Goal: Task Accomplishment & Management: Complete application form

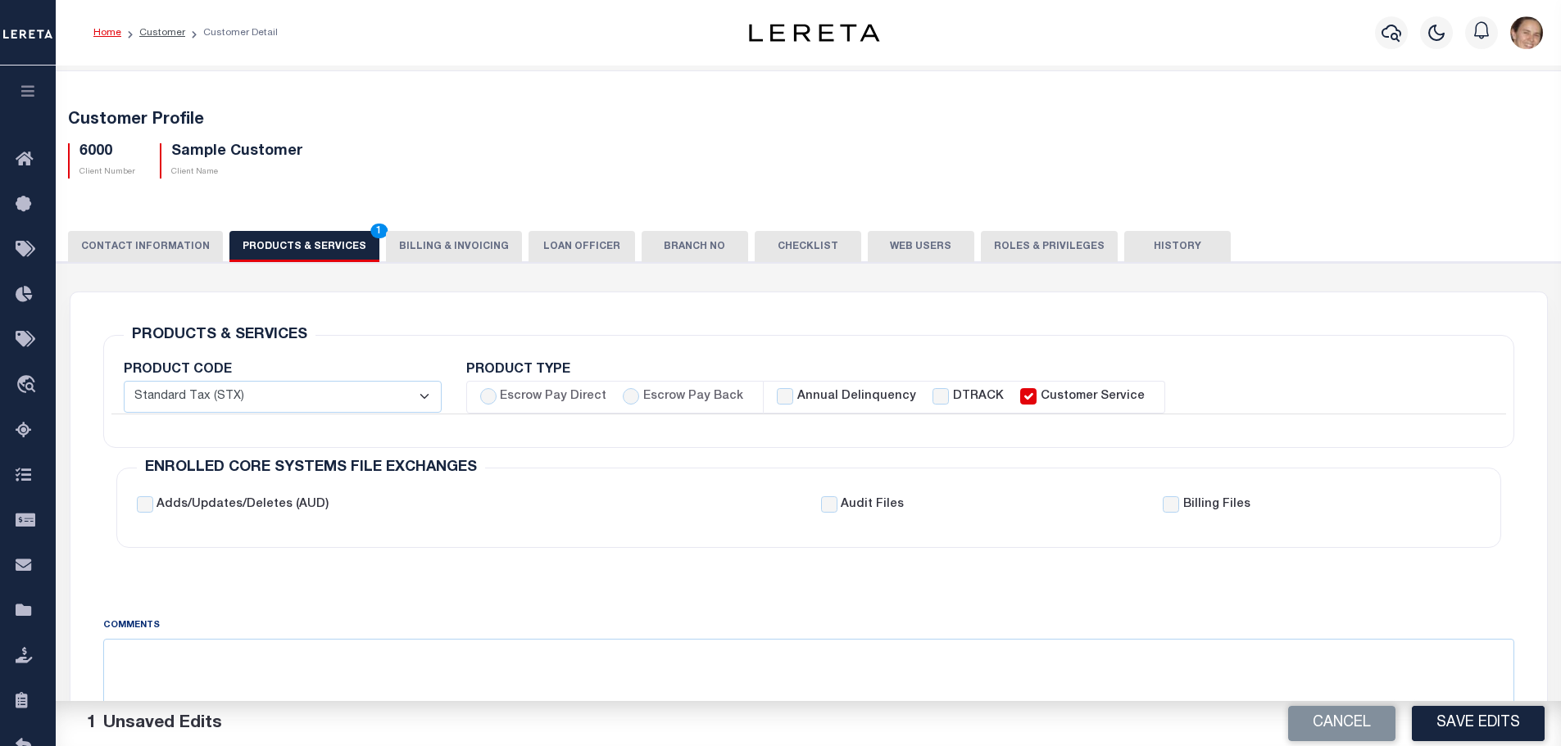
scroll to position [164, 0]
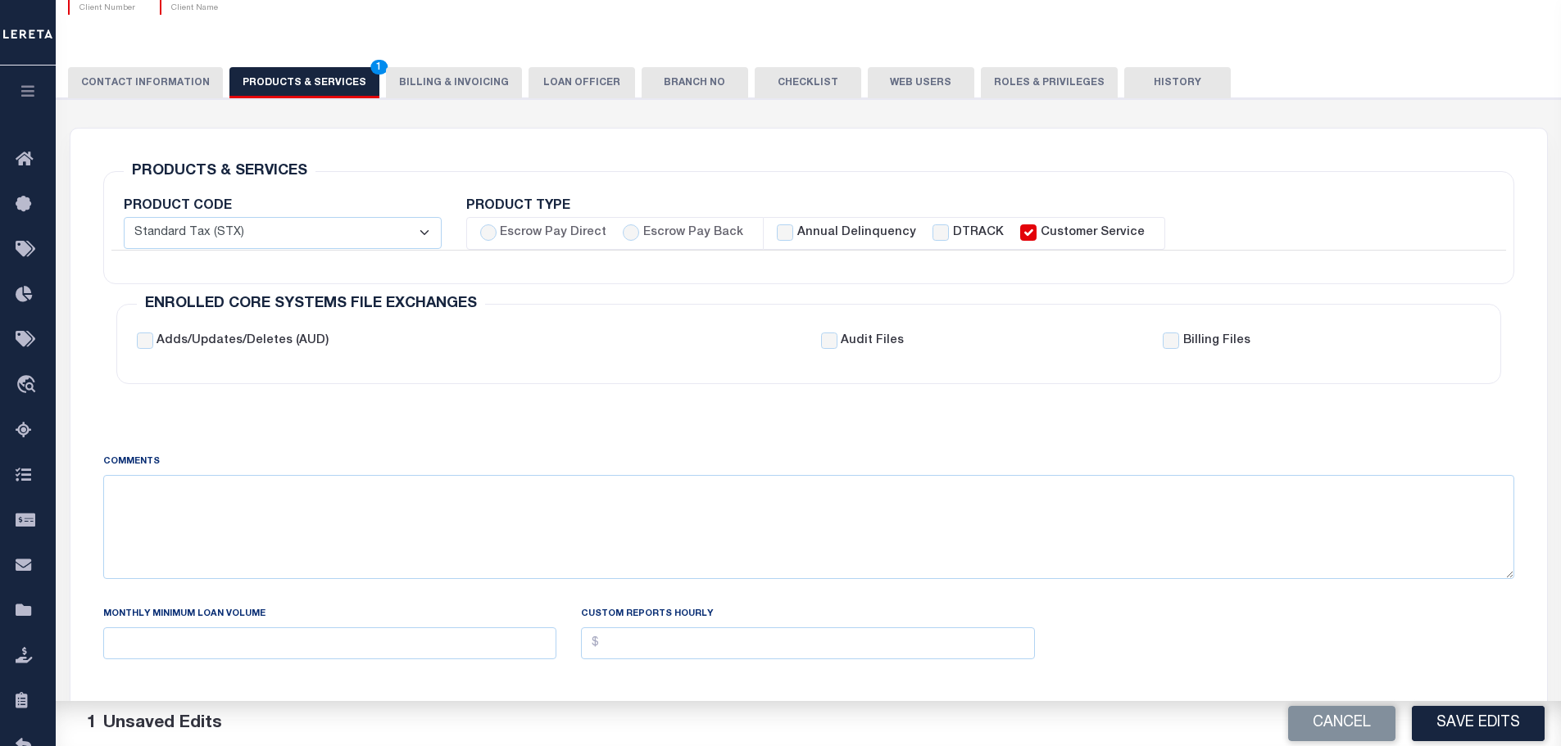
click at [421, 231] on select "- Select - Standard Tax (STX) Outsourcing (OS) Enhanced Tax (ETX) Tax Status Re…" at bounding box center [283, 233] width 318 height 32
click at [485, 232] on input "Escrow Pay Direct" at bounding box center [488, 232] width 16 height 16
radio input "true"
checkbox input "true"
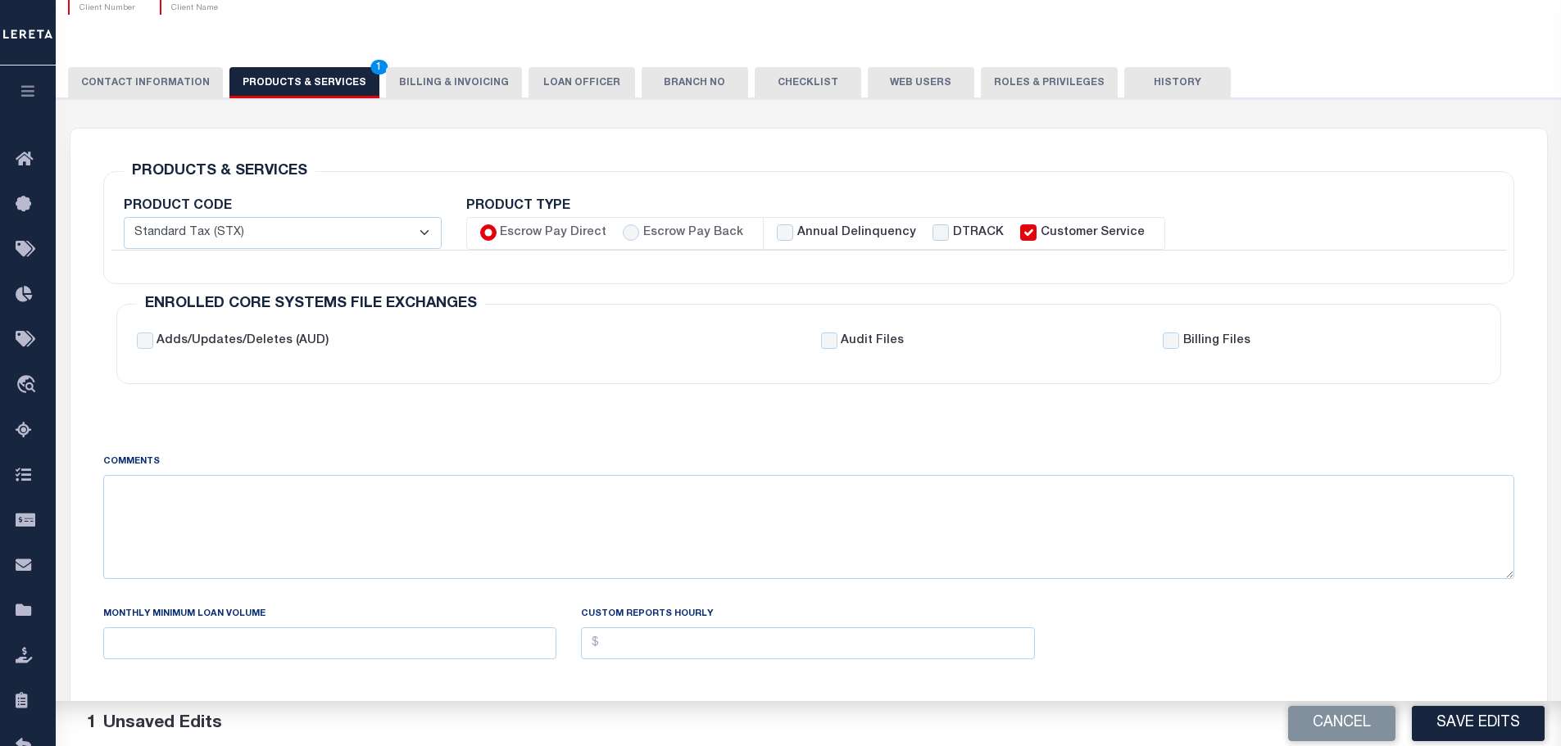
checkbox input "true"
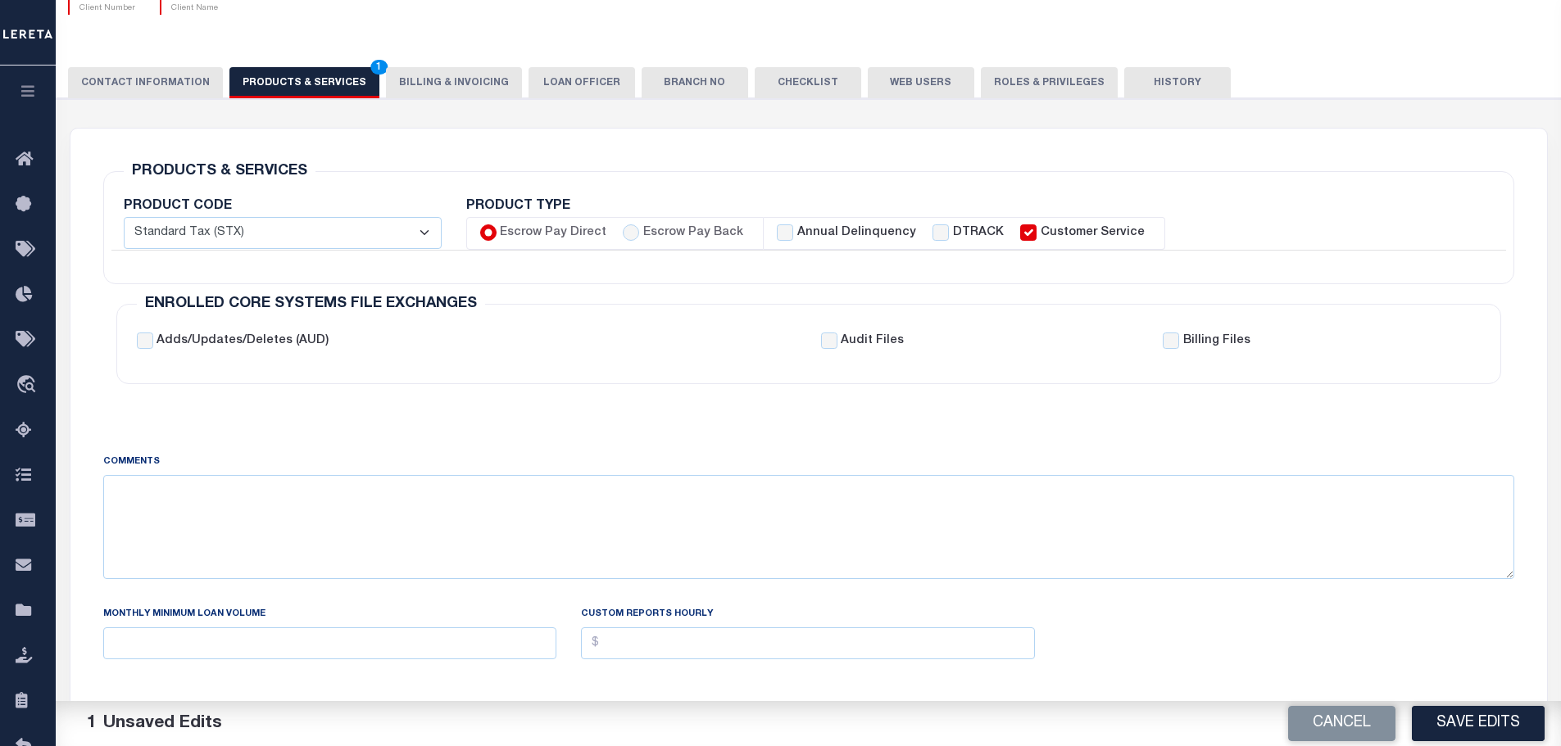
checkbox input "true"
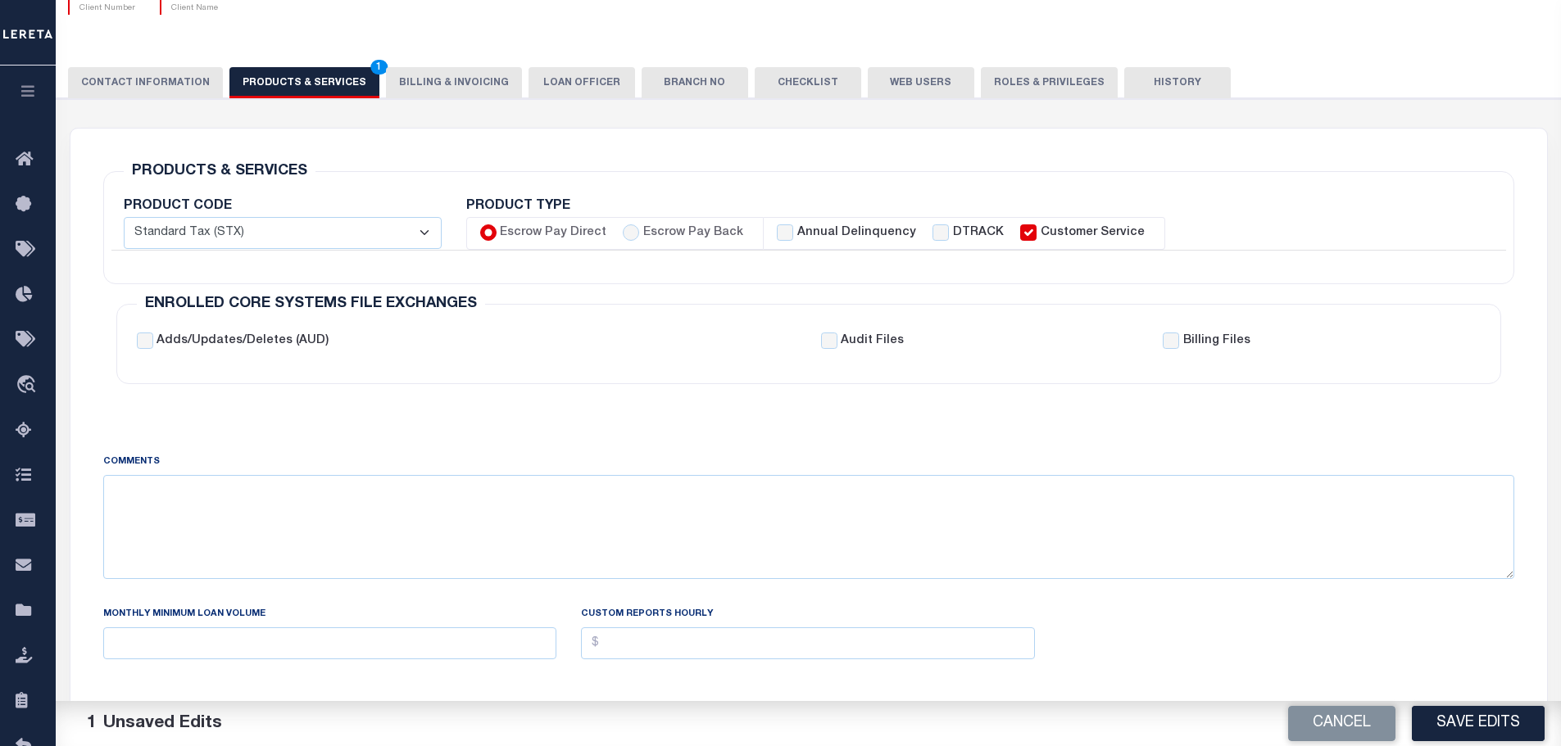
checkbox input "false"
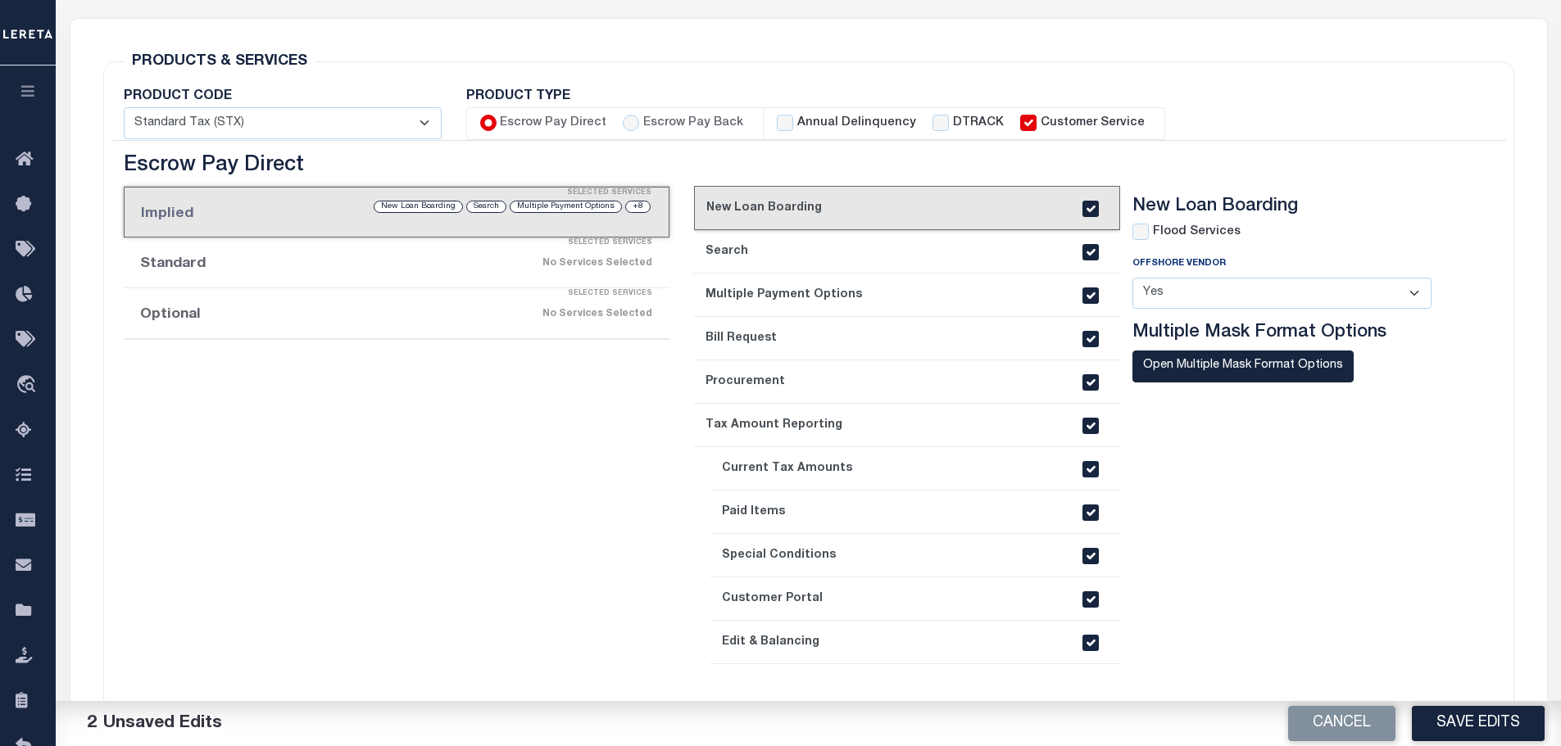
scroll to position [273, 0]
click at [782, 129] on input "Annual Delinquency" at bounding box center [785, 124] width 16 height 16
checkbox input "true"
checkbox input "false"
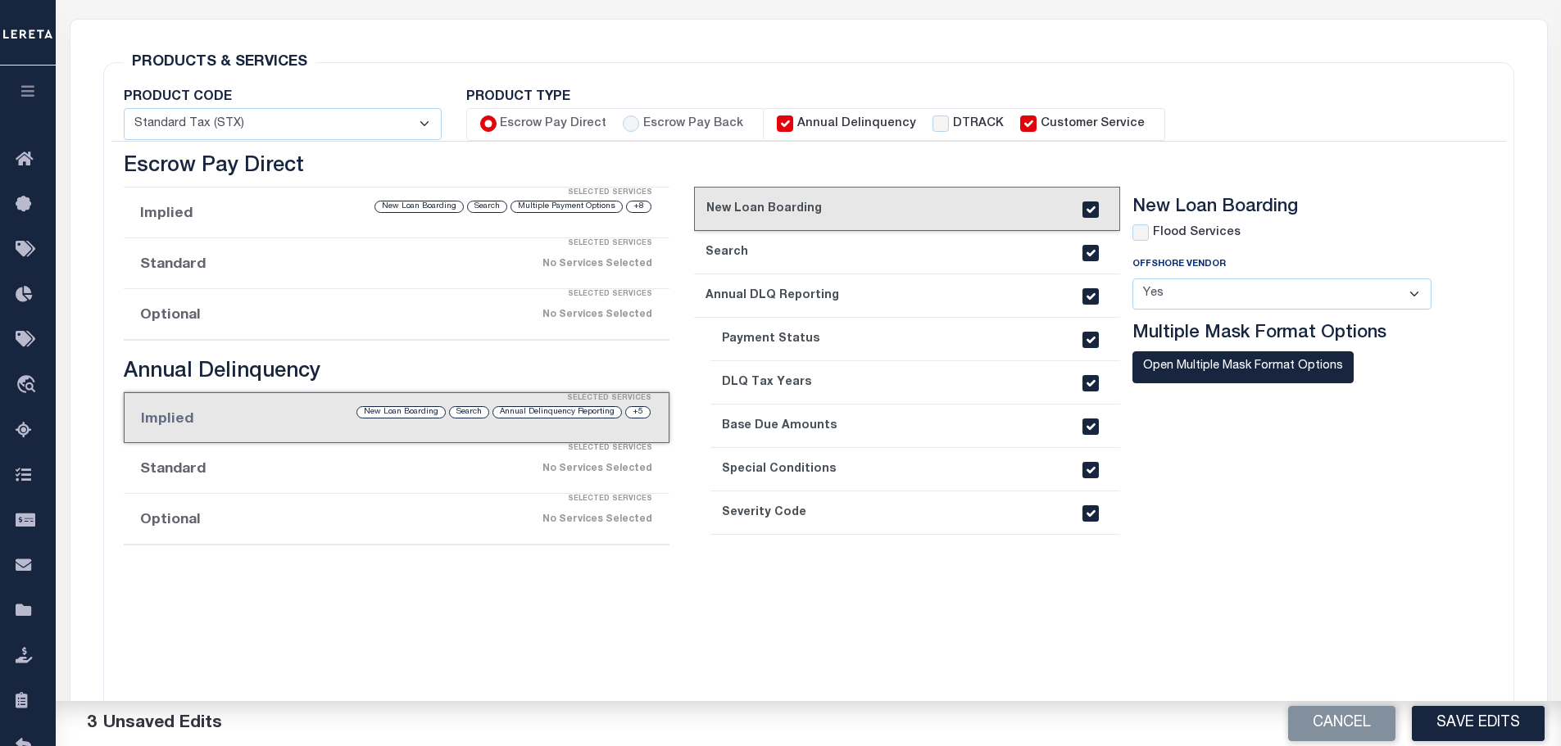
click at [782, 125] on input "Annual Delinquency" at bounding box center [785, 124] width 16 height 16
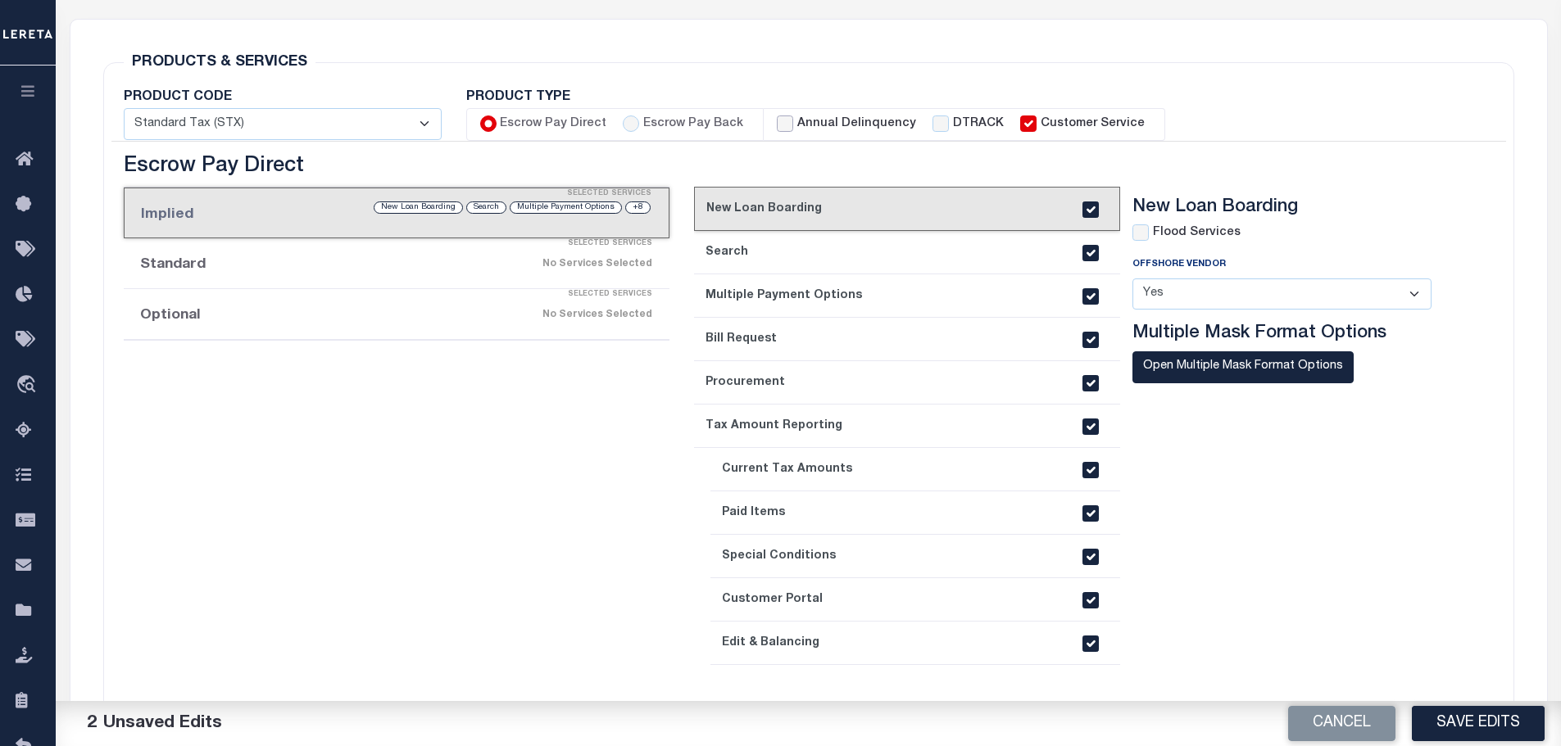
click at [779, 129] on input "Annual Delinquency" at bounding box center [785, 124] width 16 height 16
checkbox input "true"
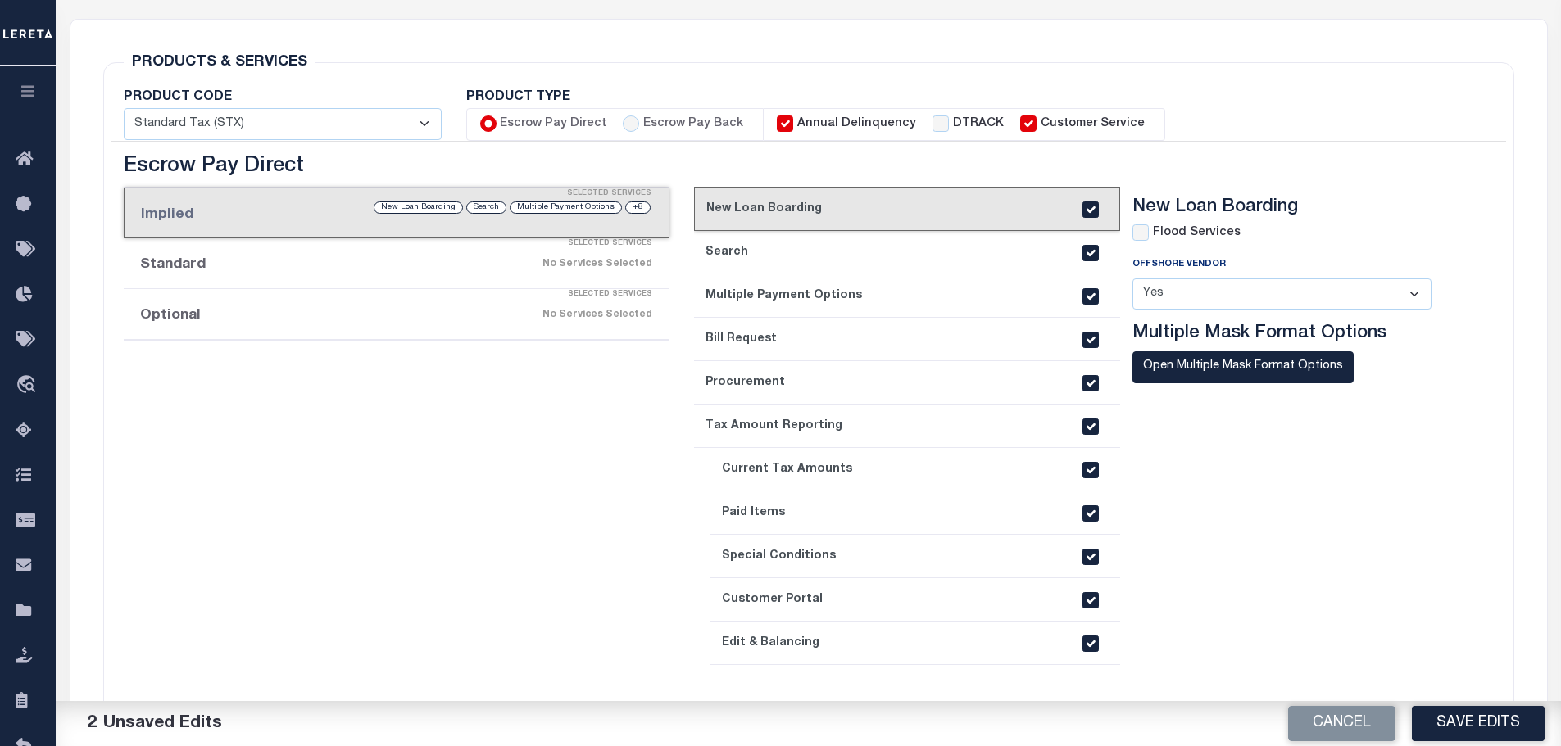
checkbox input "true"
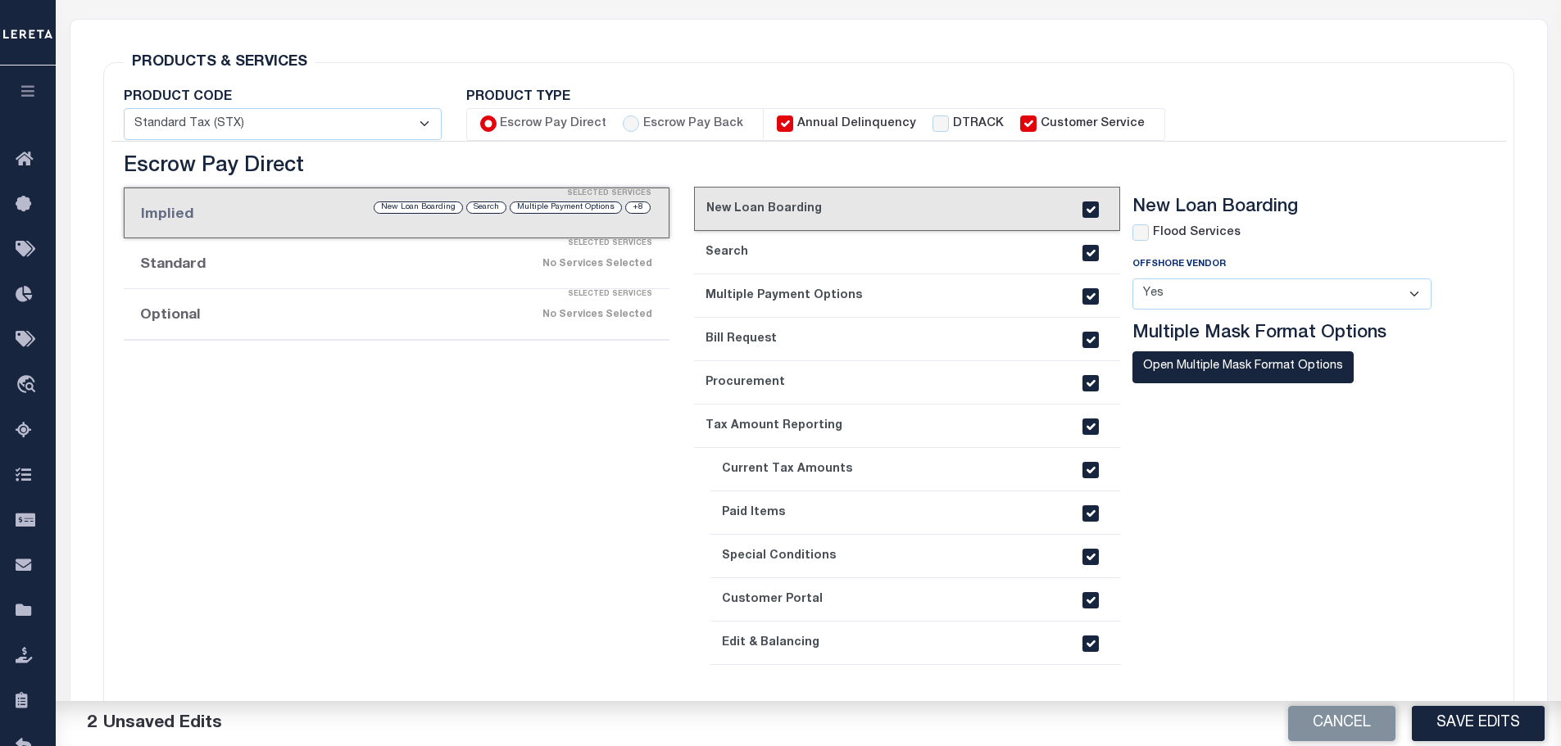
checkbox input "false"
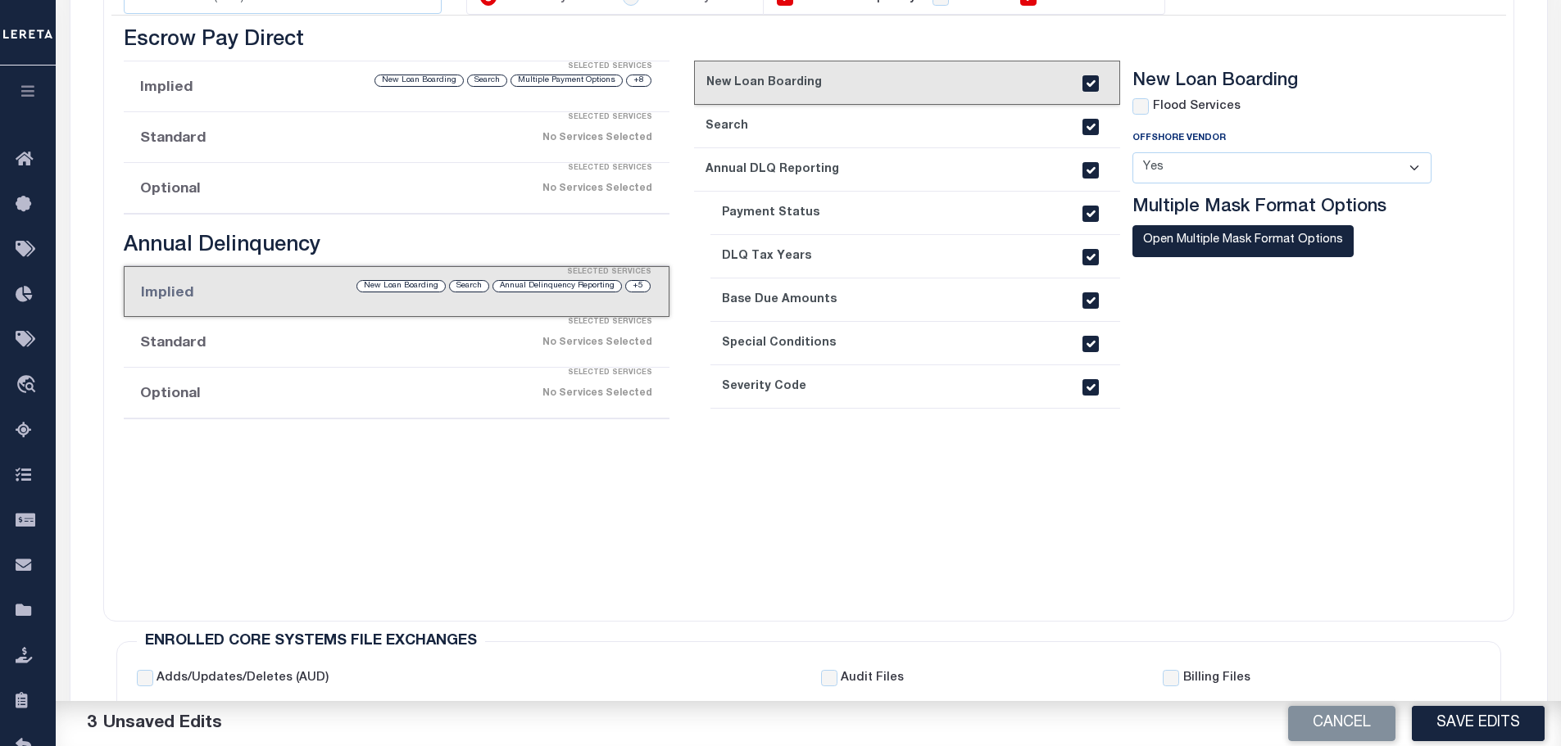
scroll to position [383, 0]
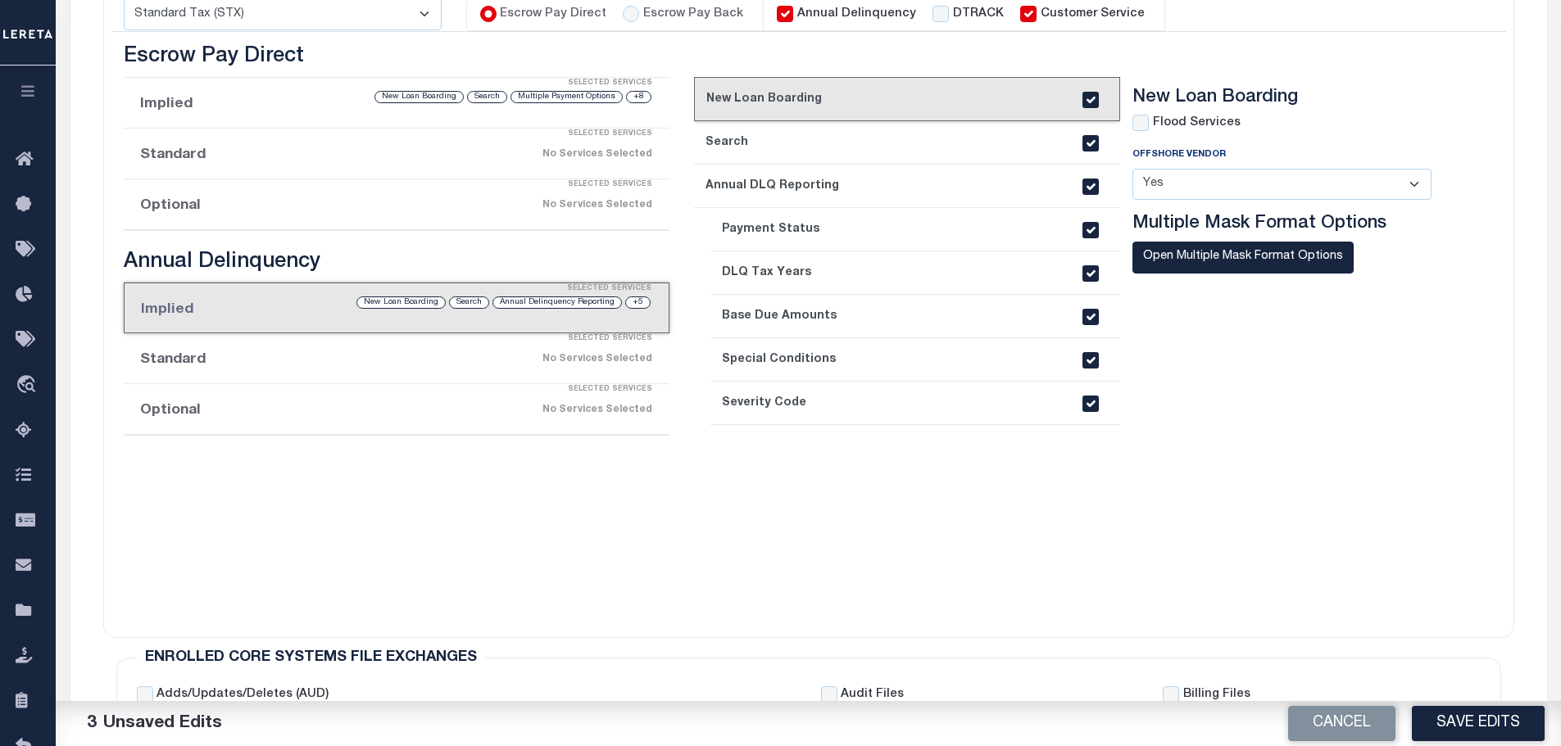
click at [216, 98] on div "Selected Services" at bounding box center [413, 83] width 547 height 33
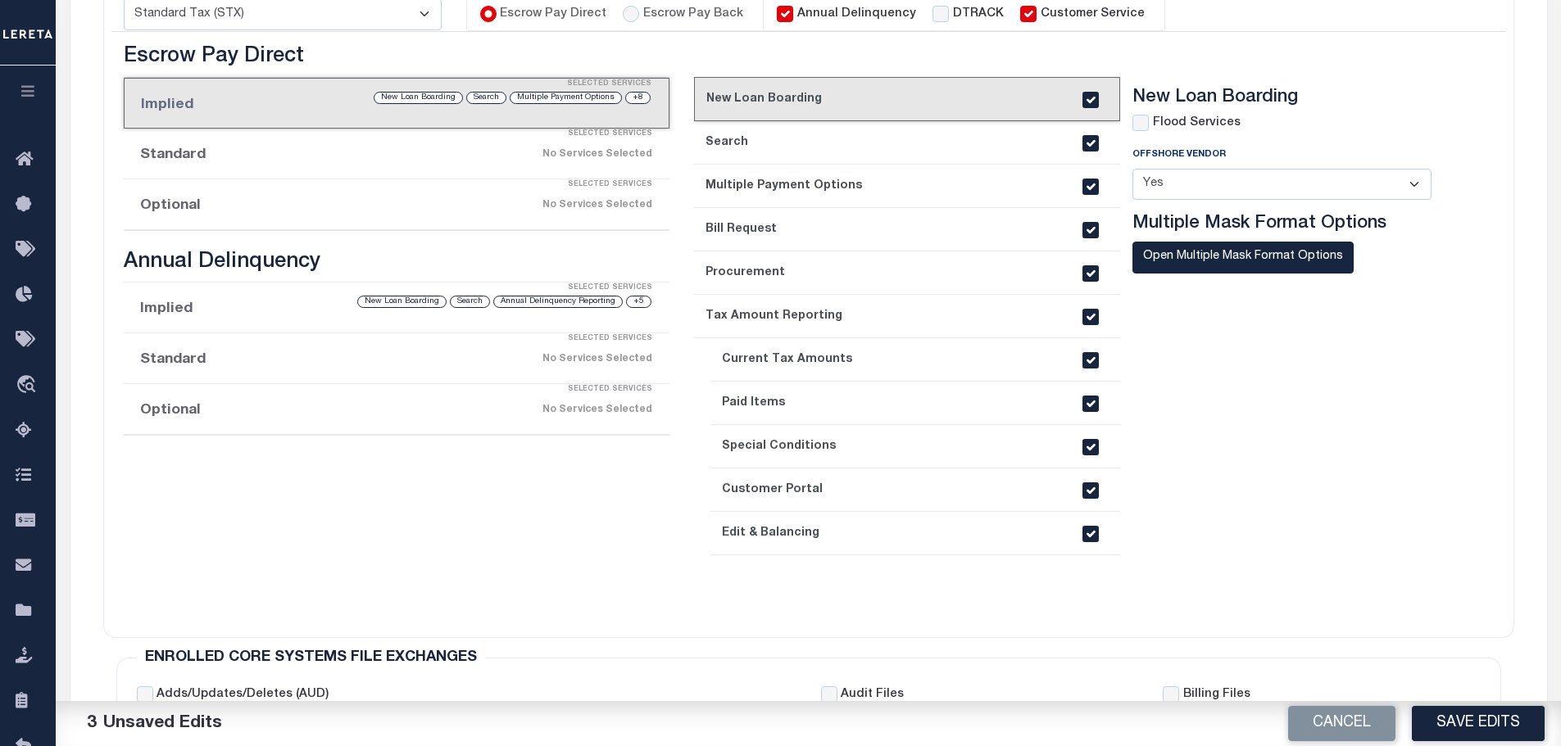
click at [221, 162] on li "Standard Selected Services No Services Selected" at bounding box center [397, 154] width 547 height 51
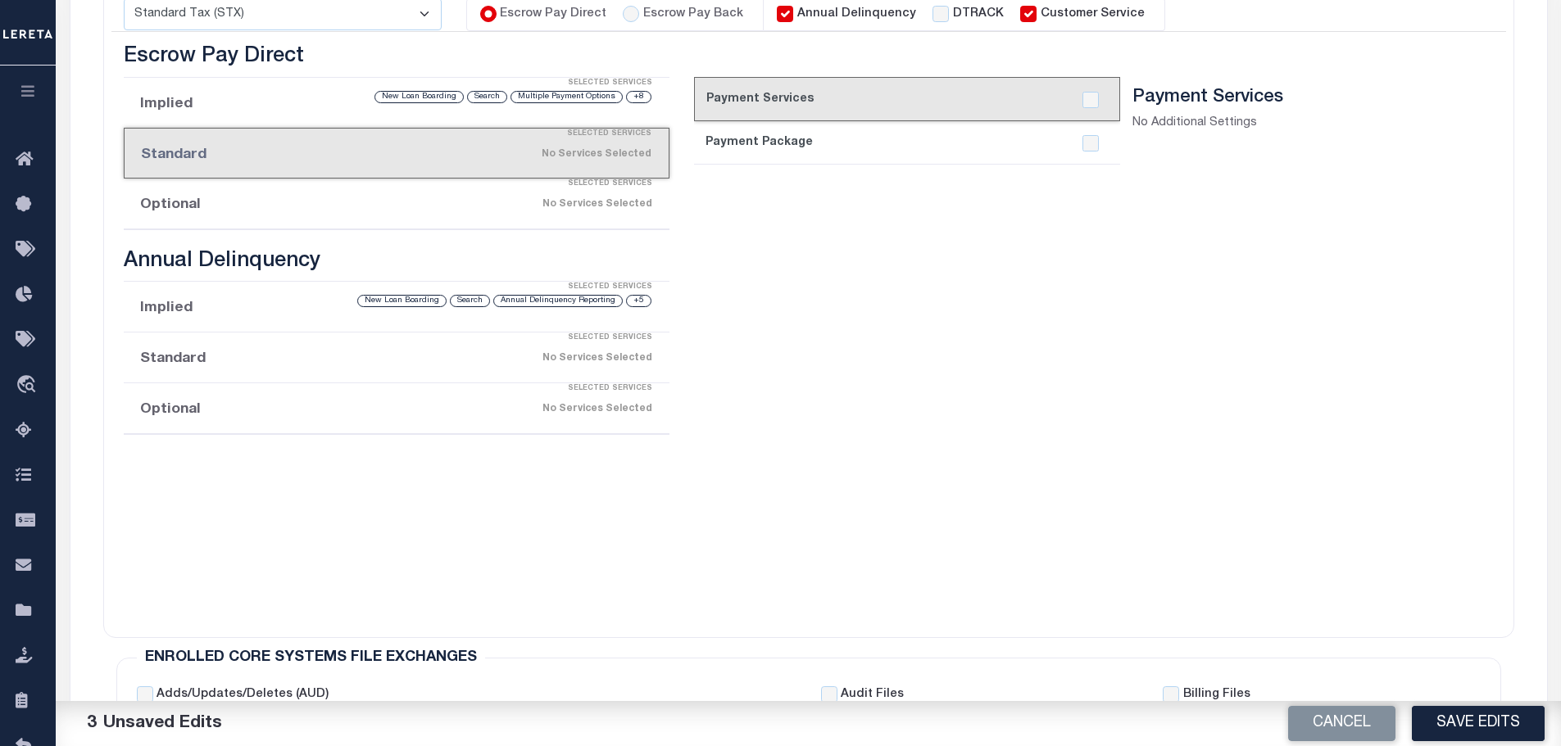
click at [238, 114] on li "Implied Selected Services +8 Multiple Payment Options Search New Loan Boarding" at bounding box center [397, 103] width 547 height 51
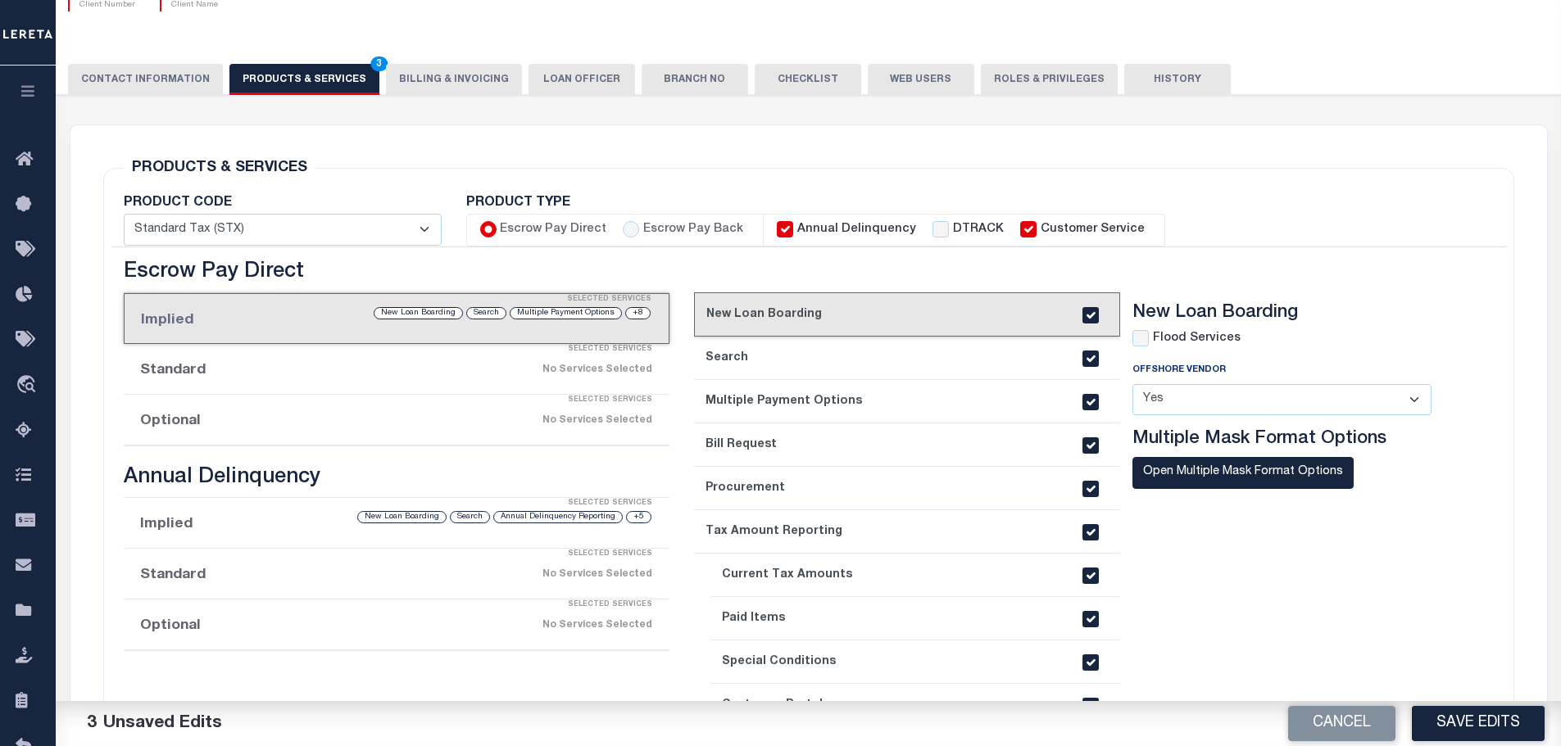
scroll to position [164, 0]
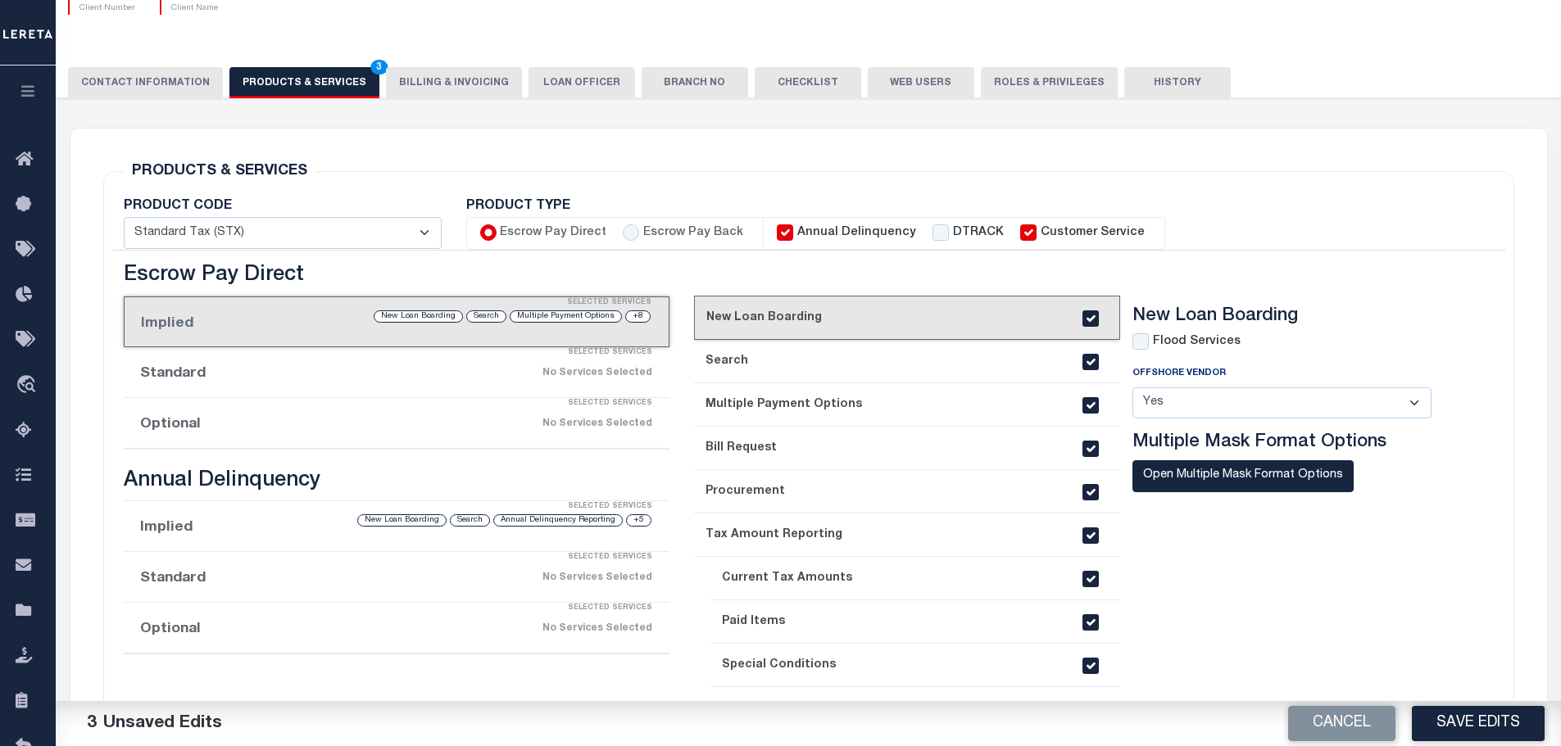
click at [778, 237] on input "Annual Delinquency" at bounding box center [785, 232] width 16 height 16
checkbox input "false"
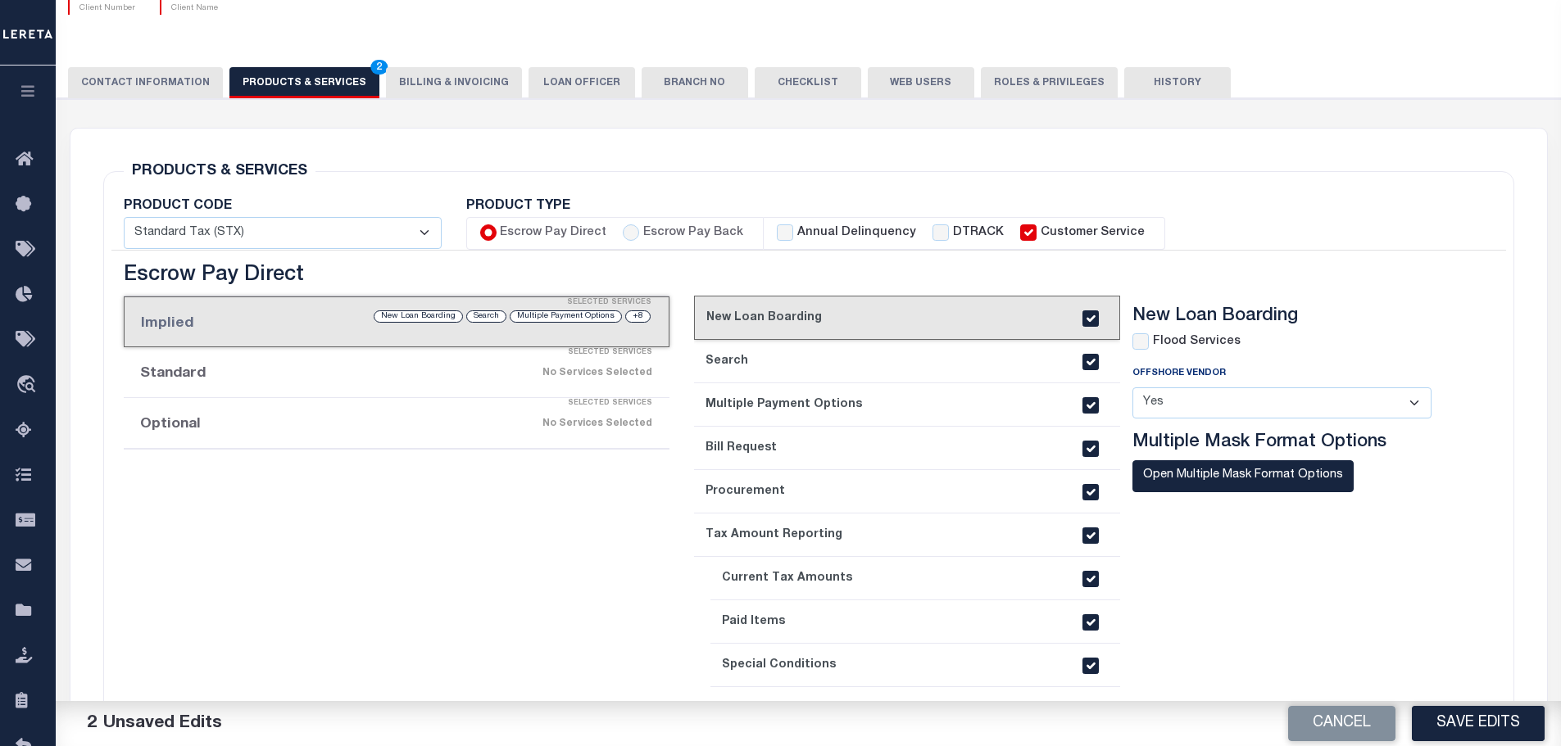
click at [421, 374] on div "No Services Selected" at bounding box center [460, 373] width 384 height 29
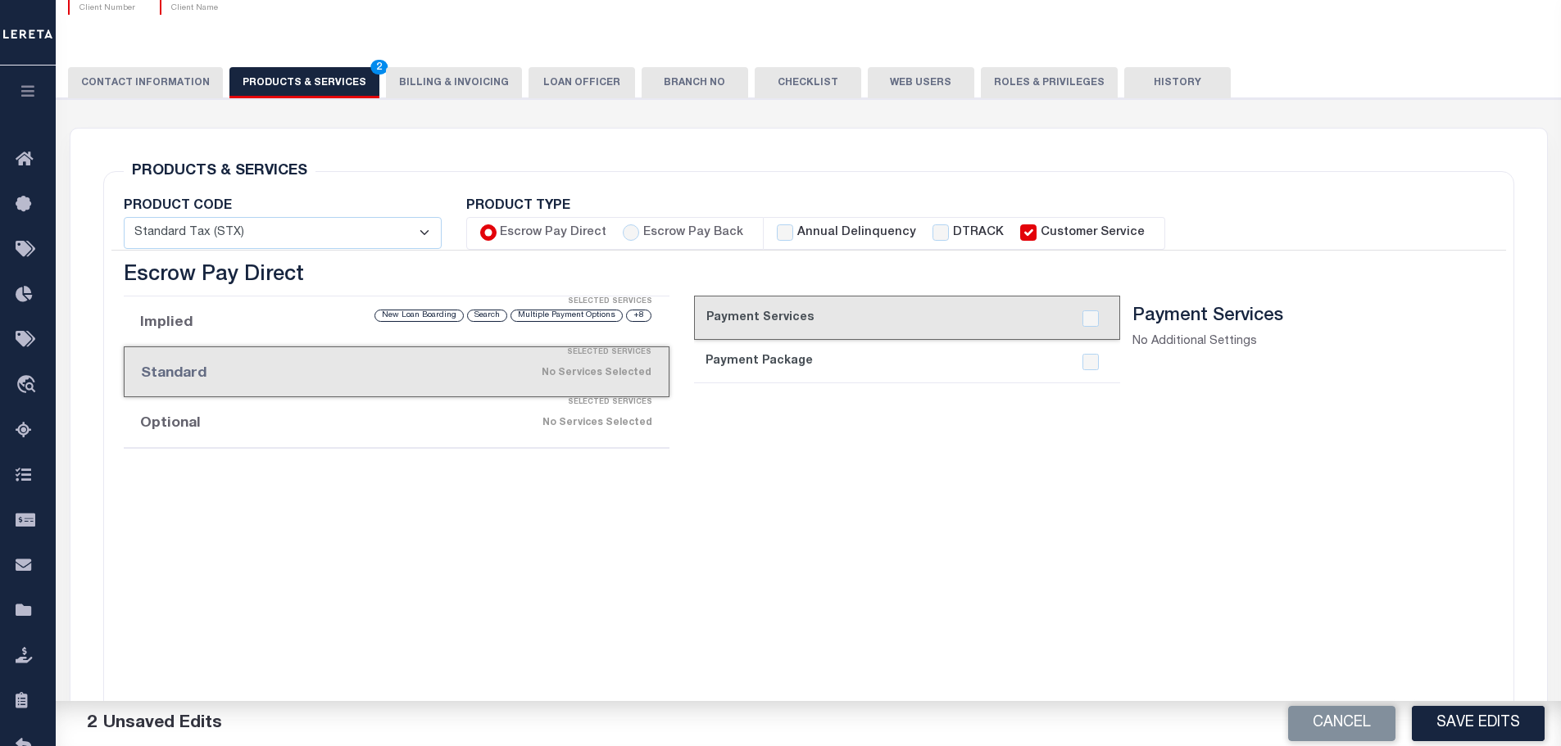
click at [366, 412] on div "Selected Services" at bounding box center [413, 403] width 547 height 33
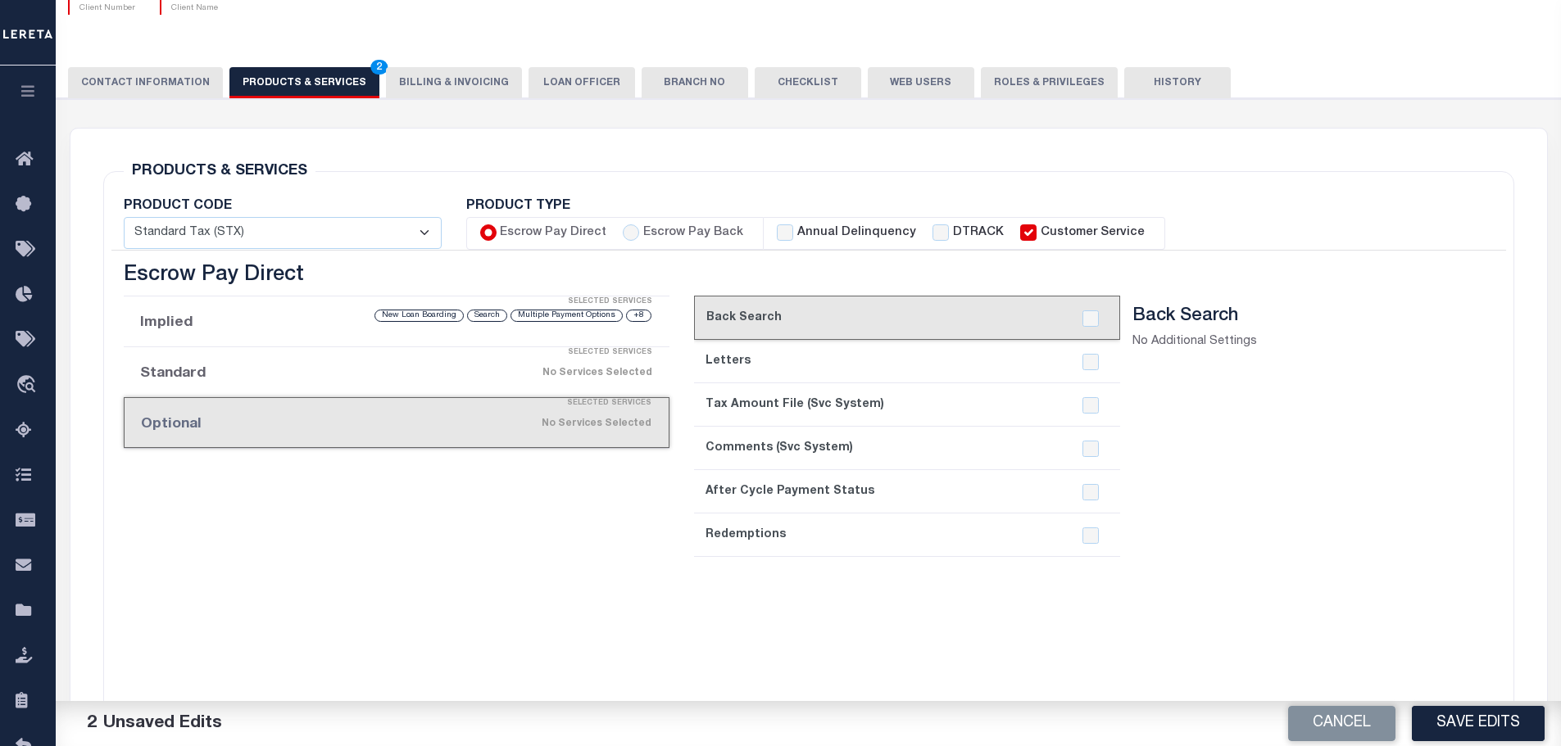
click at [229, 317] on div "Selected Services" at bounding box center [413, 302] width 547 height 33
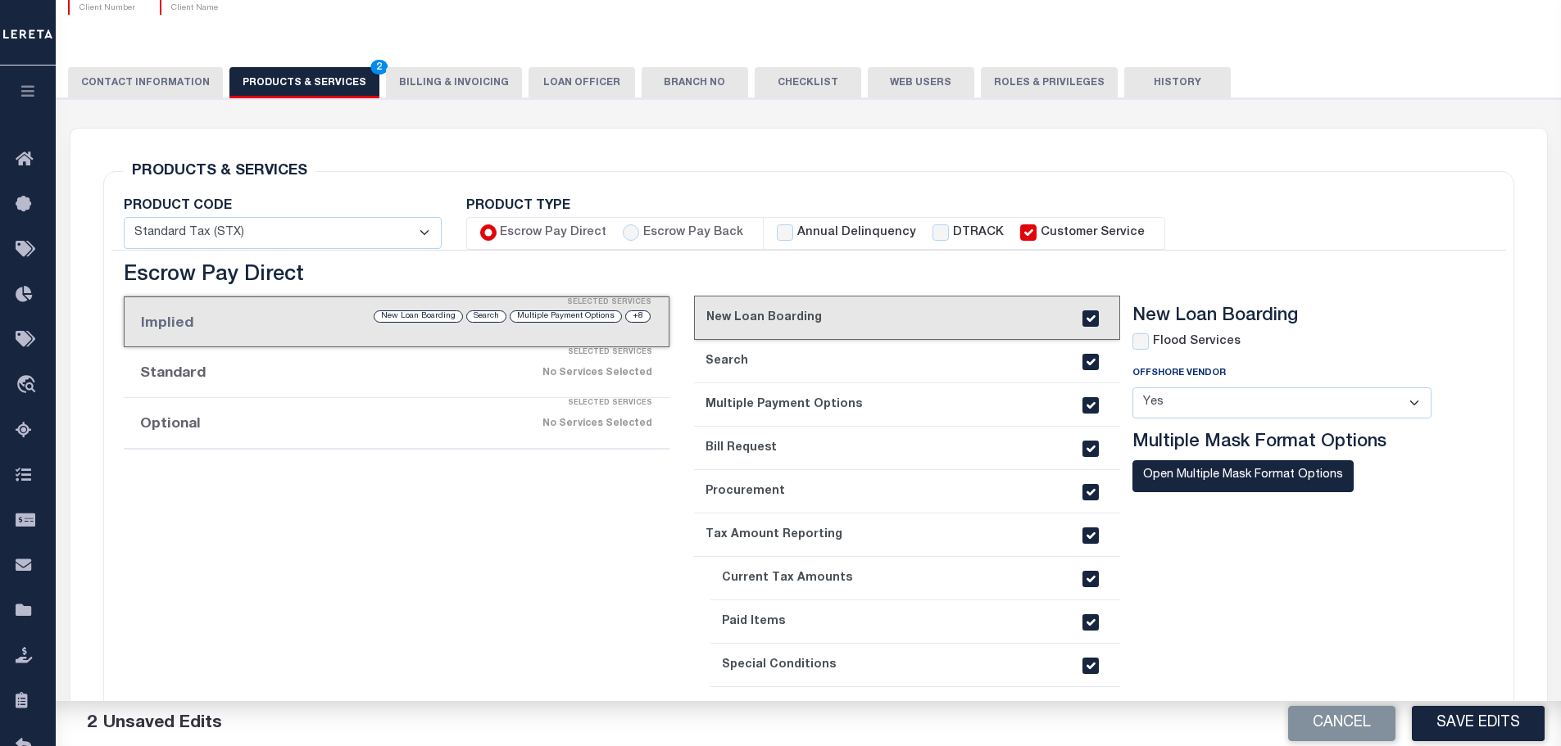
click at [488, 235] on input "Escrow Pay Direct" at bounding box center [488, 232] width 16 height 16
click at [630, 234] on input "Escrow Pay Back" at bounding box center [631, 232] width 16 height 16
radio input "true"
checkbox input "false"
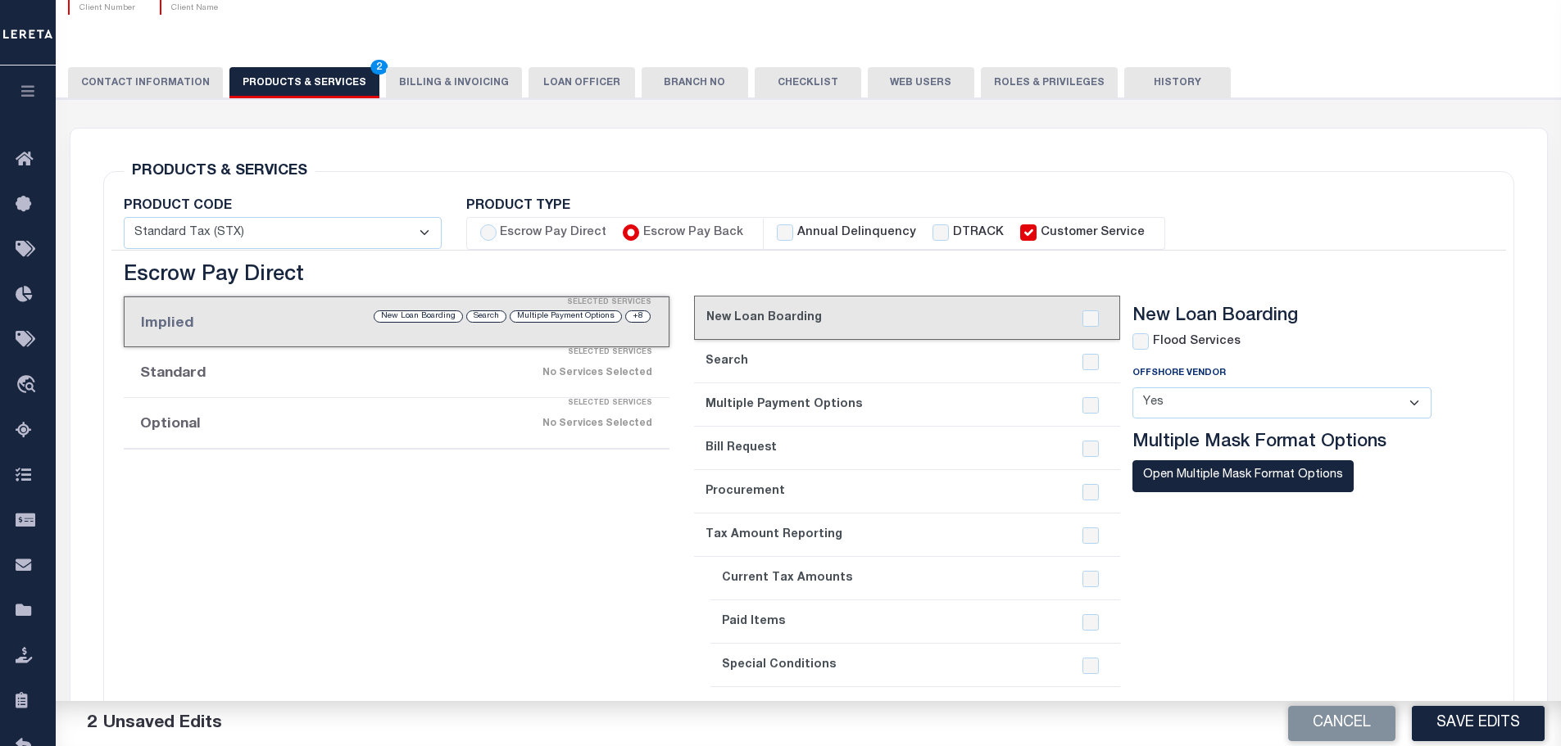
checkbox input "false"
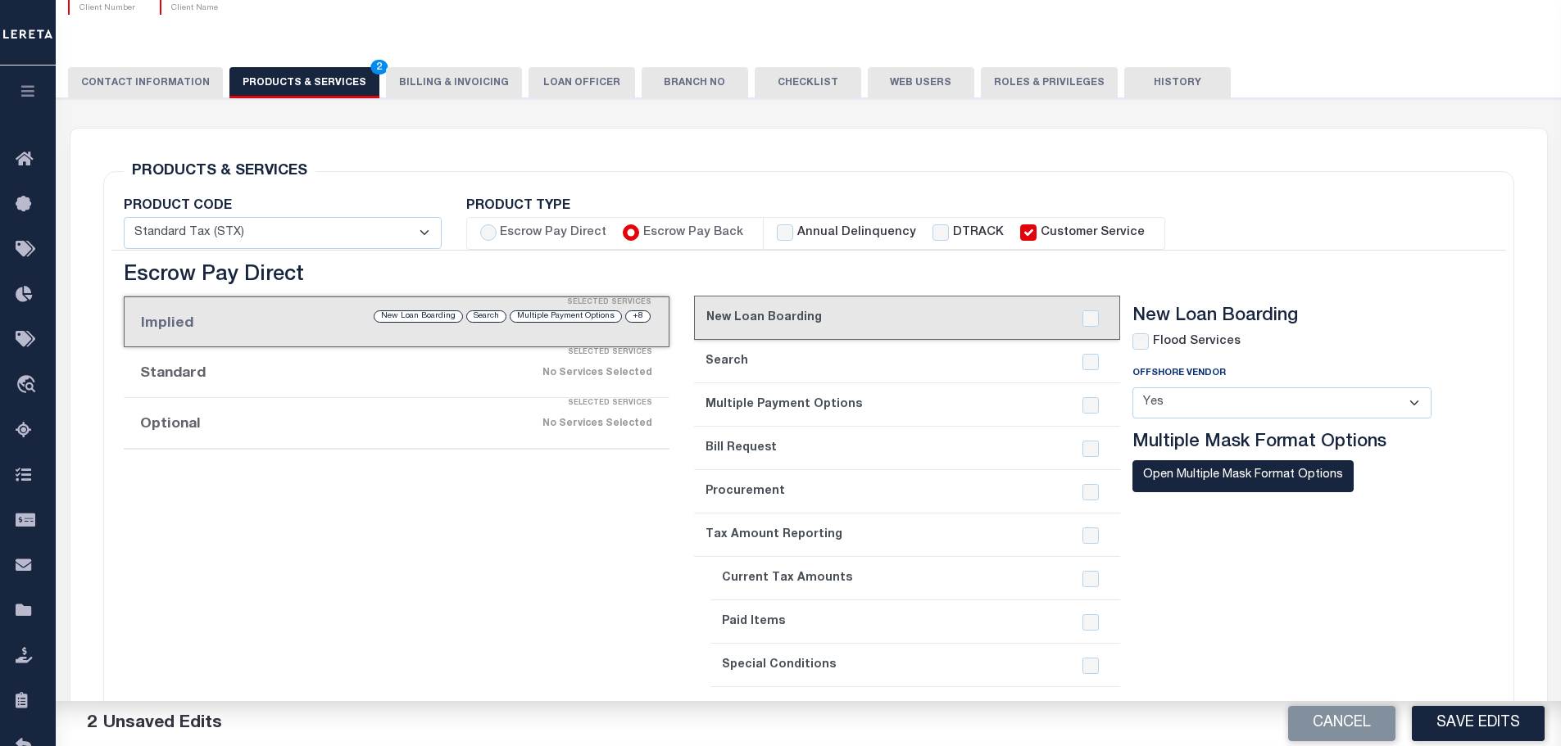
checkbox input "false"
checkbox input "true"
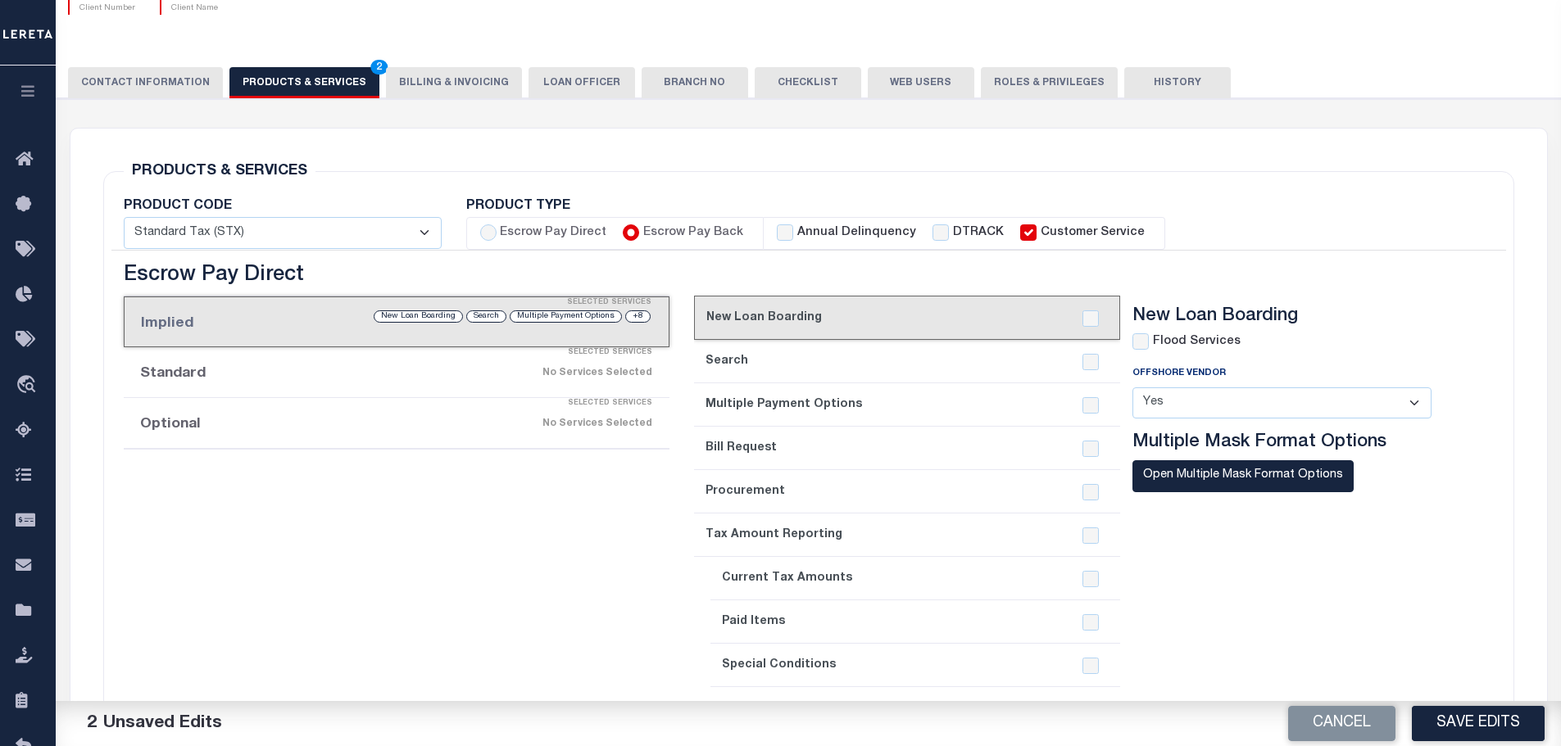
checkbox input "true"
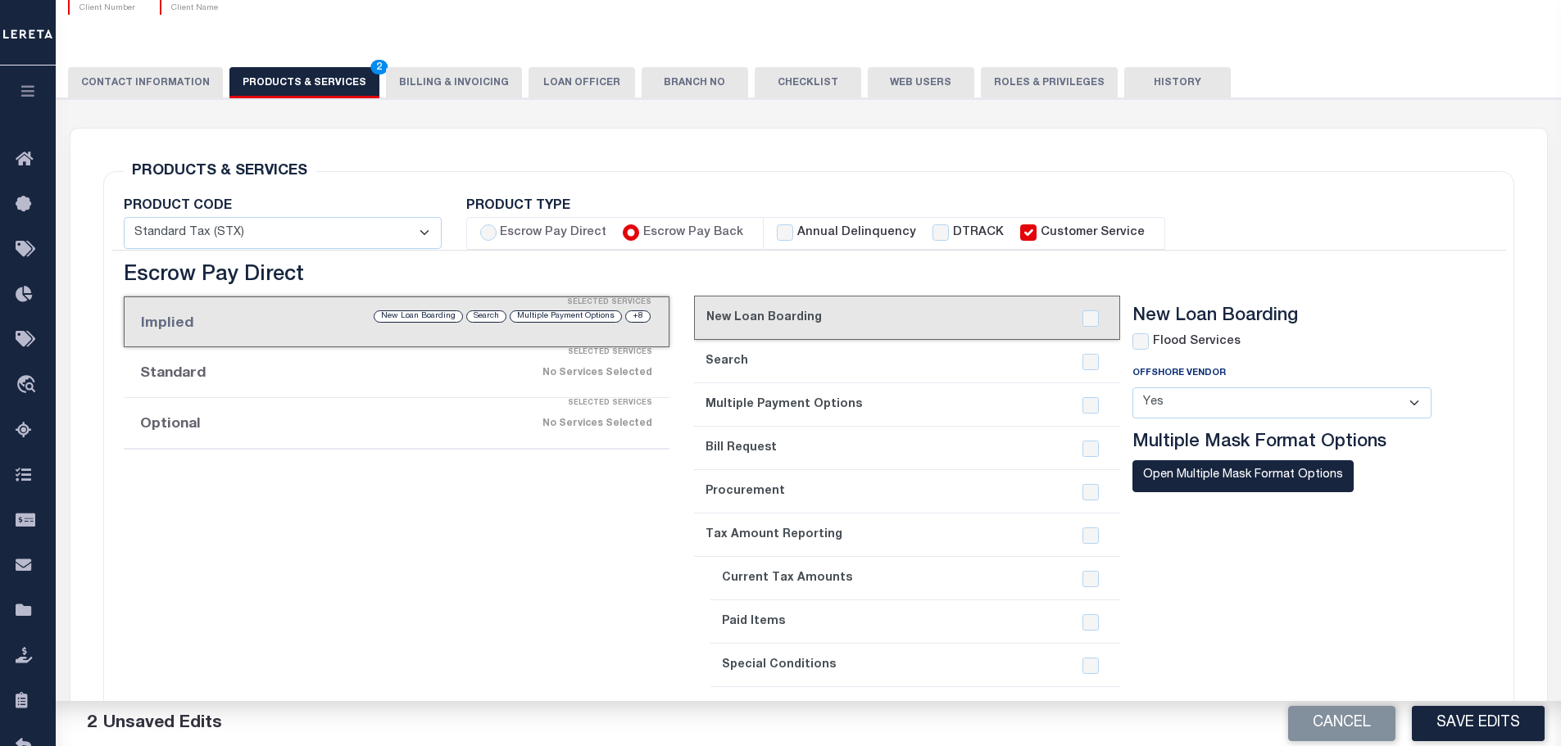
checkbox input "true"
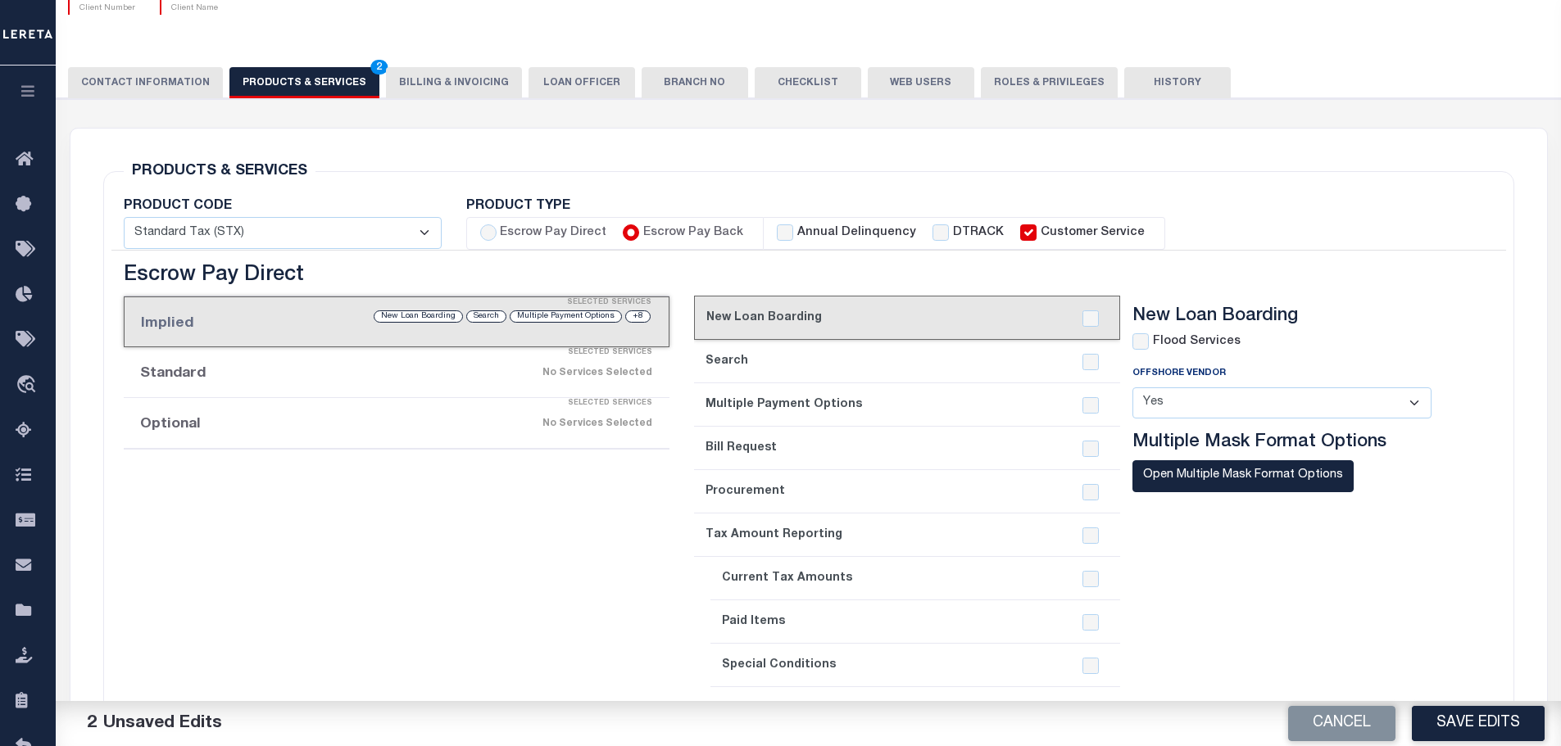
checkbox input "false"
click at [483, 233] on input "Escrow Pay Direct" at bounding box center [488, 232] width 16 height 16
radio input "true"
checkbox input "true"
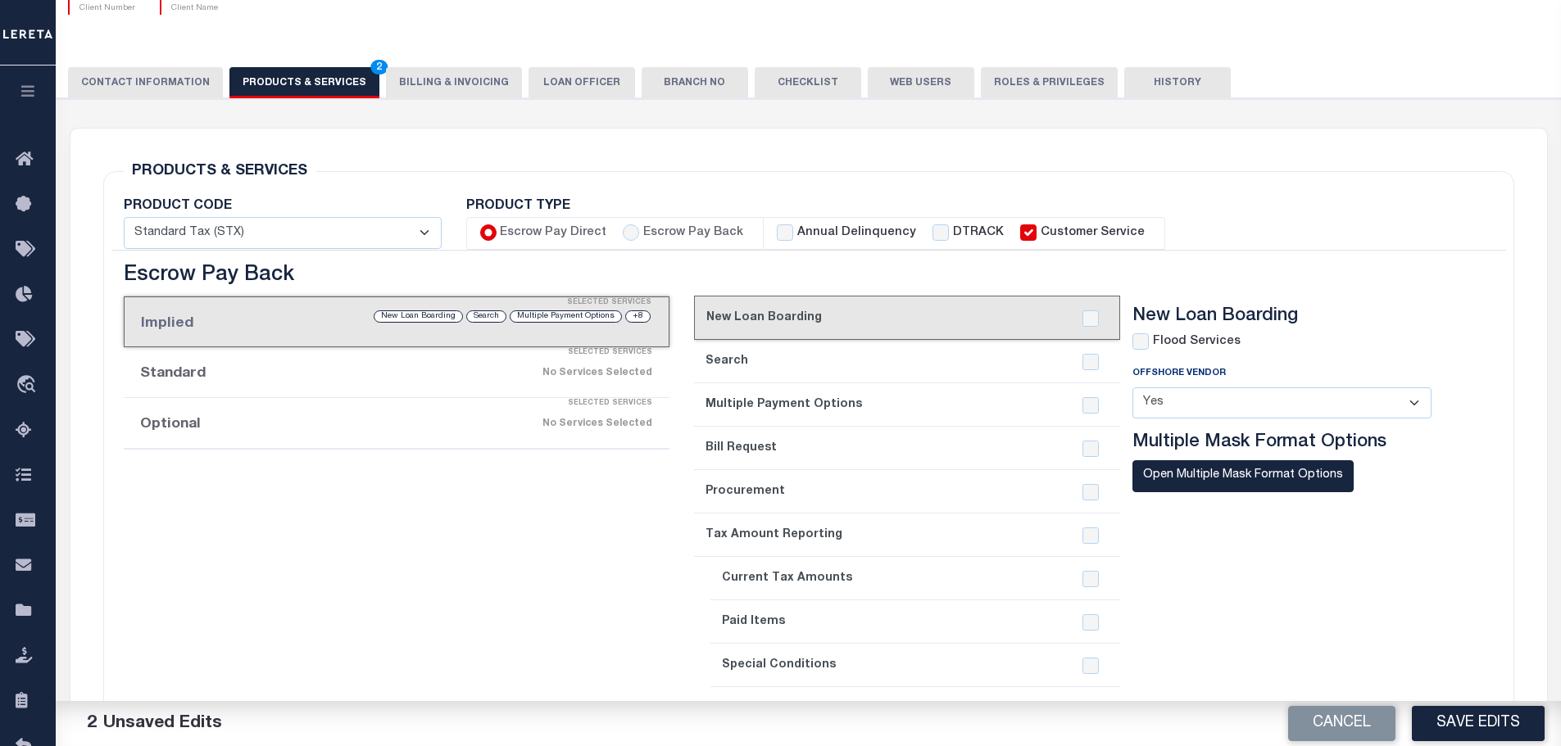
checkbox input "true"
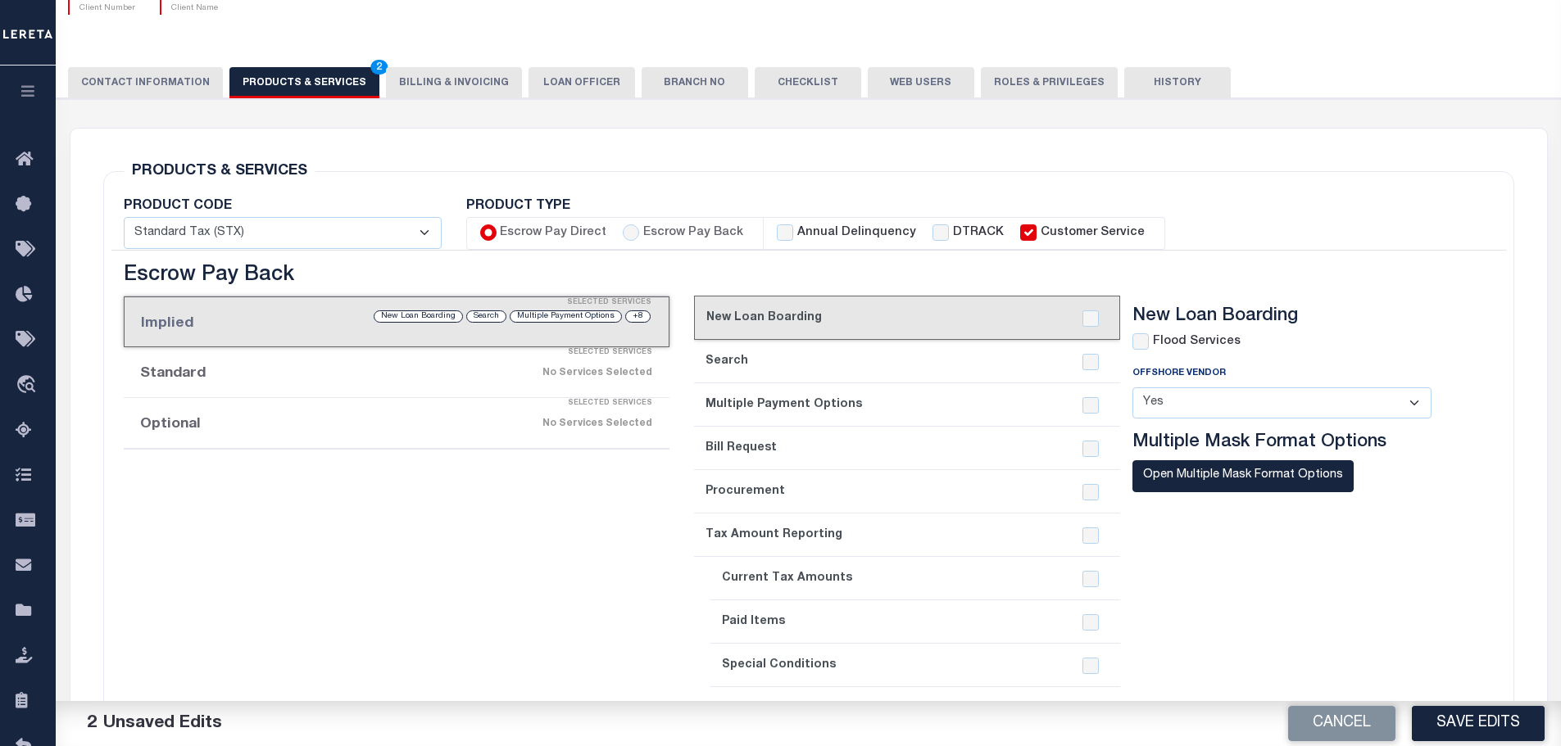
checkbox input "true"
checkbox input "false"
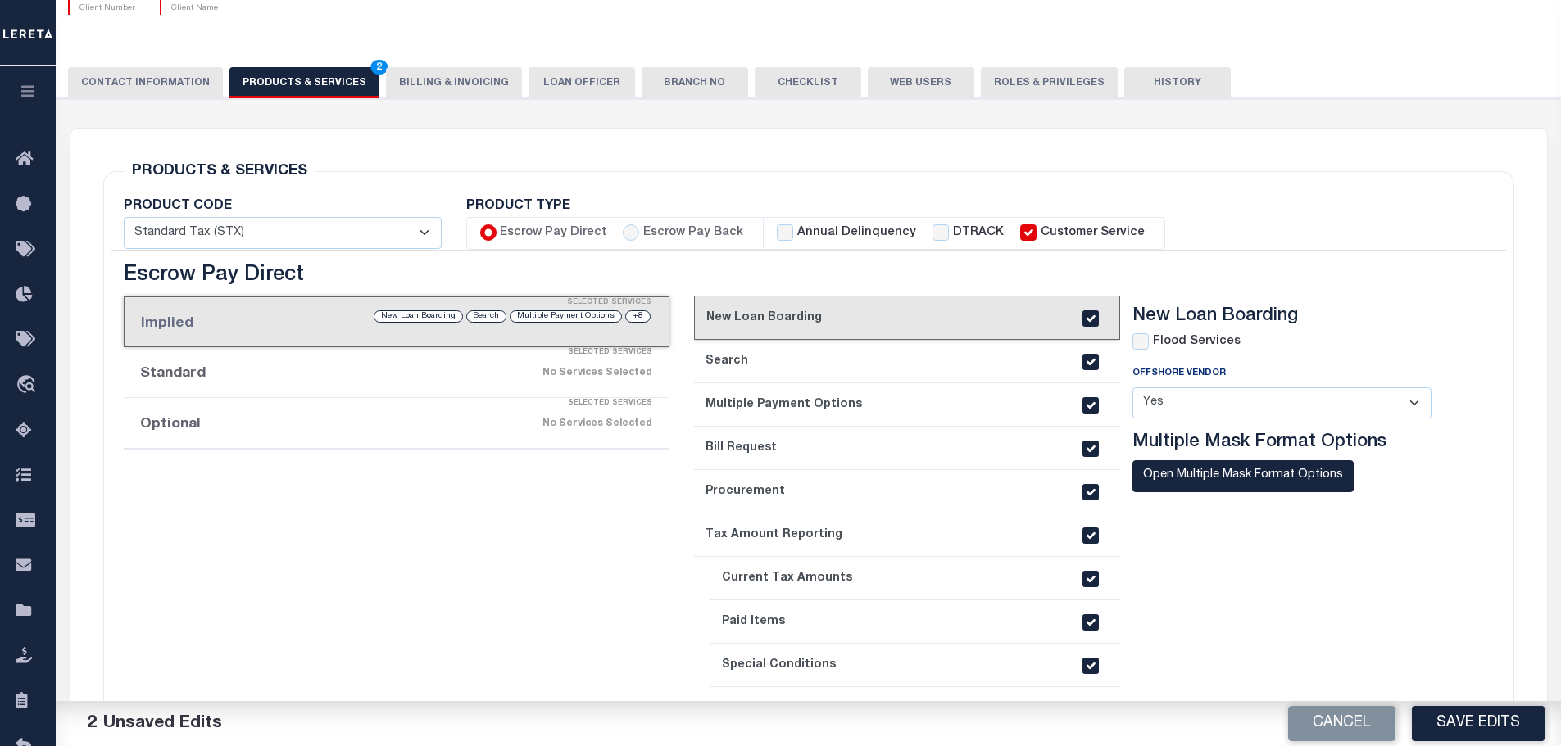
click at [634, 229] on div "Escrow Pay Back" at bounding box center [683, 233] width 120 height 18
click at [632, 230] on input "Escrow Pay Back" at bounding box center [631, 232] width 16 height 16
radio input "true"
checkbox input "true"
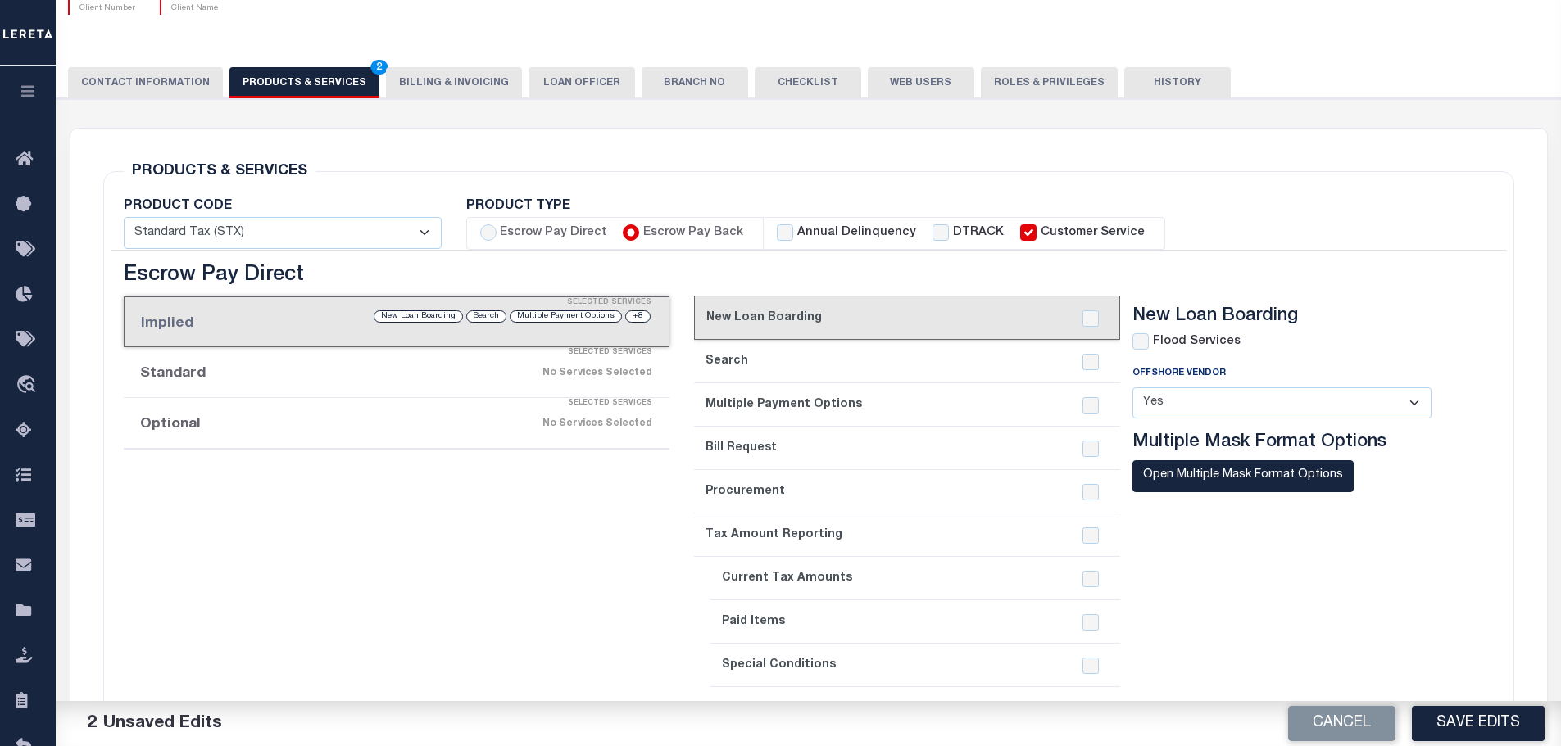
checkbox input "true"
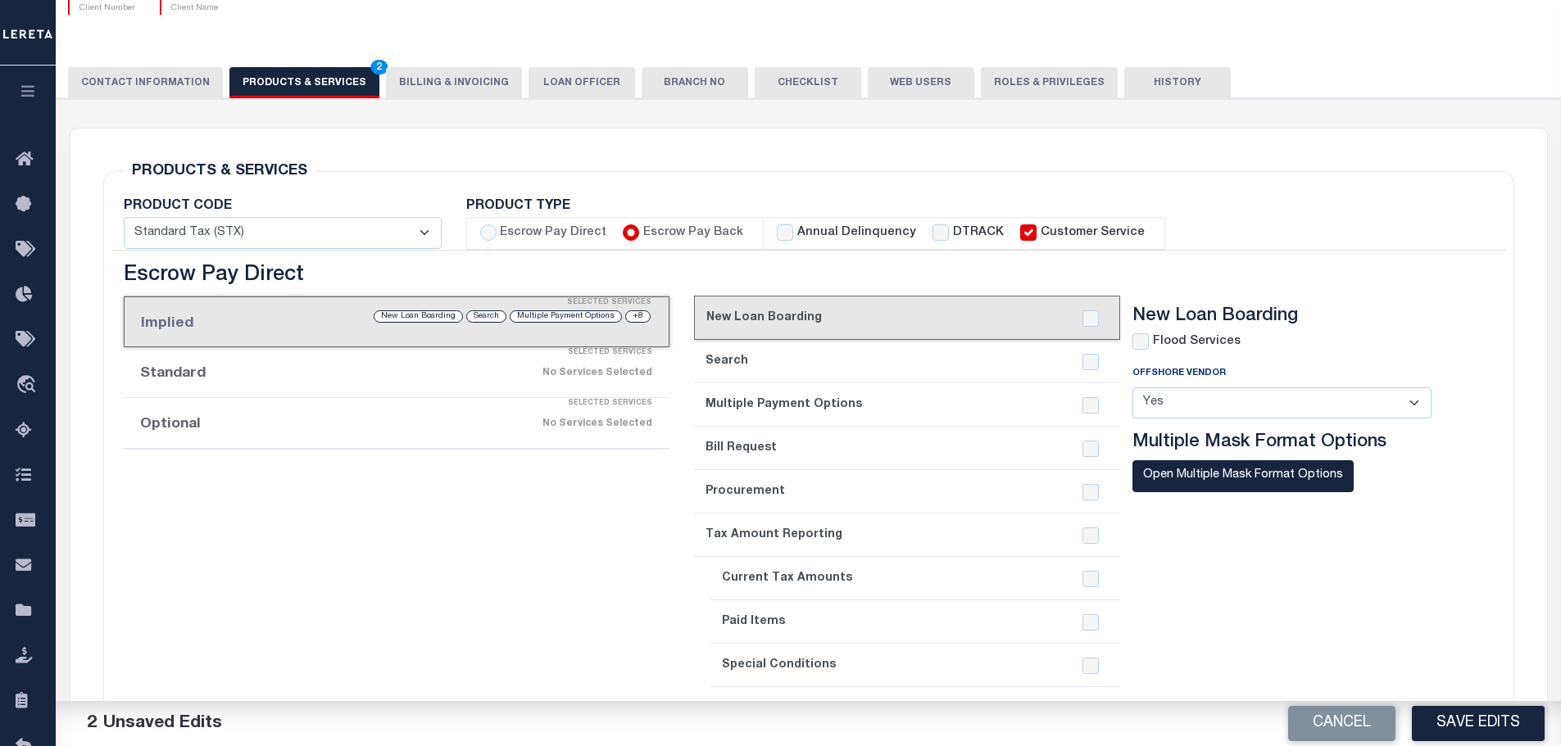
checkbox input "true"
checkbox input "false"
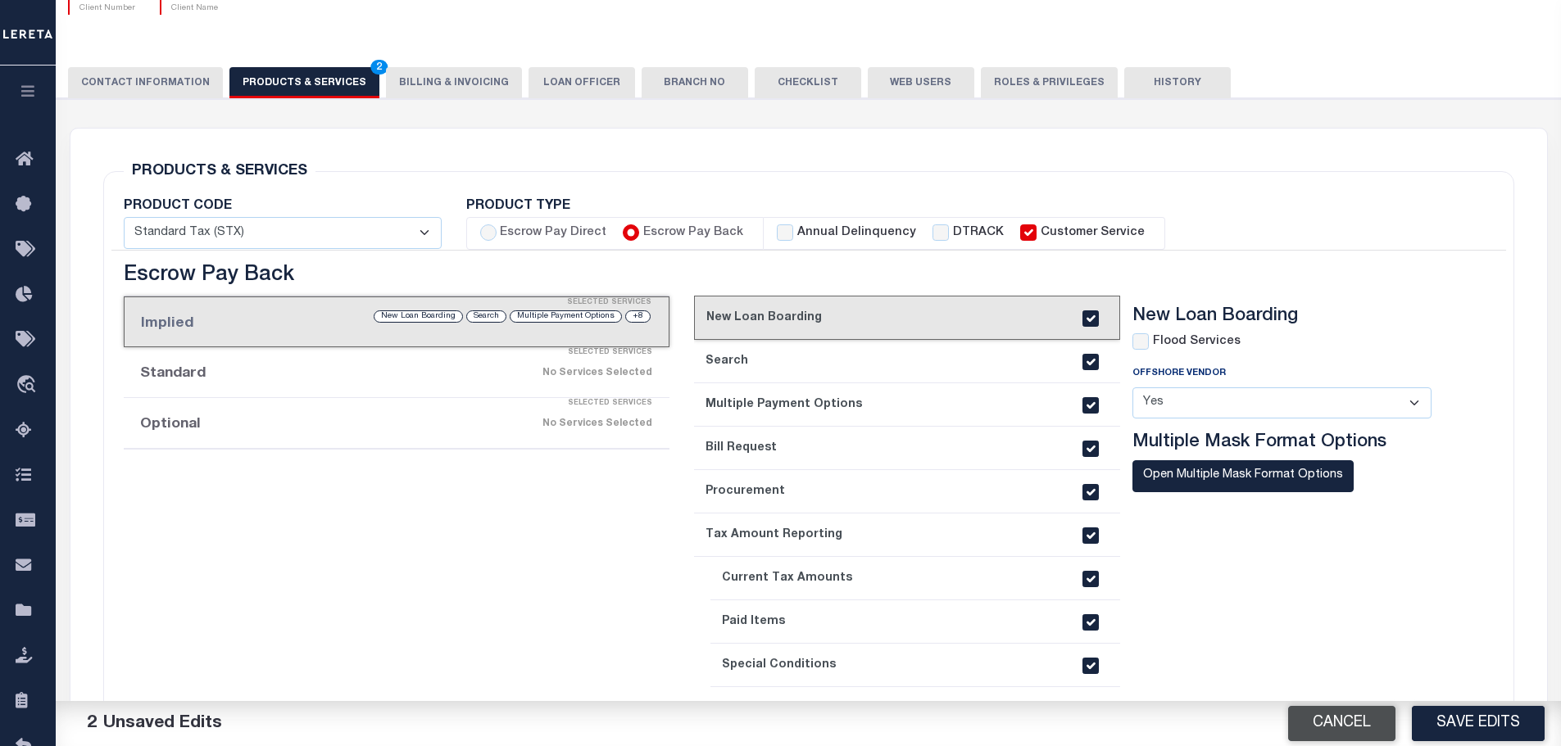
click at [1354, 732] on button "Cancel" at bounding box center [1341, 723] width 107 height 35
select select
radio input "false"
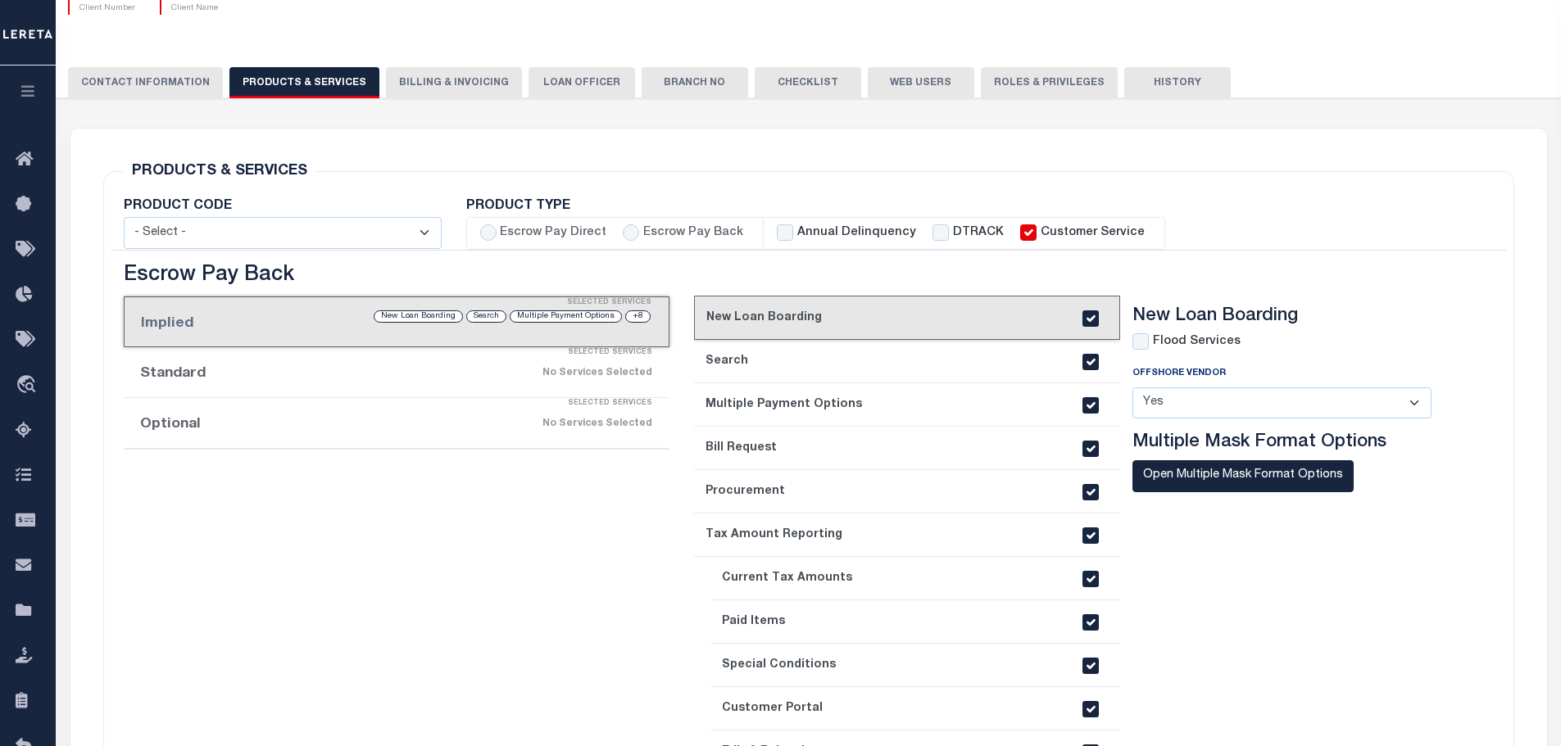
click at [425, 236] on select "- Select - Standard Tax (STX) Outsourcing (OS) Enhanced Tax (ETX) Tax Status Re…" at bounding box center [283, 233] width 318 height 32
select select "STX"
click at [124, 217] on select "- Select - Standard Tax (STX) Outsourcing (OS) Enhanced Tax (ETX) Tax Status Re…" at bounding box center [283, 233] width 318 height 32
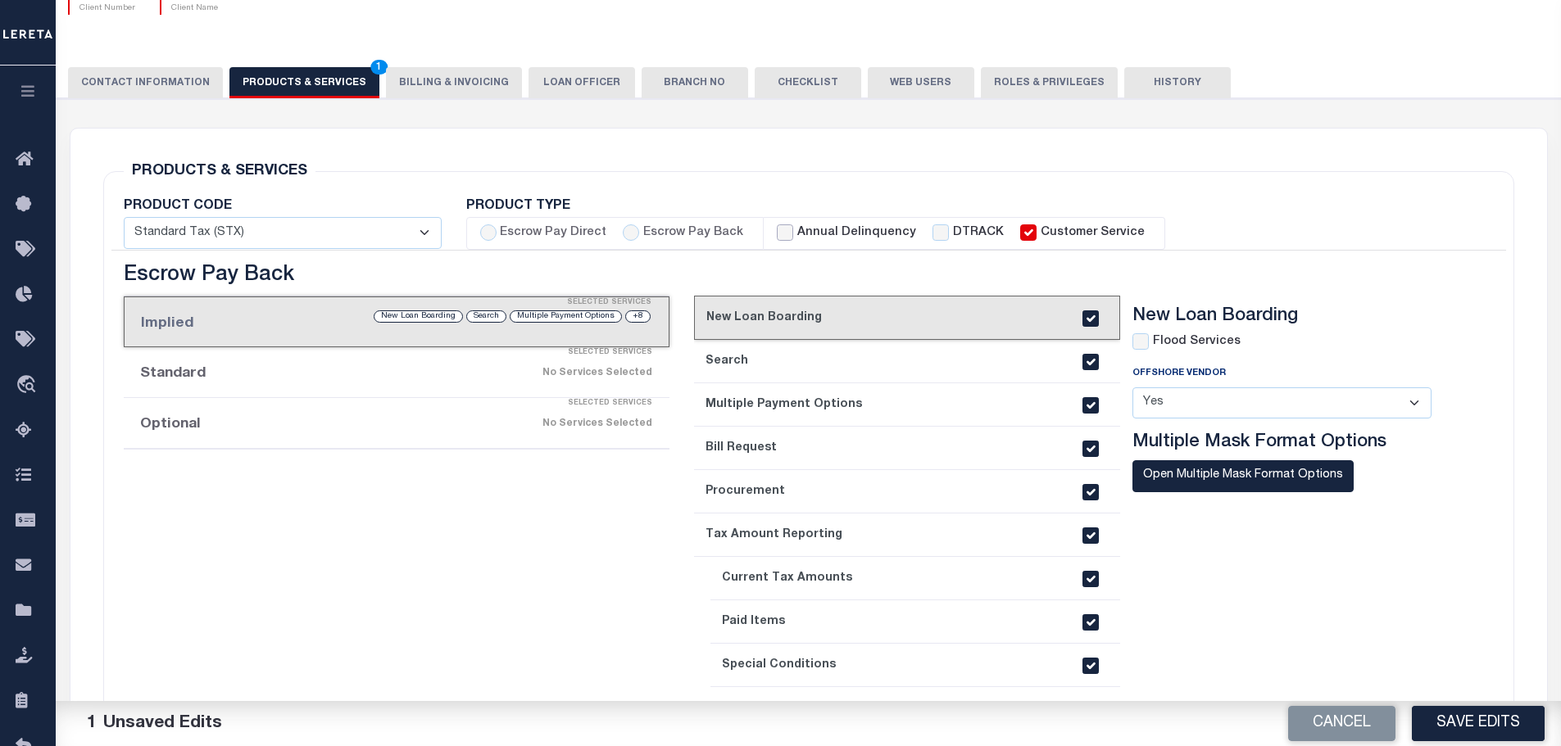
click at [780, 233] on input "Annual Delinquency" at bounding box center [785, 232] width 16 height 16
checkbox input "true"
checkbox input "false"
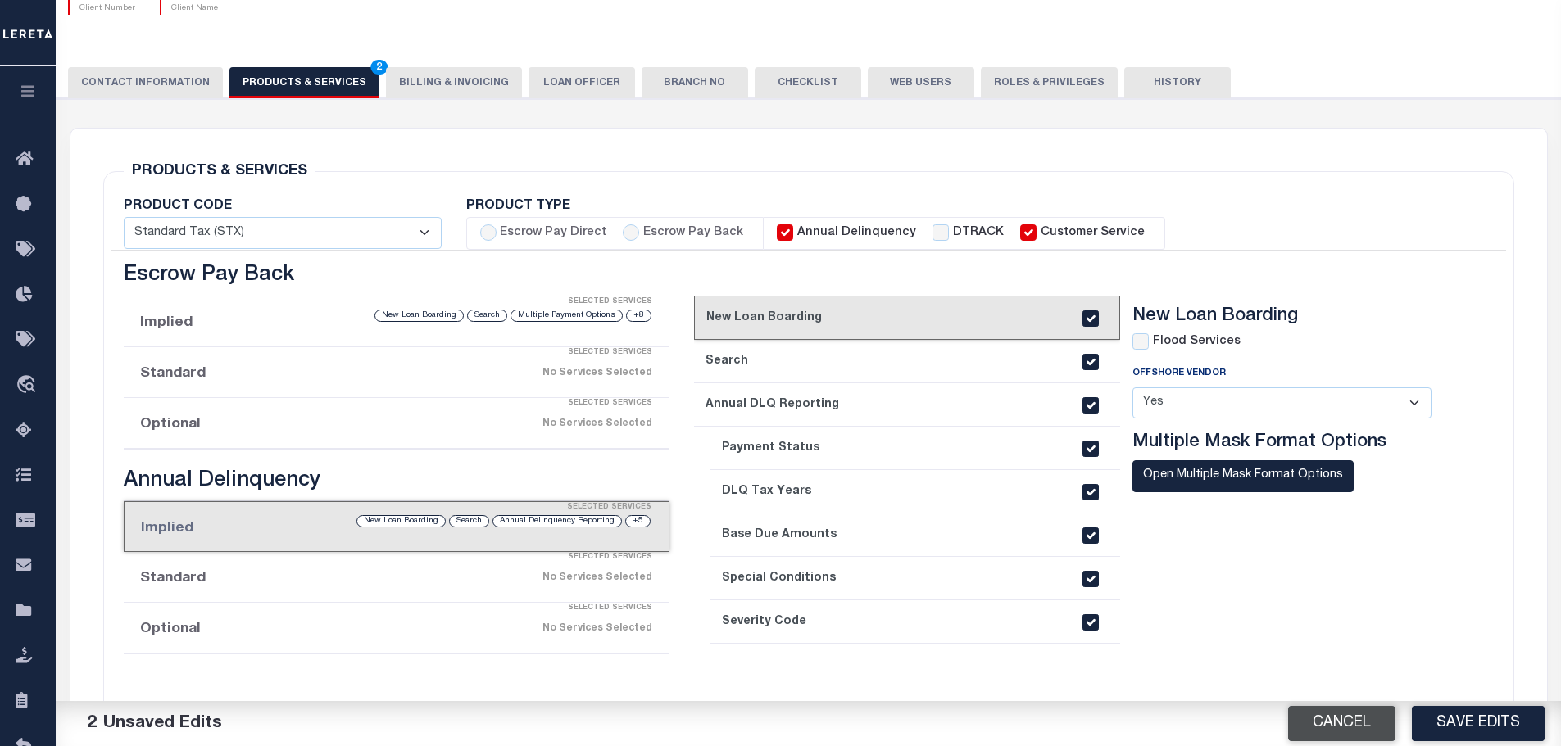
click at [1334, 721] on button "Cancel" at bounding box center [1341, 723] width 107 height 35
select select
checkbox input "false"
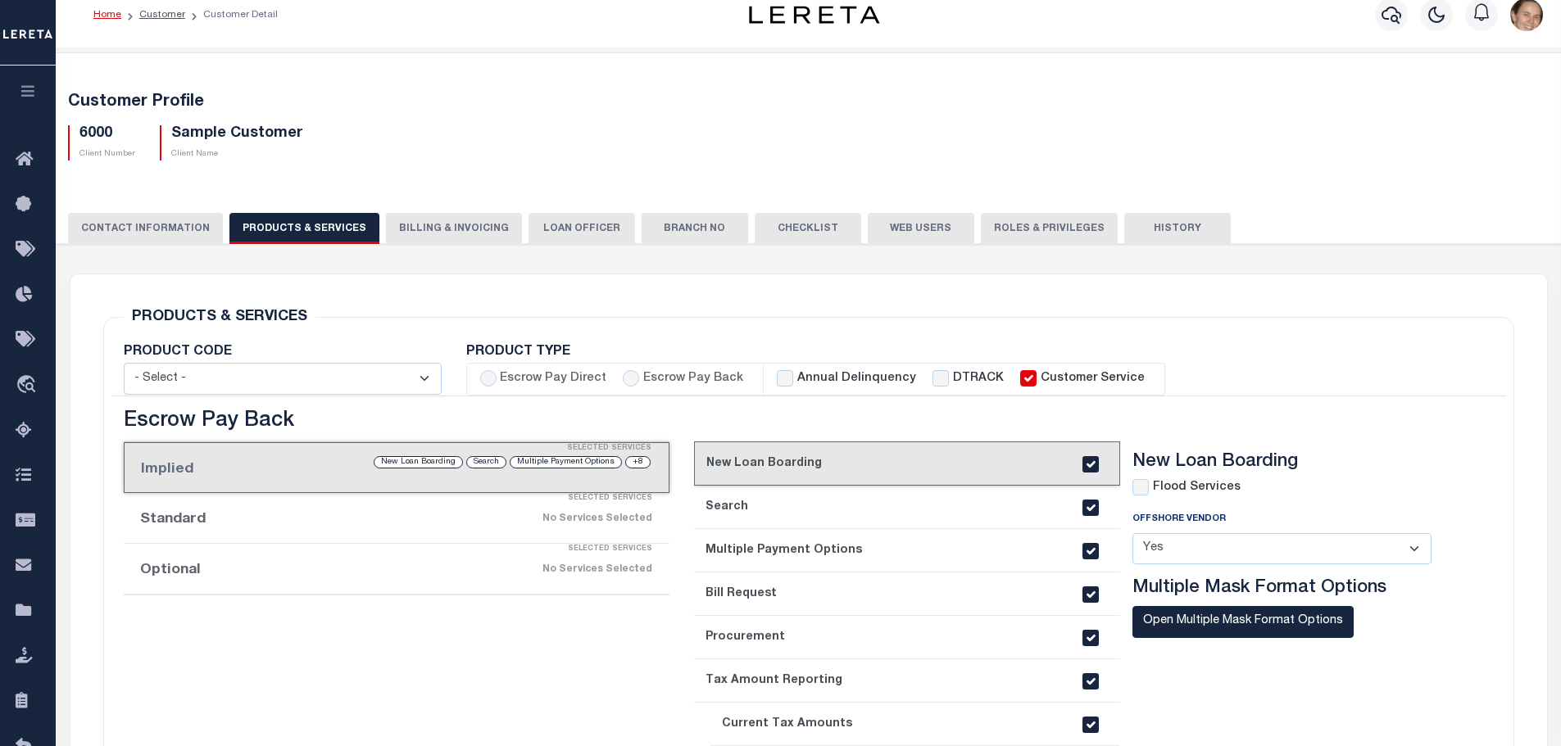
scroll to position [0, 0]
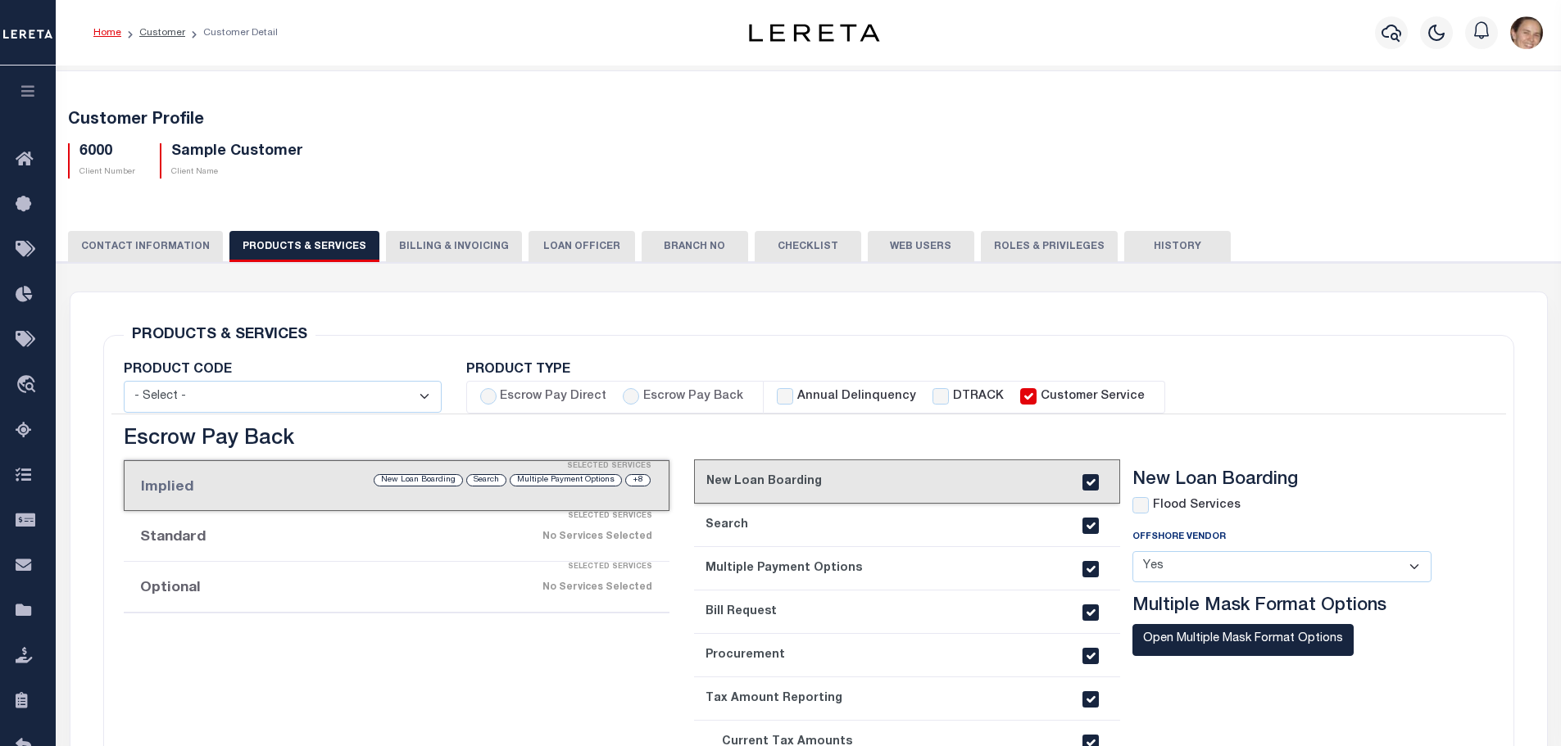
click at [160, 39] on li "Customer" at bounding box center [153, 32] width 64 height 15
click at [160, 34] on link "Customer" at bounding box center [162, 33] width 46 height 10
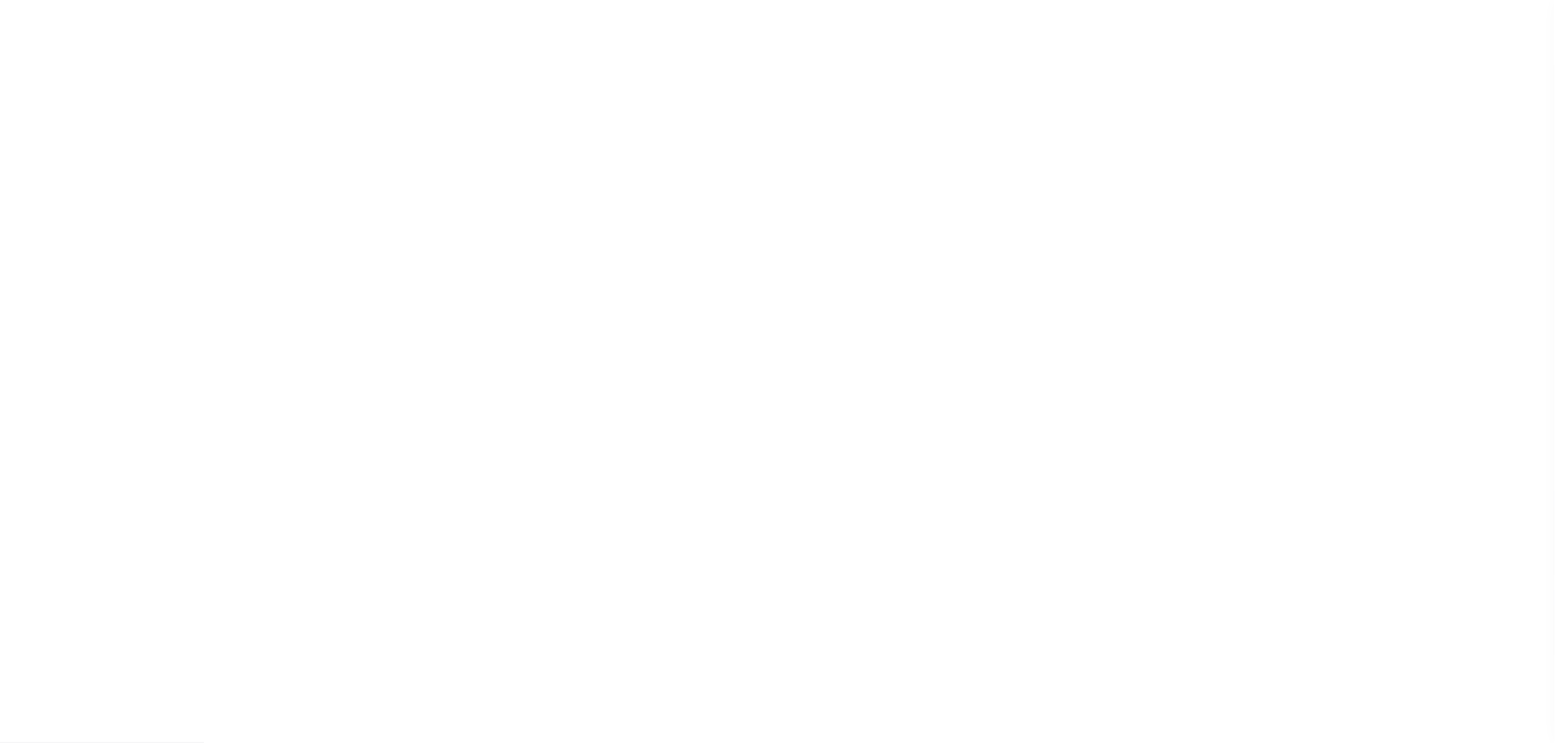
scroll to position [39, 0]
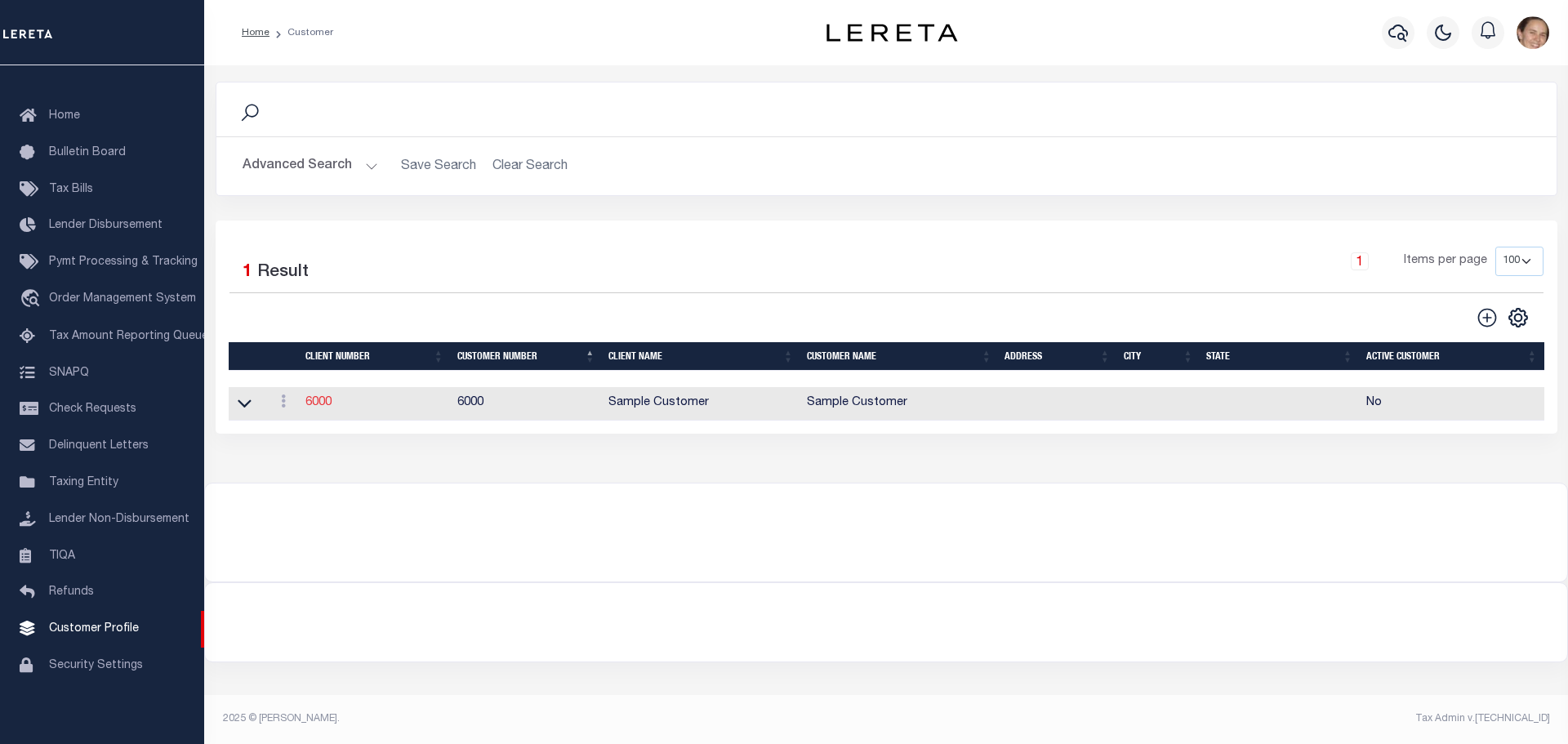
click at [319, 409] on link "6000" at bounding box center [318, 402] width 26 height 11
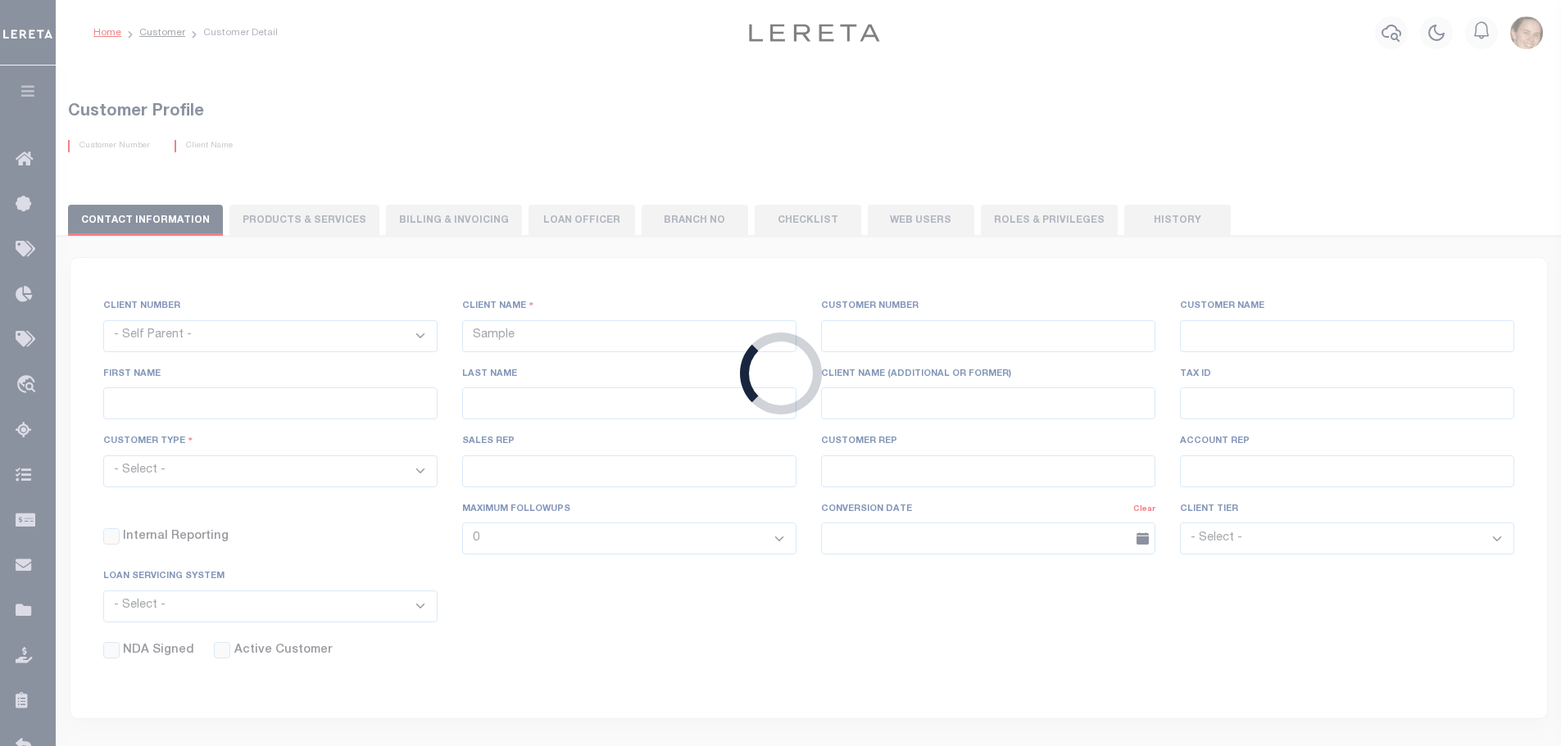
select select
type input "Sample Customer"
type input "6000"
type input "Sample Customer"
type input "[PERSON_NAME]"
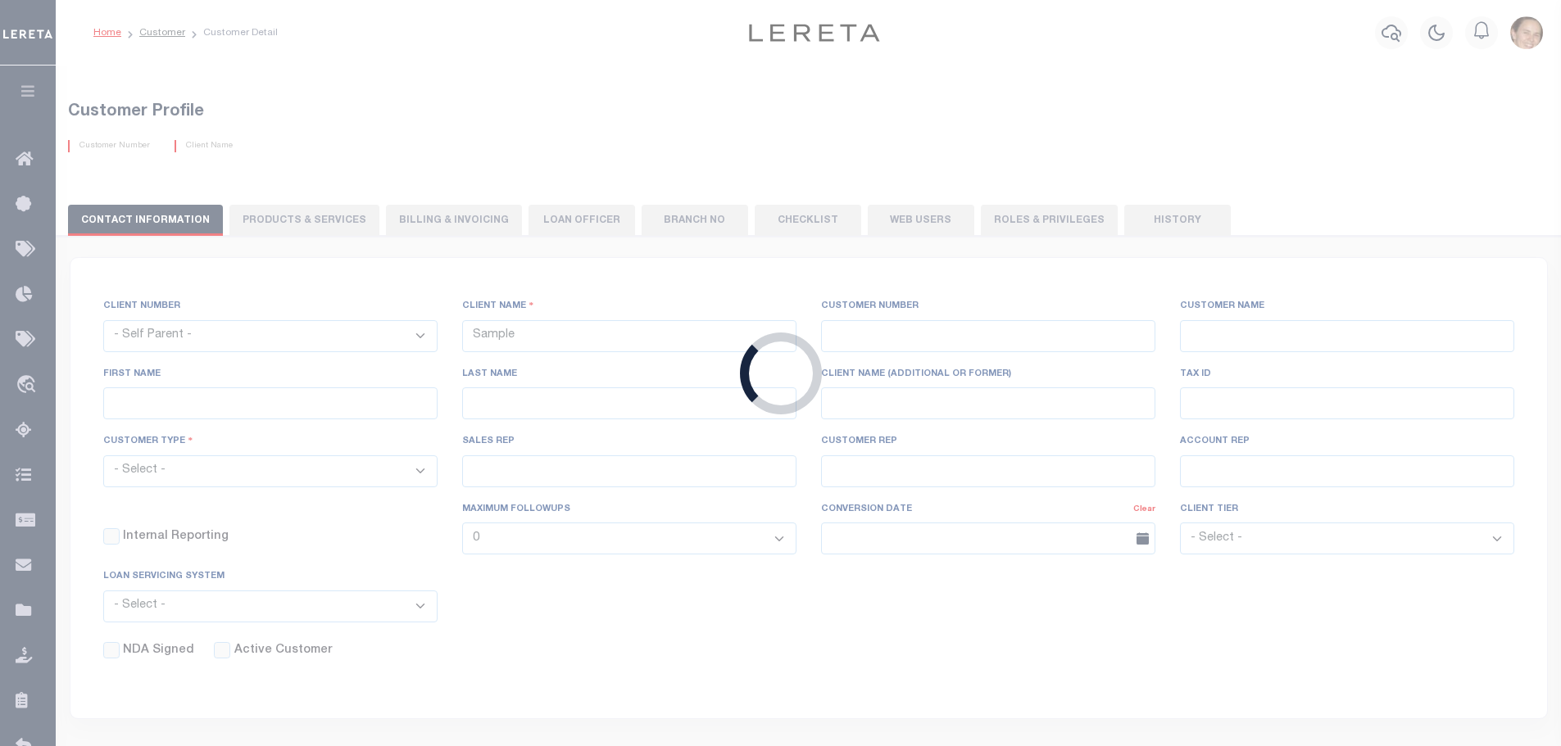
type input "[PERSON_NAME]"
select select "Residential"
select select "Tier 1"
select select "OTH"
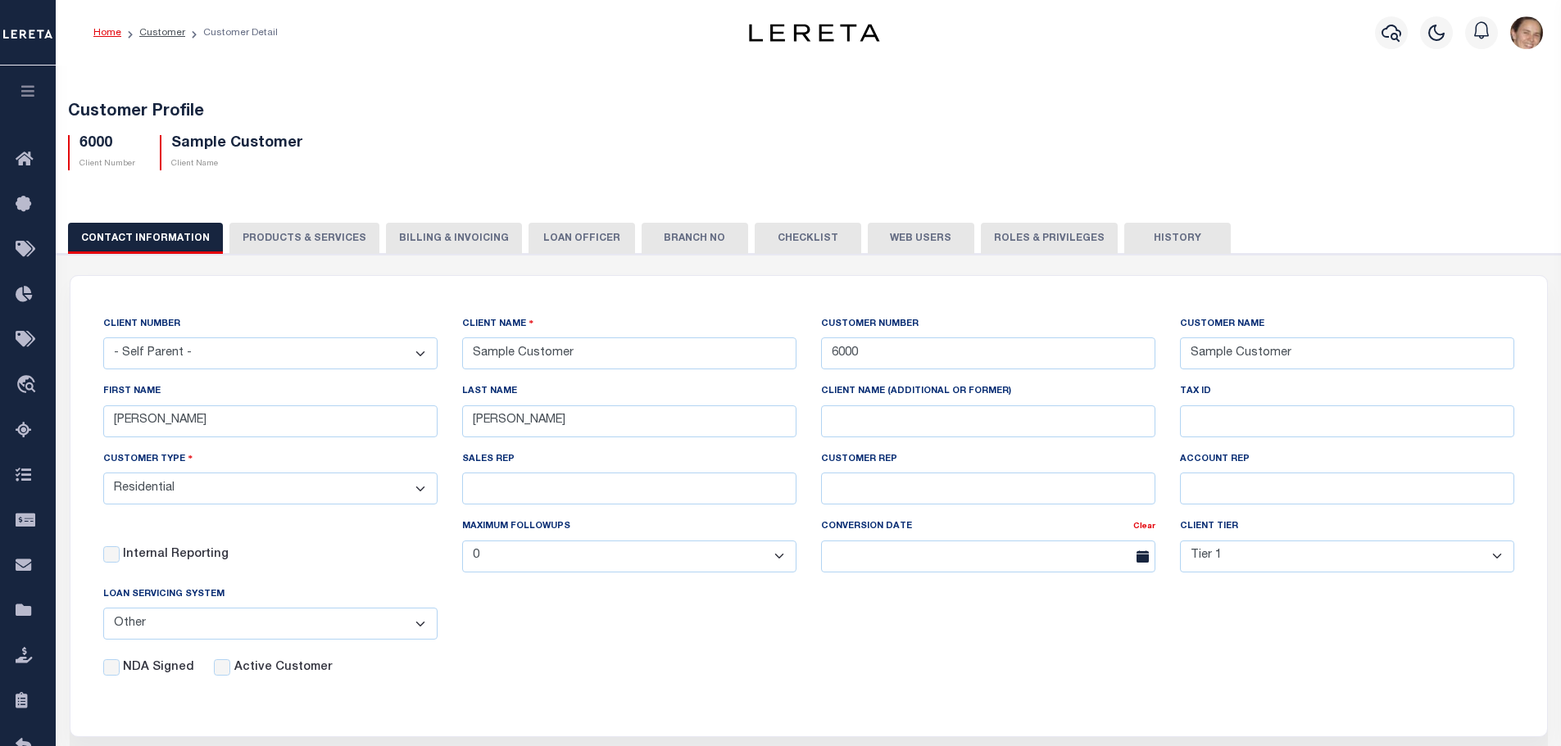
click at [340, 243] on button "PRODUCTS & SERVICES" at bounding box center [304, 238] width 150 height 31
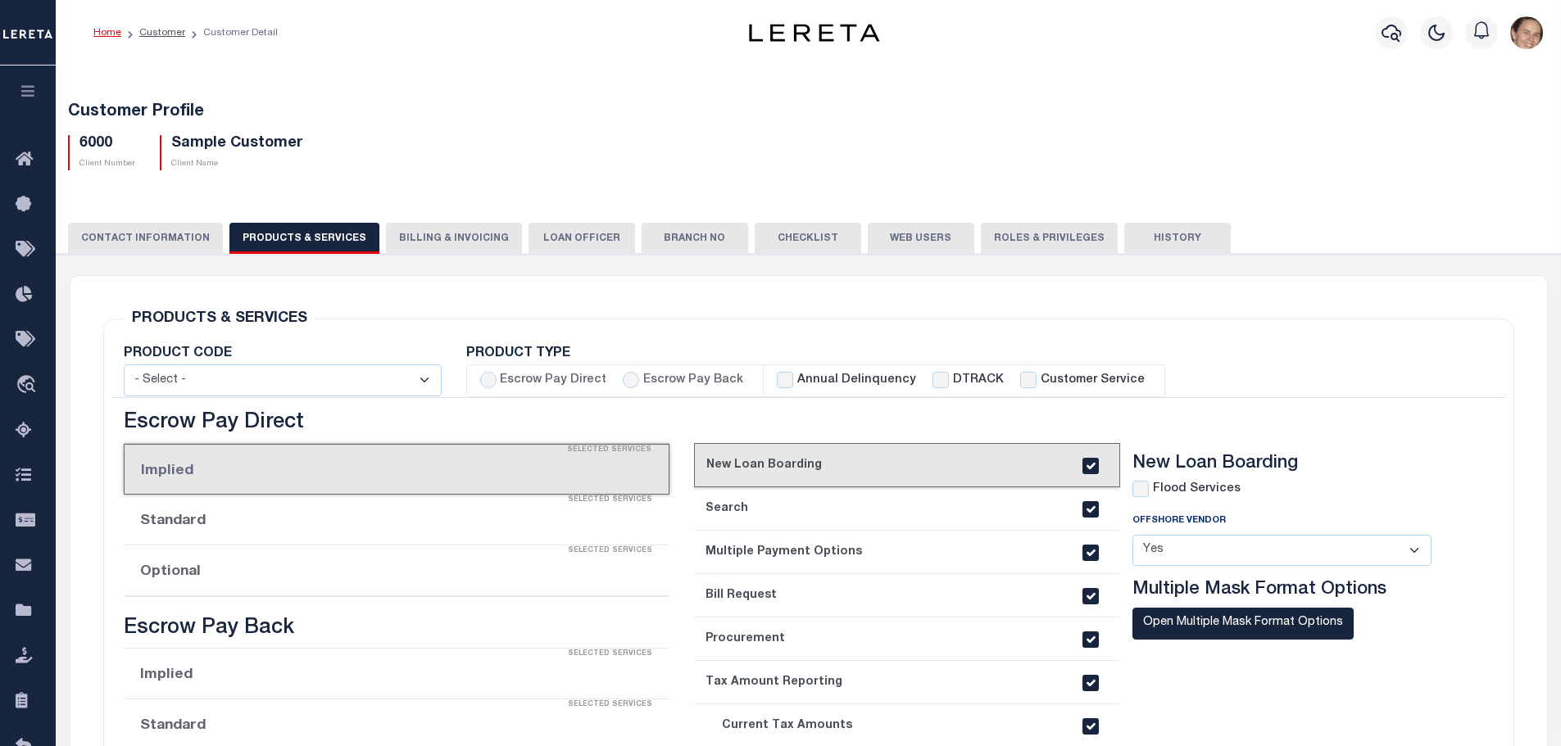
checkbox input "true"
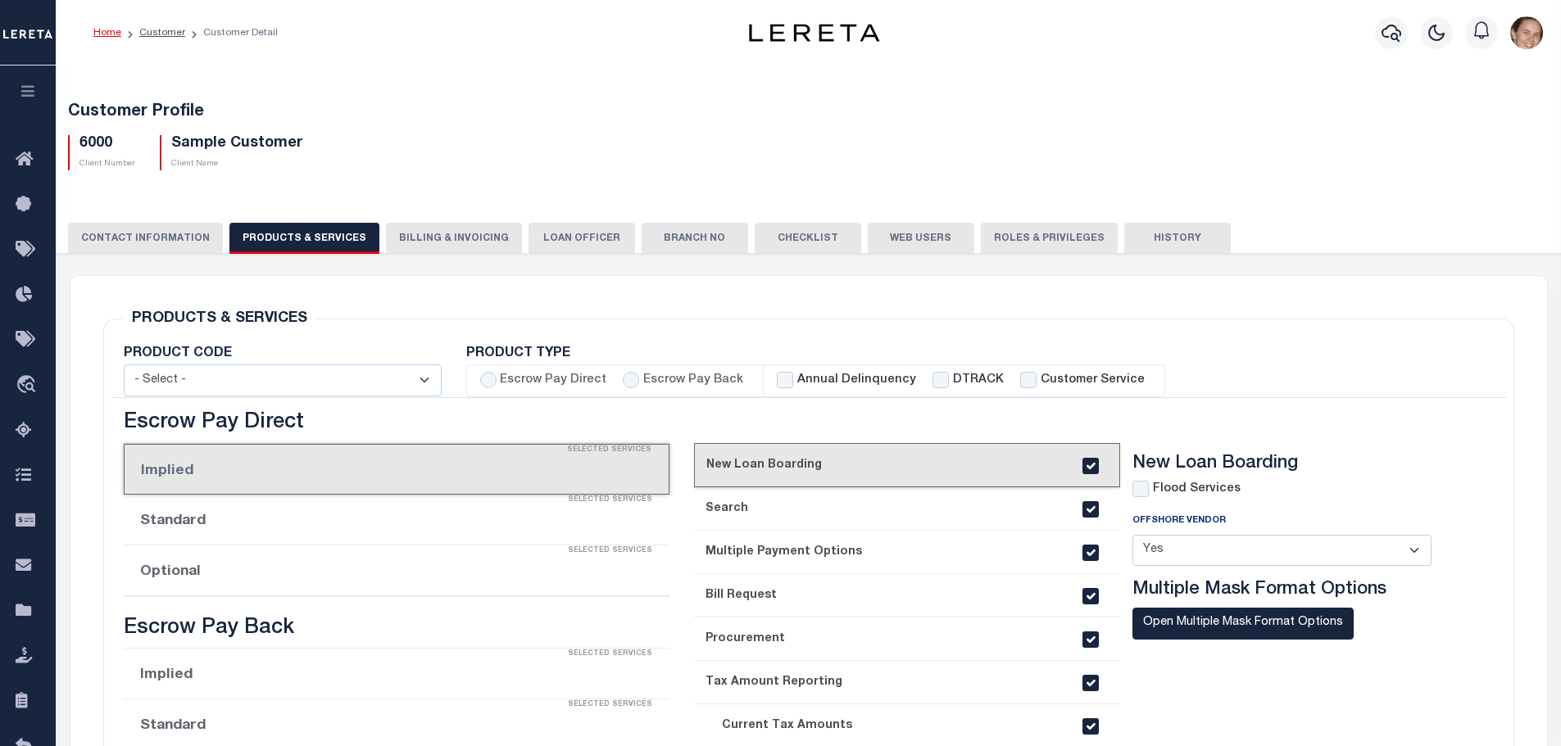
checkbox input "true"
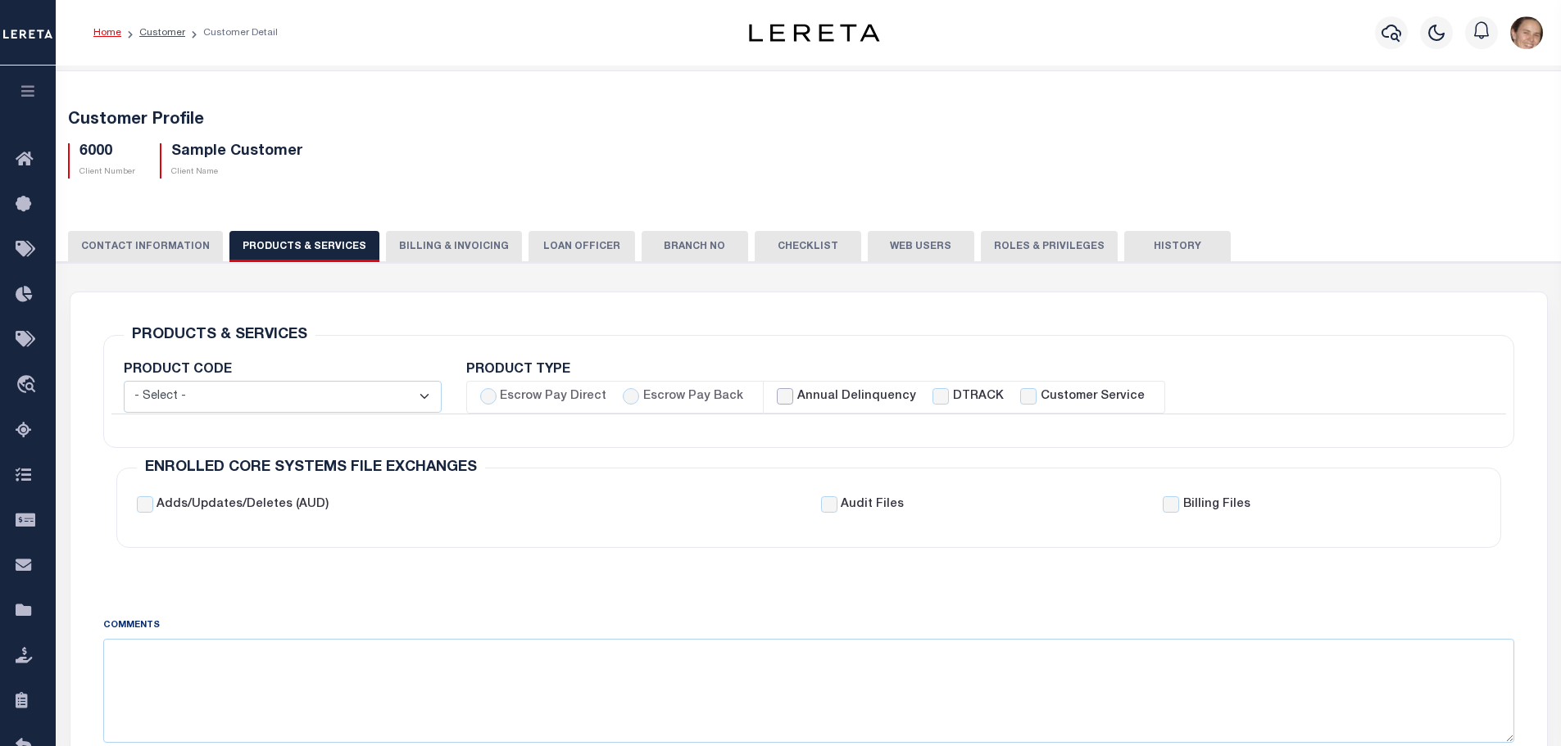
click at [778, 396] on input "Annual Delinquency" at bounding box center [785, 396] width 16 height 16
checkbox input "true"
checkbox input "false"
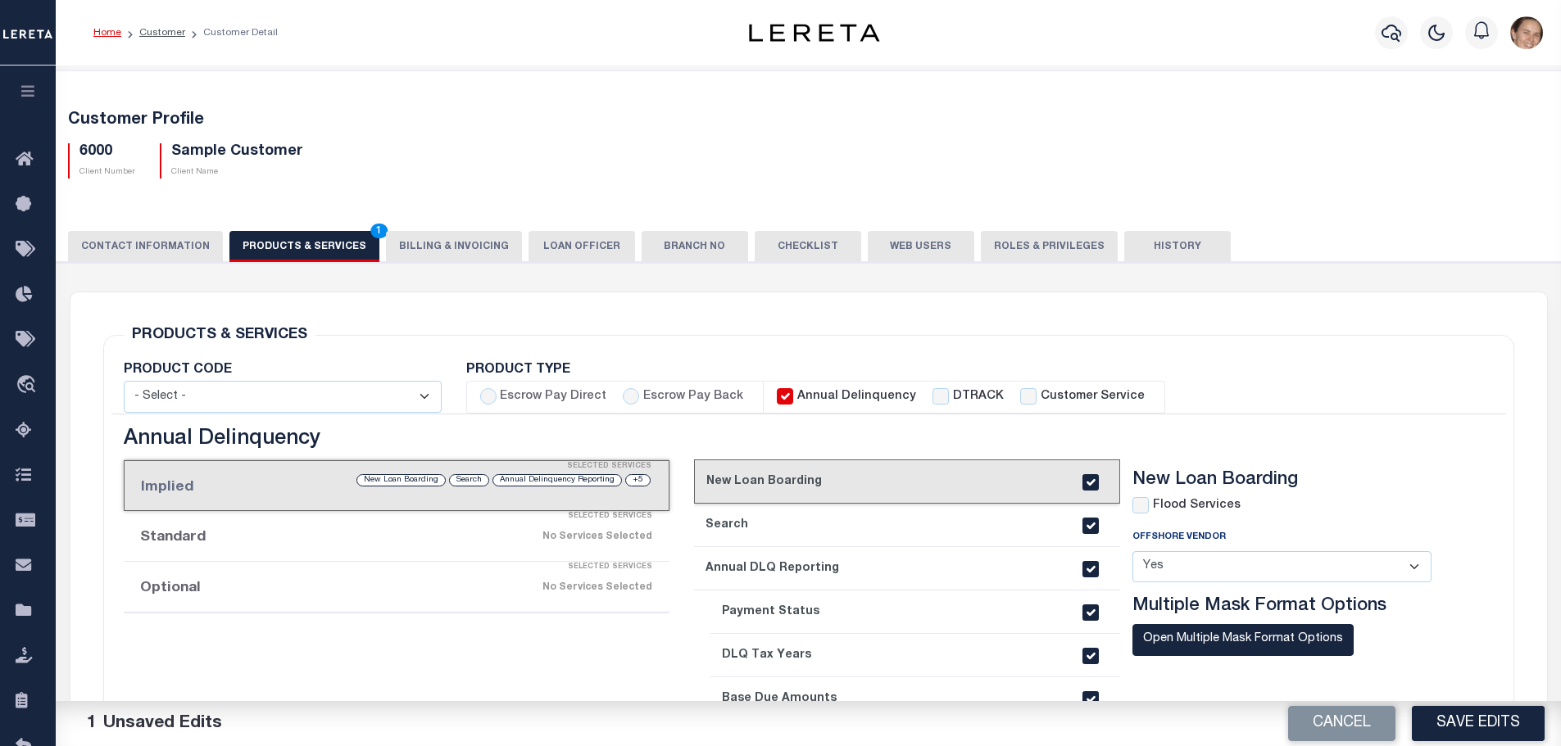
click at [778, 396] on input "Annual Delinquency" at bounding box center [785, 396] width 16 height 16
checkbox input "false"
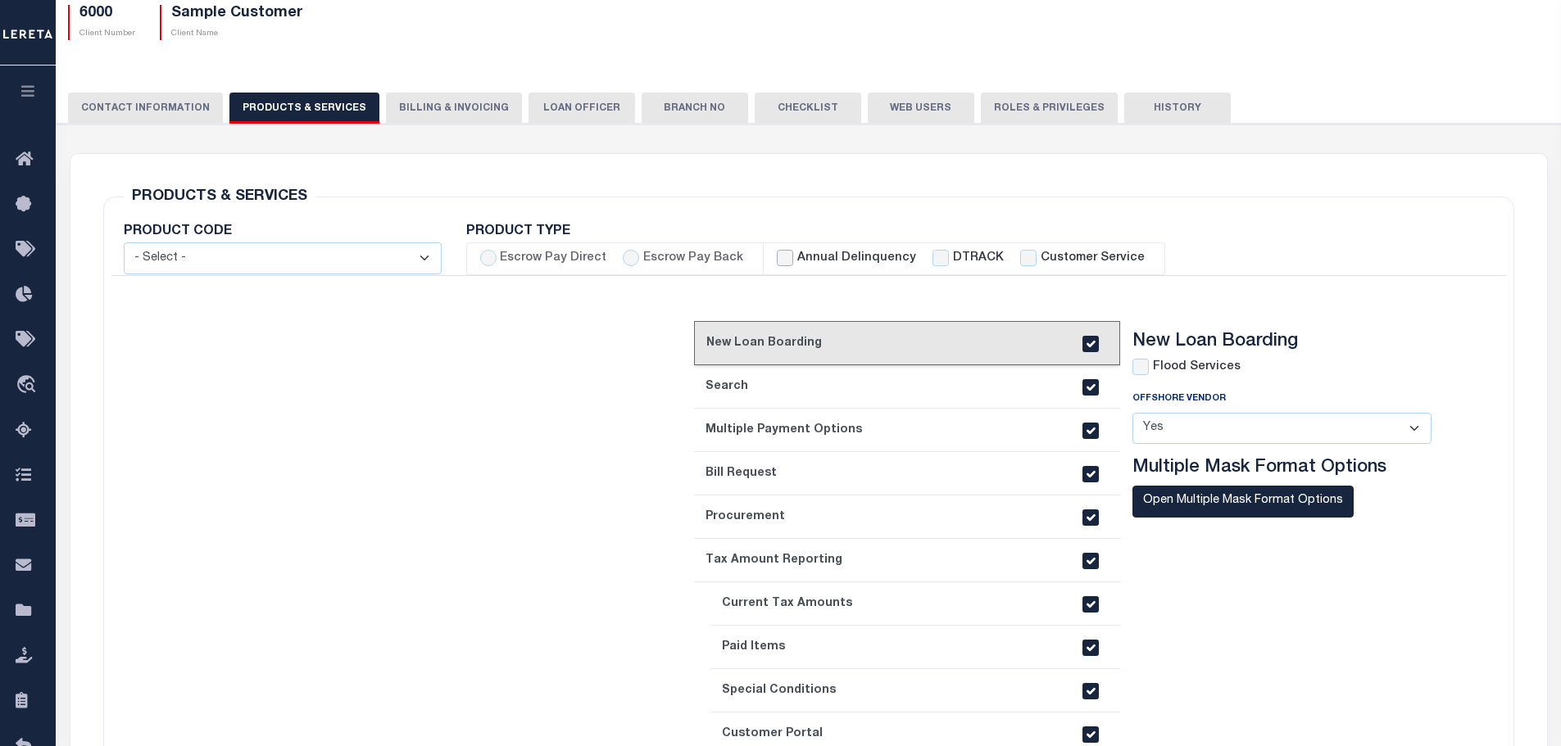
scroll to position [109, 0]
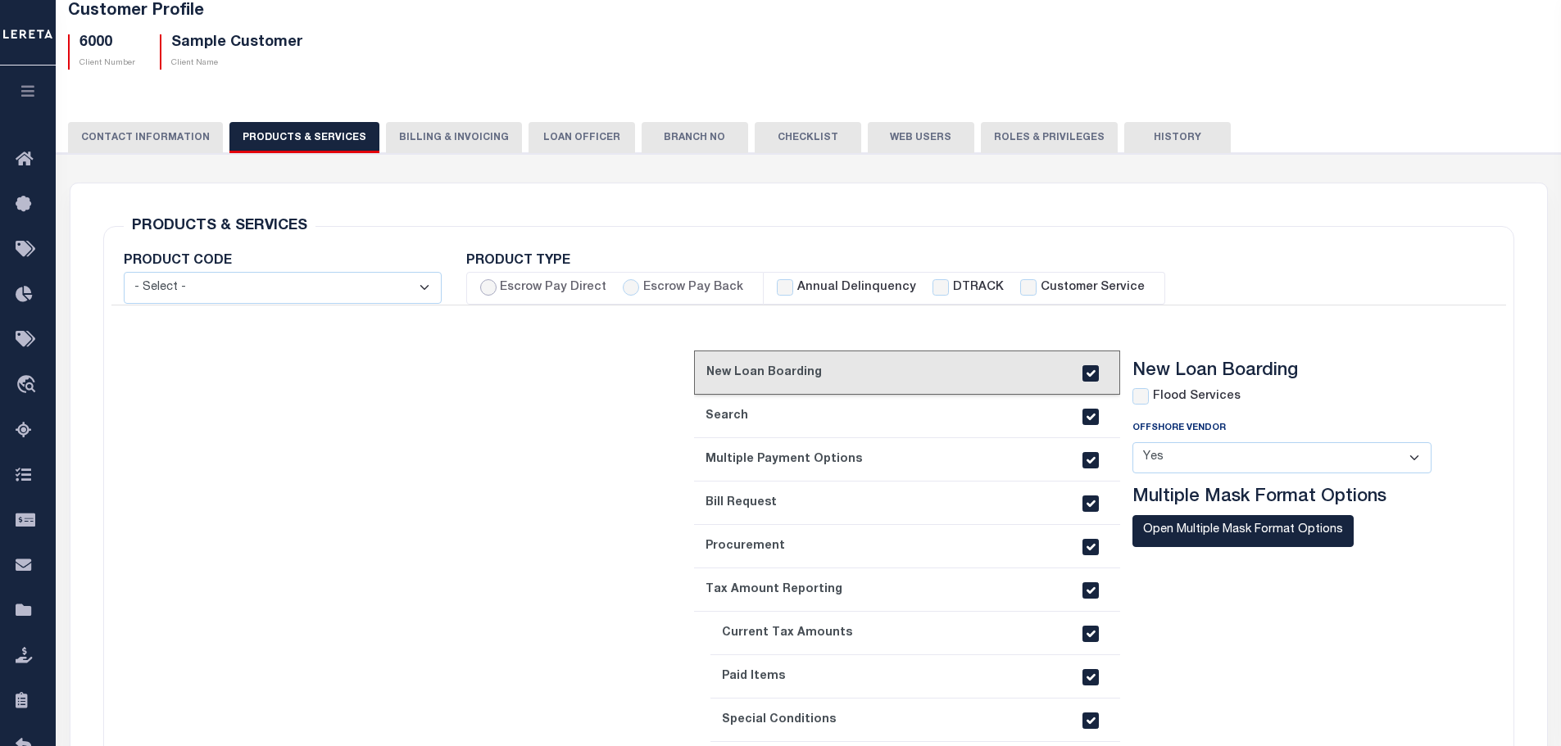
click at [488, 287] on input "Escrow Pay Direct" at bounding box center [488, 287] width 16 height 16
radio input "true"
checkbox input "true"
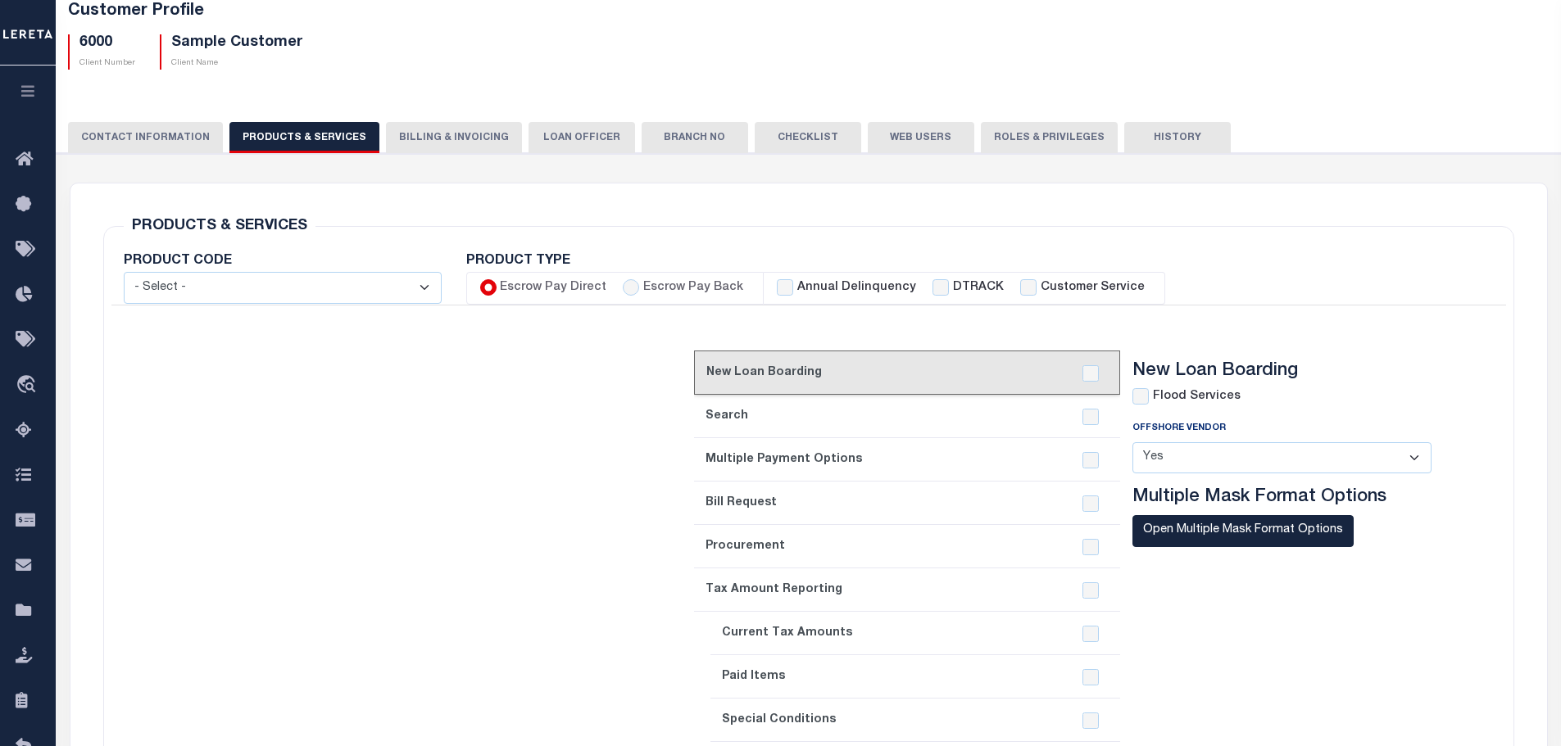
checkbox input "true"
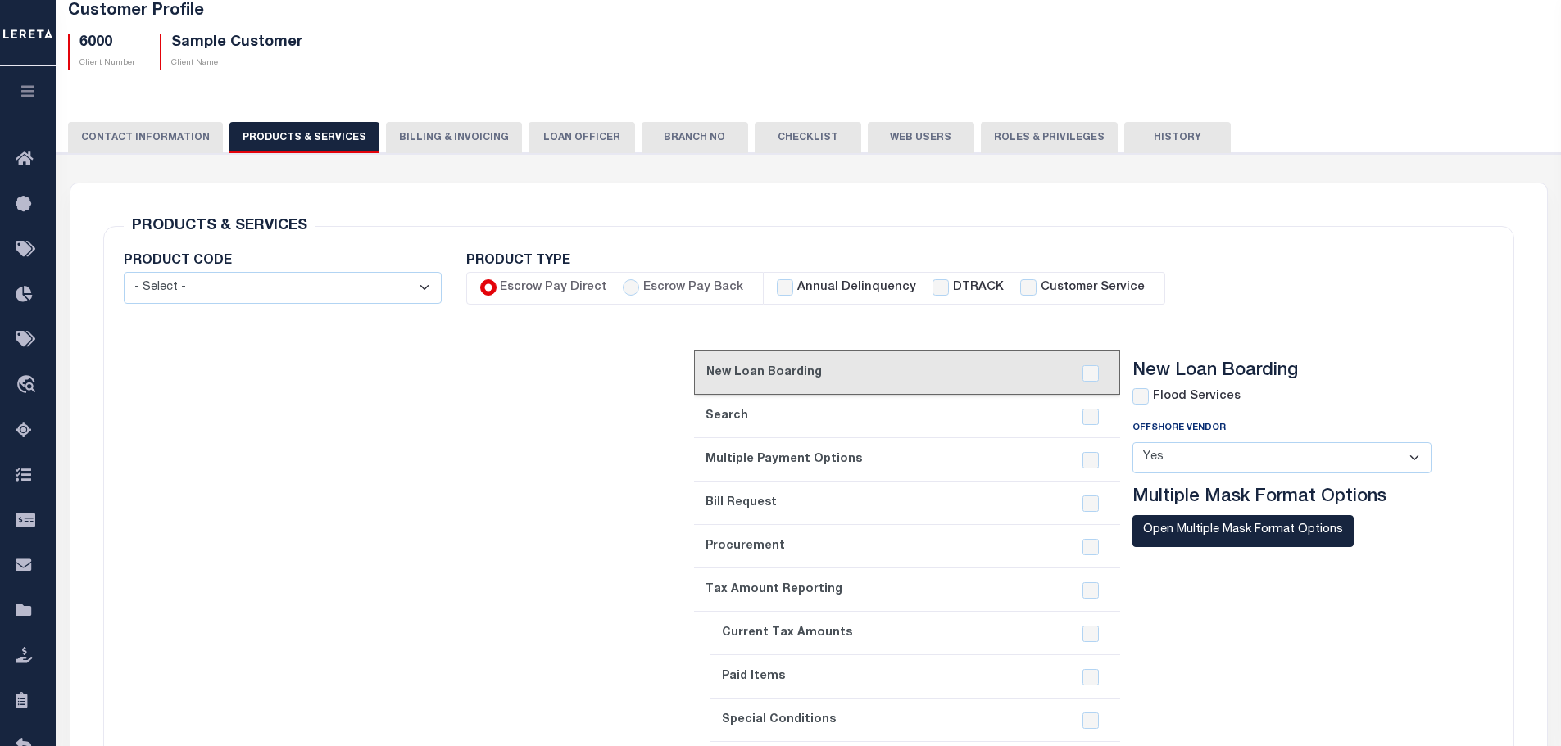
checkbox input "true"
checkbox input "false"
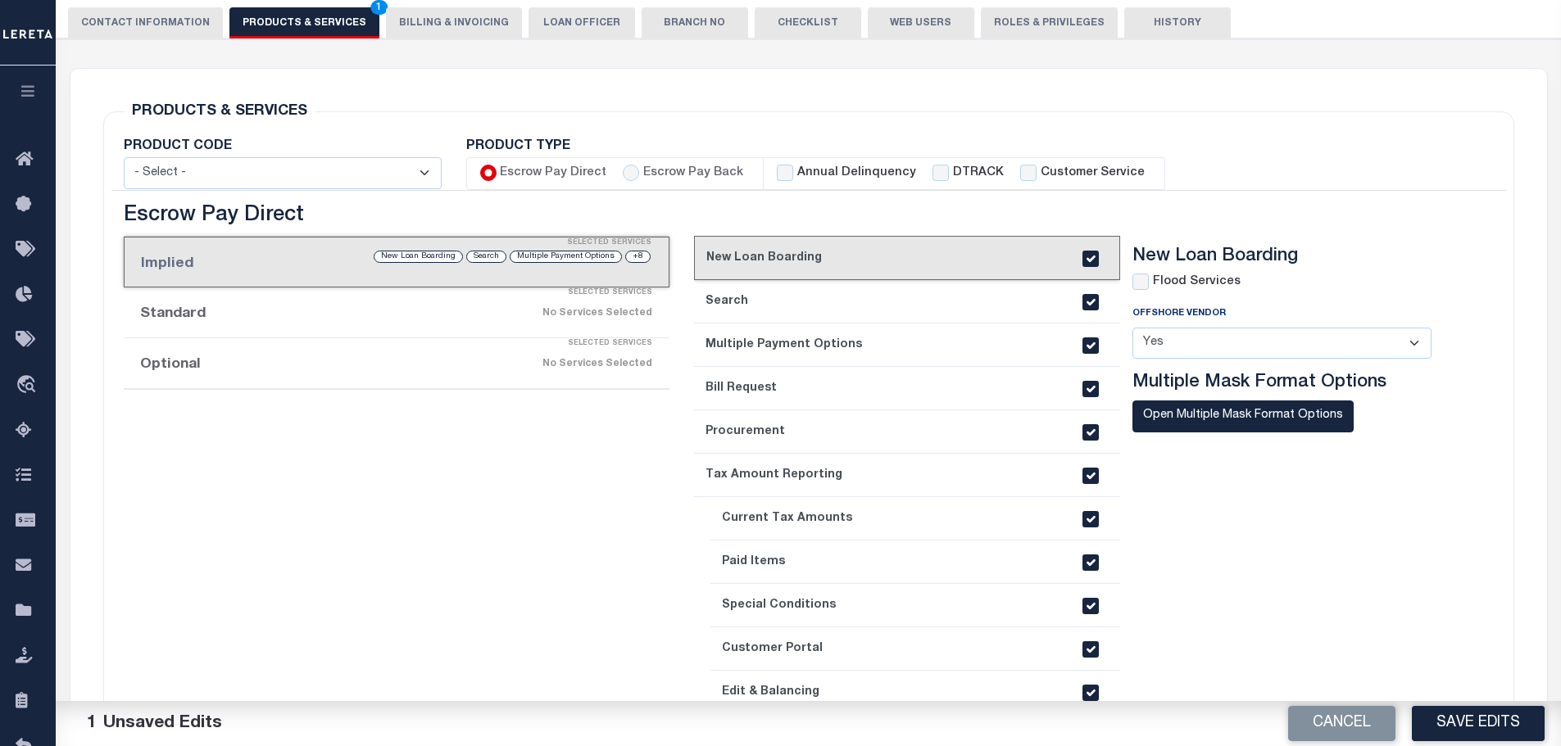
scroll to position [273, 0]
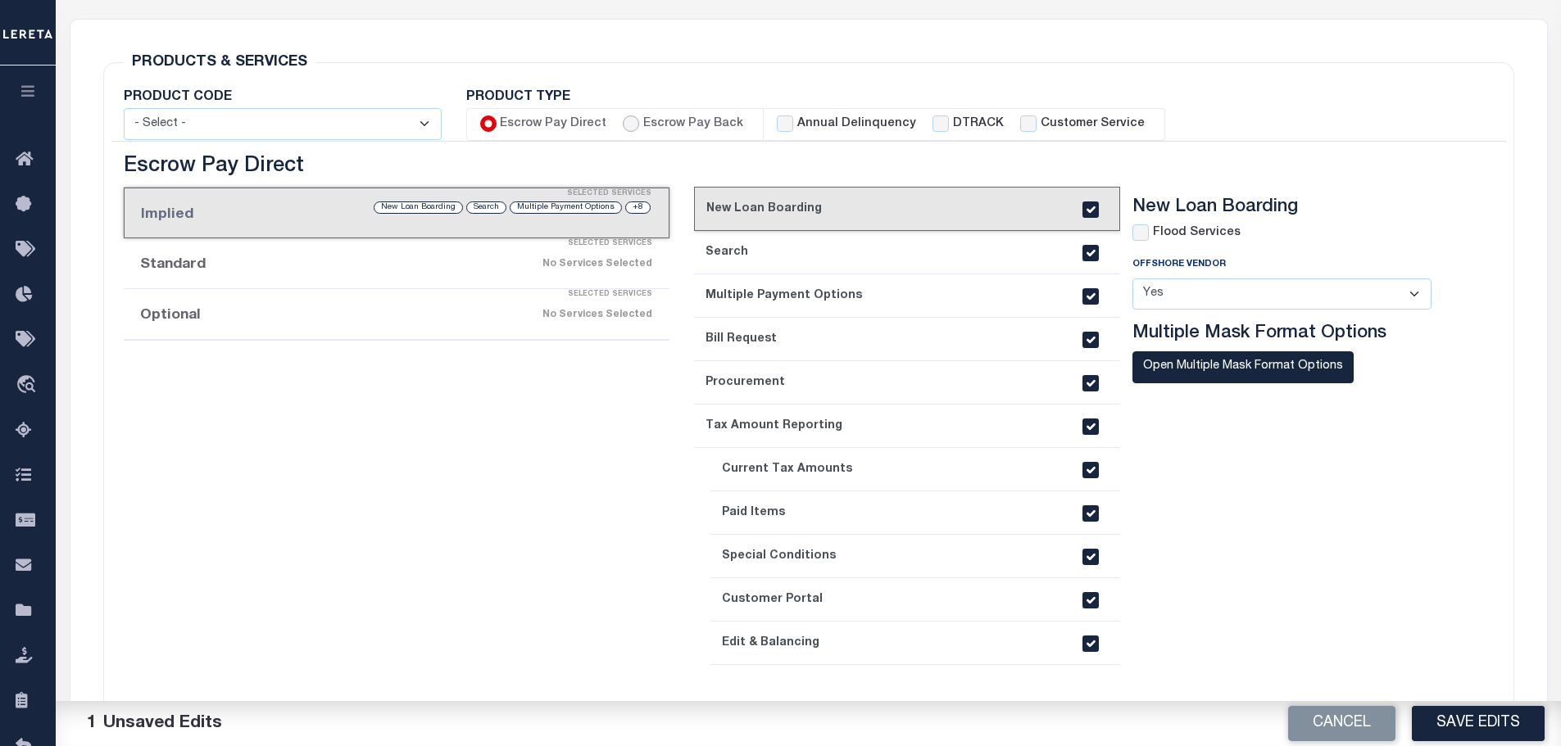
click at [623, 125] on input "Escrow Pay Back" at bounding box center [631, 124] width 16 height 16
radio input "true"
checkbox input "true"
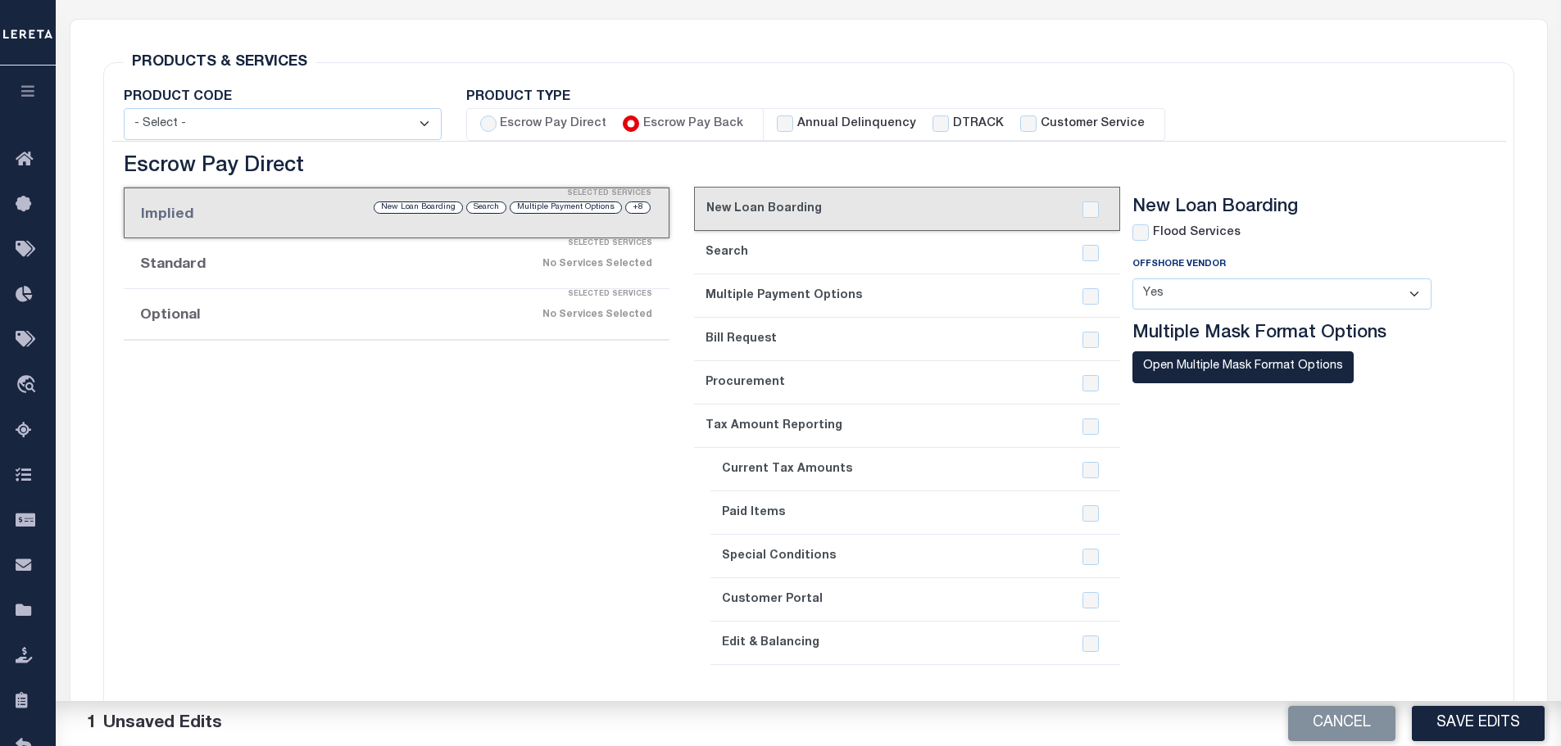
checkbox input "true"
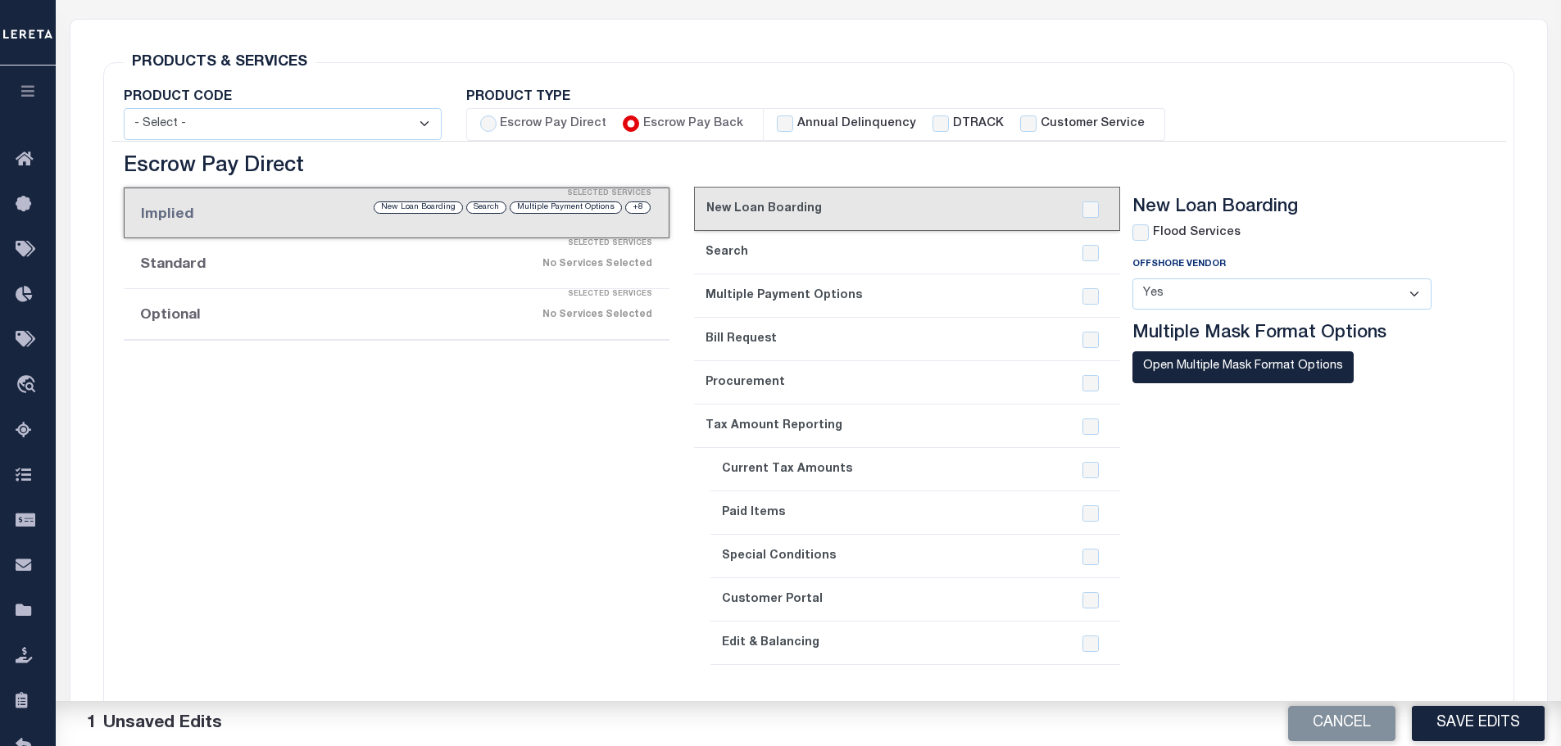
checkbox input "true"
checkbox input "false"
click at [496, 120] on input "Escrow Pay Direct" at bounding box center [488, 124] width 16 height 16
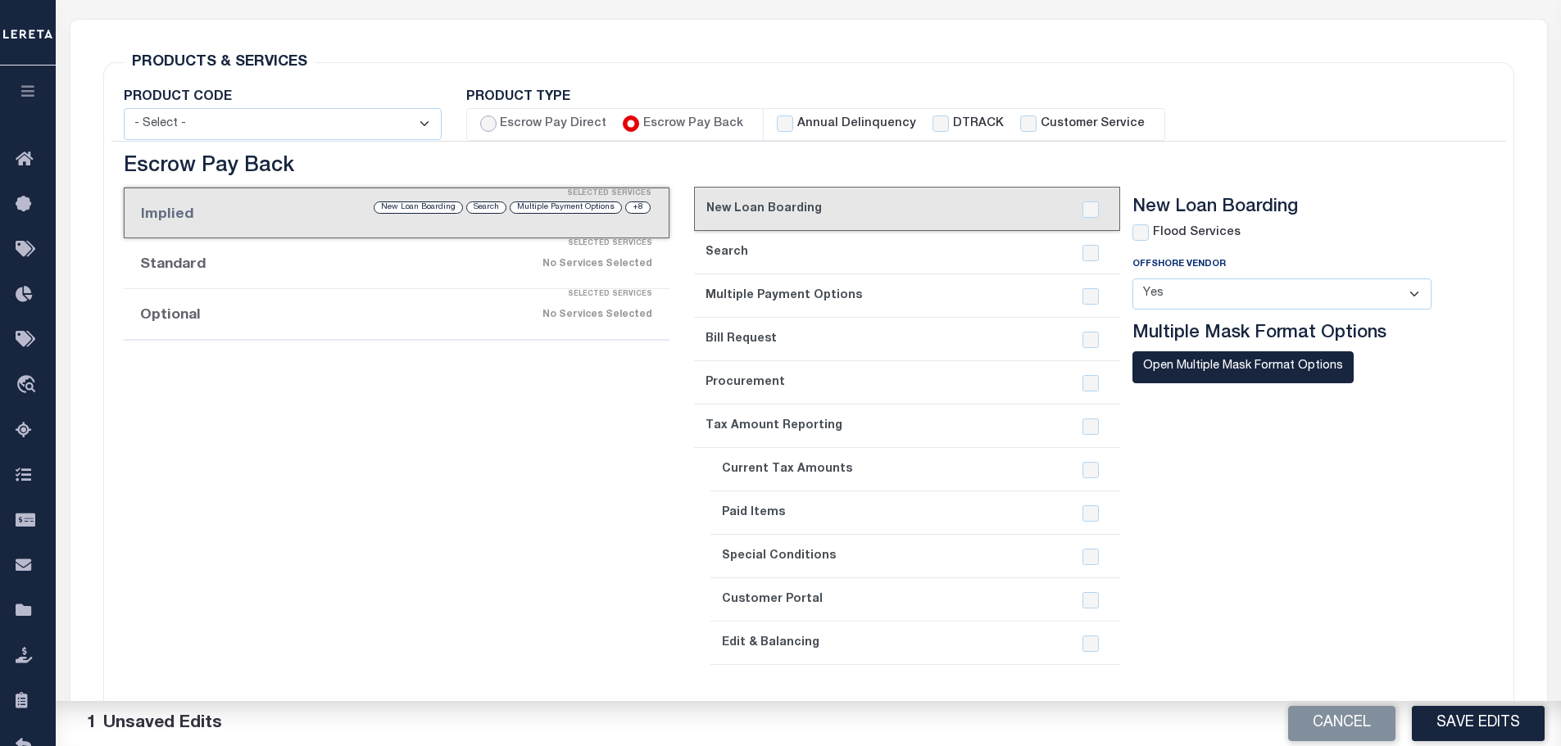
radio input "true"
checkbox input "true"
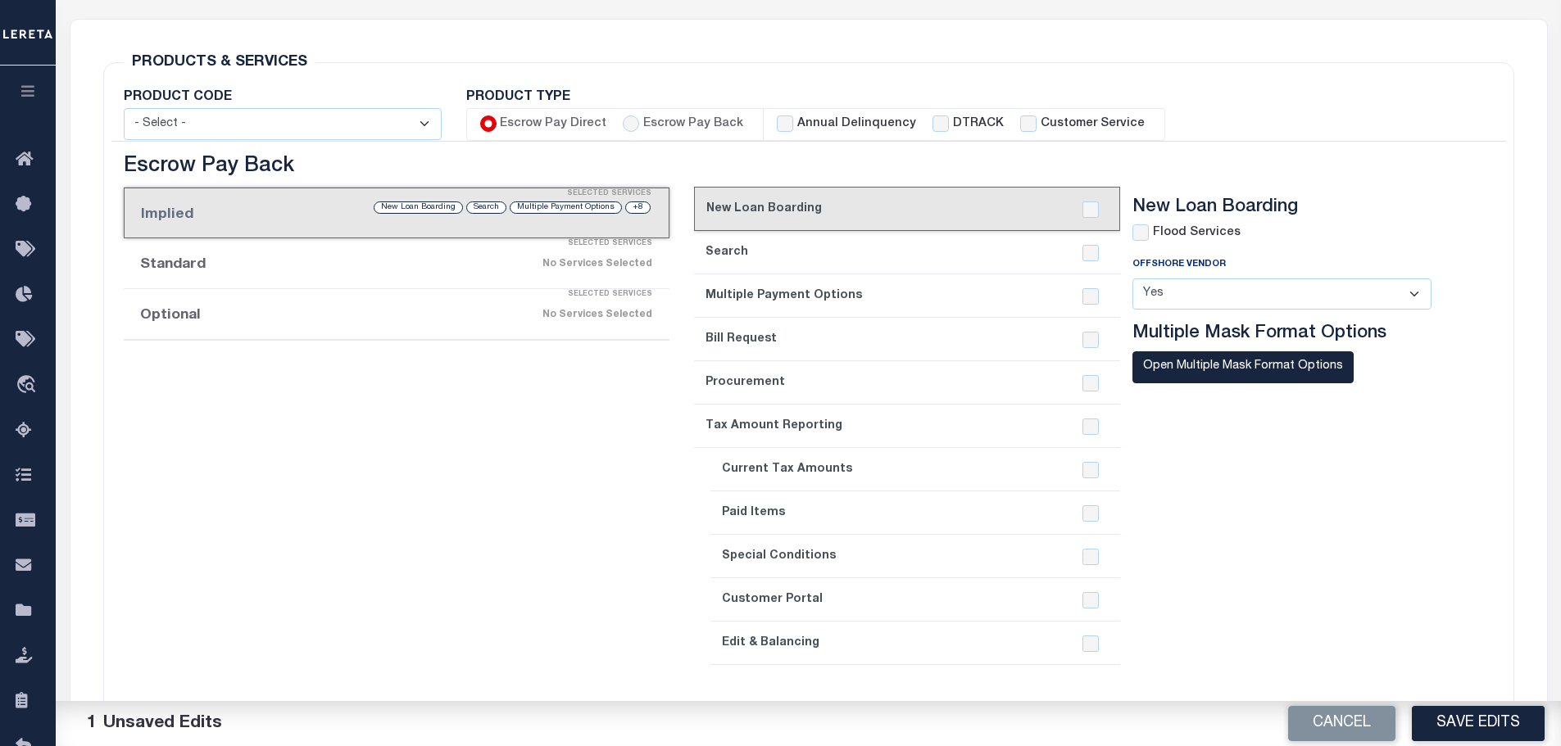
checkbox input "true"
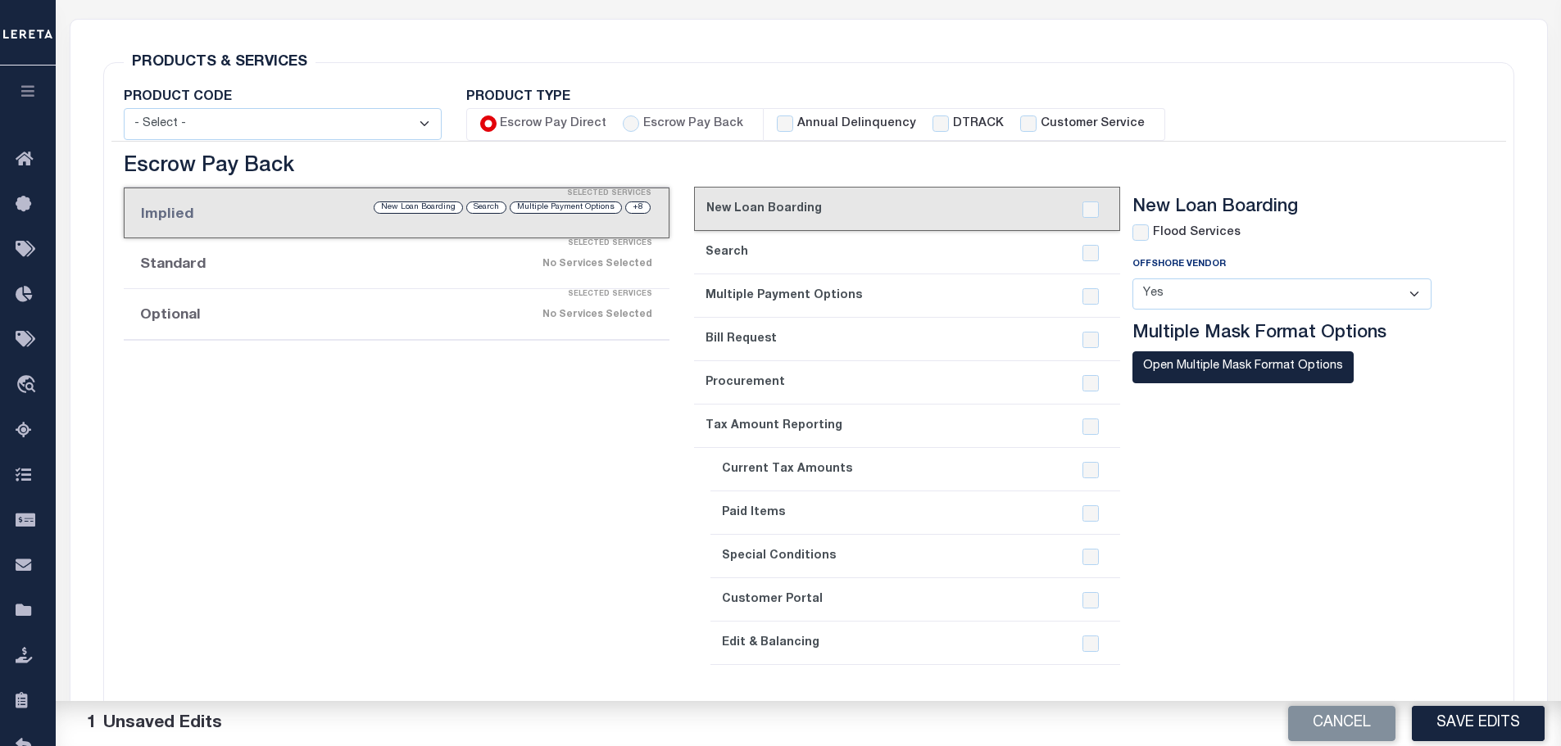
checkbox input "true"
checkbox input "false"
checkbox input "true"
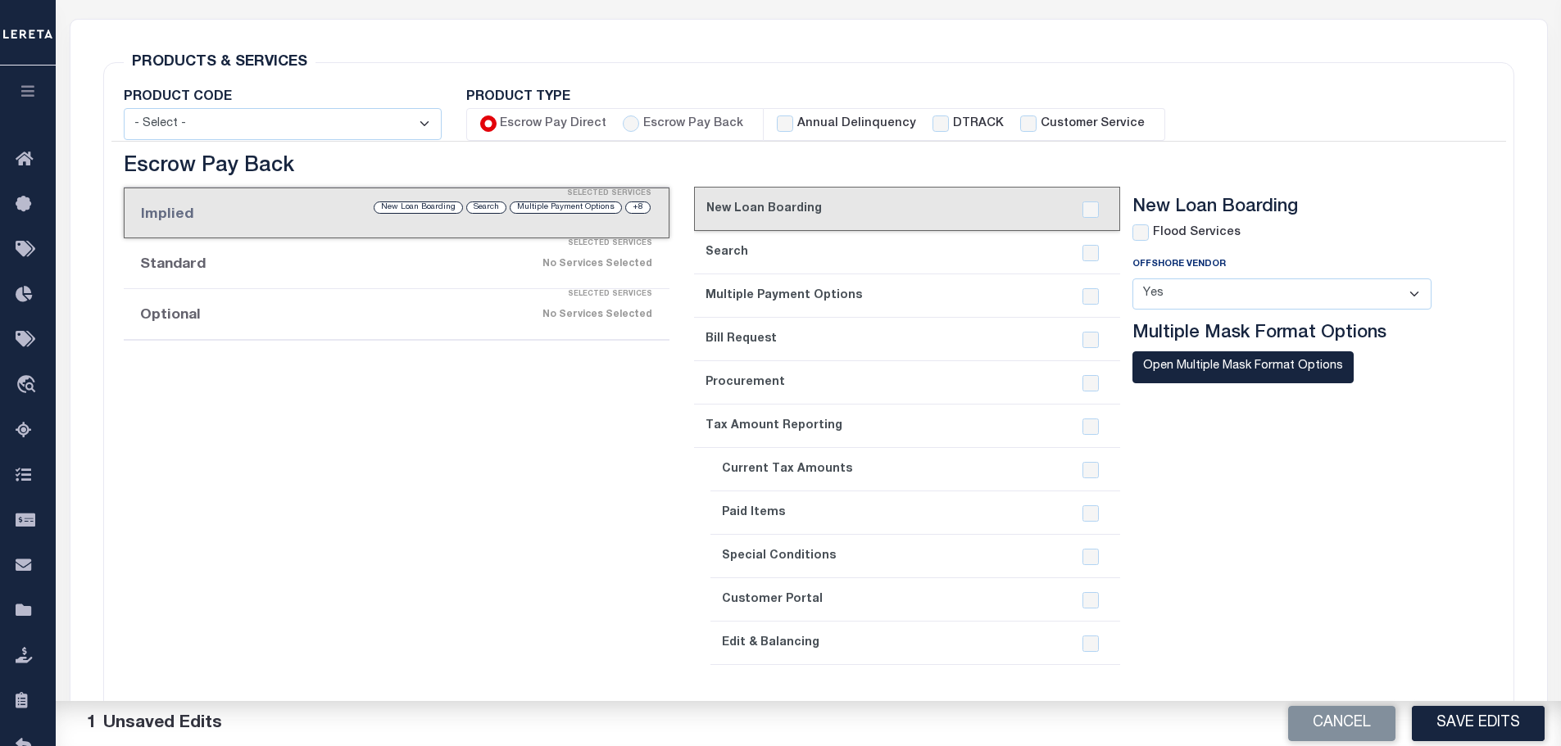
checkbox input "true"
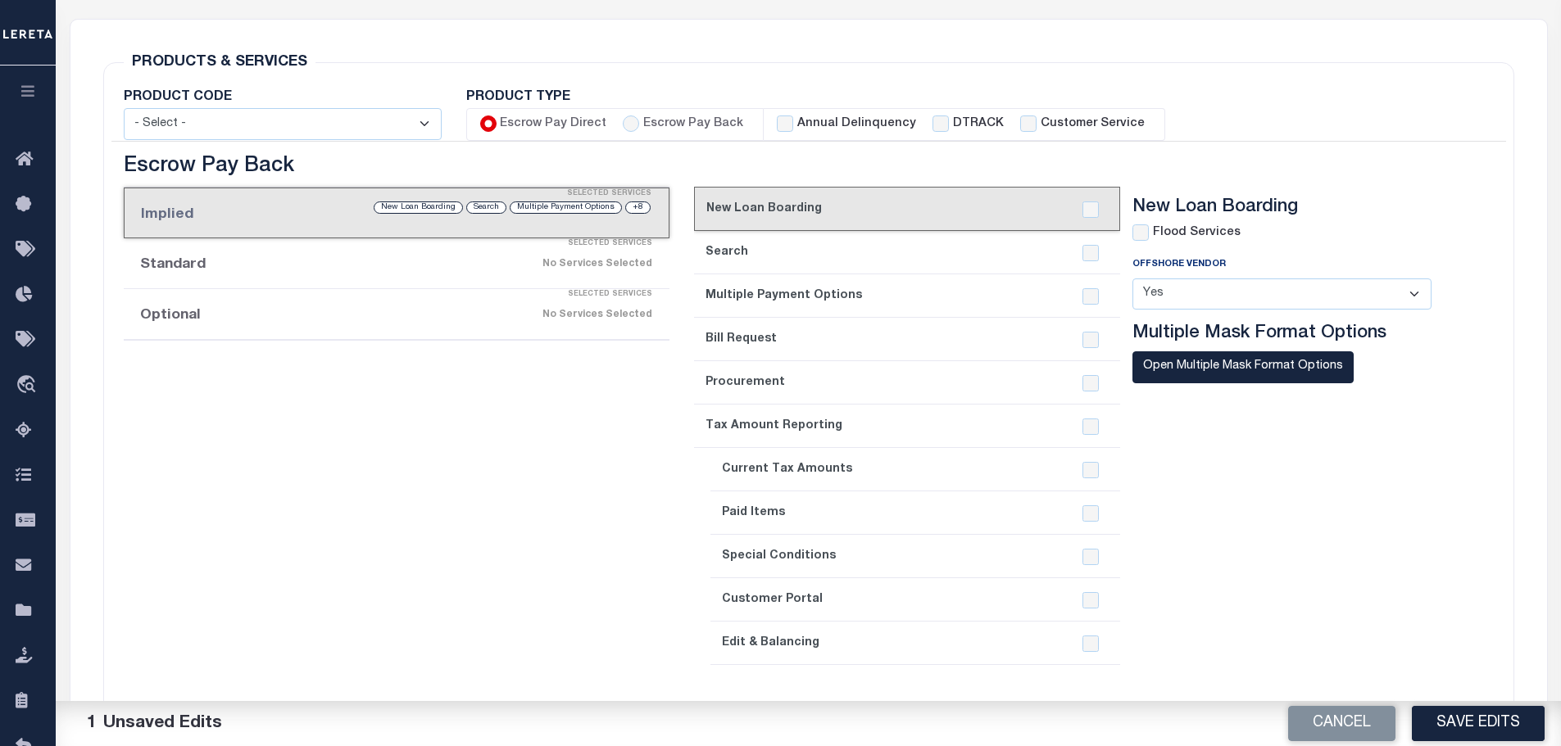
checkbox input "true"
checkbox input "false"
click at [777, 121] on input "Annual Delinquency" at bounding box center [785, 124] width 16 height 16
checkbox input "true"
checkbox input "false"
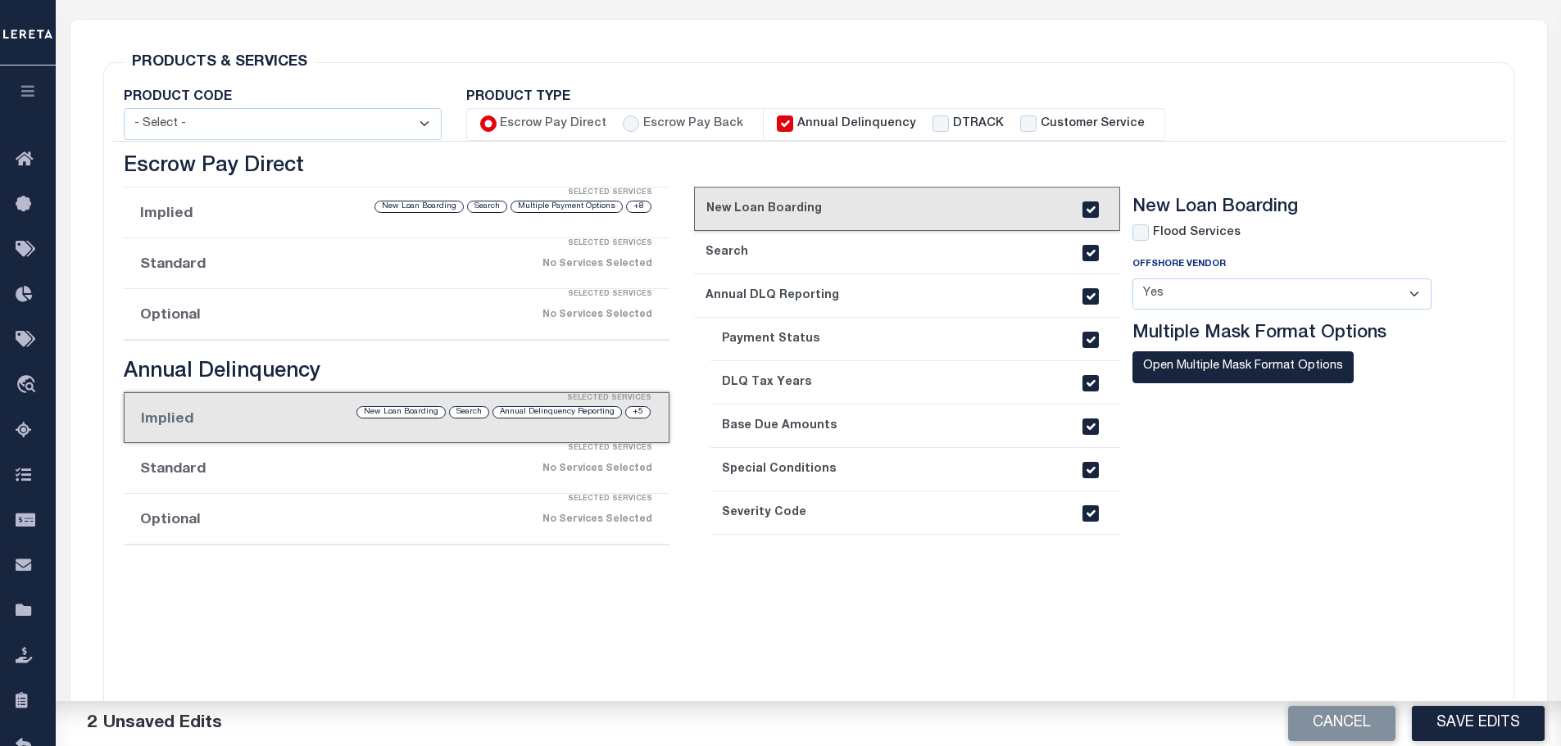
click at [486, 120] on input "Escrow Pay Direct" at bounding box center [488, 124] width 16 height 16
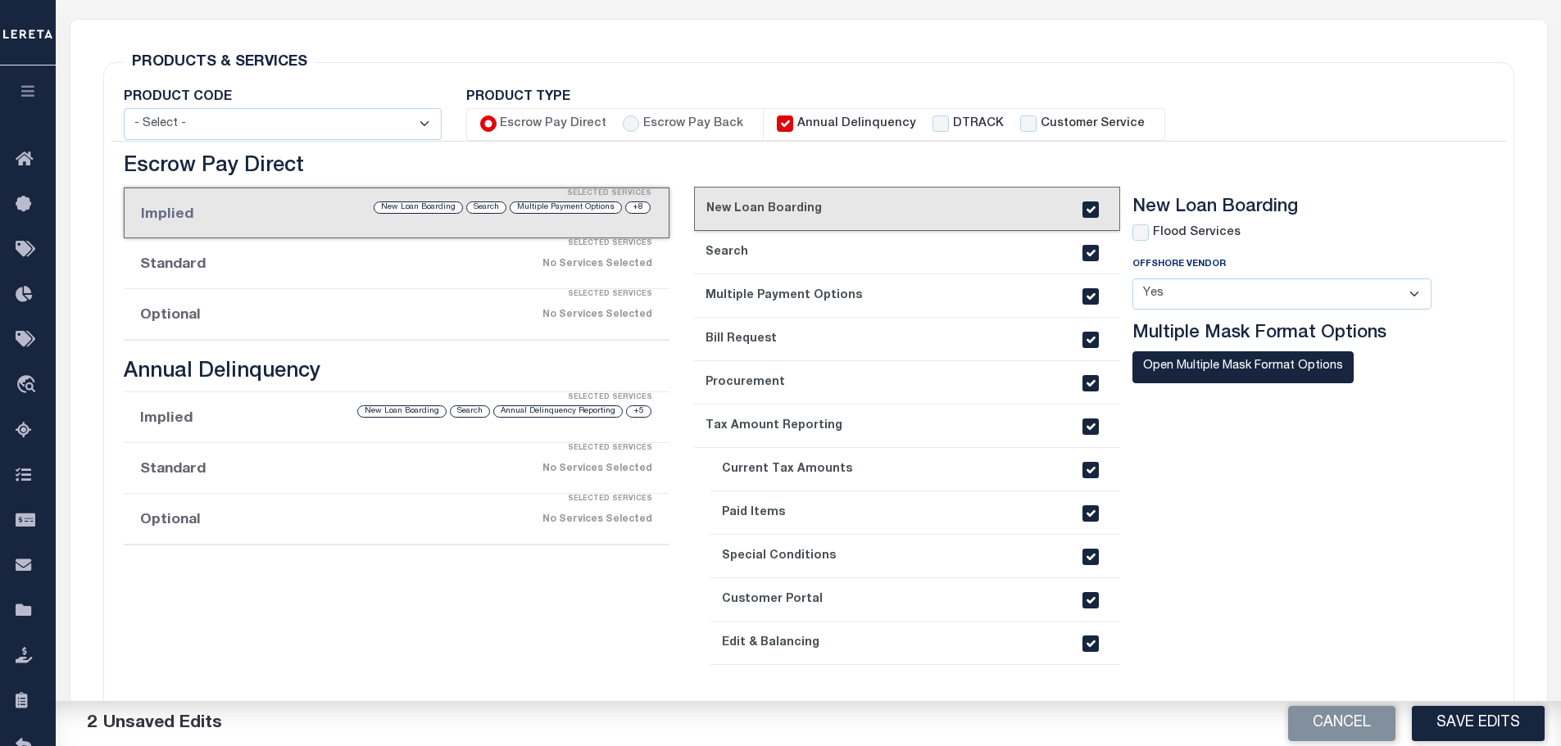
click at [488, 120] on input "Escrow Pay Direct" at bounding box center [488, 124] width 16 height 16
click at [637, 123] on div "Escrow Pay Back" at bounding box center [683, 125] width 120 height 18
click at [624, 126] on input "Escrow Pay Back" at bounding box center [631, 124] width 16 height 16
radio input "true"
checkbox input "false"
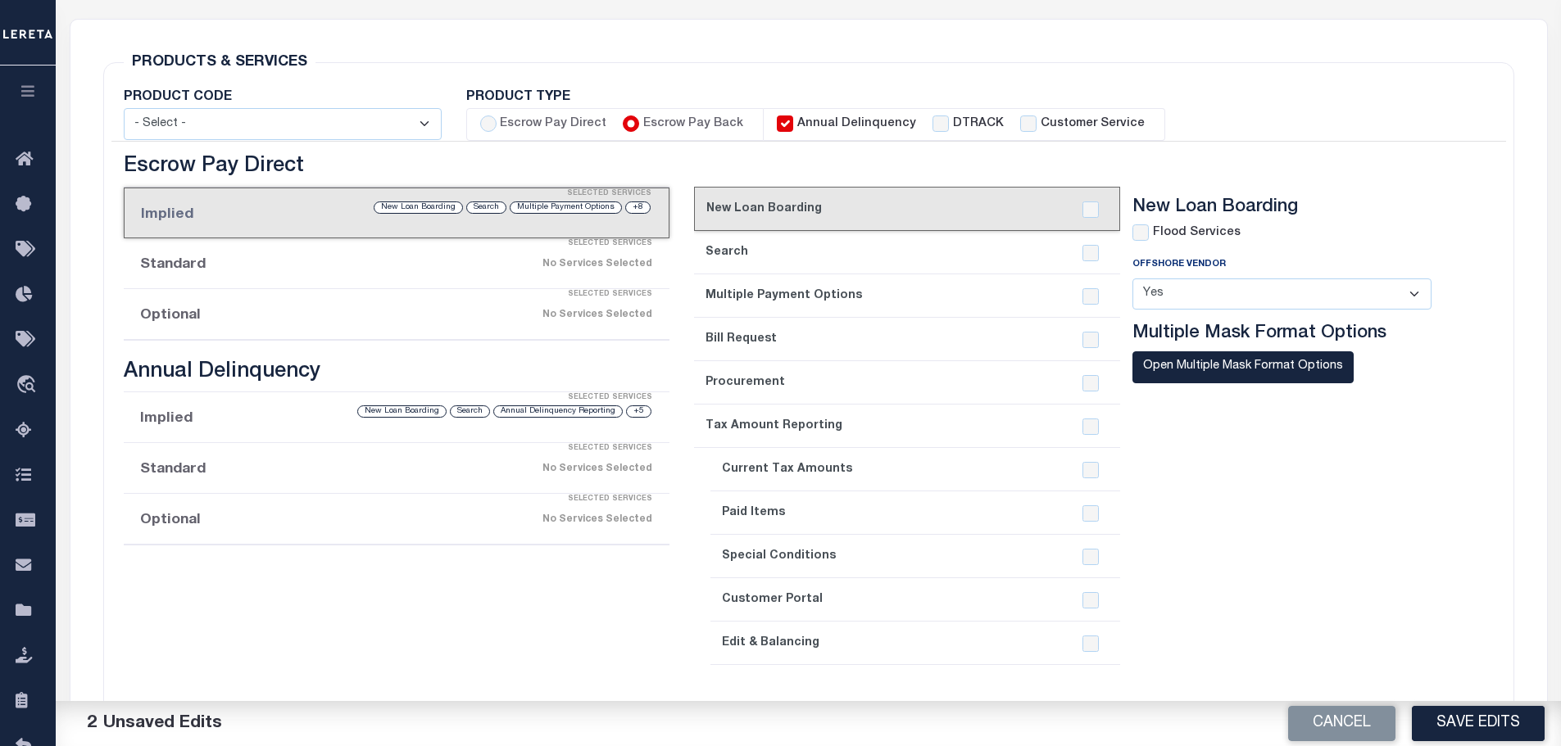
checkbox input "false"
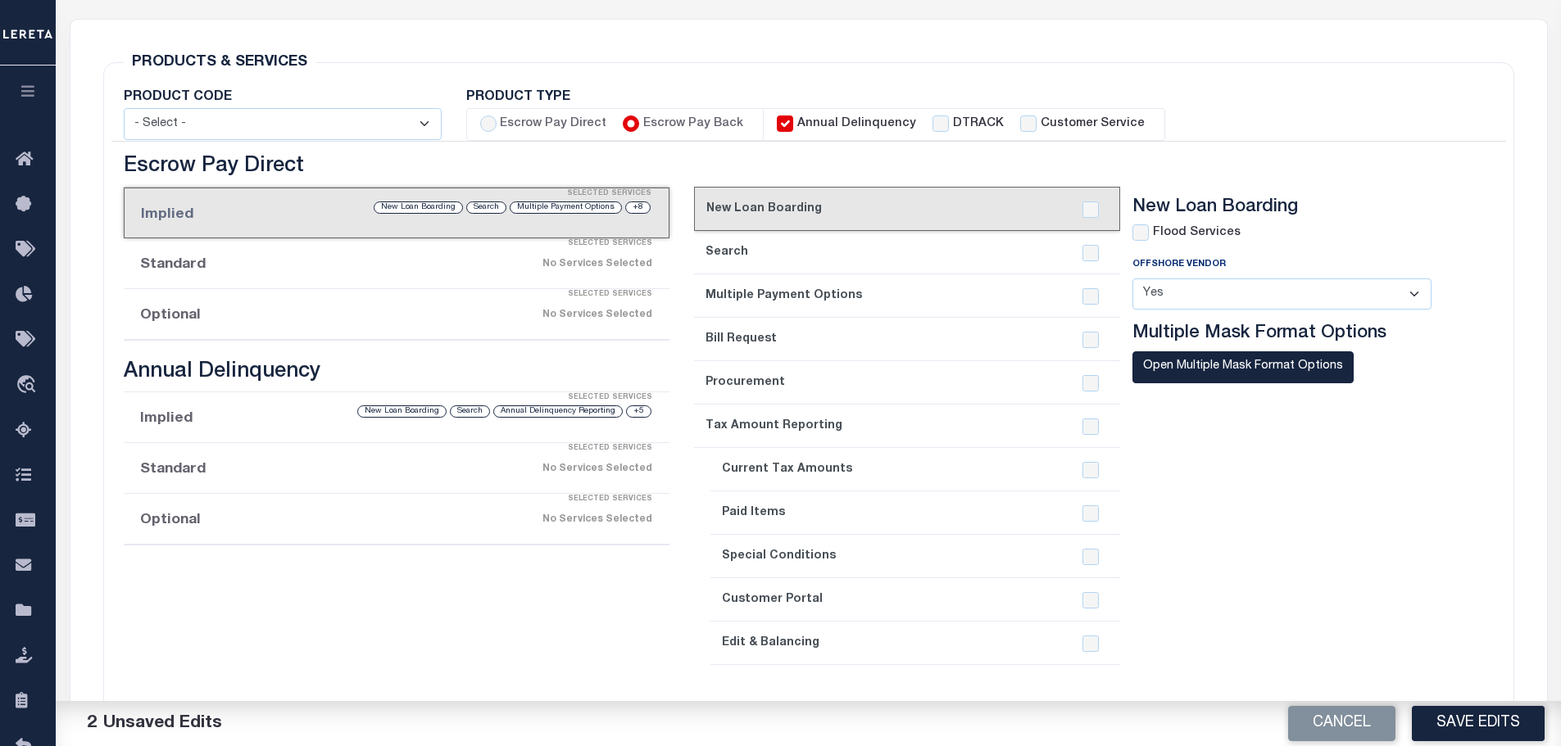
checkbox input "false"
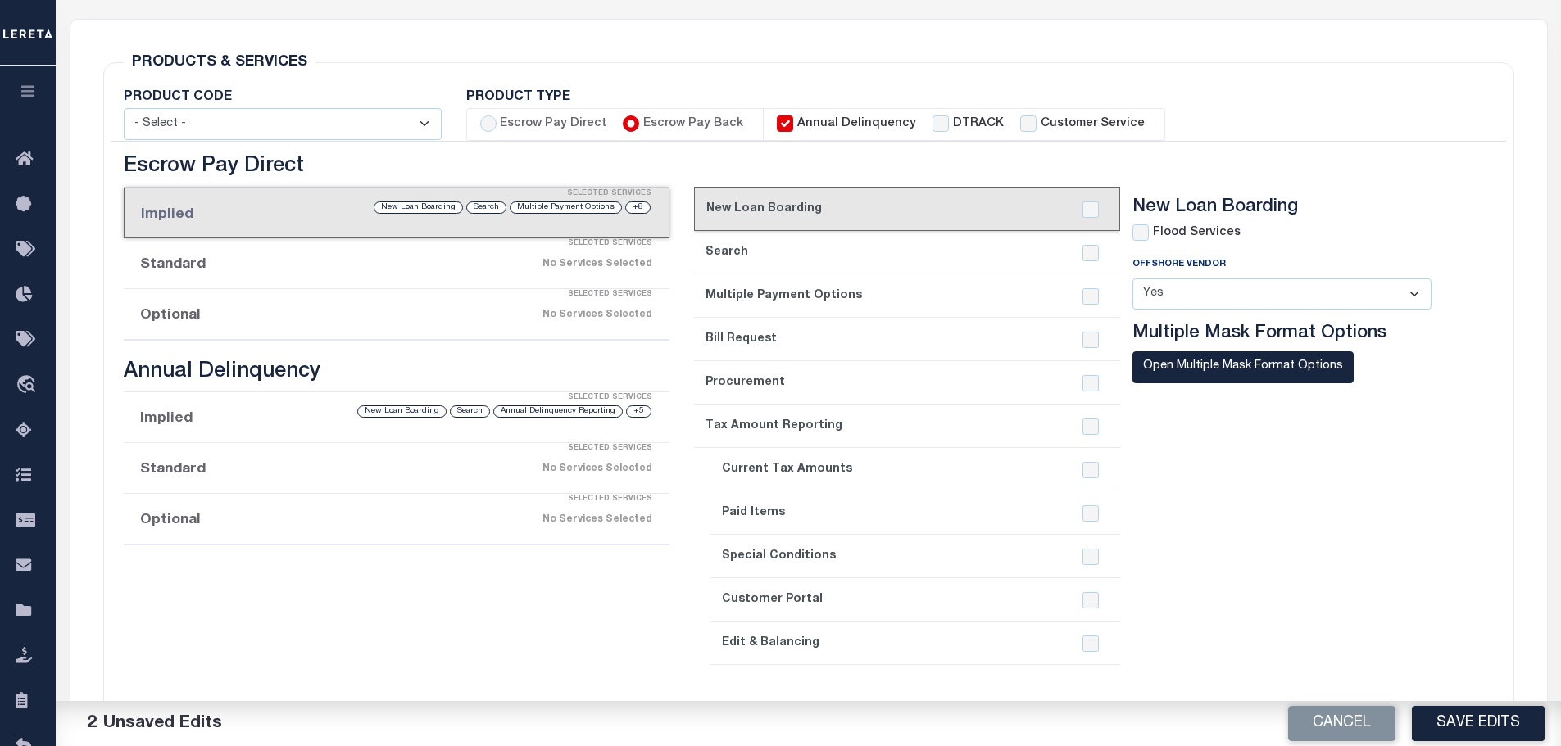
checkbox input "true"
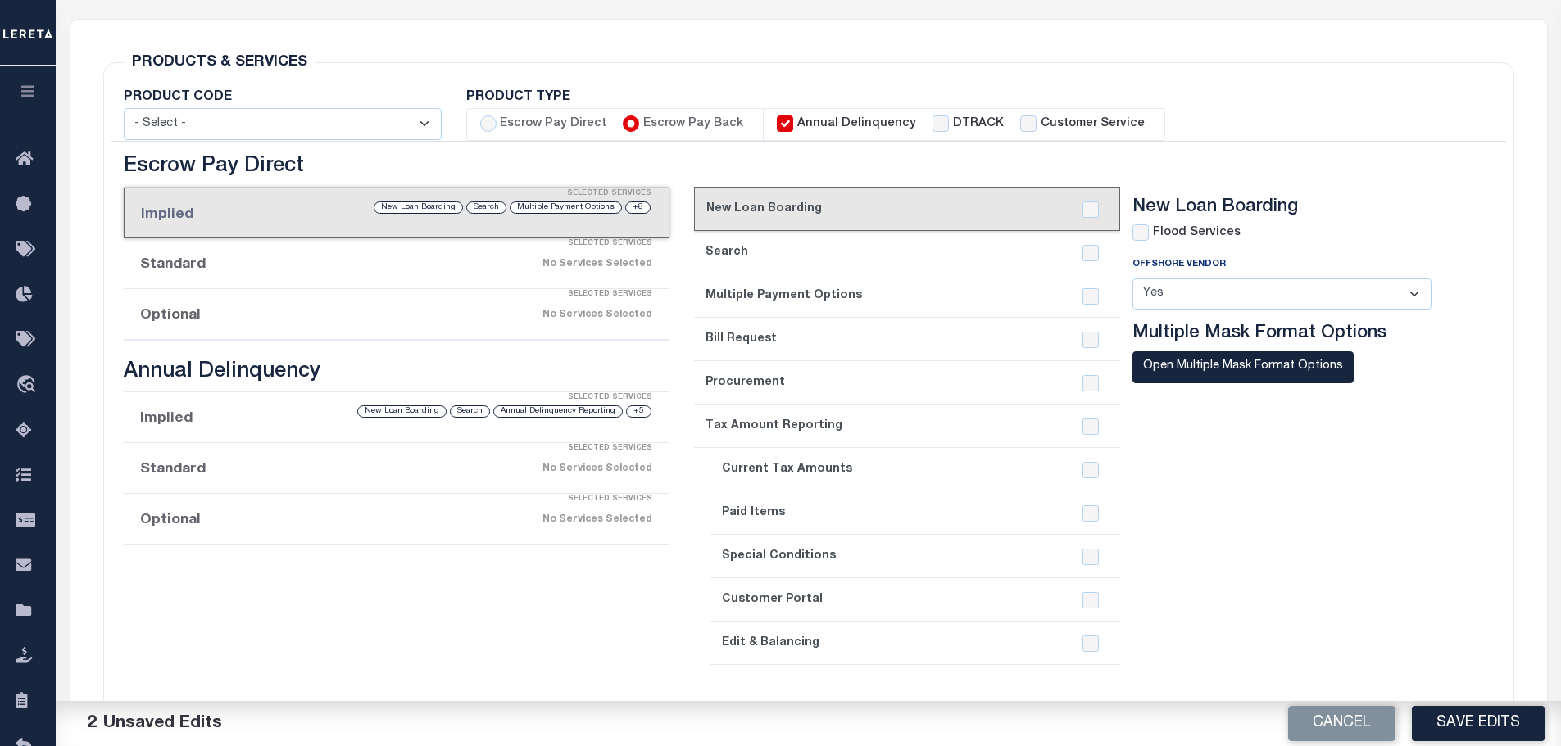
checkbox input "true"
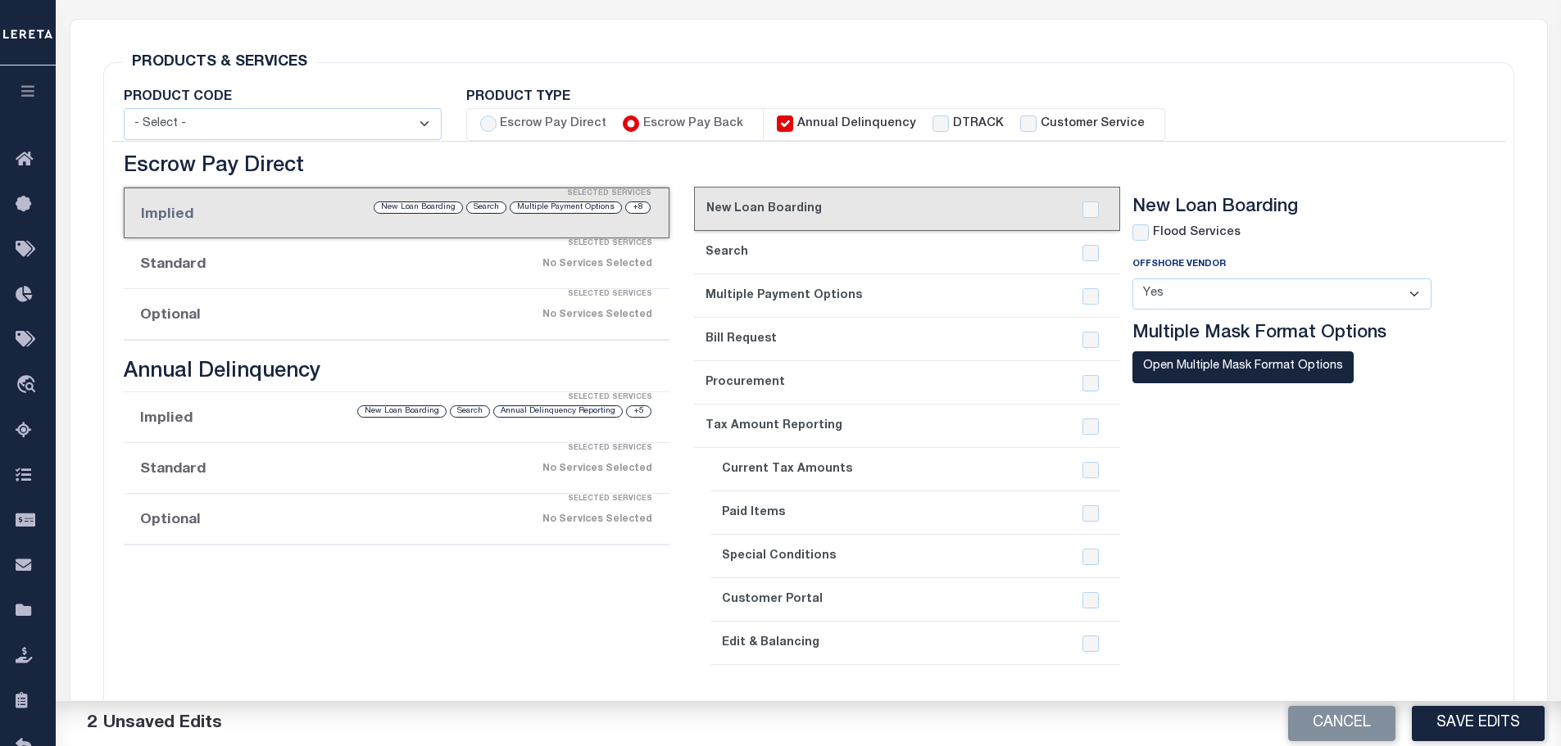
checkbox input "true"
checkbox input "false"
click at [481, 125] on input "Escrow Pay Direct" at bounding box center [488, 124] width 16 height 16
radio input "true"
checkbox input "true"
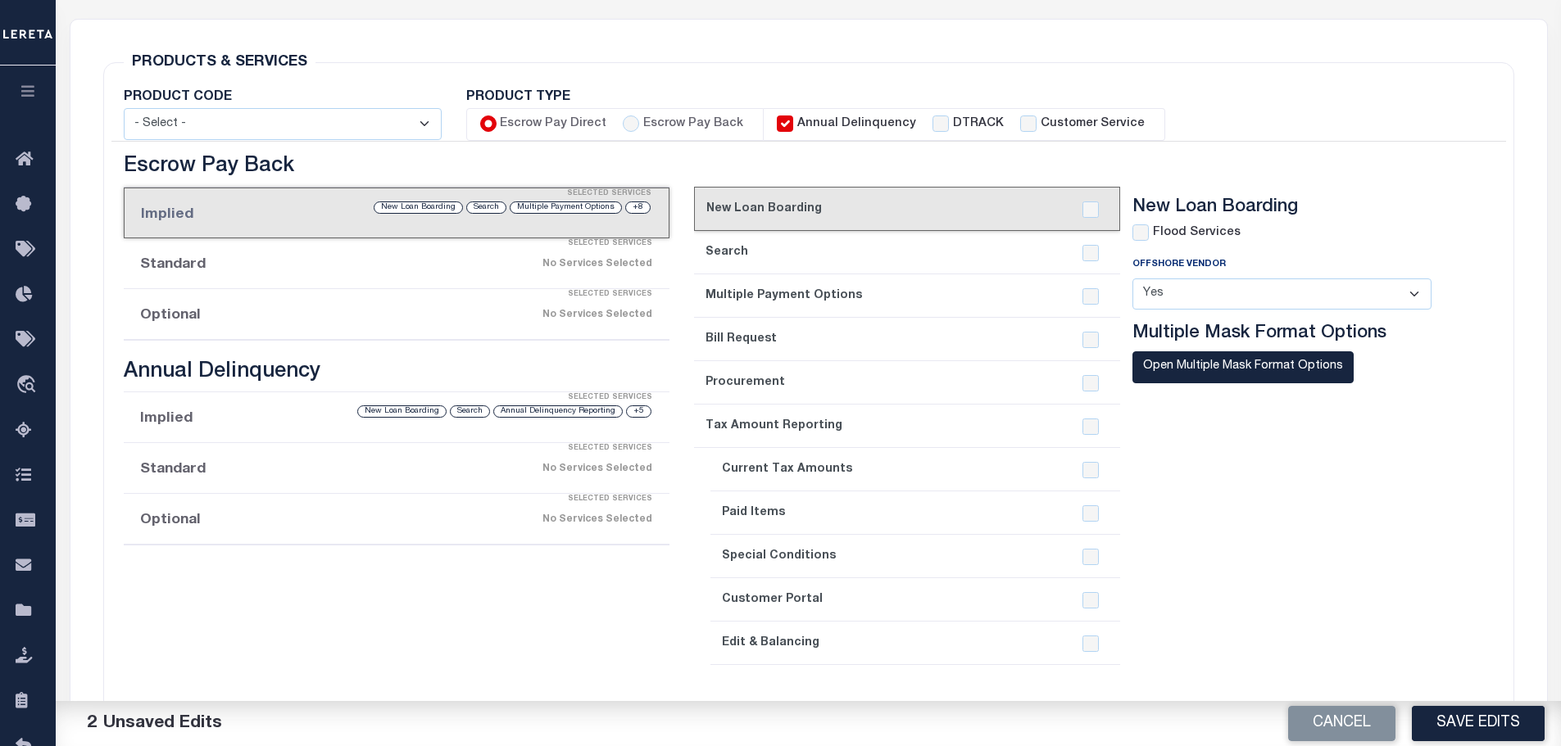
checkbox input "true"
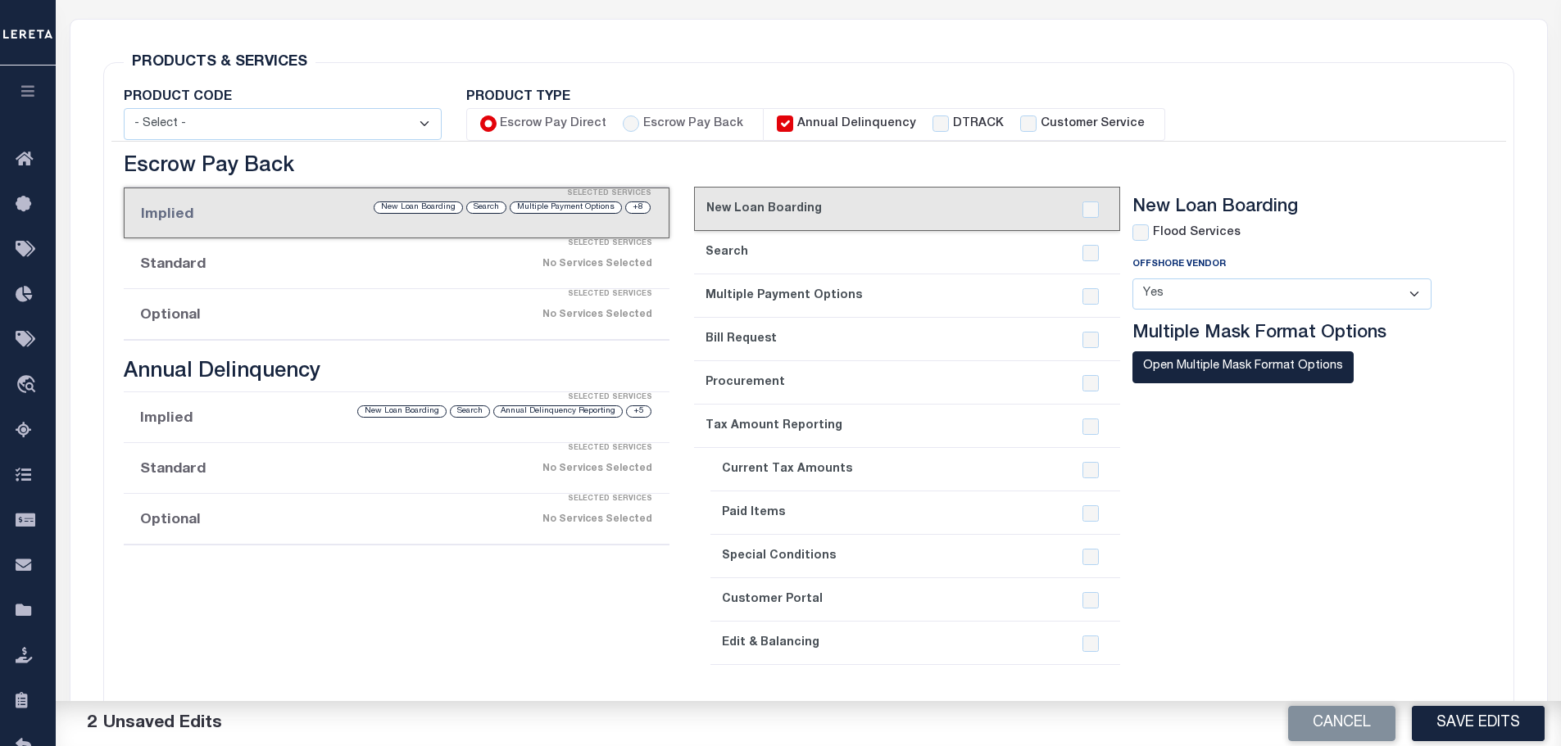
checkbox input "true"
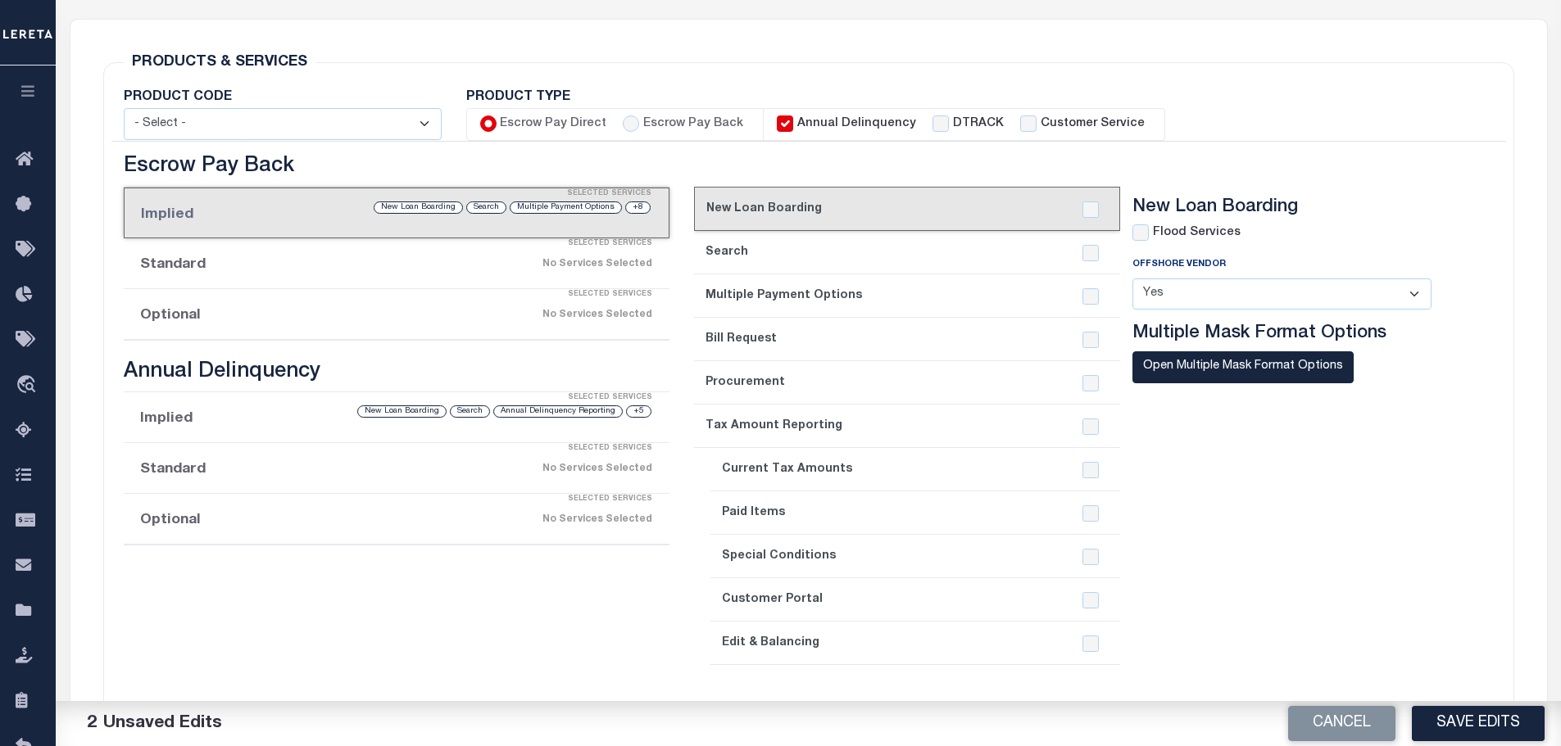
checkbox input "false"
click at [365, 221] on li "Implied Selected Services +8 Multiple Payment Options Search New Loan Boarding" at bounding box center [397, 213] width 547 height 51
click at [838, 256] on link "2. Search" at bounding box center [907, 252] width 426 height 43
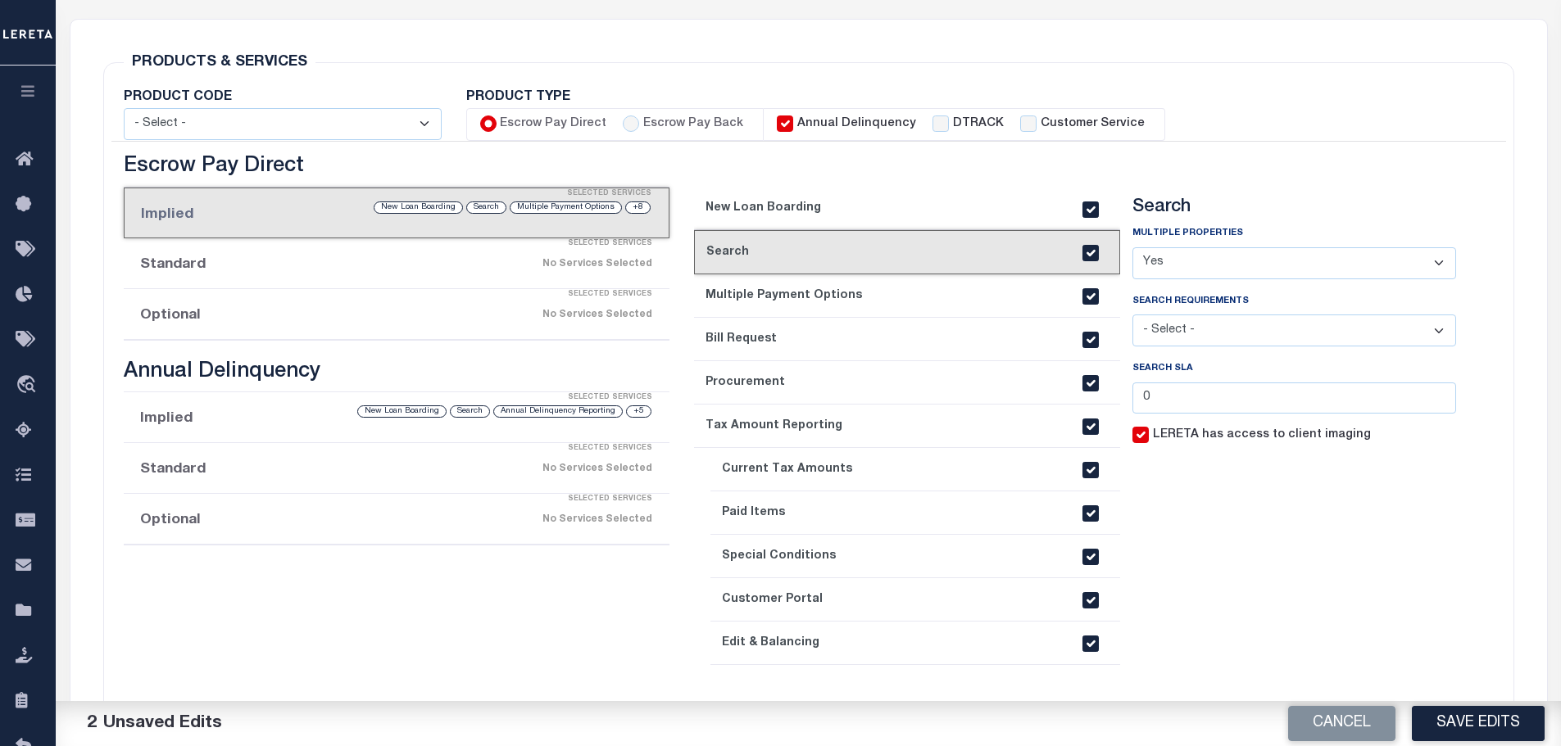
click at [838, 306] on link "3. Multiple Payment Options" at bounding box center [907, 295] width 426 height 43
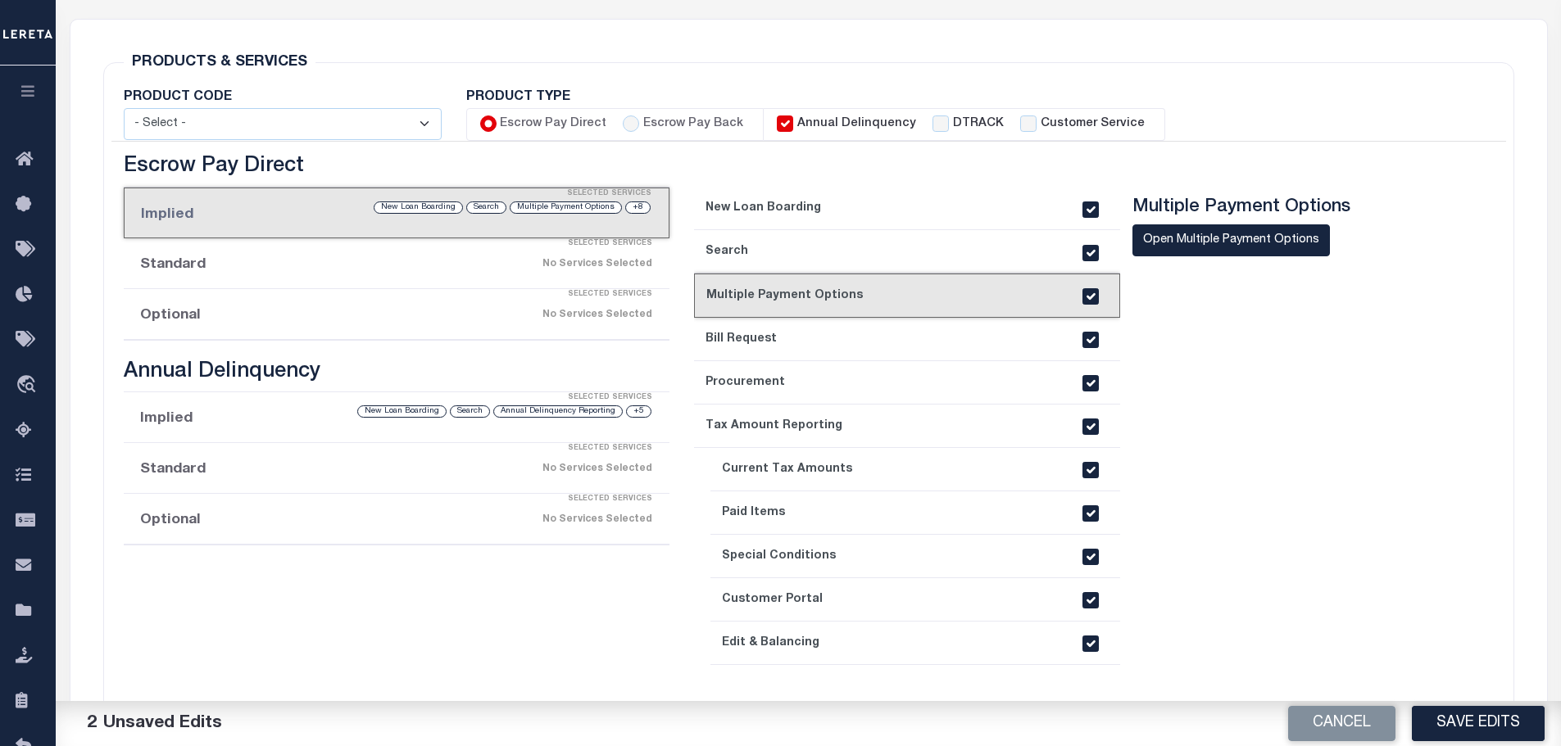
click at [835, 346] on link "4. Bill Request" at bounding box center [907, 339] width 426 height 43
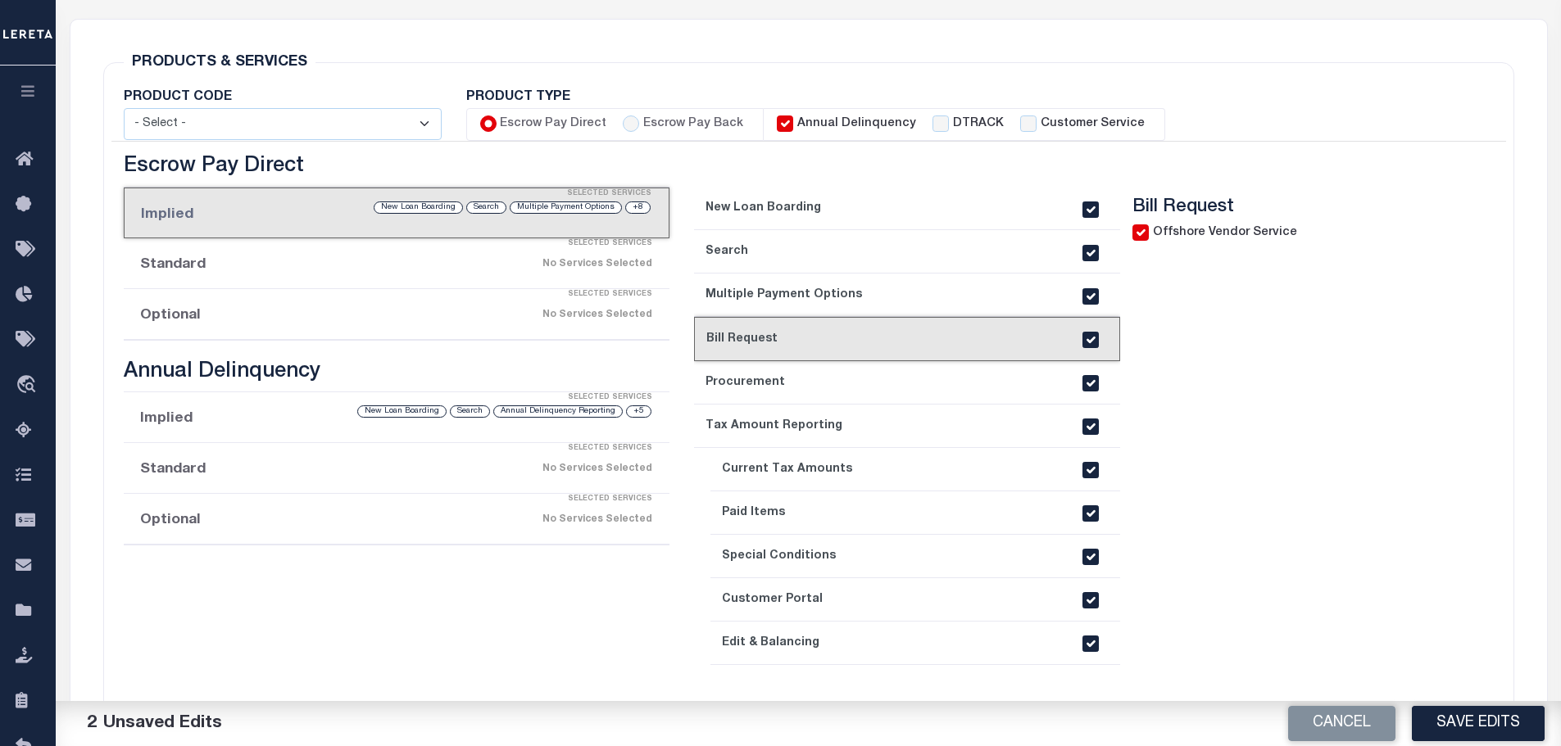
click at [835, 393] on link "5. Procurement" at bounding box center [907, 382] width 426 height 43
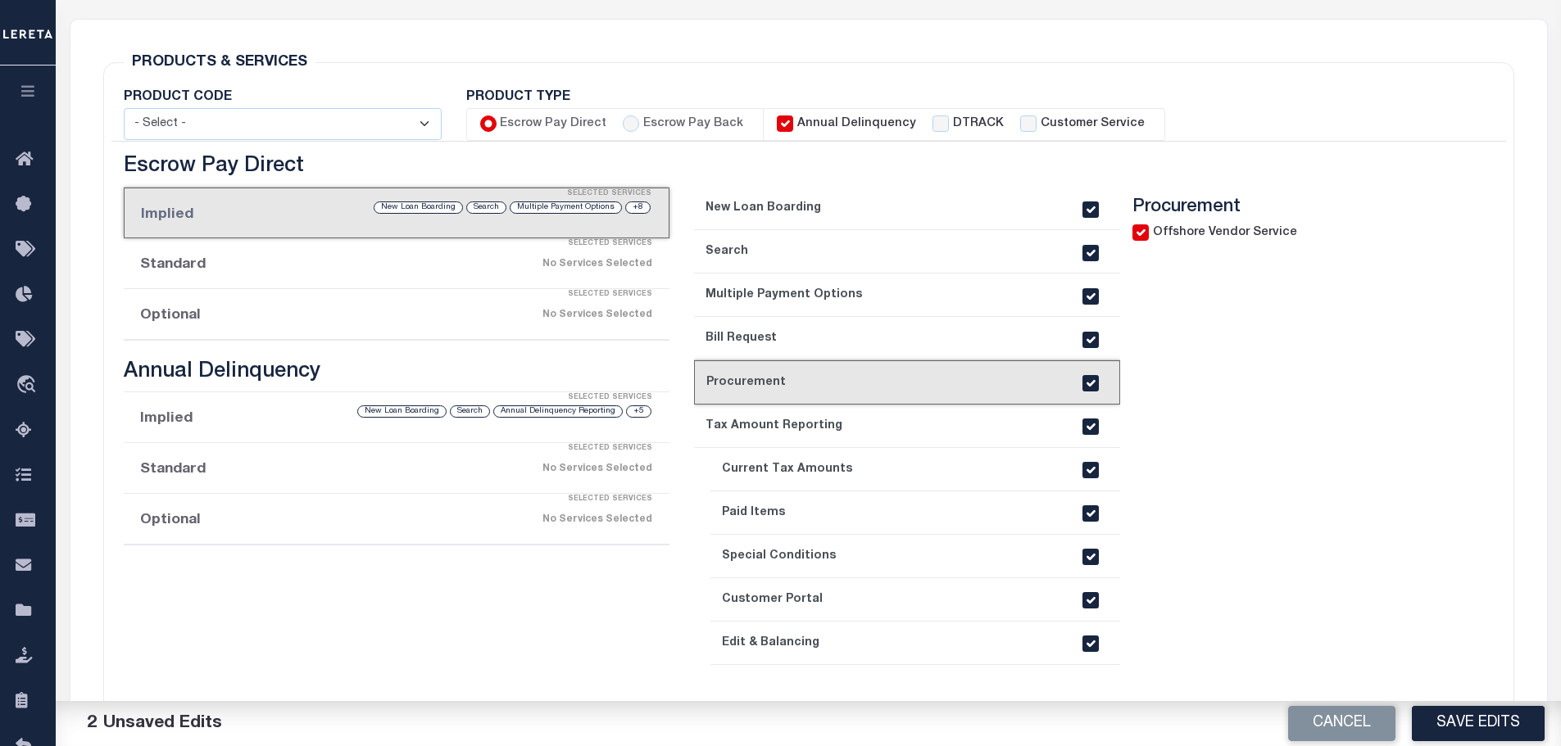
click at [860, 423] on link "6. Tax Amount Reporting" at bounding box center [907, 426] width 426 height 43
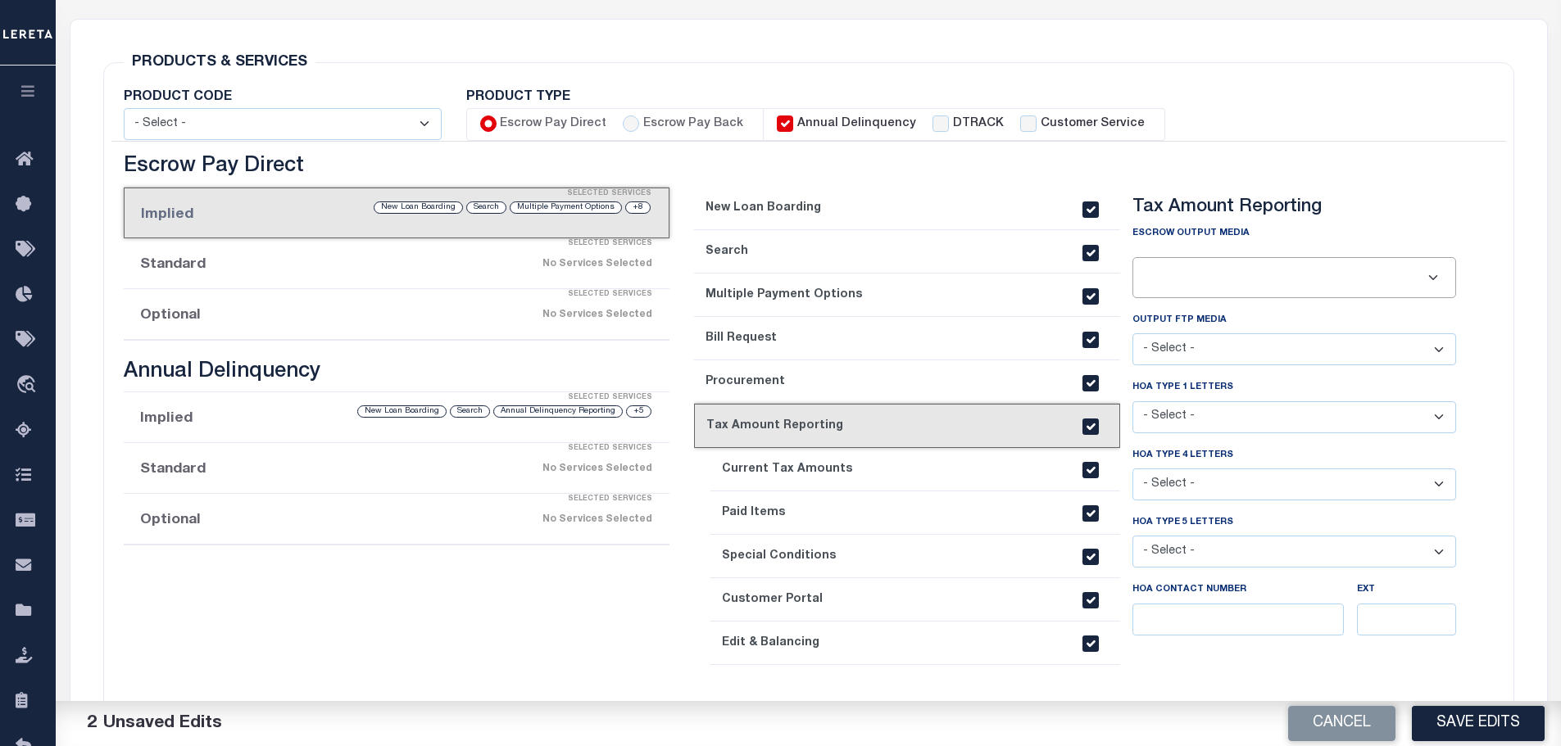
click at [864, 465] on link "7. Current Tax Amounts" at bounding box center [915, 469] width 410 height 43
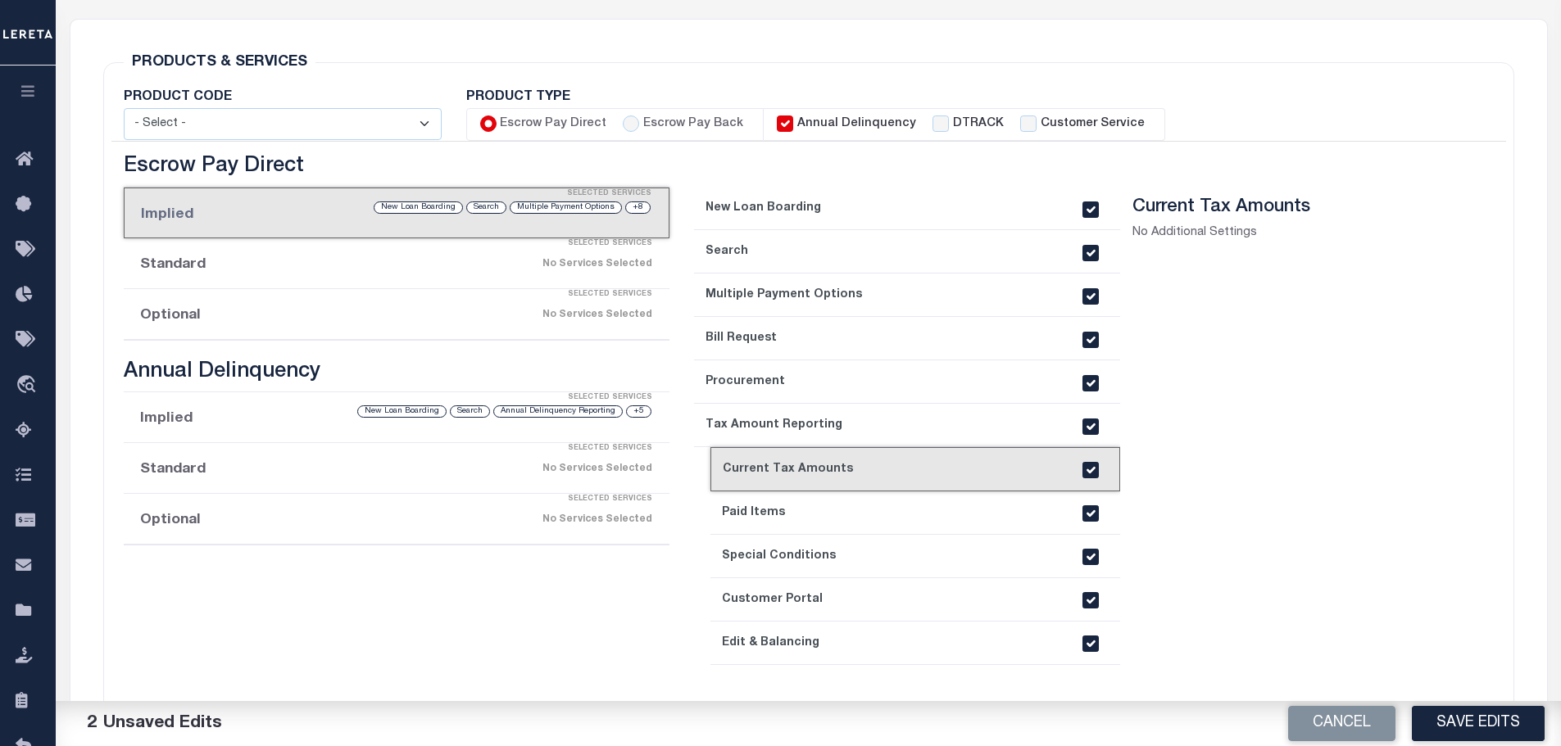
click at [876, 421] on link "6. Tax Amount Reporting" at bounding box center [907, 425] width 426 height 43
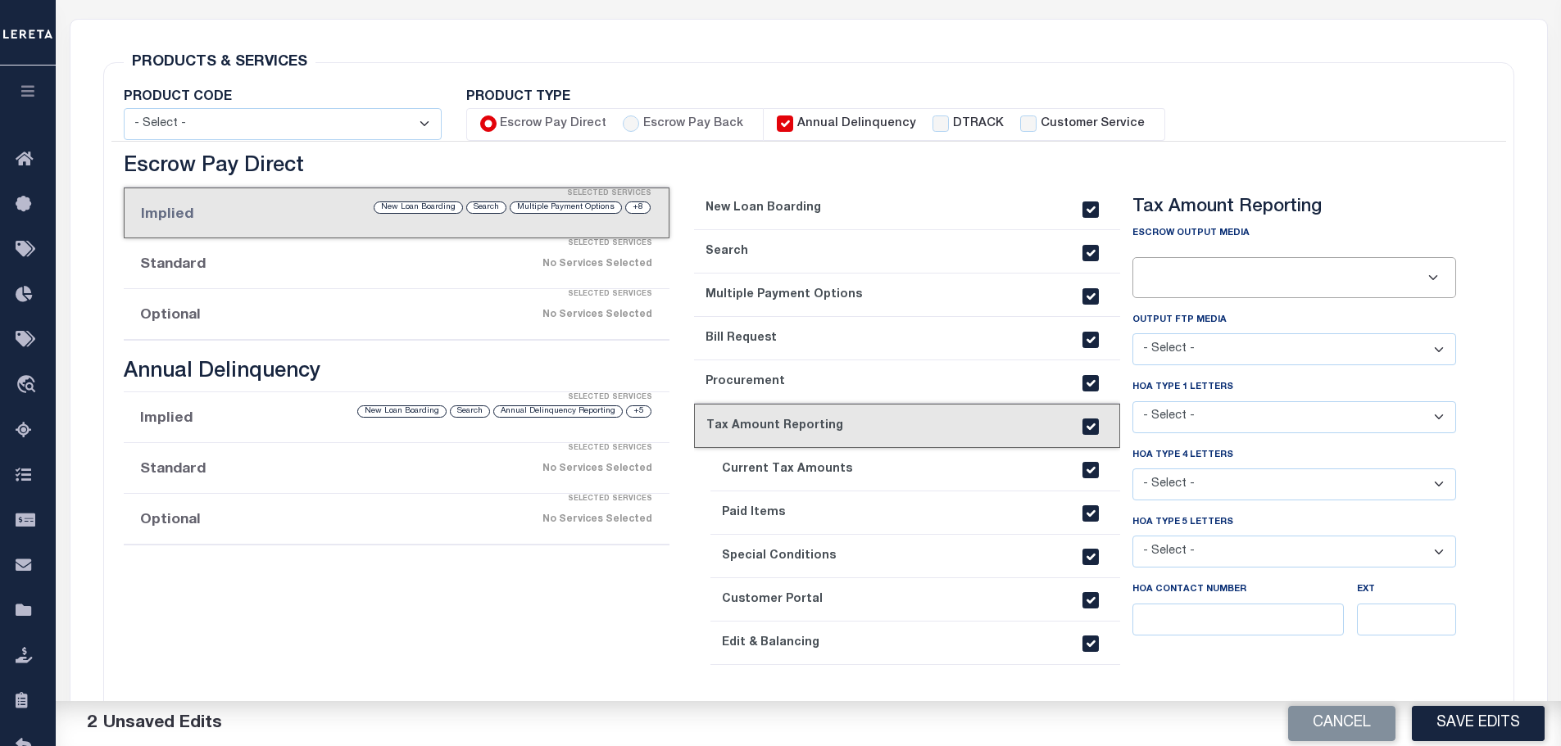
click at [882, 475] on link "7. Current Tax Amounts" at bounding box center [915, 469] width 410 height 43
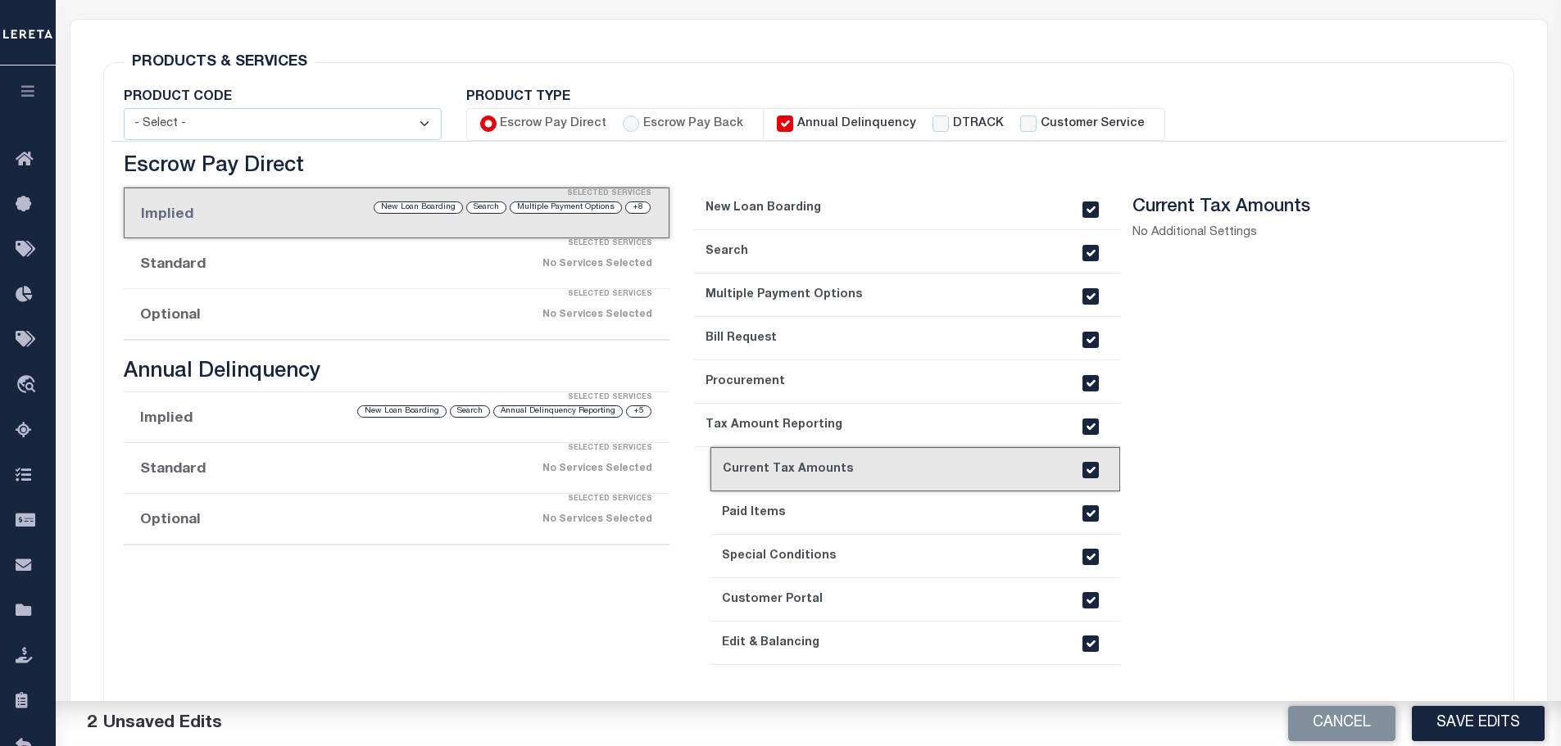
click at [878, 513] on link "8. Paid Items" at bounding box center [915, 513] width 410 height 43
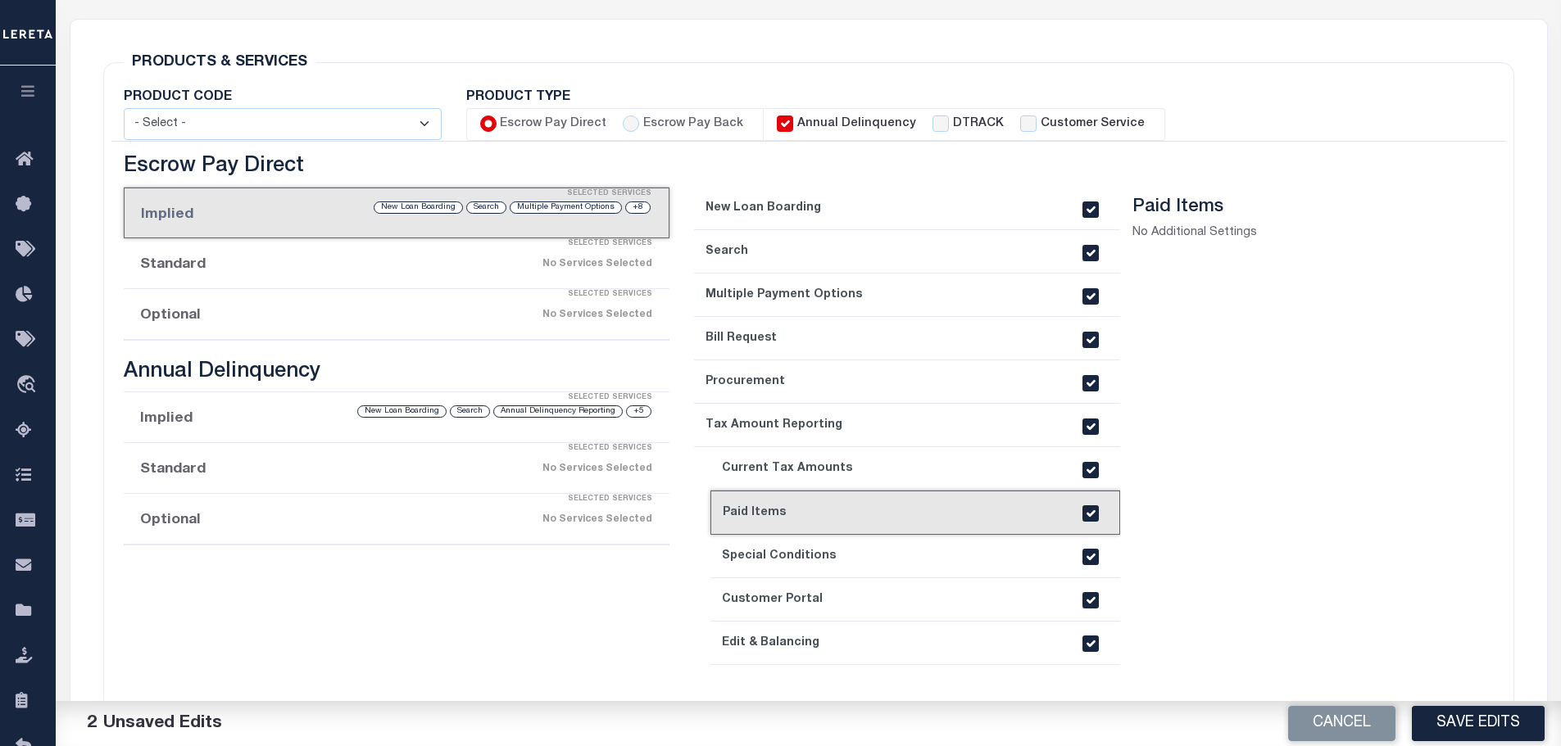
click at [882, 560] on link "9. Special Conditions" at bounding box center [915, 556] width 410 height 43
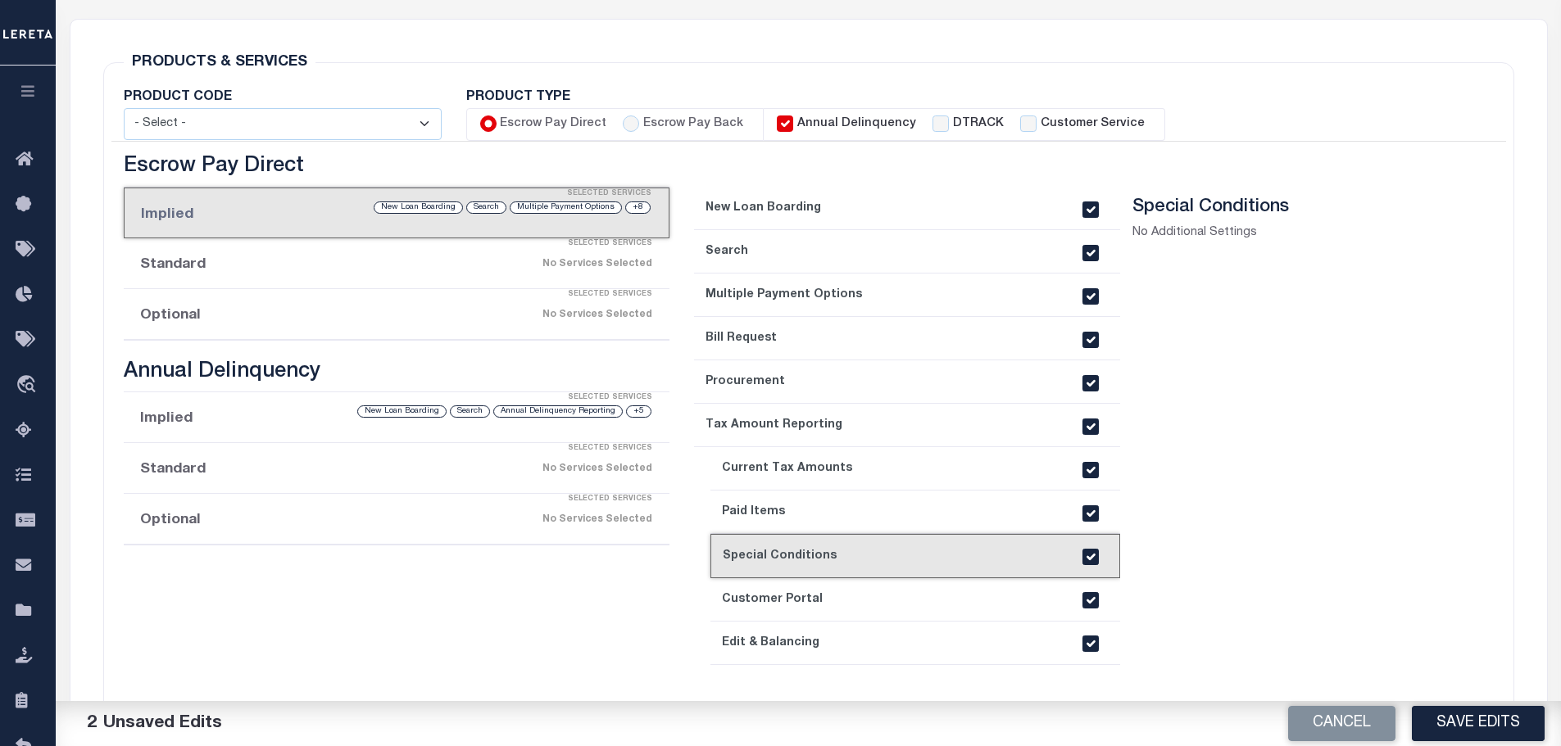
click at [885, 586] on link "10. Customer Portal" at bounding box center [915, 599] width 410 height 43
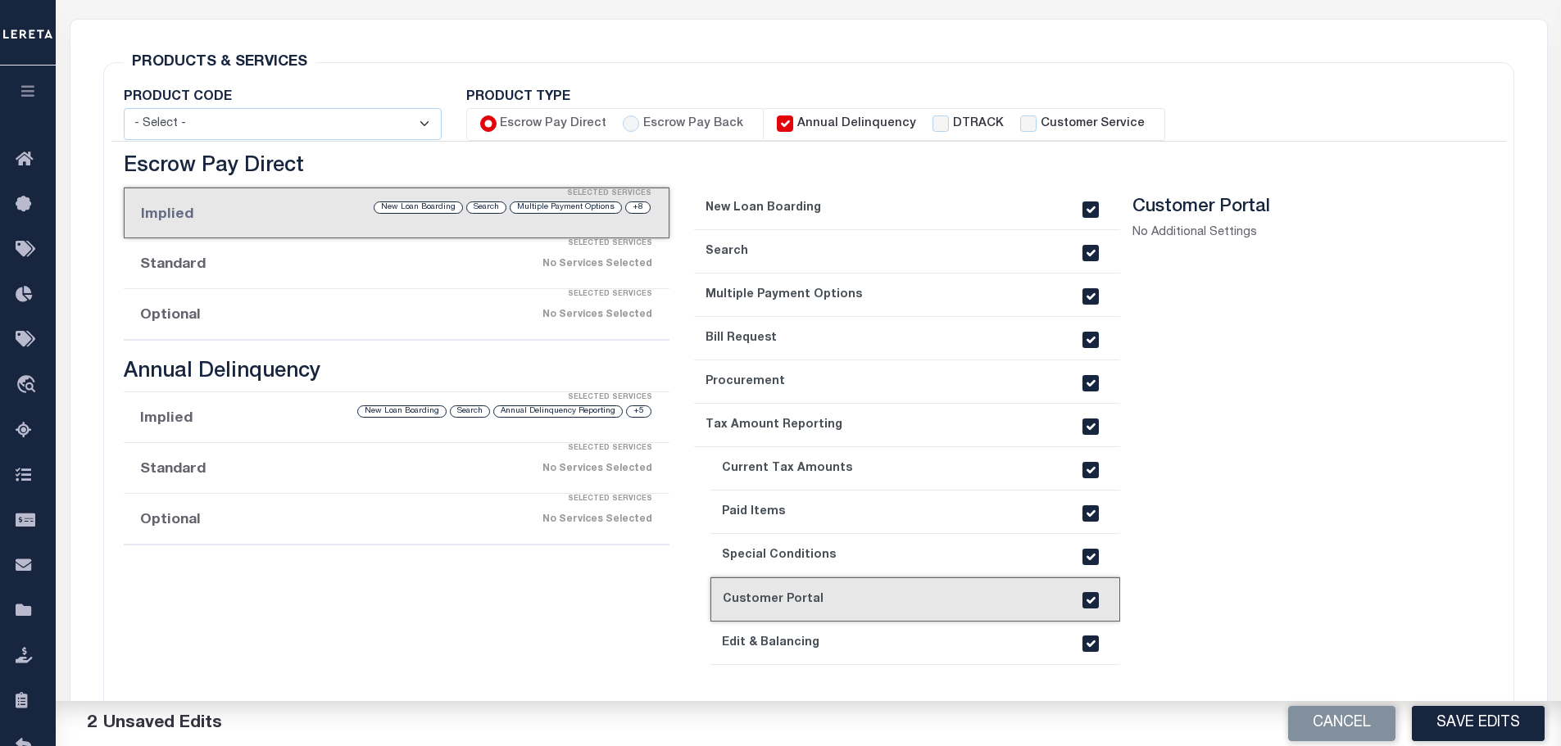
click at [900, 642] on link "11. Edit & Balancing" at bounding box center [915, 643] width 410 height 43
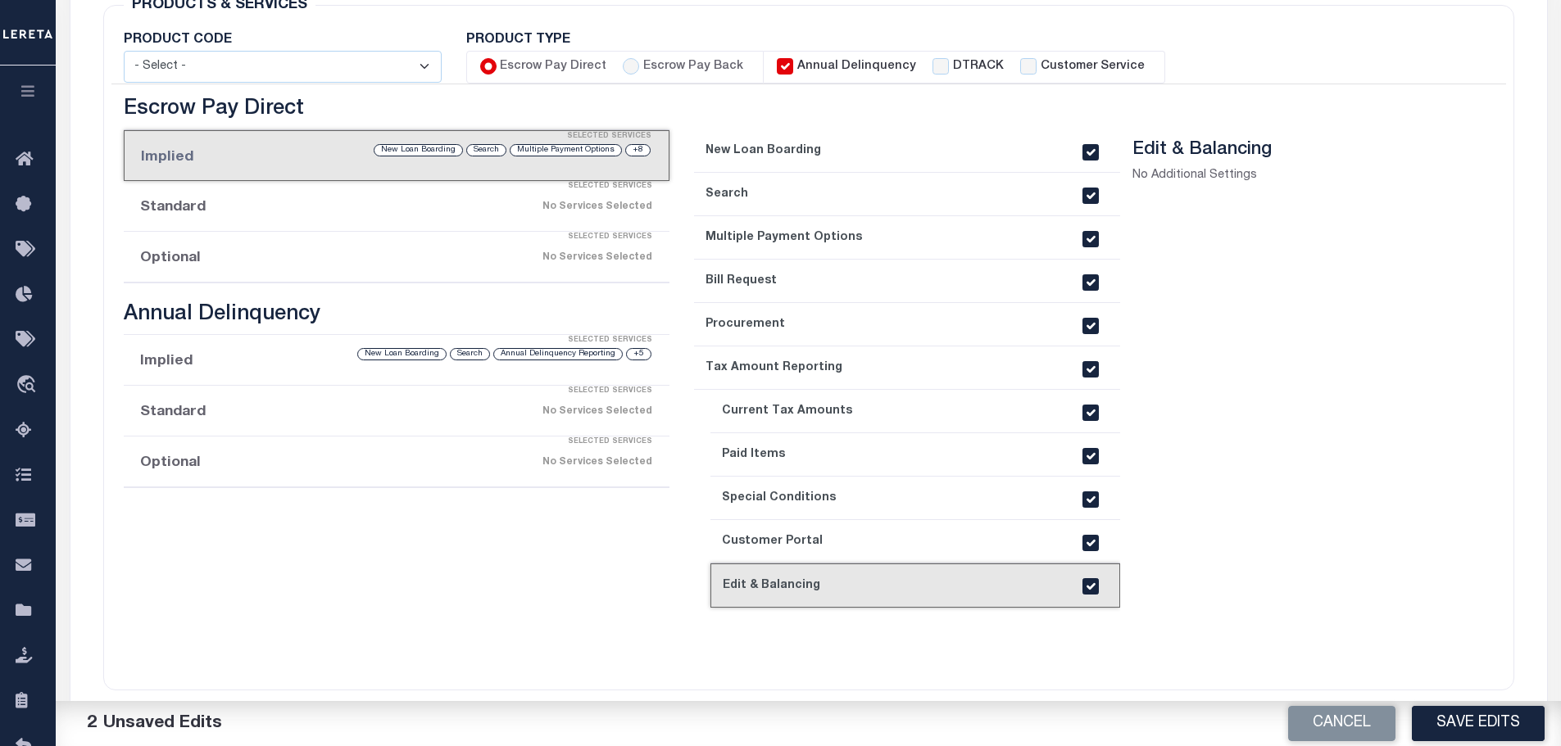
scroll to position [328, 0]
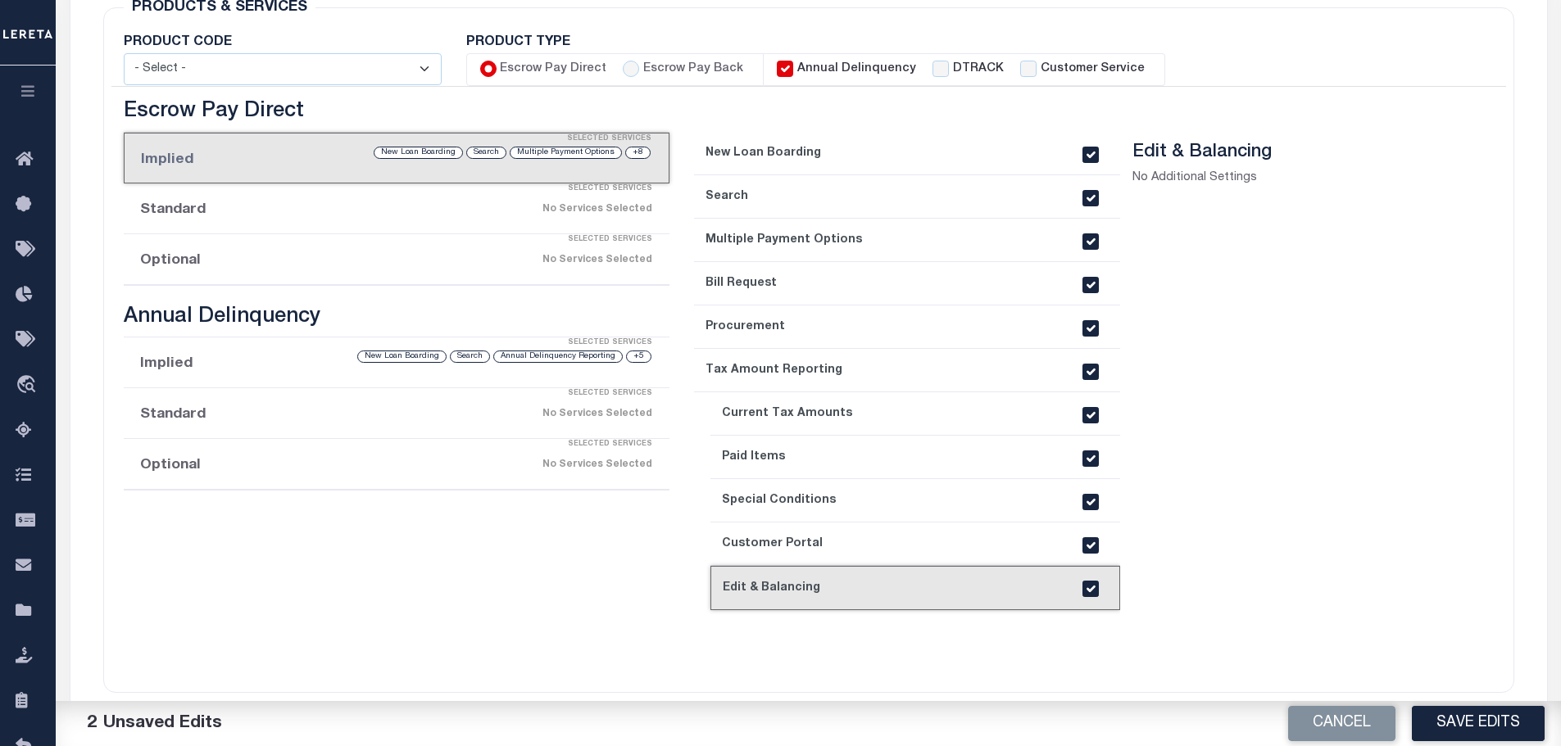
click at [1198, 655] on section "Edit & Balancing No Additional Settings" at bounding box center [1294, 402] width 324 height 521
click at [1092, 373] on input "checkbox" at bounding box center [1090, 372] width 16 height 16
checkbox input "true"
click at [960, 379] on link "6. Tax Amount Reporting" at bounding box center [907, 370] width 426 height 43
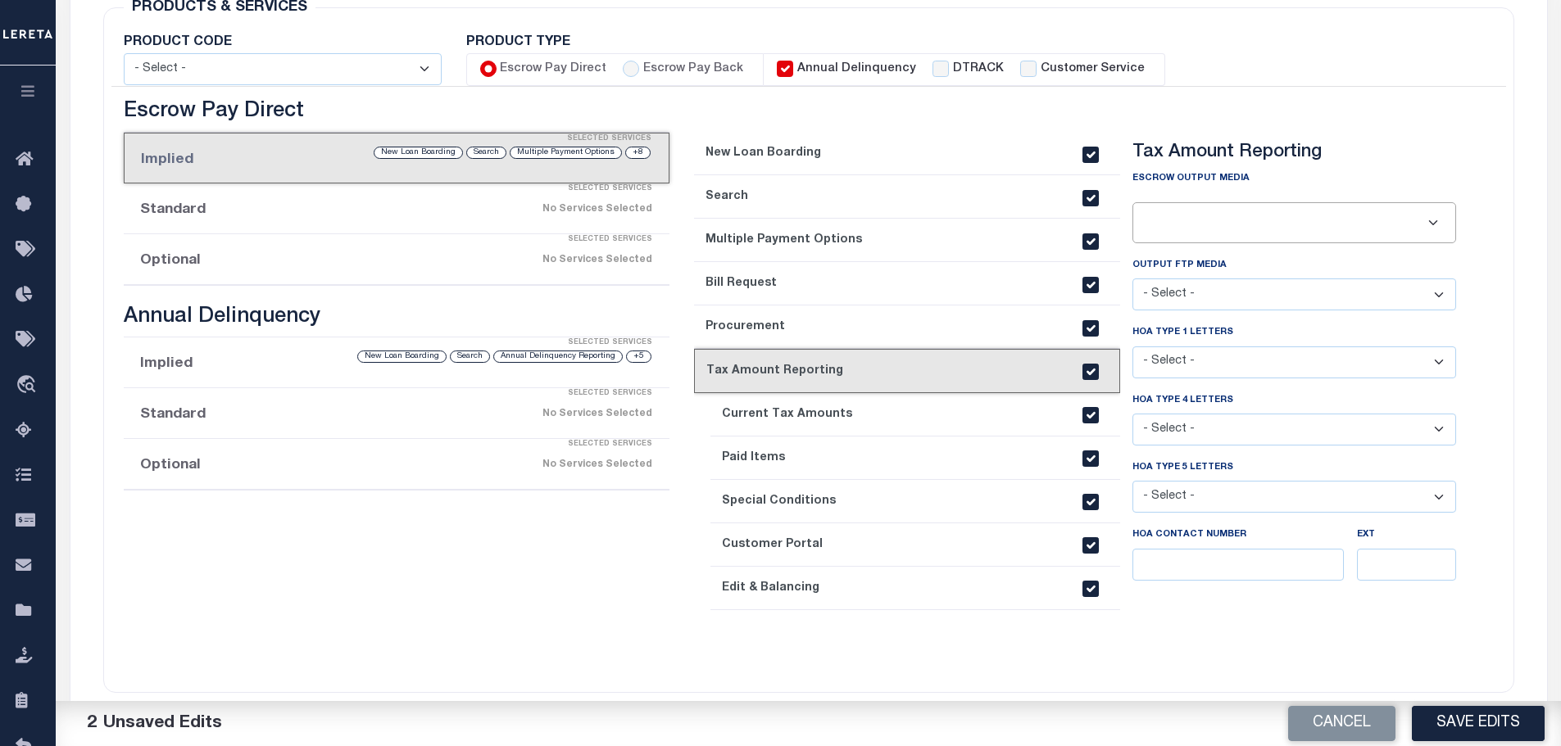
click at [890, 161] on link "1. New Loan Boarding" at bounding box center [907, 153] width 426 height 43
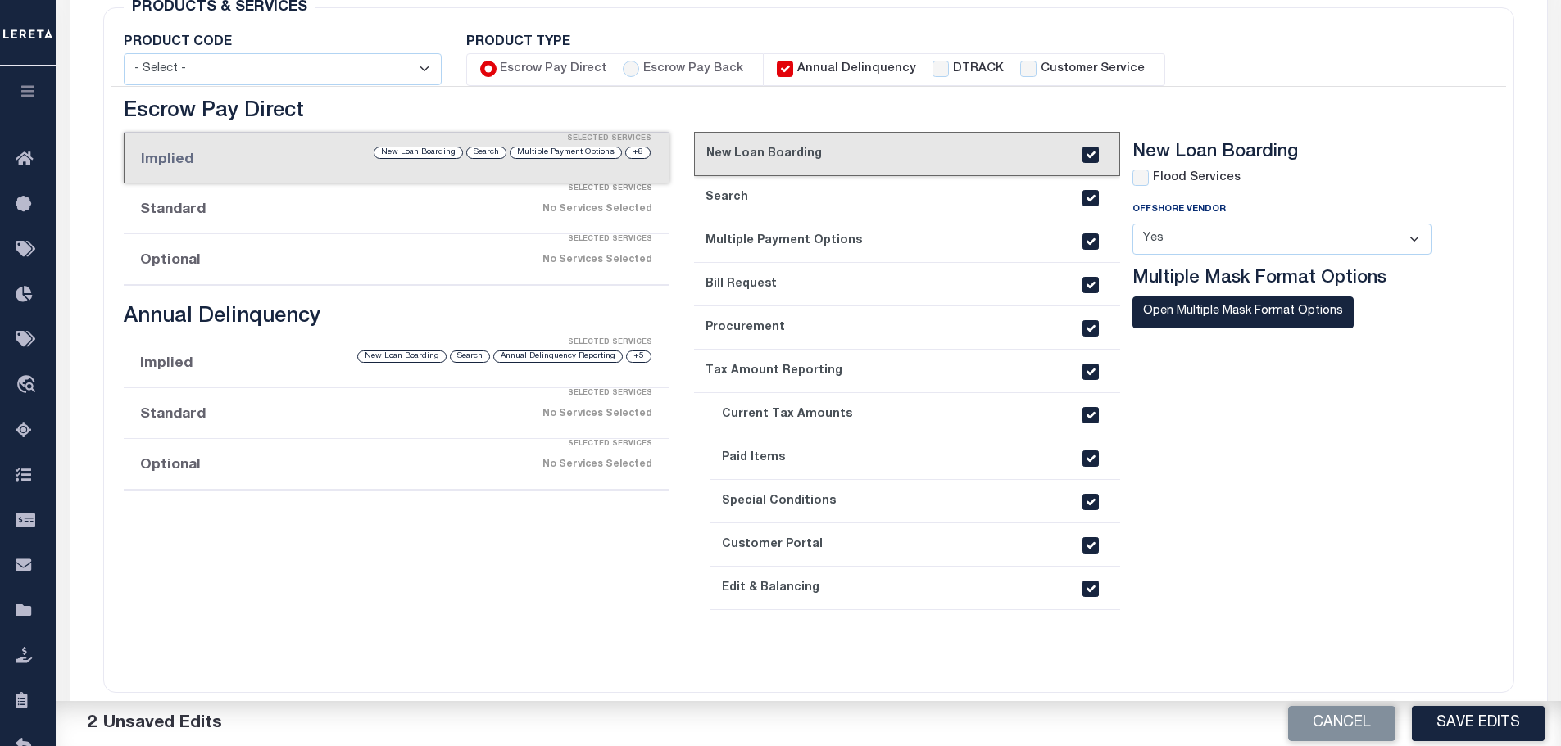
click at [1408, 233] on select "- Select - Yes No" at bounding box center [1281, 240] width 299 height 32
click at [1204, 310] on button "Open Multiple Mask Format Options" at bounding box center [1242, 313] width 221 height 32
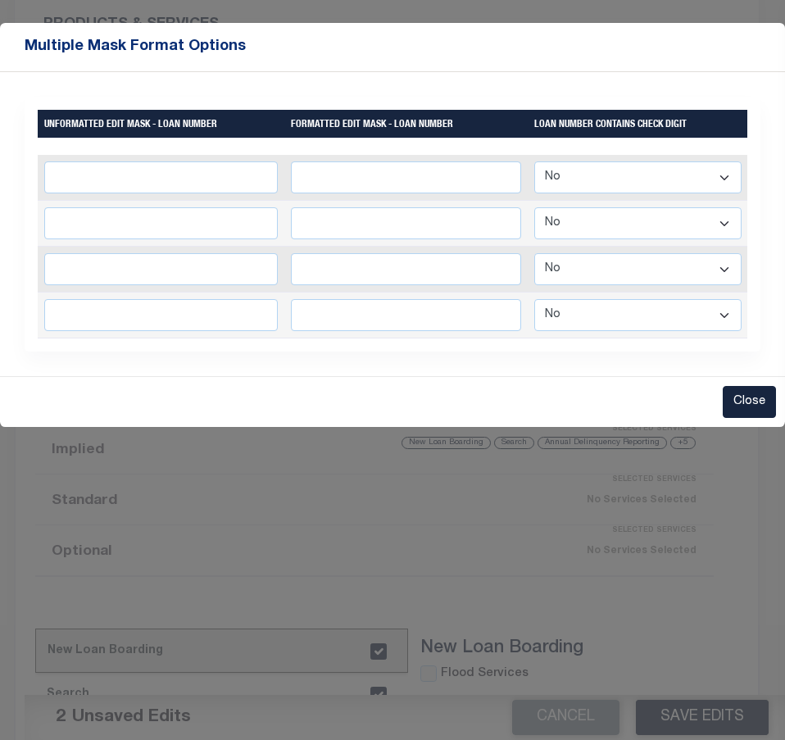
drag, startPoint x: 553, startPoint y: 402, endPoint x: 570, endPoint y: 381, distance: 27.4
click at [553, 401] on div "Close" at bounding box center [392, 401] width 785 height 51
click at [723, 184] on select "Yes No" at bounding box center [637, 177] width 207 height 32
click at [723, 183] on select "Yes No" at bounding box center [637, 177] width 207 height 32
click at [653, 170] on select "Yes No" at bounding box center [637, 177] width 207 height 32
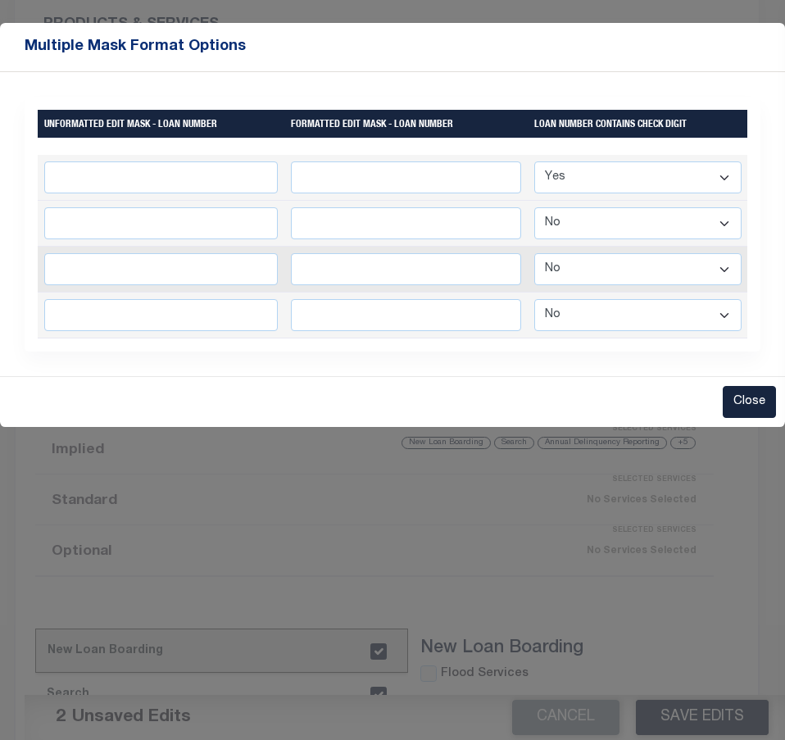
click at [534, 161] on select "Yes No" at bounding box center [637, 177] width 207 height 32
click at [652, 175] on select "Yes No" at bounding box center [637, 177] width 207 height 32
select select "false"
click at [534, 161] on select "Yes No" at bounding box center [637, 177] width 207 height 32
click at [97, 189] on input "text" at bounding box center [161, 177] width 234 height 32
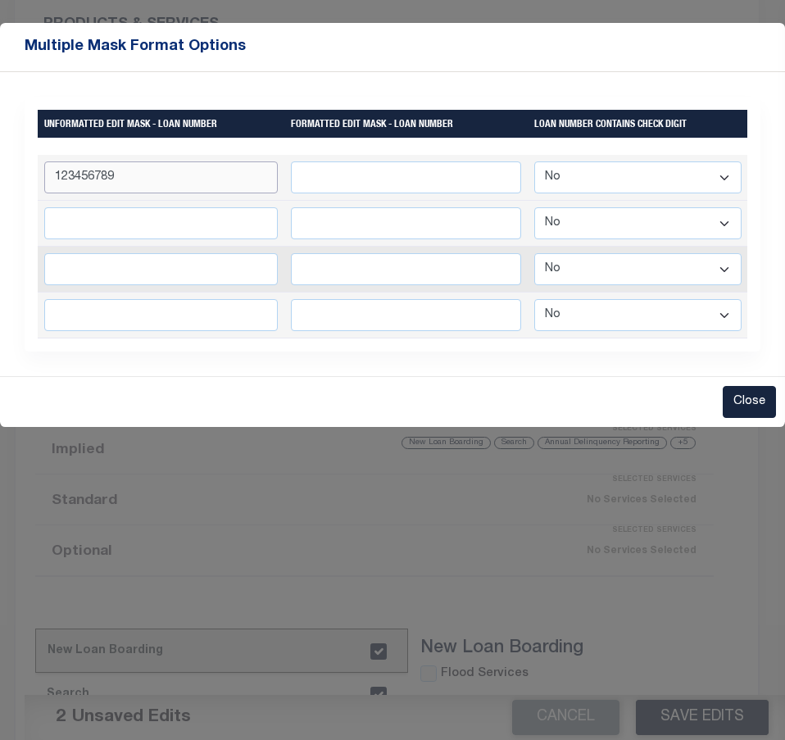
type input "123456789"
type input "123.456-789"
click at [749, 410] on button "Close" at bounding box center [749, 402] width 53 height 32
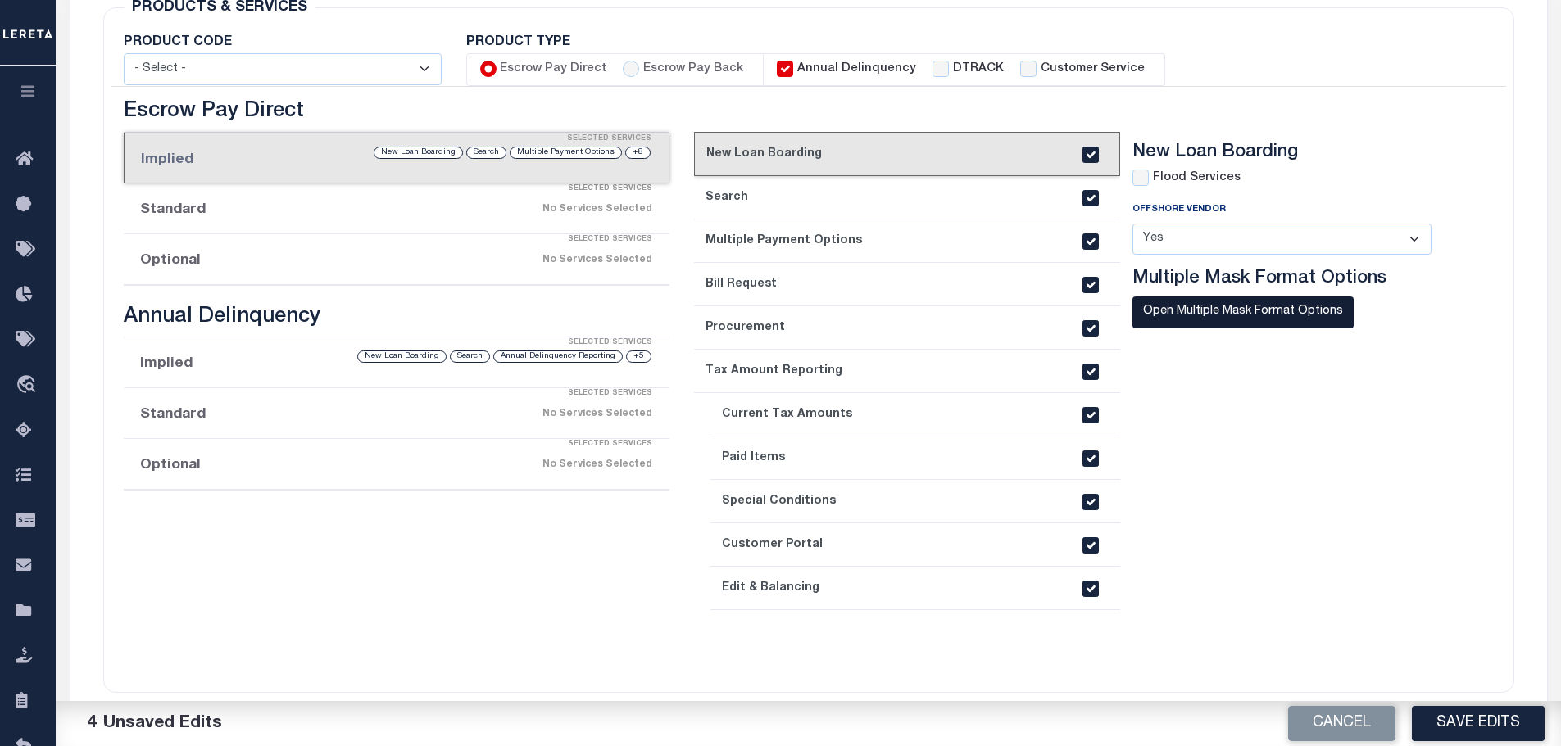
click at [1270, 308] on button "Open Multiple Mask Format Options" at bounding box center [1242, 313] width 221 height 32
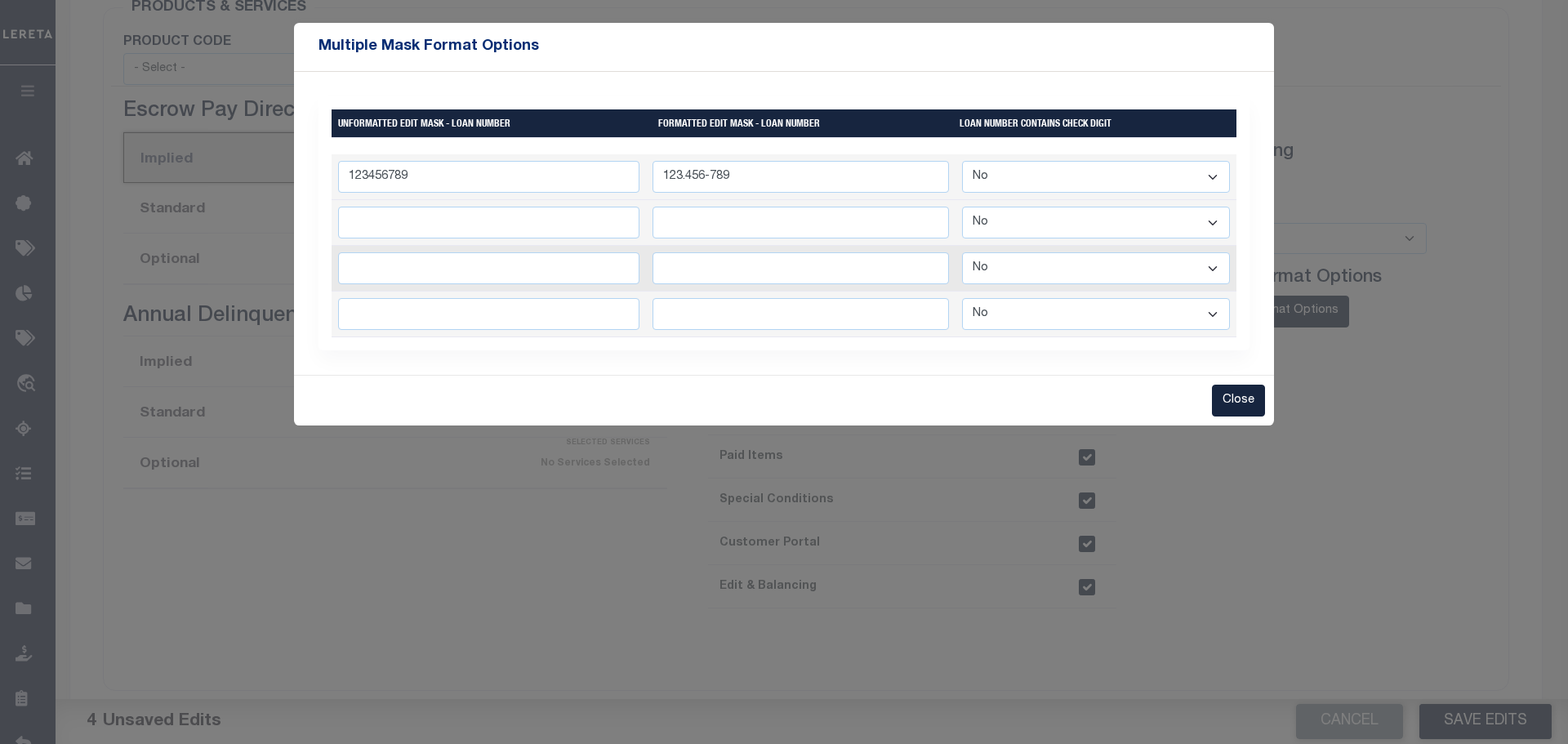
click at [1236, 426] on div "Close" at bounding box center [784, 400] width 980 height 51
click at [1250, 412] on button "Close" at bounding box center [1238, 401] width 53 height 32
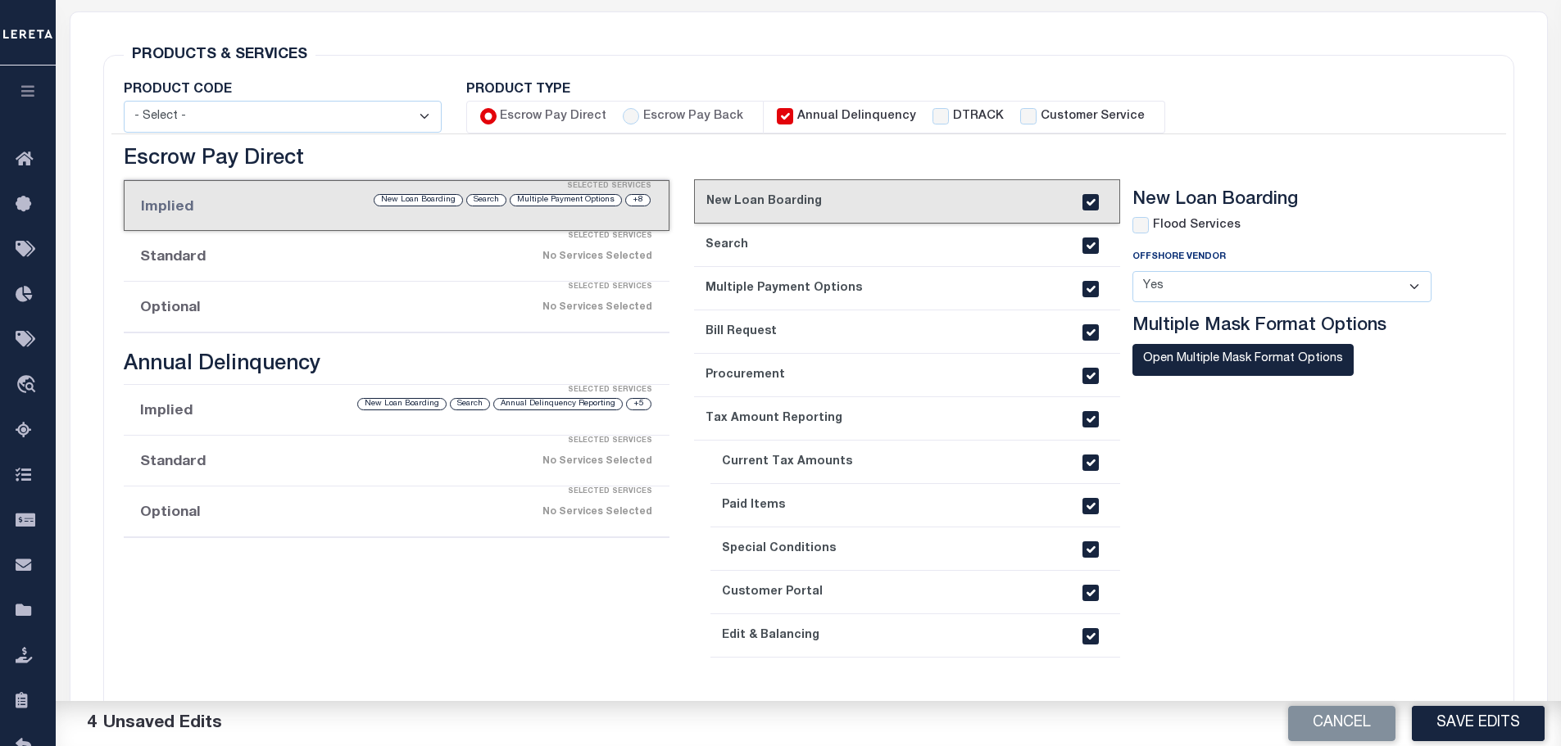
scroll to position [273, 0]
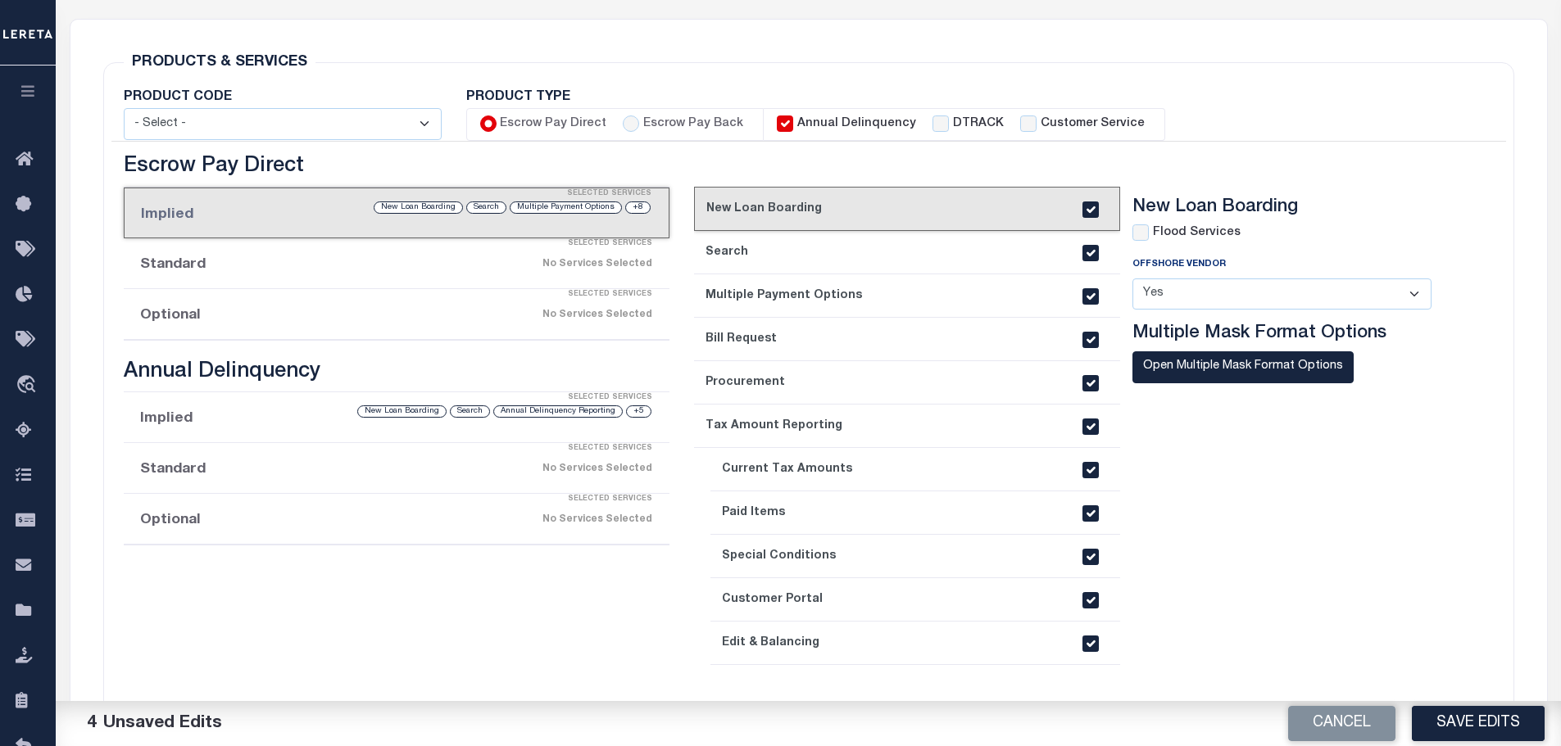
click at [1086, 213] on input "checkbox" at bounding box center [1090, 210] width 16 height 16
click at [1090, 208] on input "checkbox" at bounding box center [1090, 210] width 16 height 16
checkbox input "true"
click at [1087, 256] on input "checkbox" at bounding box center [1090, 253] width 16 height 16
click at [1098, 254] on input "checkbox" at bounding box center [1090, 253] width 16 height 16
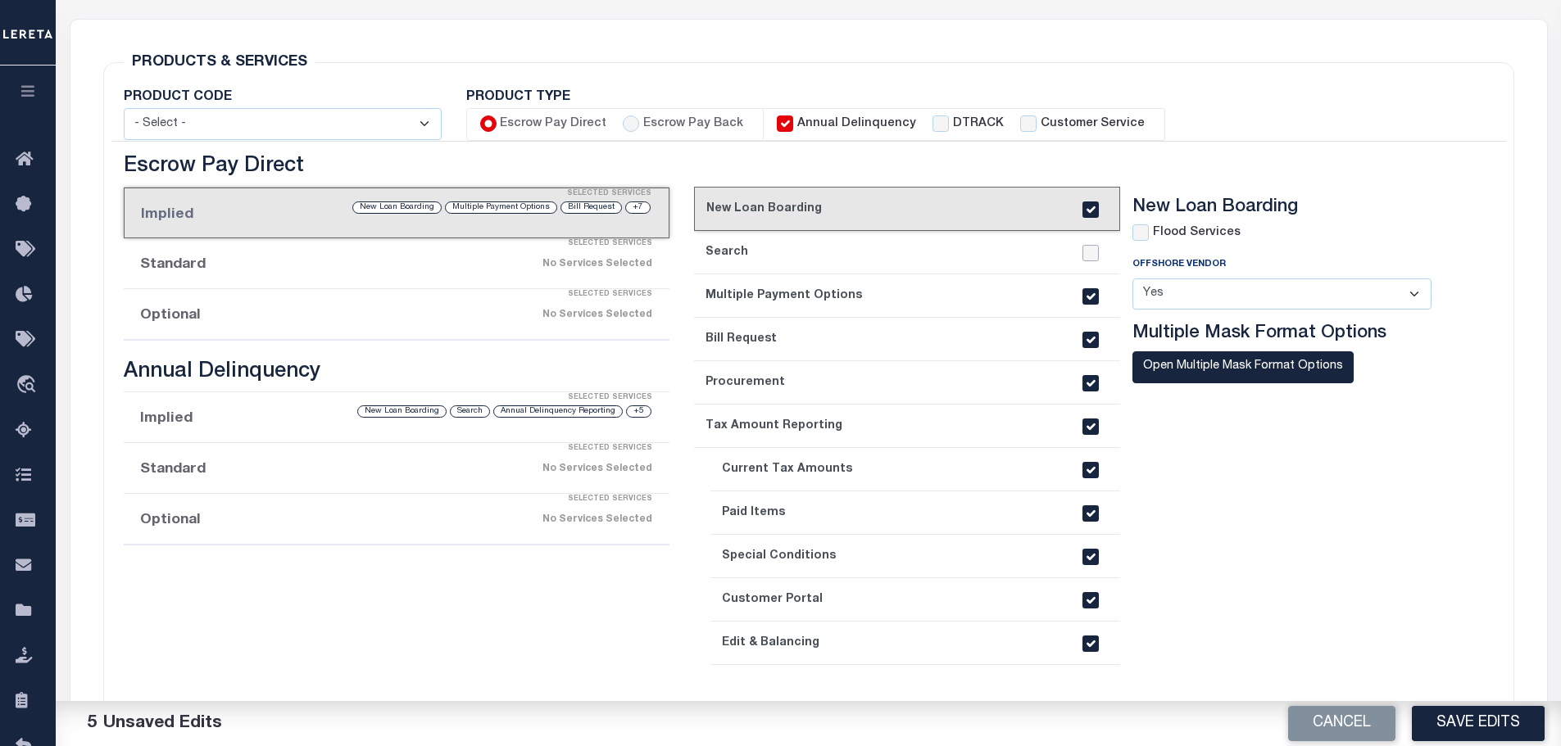
checkbox input "true"
click at [976, 246] on link "2. Search" at bounding box center [907, 252] width 426 height 43
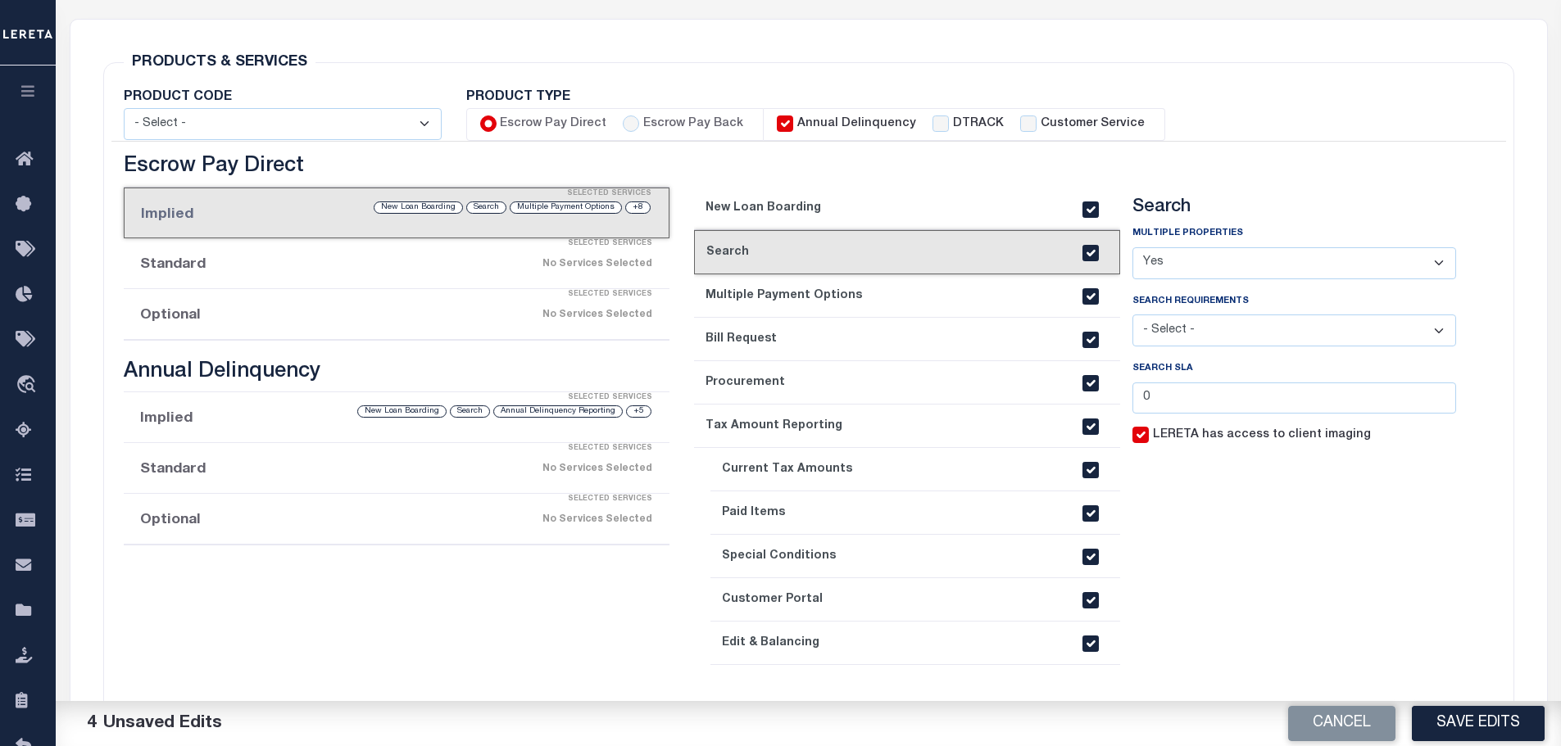
click at [1440, 255] on select "- Select - Yes No" at bounding box center [1294, 263] width 324 height 32
click at [1438, 338] on select "- Select - Client Approved APN Commercial Search by Legal Customer HLB - search…" at bounding box center [1294, 331] width 324 height 32
click at [1436, 337] on select "- Select - Client Approved APN Commercial Search by Legal Customer HLB - search…" at bounding box center [1294, 331] width 324 height 32
click at [1434, 332] on select "- Select - Client Approved APN Commercial Search by Legal Customer HLB - search…" at bounding box center [1294, 331] width 324 height 32
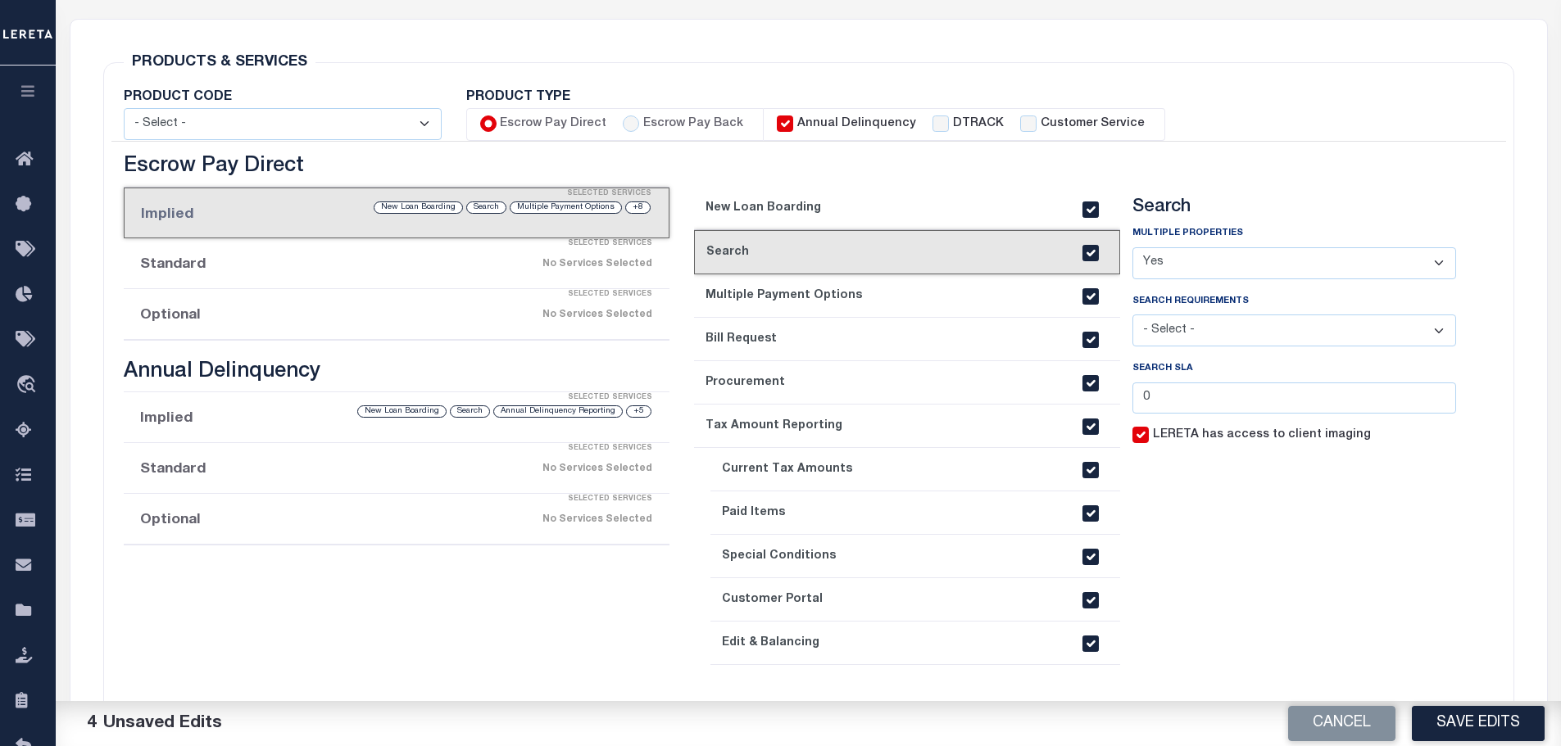
click at [1333, 332] on select "- Select - Client Approved APN Commercial Search by Legal Customer HLB - search…" at bounding box center [1294, 331] width 324 height 32
click at [1132, 316] on select "- Select - Client Approved APN Commercial Search by Legal Customer HLB - search…" at bounding box center [1294, 331] width 324 height 32
click at [1349, 346] on select "- Select - Client Approved APN Commercial Search by Legal Customer HLB - search…" at bounding box center [1294, 331] width 324 height 32
select select "S"
click at [1132, 316] on select "- Select - Client Approved APN Commercial Search by Legal Customer HLB - search…" at bounding box center [1294, 331] width 324 height 32
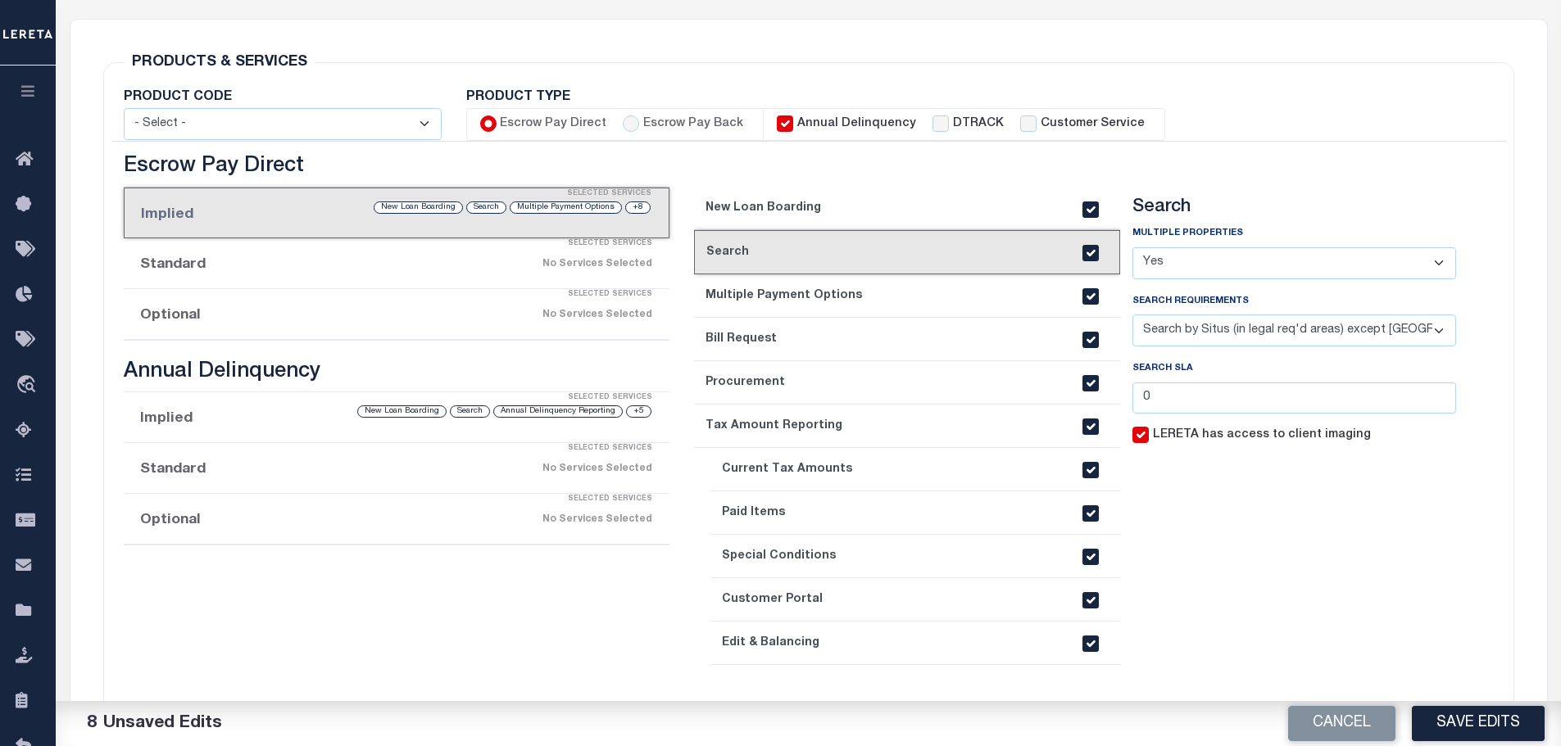
click at [1431, 340] on select "- Select - Client Approved APN Commercial Search by Legal Customer HLB - search…" at bounding box center [1294, 331] width 324 height 32
select select
click at [1132, 316] on select "- Select - Client Approved APN Commercial Search by Legal Customer HLB - search…" at bounding box center [1294, 331] width 324 height 32
click at [751, 293] on link "3. Multiple Payment Options" at bounding box center [907, 295] width 426 height 43
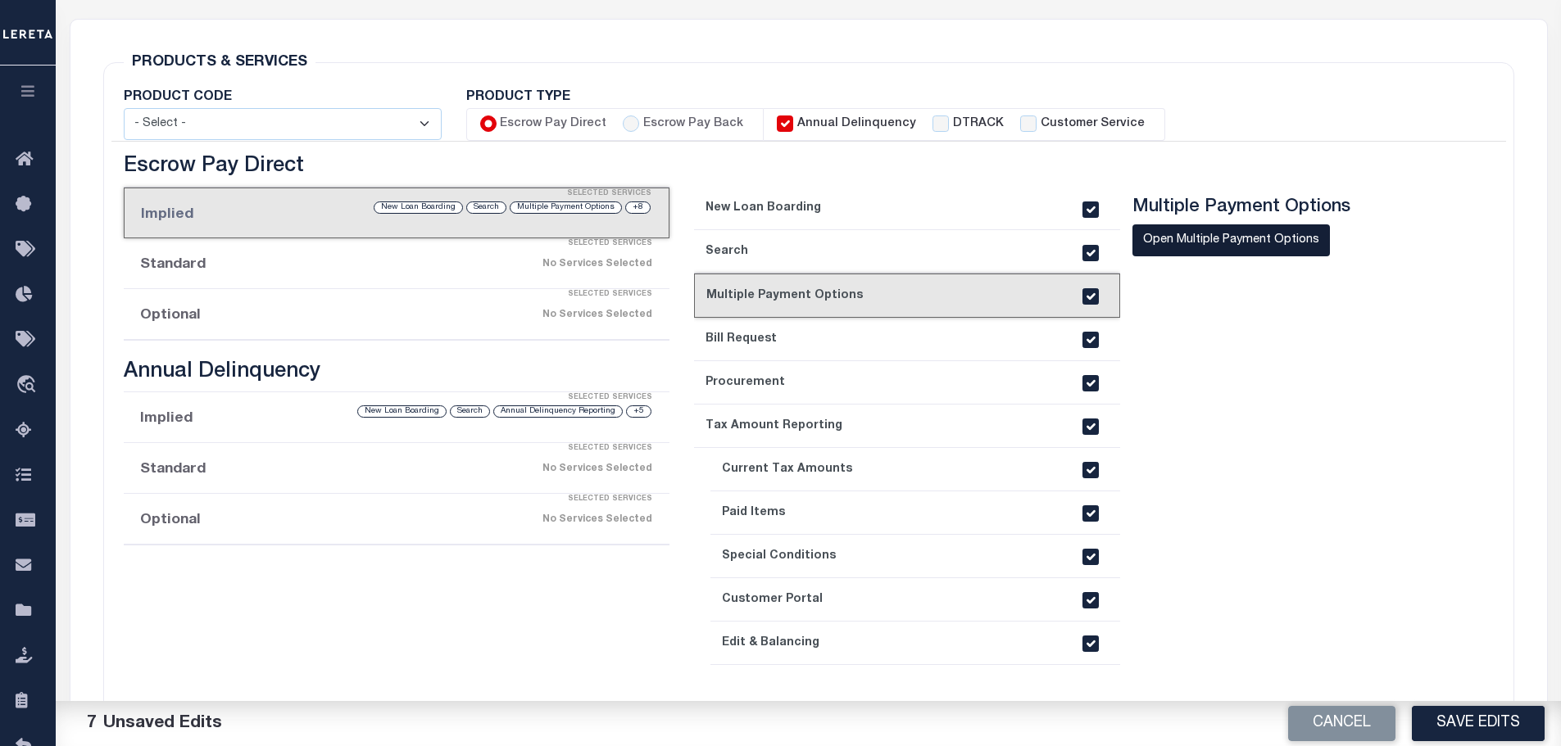
click at [1222, 255] on button "Open Multiple Payment Options" at bounding box center [1230, 240] width 197 height 32
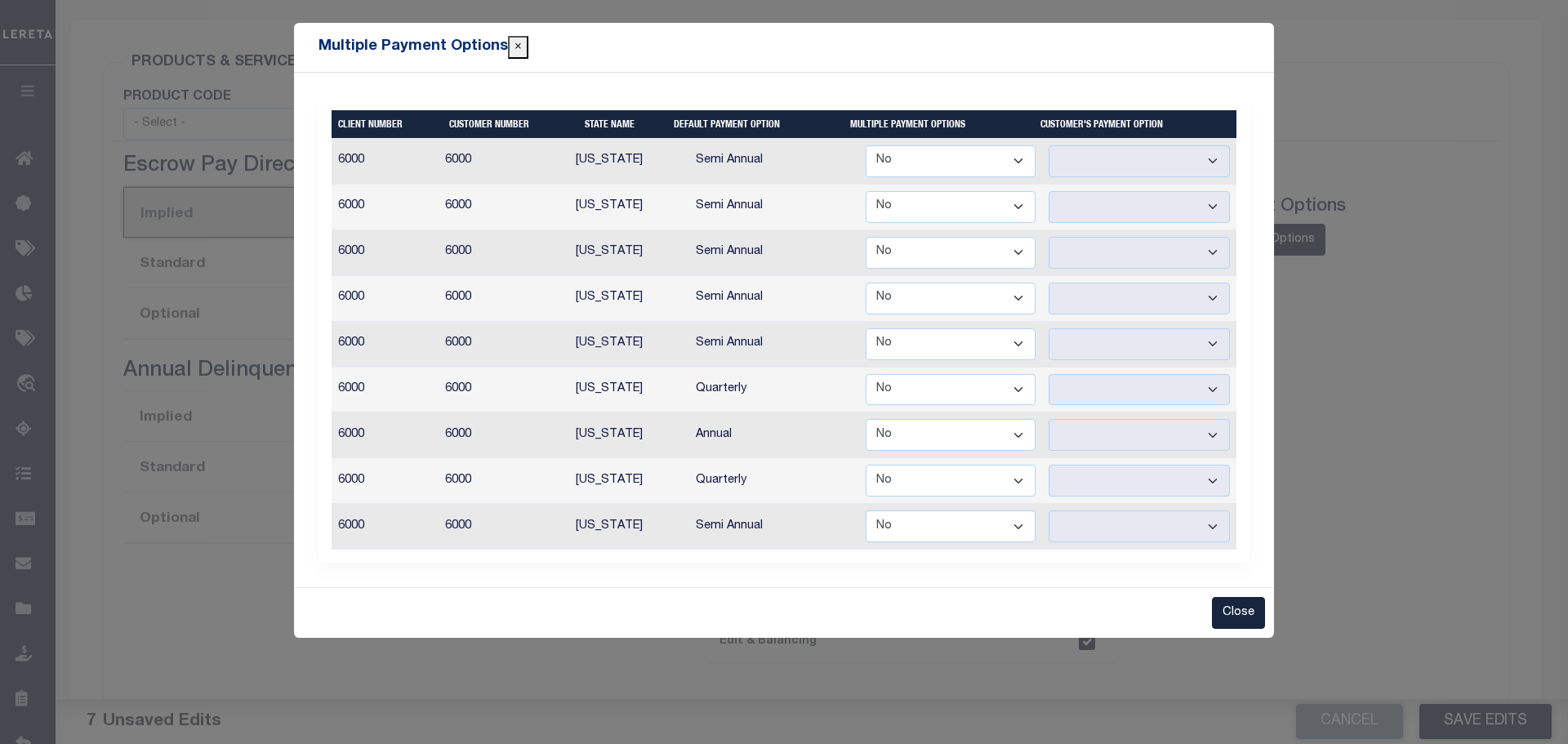
click at [1014, 167] on select "Yes No" at bounding box center [951, 162] width 169 height 32
click at [867, 146] on select "Yes No" at bounding box center [951, 162] width 169 height 32
click at [1220, 167] on select "Annual Semi Annual" at bounding box center [1139, 162] width 181 height 32
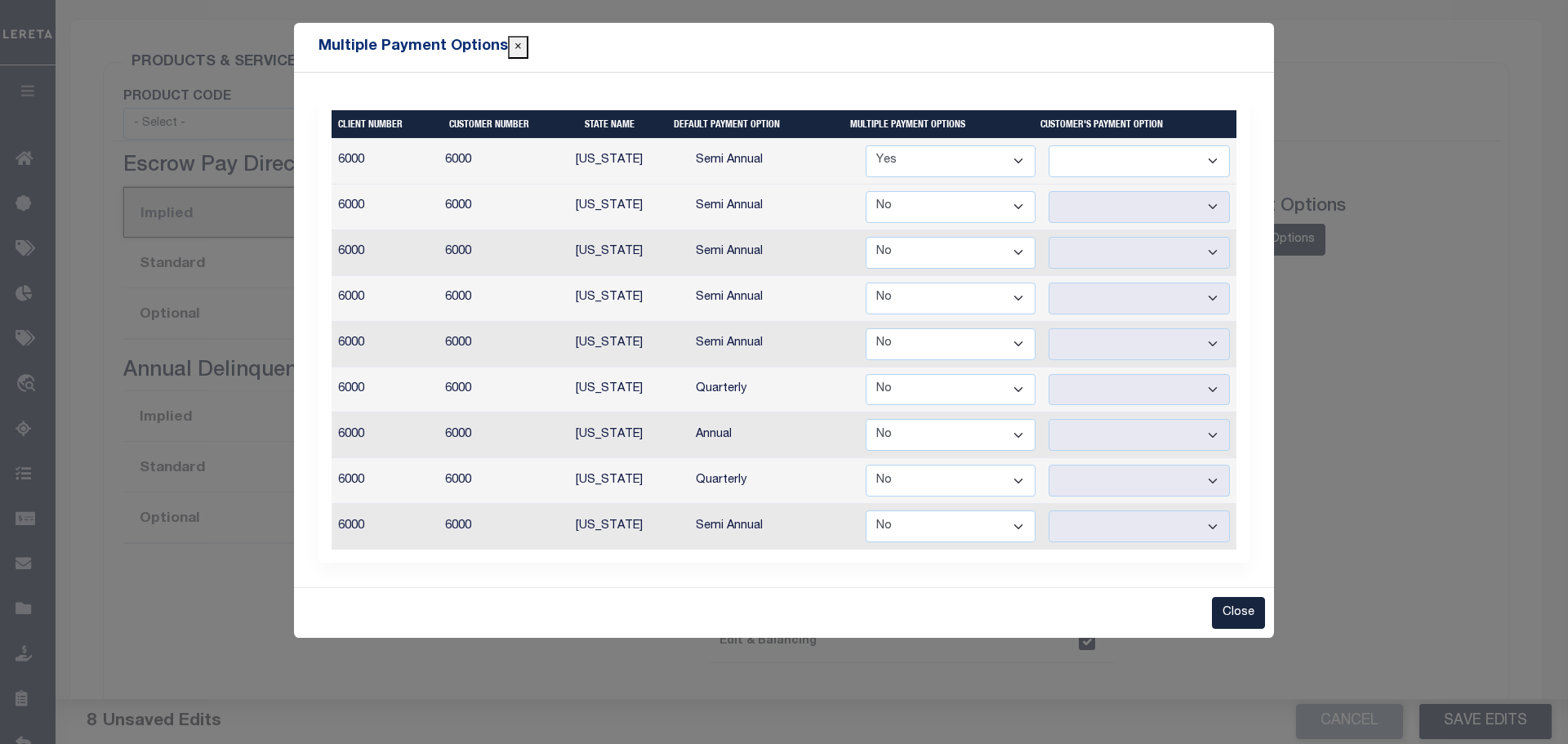
click at [1021, 166] on select "Yes No" at bounding box center [951, 162] width 169 height 32
click at [867, 146] on select "Yes No" at bounding box center [951, 162] width 169 height 32
click at [1246, 619] on button "Close" at bounding box center [1238, 613] width 53 height 32
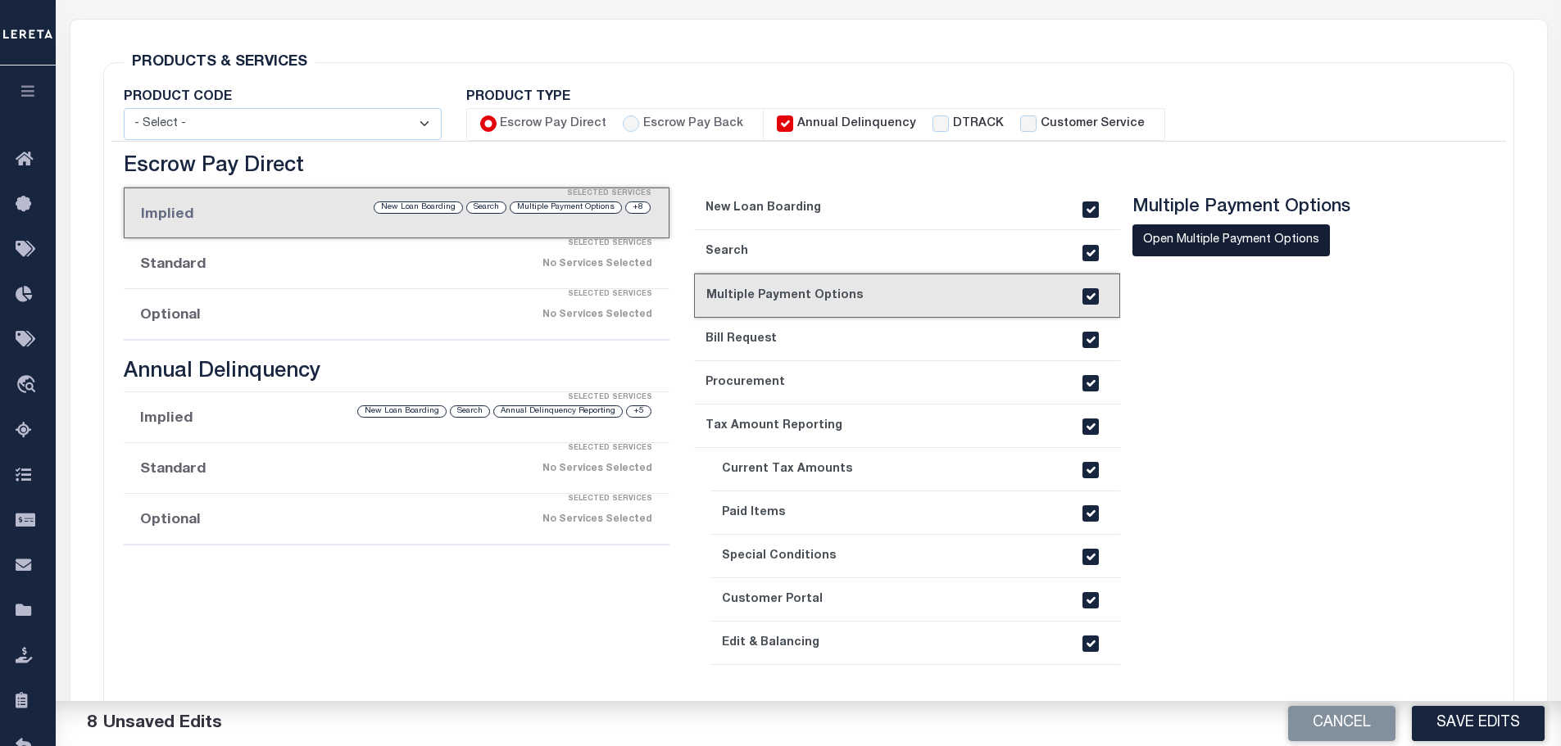
click at [1221, 243] on button "Open Multiple Payment Options" at bounding box center [1230, 240] width 197 height 32
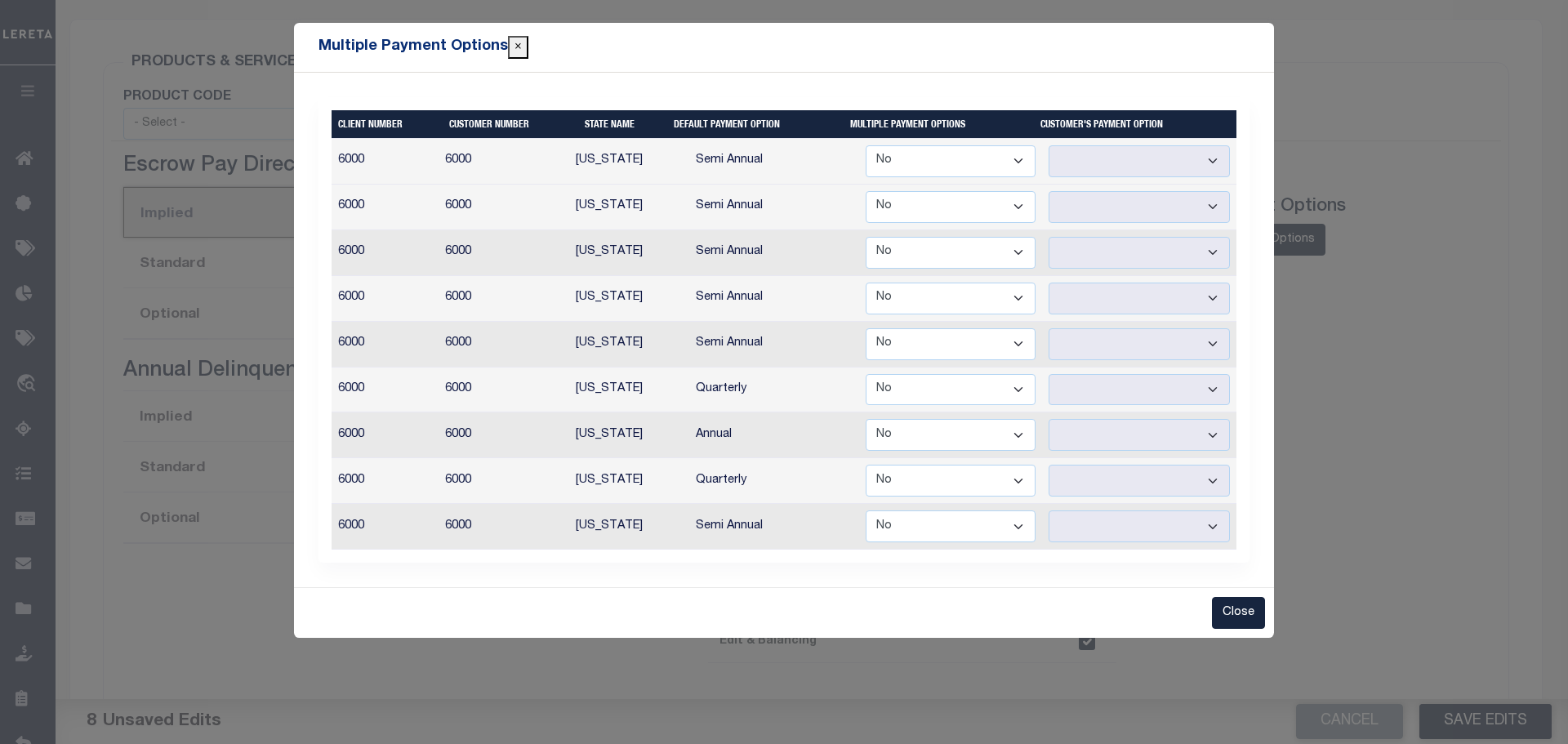
click at [738, 80] on div "1 Selected 9 Results Items per page" at bounding box center [784, 330] width 980 height 515
click at [1023, 158] on select "Yes No" at bounding box center [951, 162] width 169 height 32
select select "true"
click at [867, 146] on select "Yes No" at bounding box center [951, 162] width 169 height 32
click at [1211, 161] on select "Annual Semi Annual" at bounding box center [1139, 162] width 181 height 32
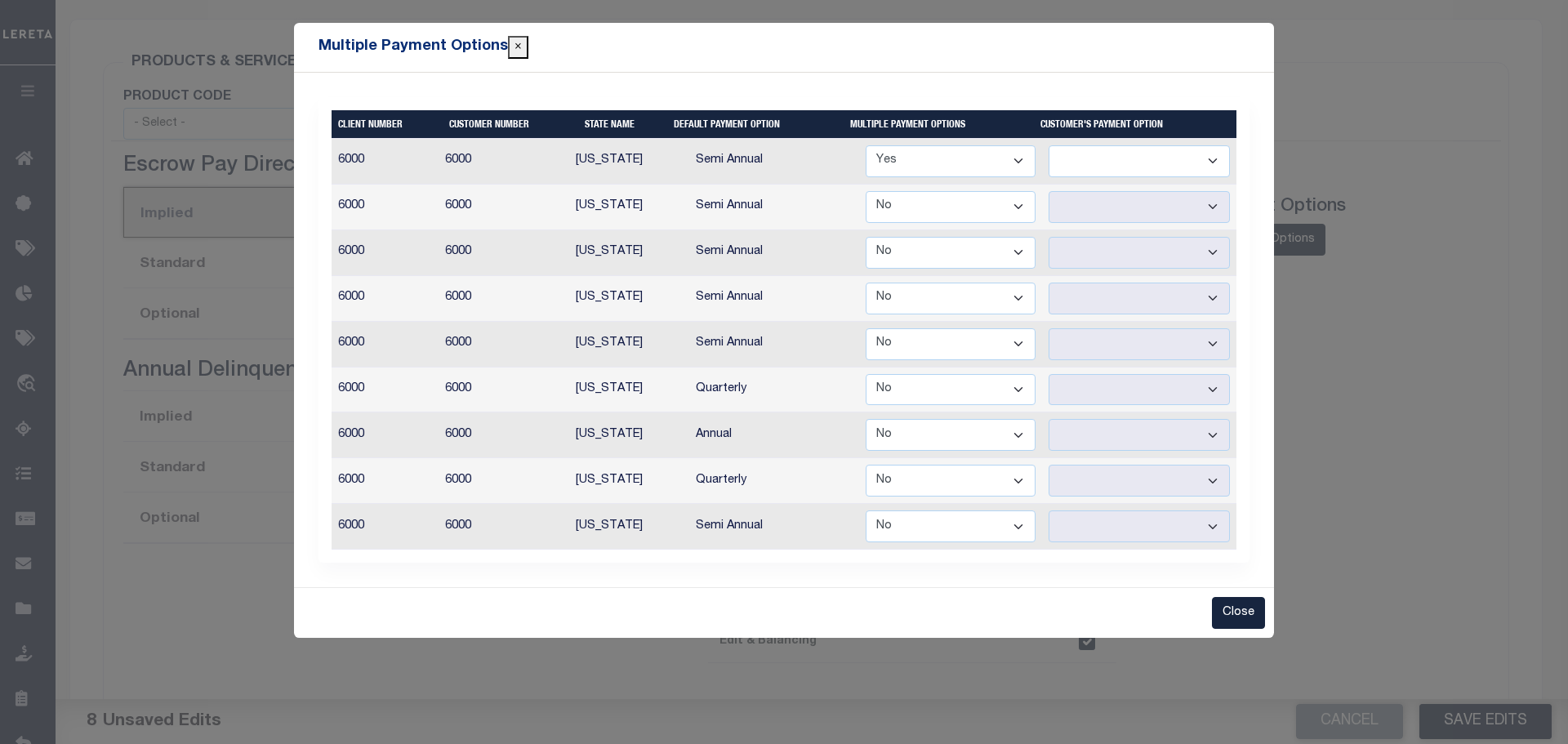
click at [1212, 161] on select "Annual Semi Annual" at bounding box center [1139, 162] width 181 height 32
click at [1002, 206] on select "Yes No" at bounding box center [951, 207] width 169 height 32
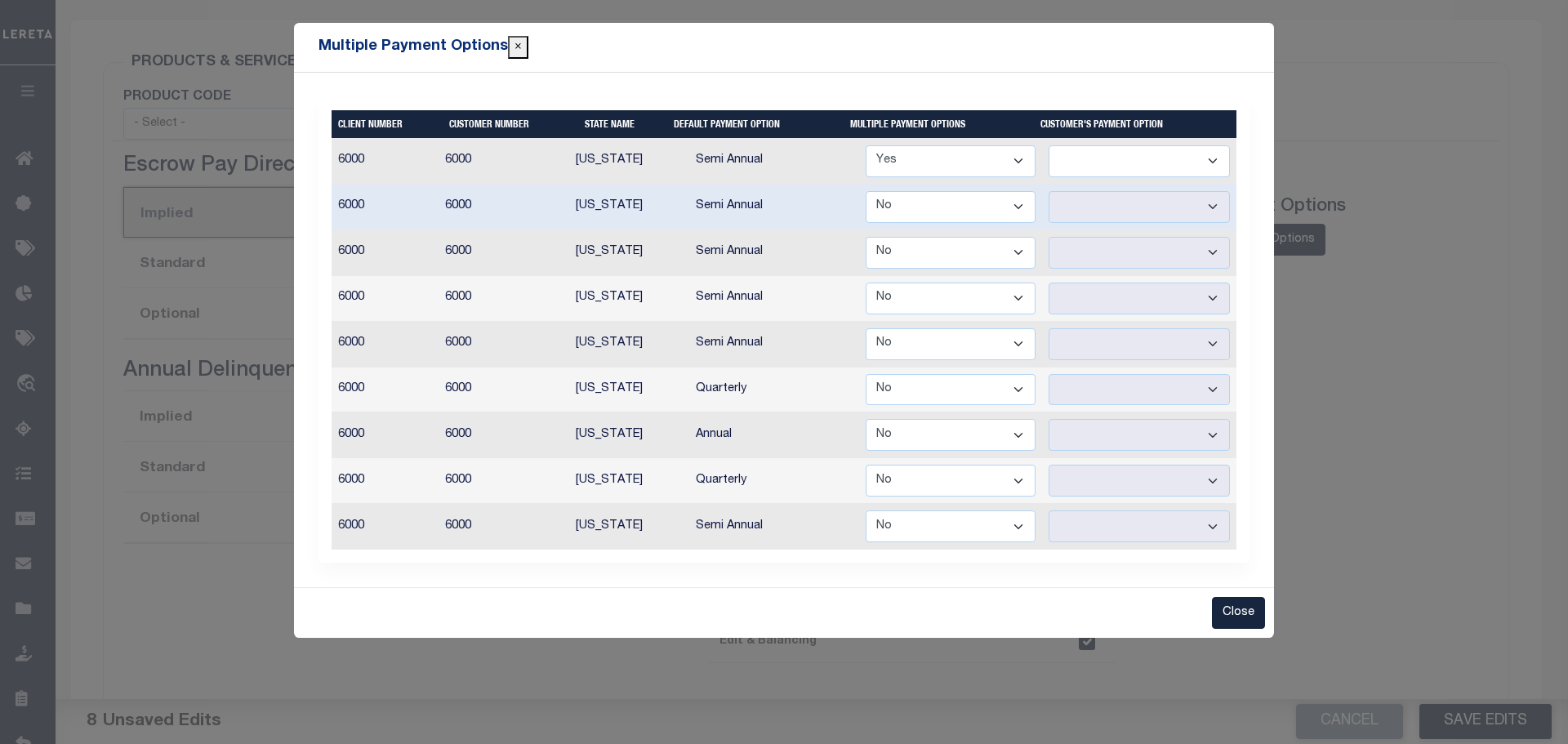
select select "true"
click at [867, 191] on select "Yes No" at bounding box center [951, 207] width 169 height 32
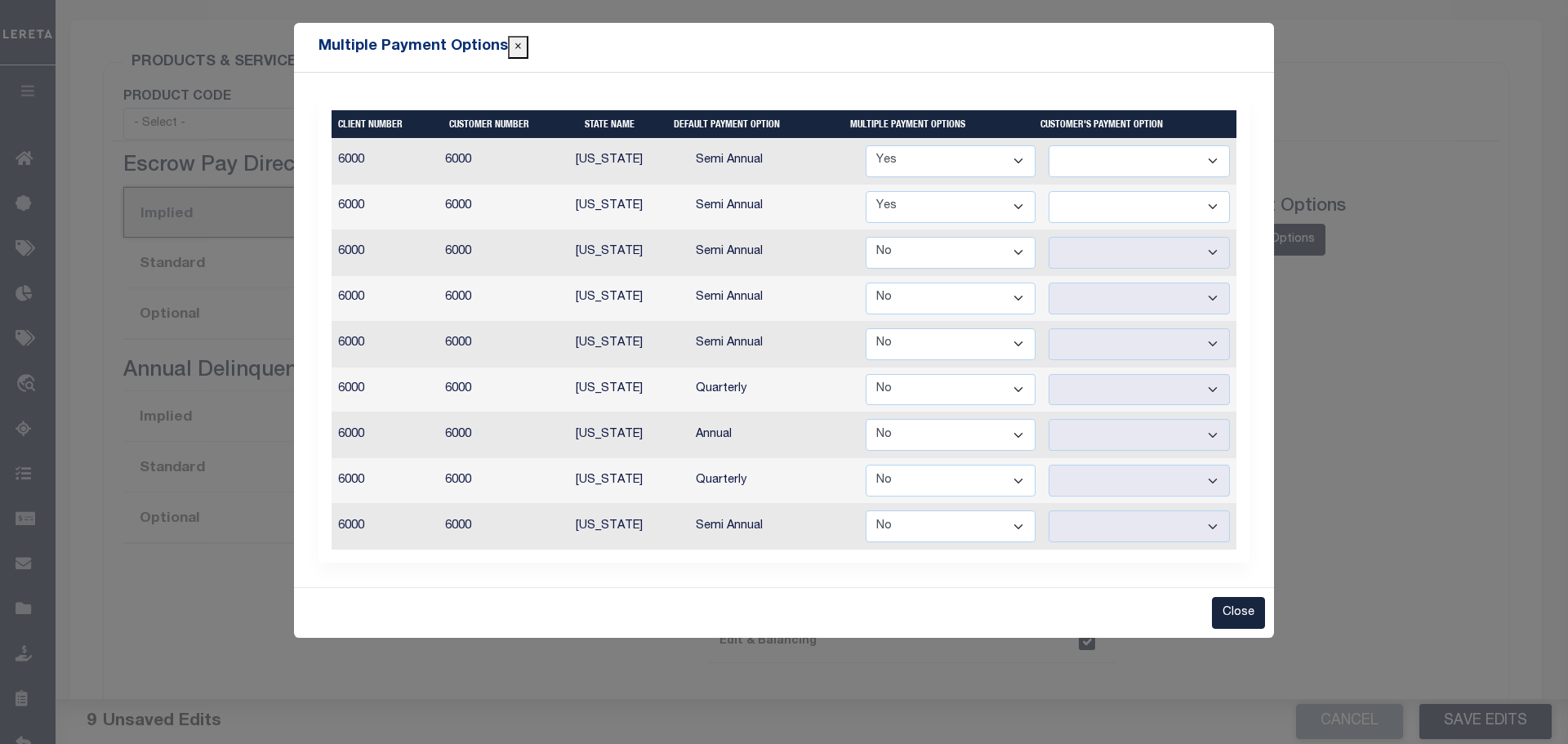
click at [1207, 207] on select "Annual Semi Annual" at bounding box center [1139, 207] width 181 height 32
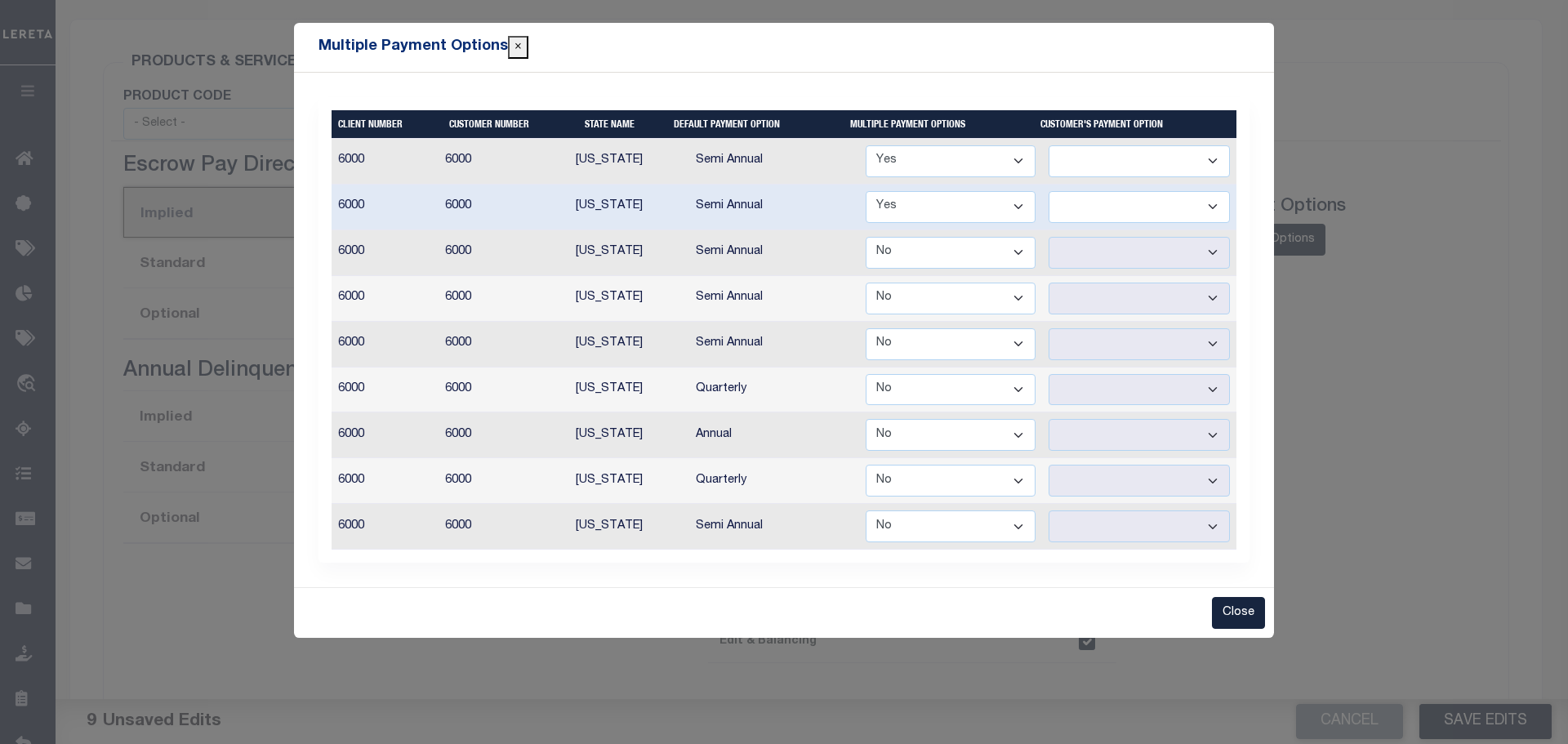
click at [1032, 245] on select "Yes No" at bounding box center [951, 253] width 169 height 32
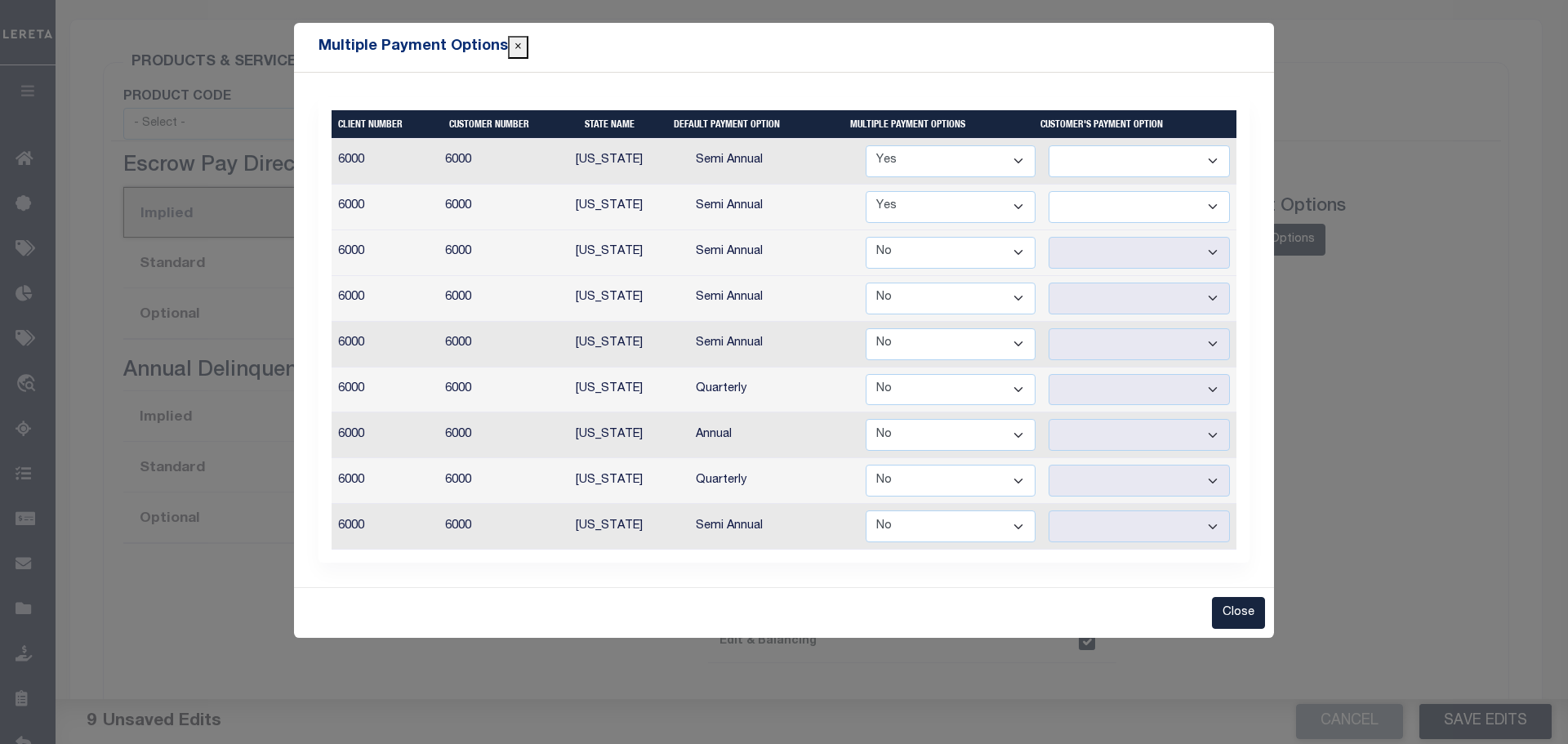
select select "true"
click at [867, 237] on select "Yes No" at bounding box center [951, 253] width 169 height 32
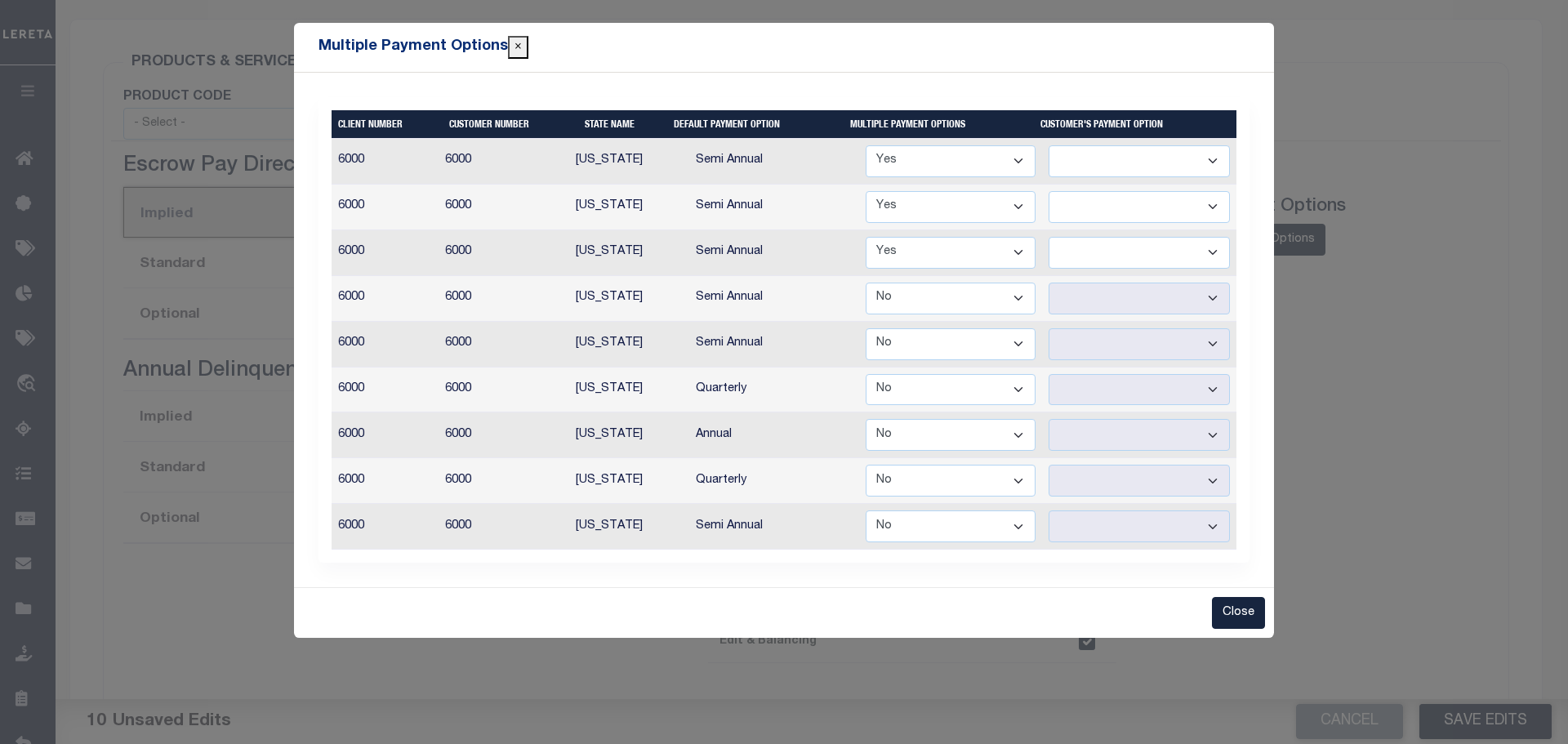
click at [1224, 251] on select "Annual Semi Annual" at bounding box center [1139, 253] width 181 height 32
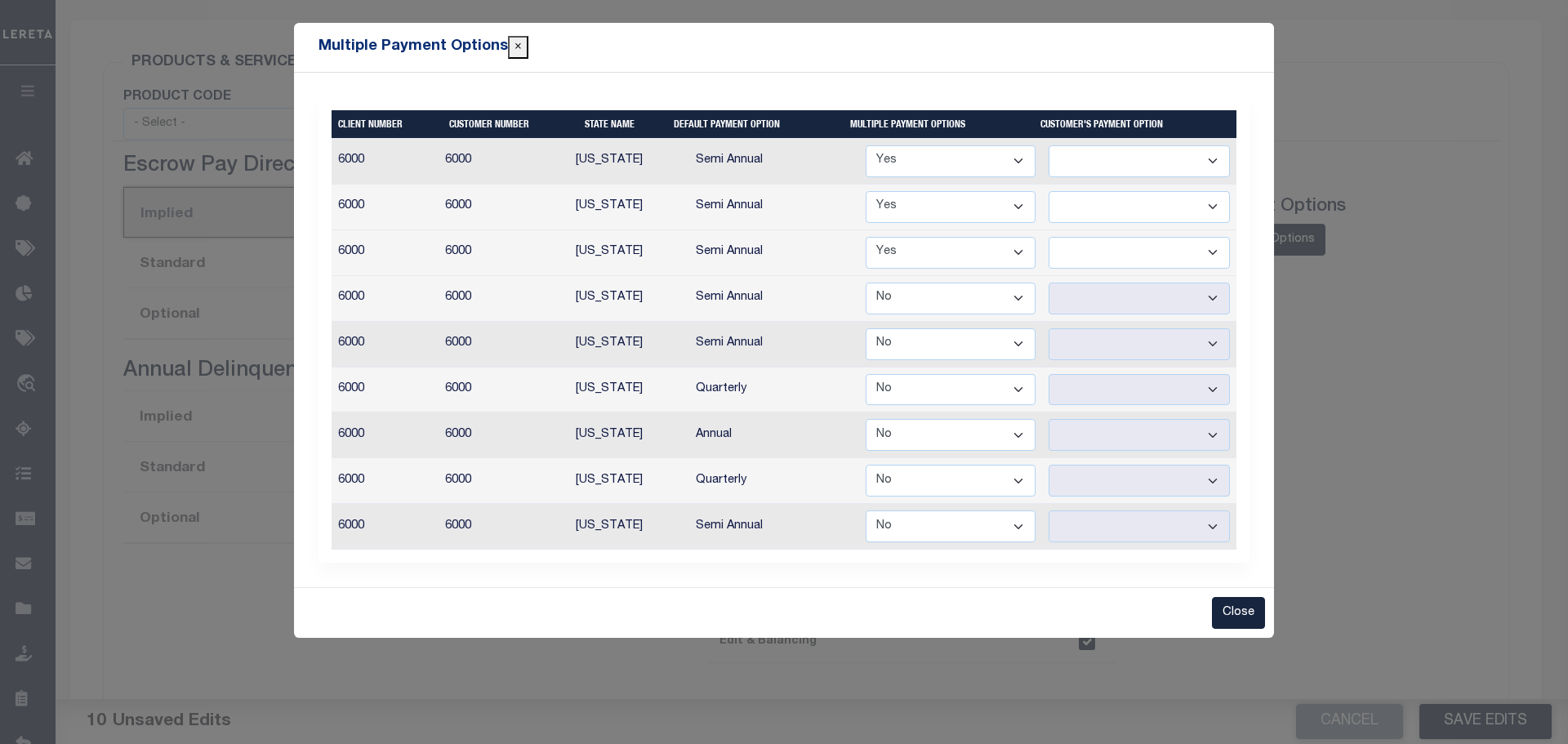
click at [1224, 251] on select "Annual Semi Annual" at bounding box center [1139, 253] width 181 height 32
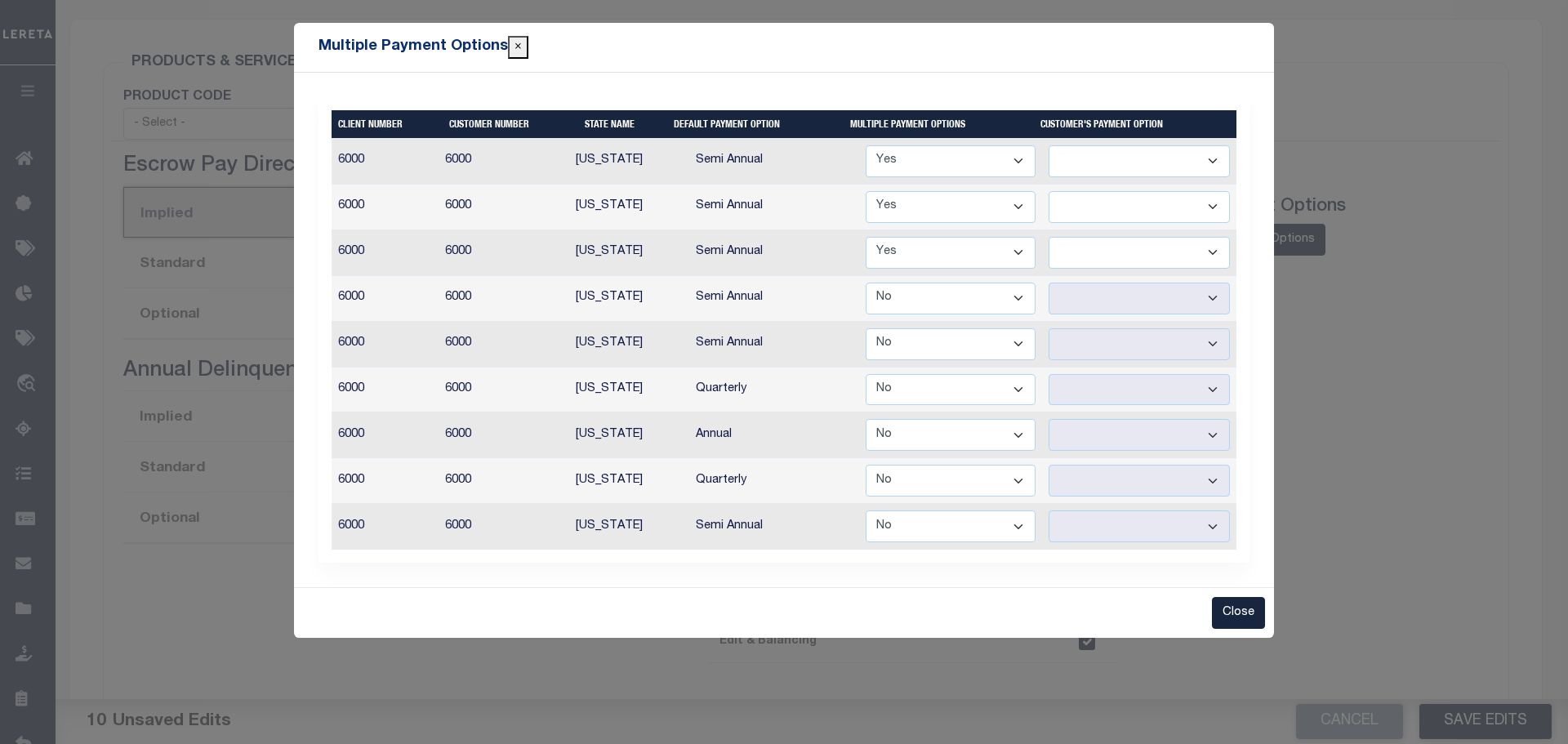
click at [997, 313] on select "Yes No" at bounding box center [951, 298] width 169 height 32
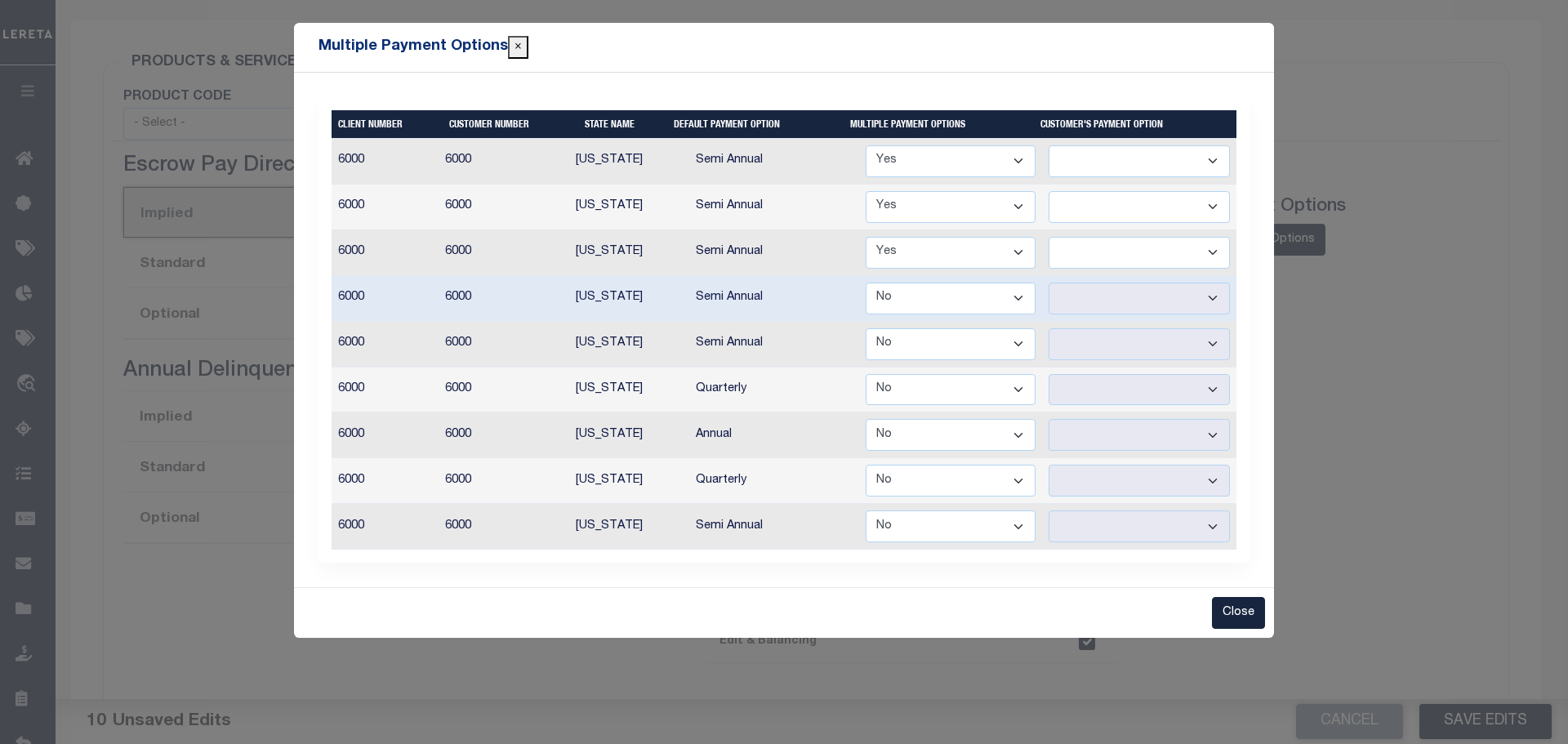
select select "true"
click at [867, 282] on select "Yes No" at bounding box center [951, 298] width 169 height 32
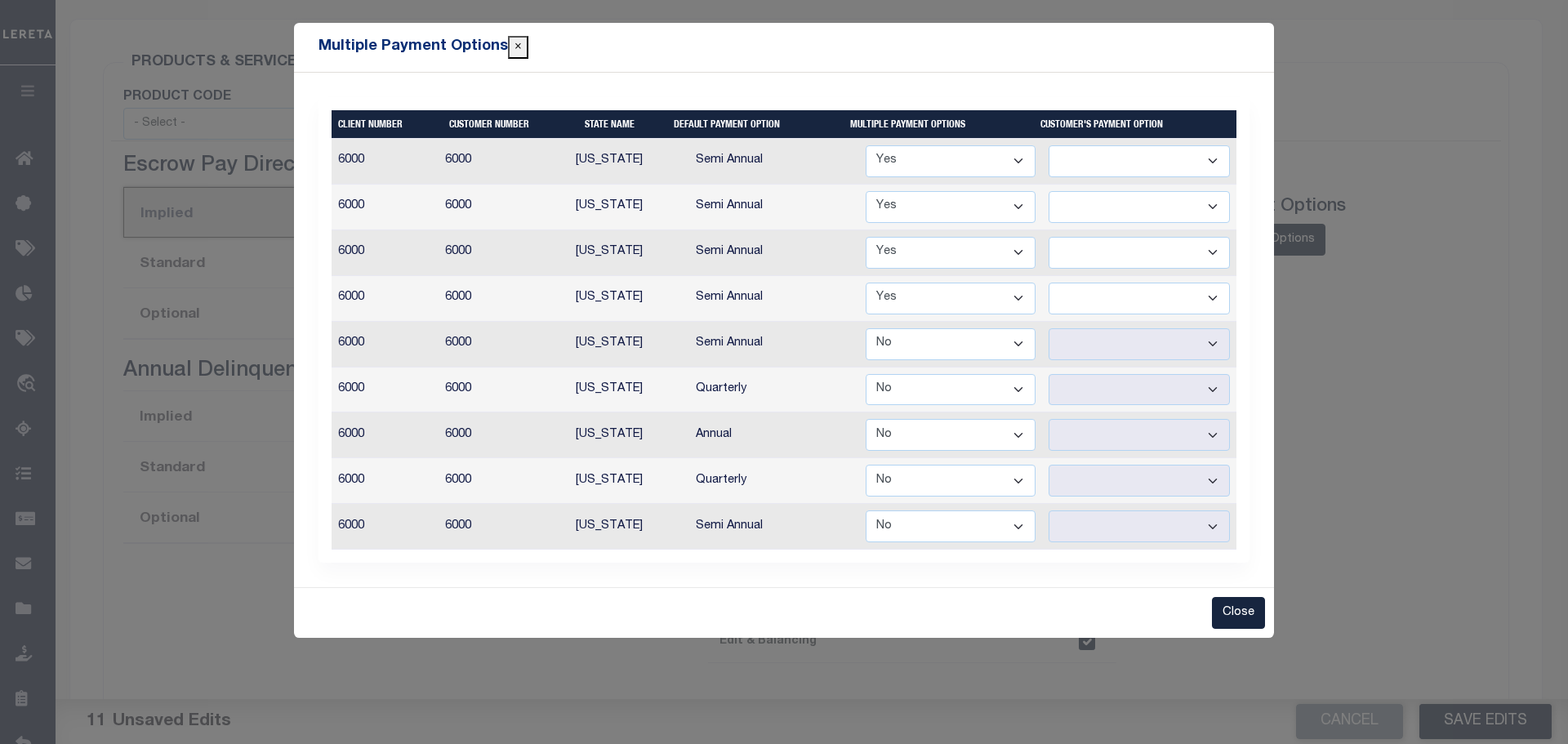
click at [1009, 341] on select "Yes No" at bounding box center [951, 344] width 169 height 32
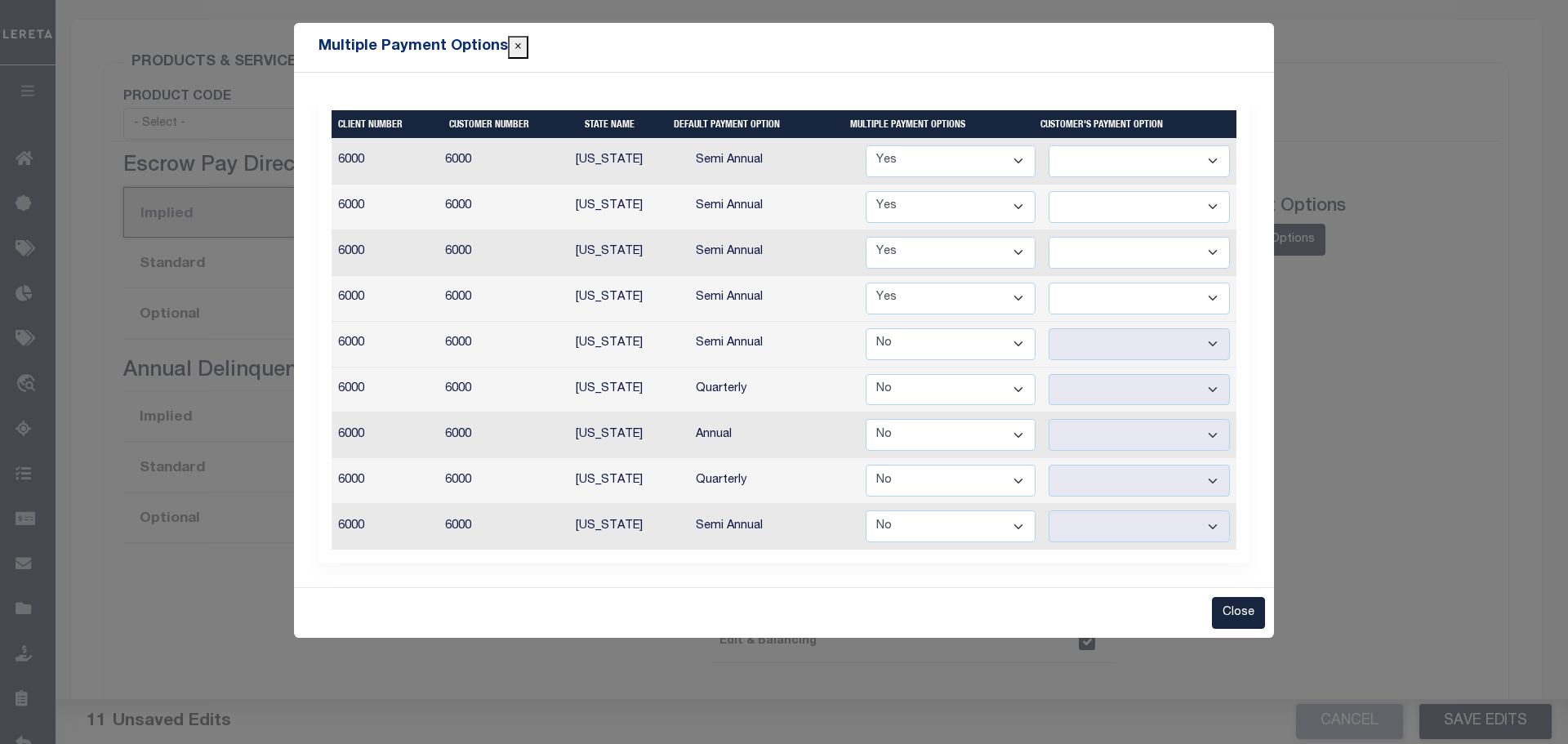
select select "true"
click at [867, 328] on select "Yes No" at bounding box center [951, 344] width 169 height 32
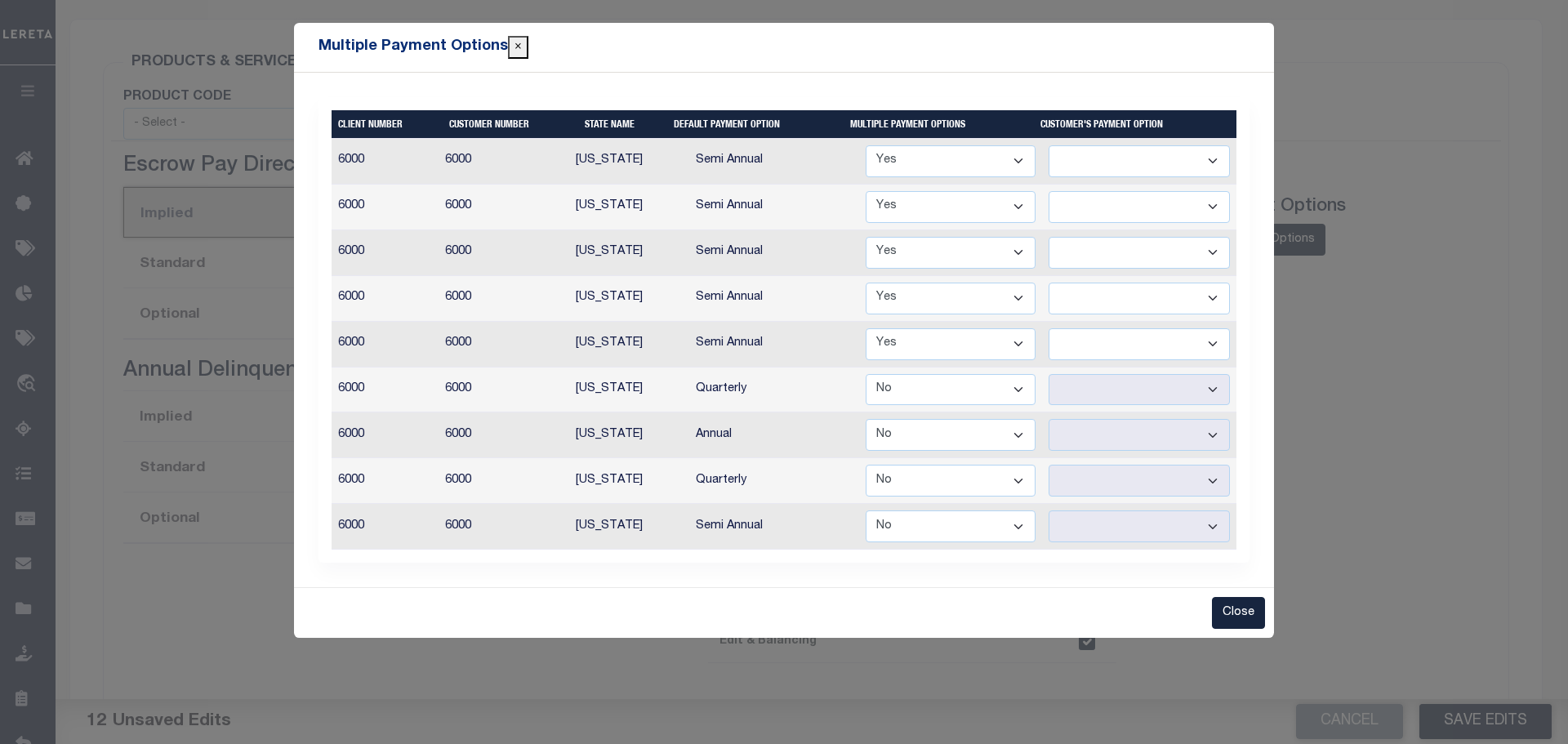
click at [1222, 352] on select "Annual Semi Annual" at bounding box center [1139, 344] width 181 height 32
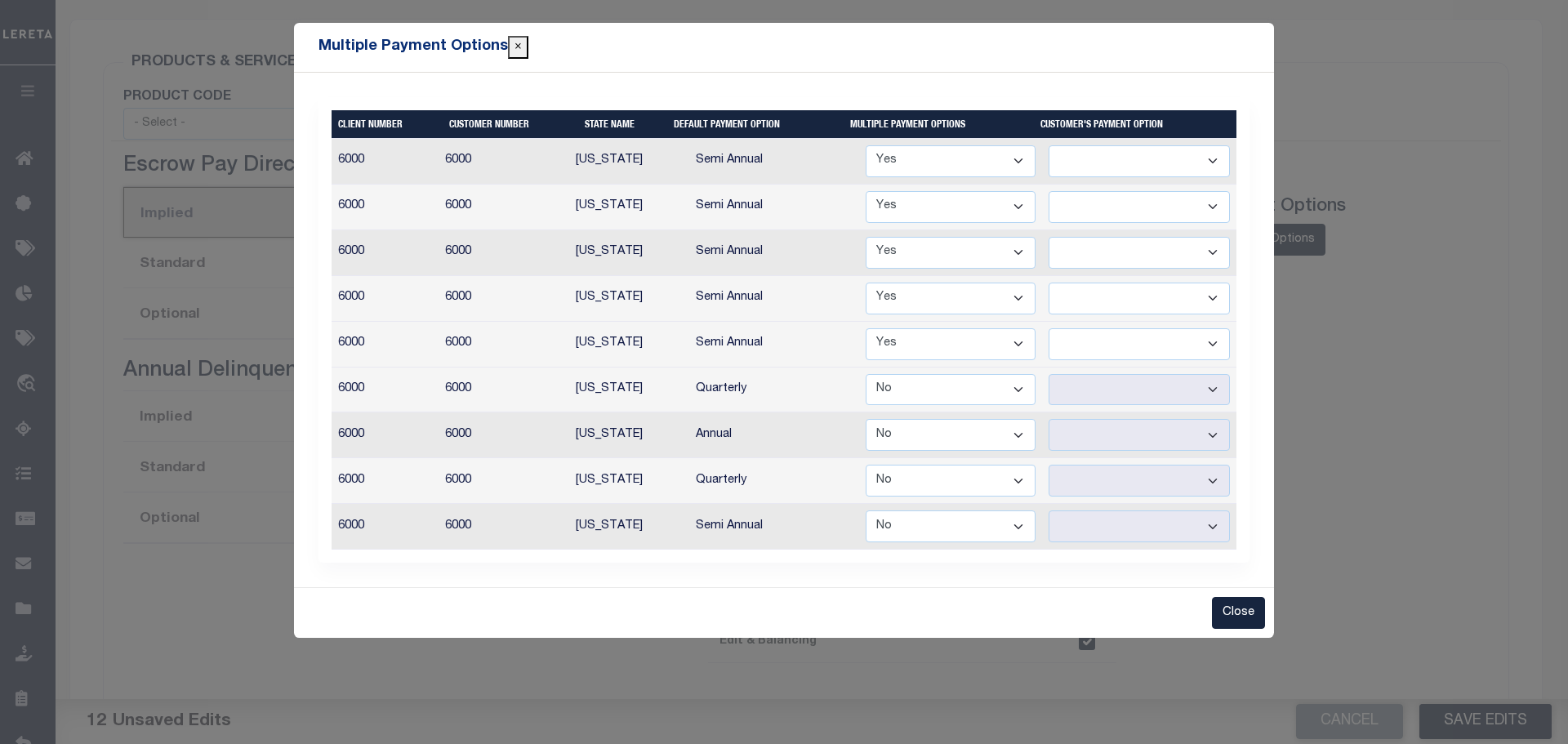
click at [1222, 352] on select "Annual Semi Annual" at bounding box center [1139, 344] width 181 height 32
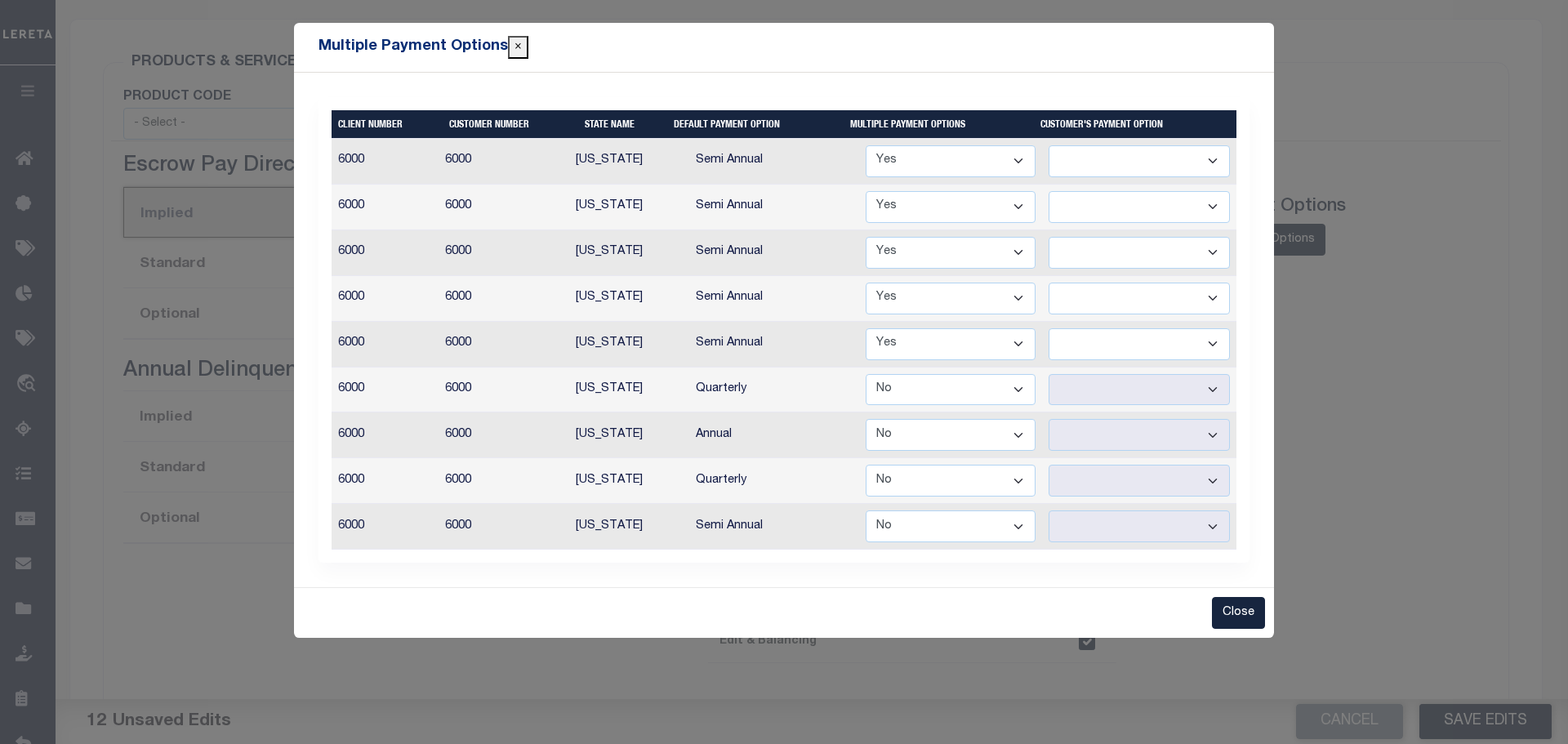
click at [1021, 381] on select "Yes No" at bounding box center [951, 390] width 169 height 32
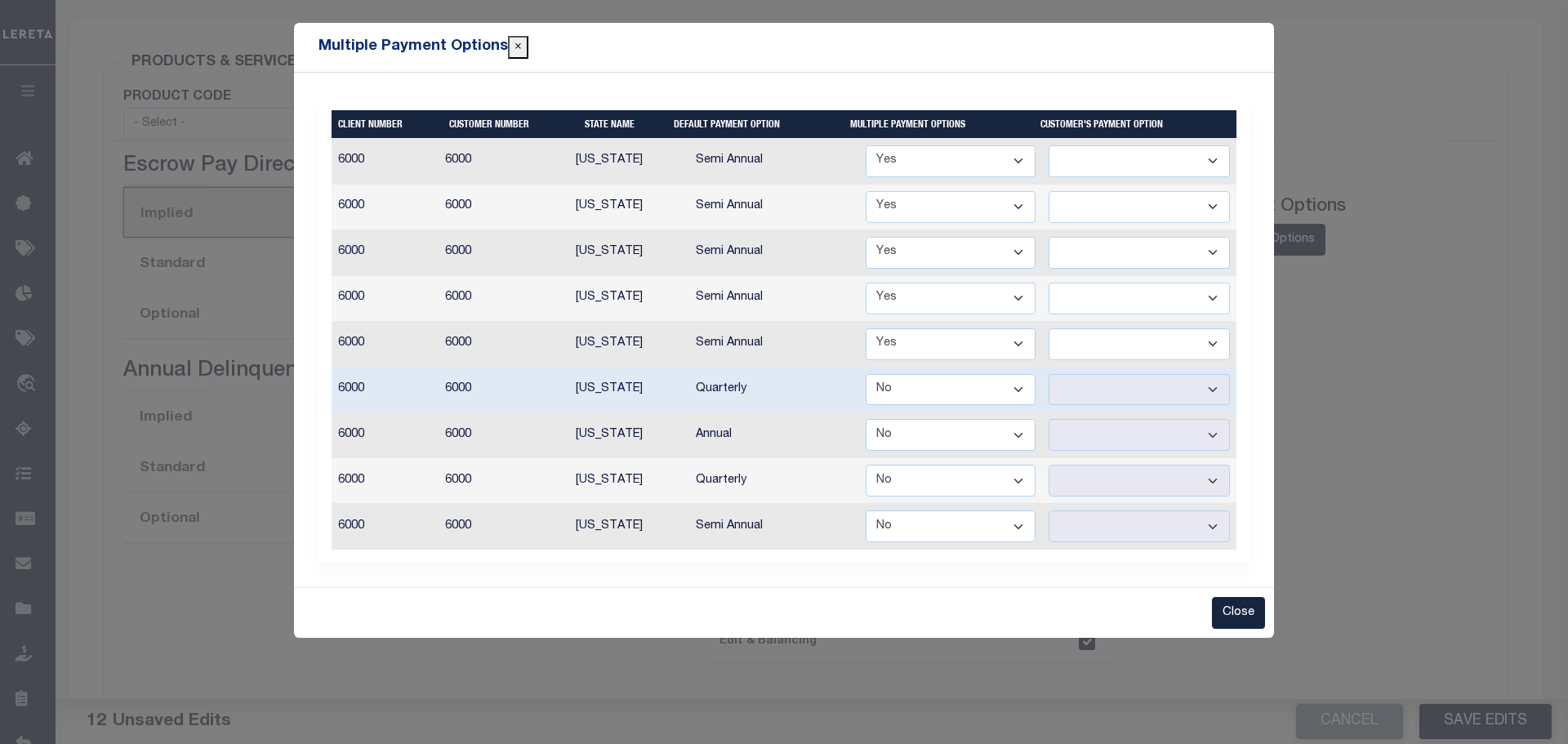
click at [1021, 381] on select "Yes No" at bounding box center [951, 390] width 169 height 32
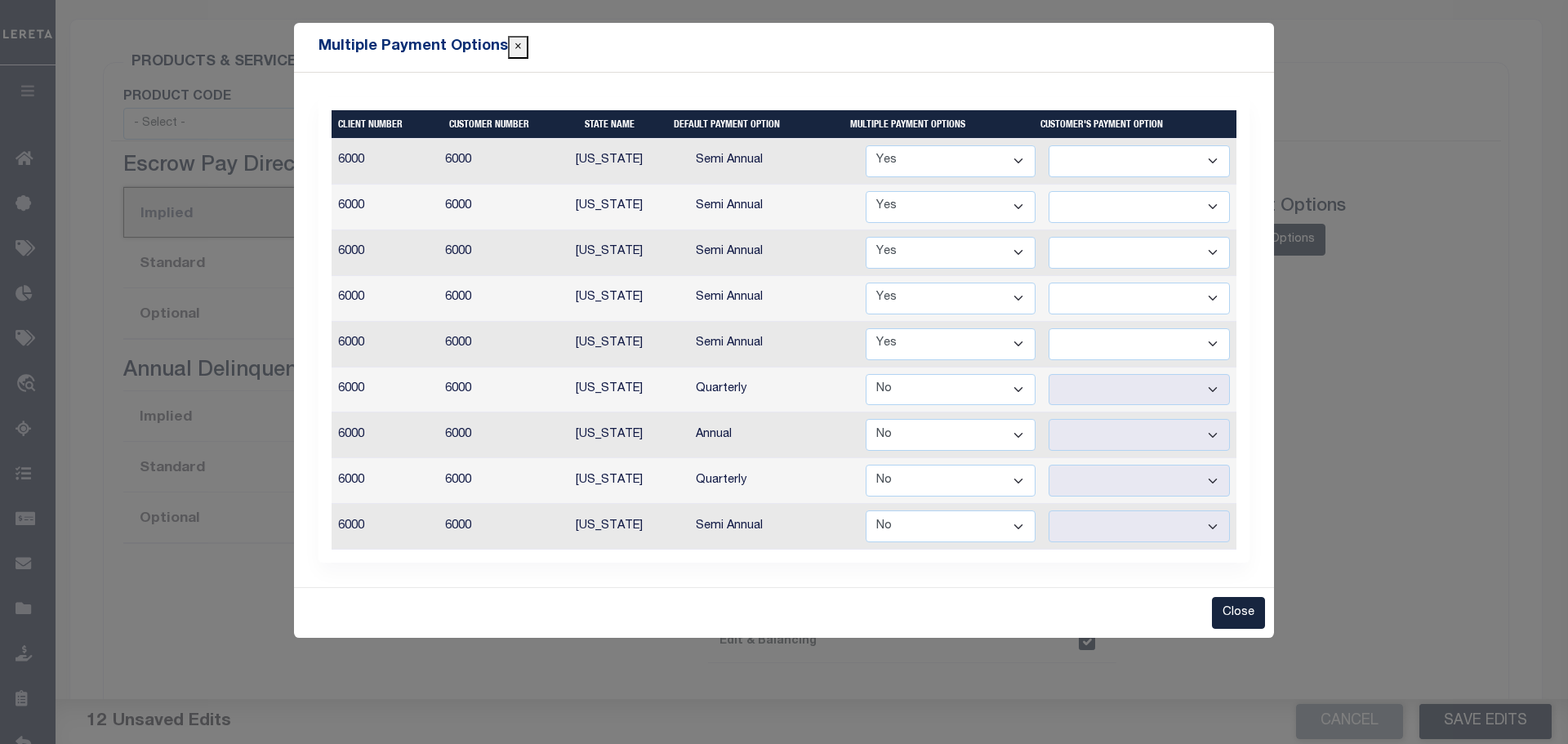
click at [1021, 381] on select "Yes No" at bounding box center [951, 390] width 169 height 32
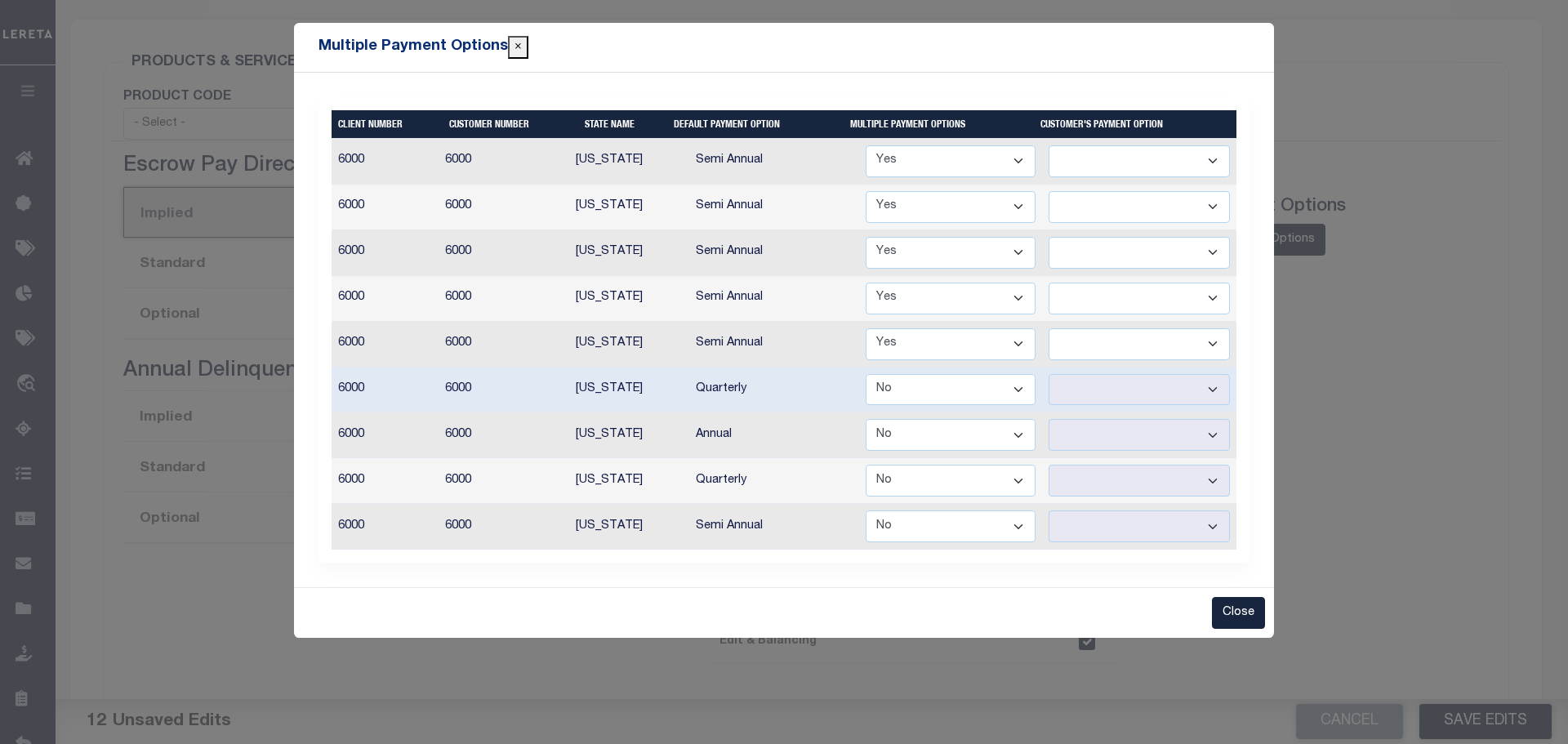
select select "true"
click at [867, 374] on select "Yes No" at bounding box center [951, 390] width 169 height 32
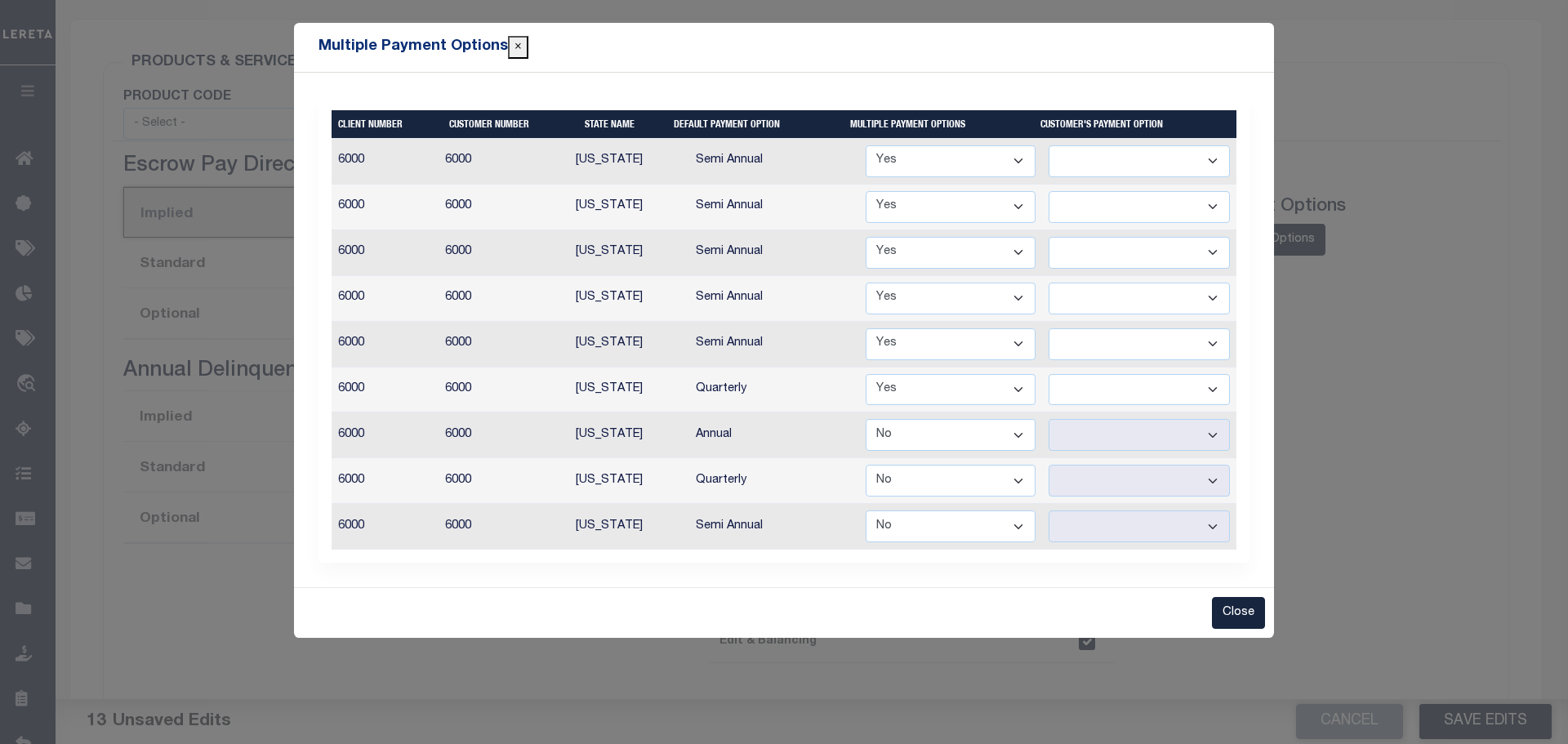
click at [1214, 391] on select "Semi Annual Quarterly" at bounding box center [1139, 390] width 181 height 32
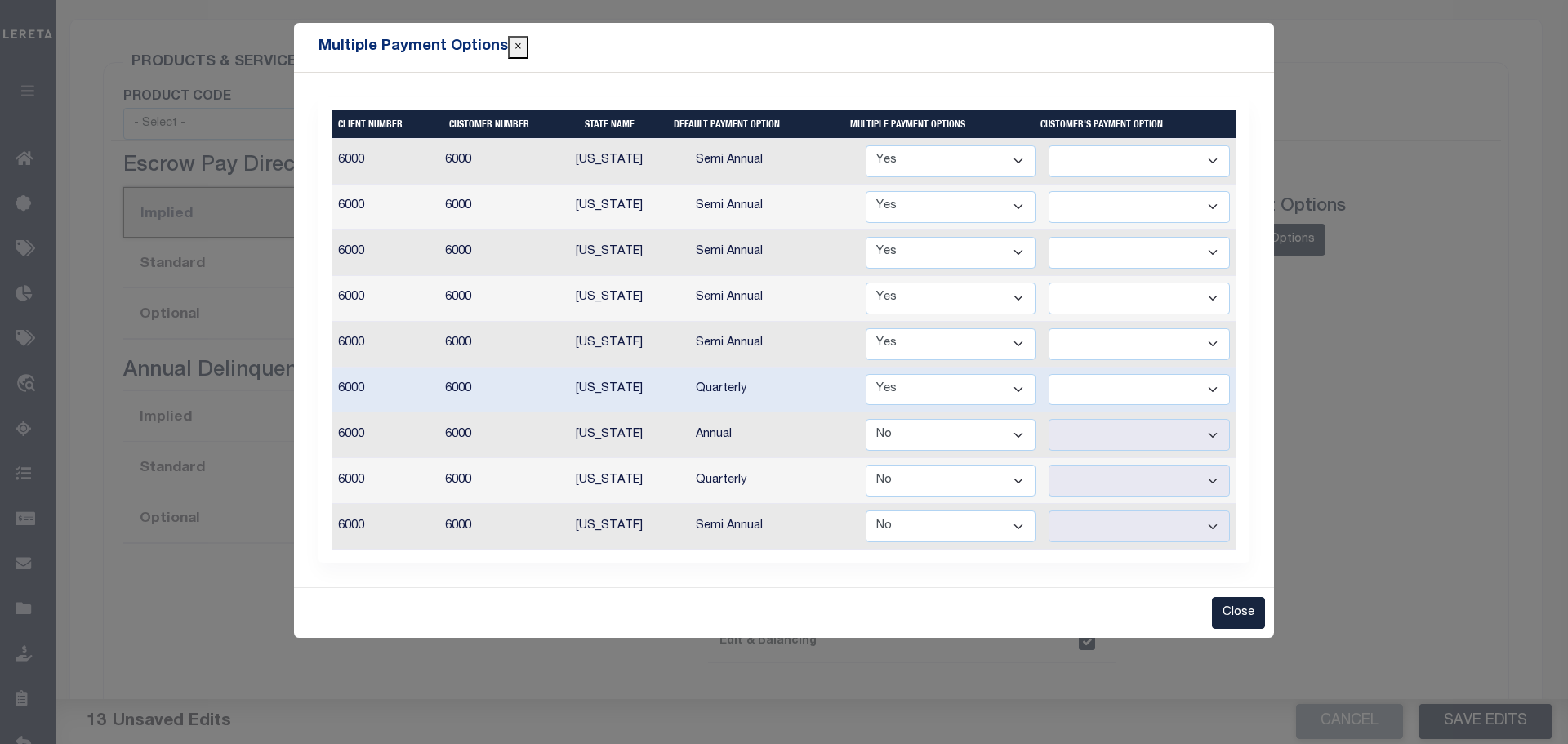
click at [1022, 437] on select "Yes No" at bounding box center [951, 435] width 169 height 32
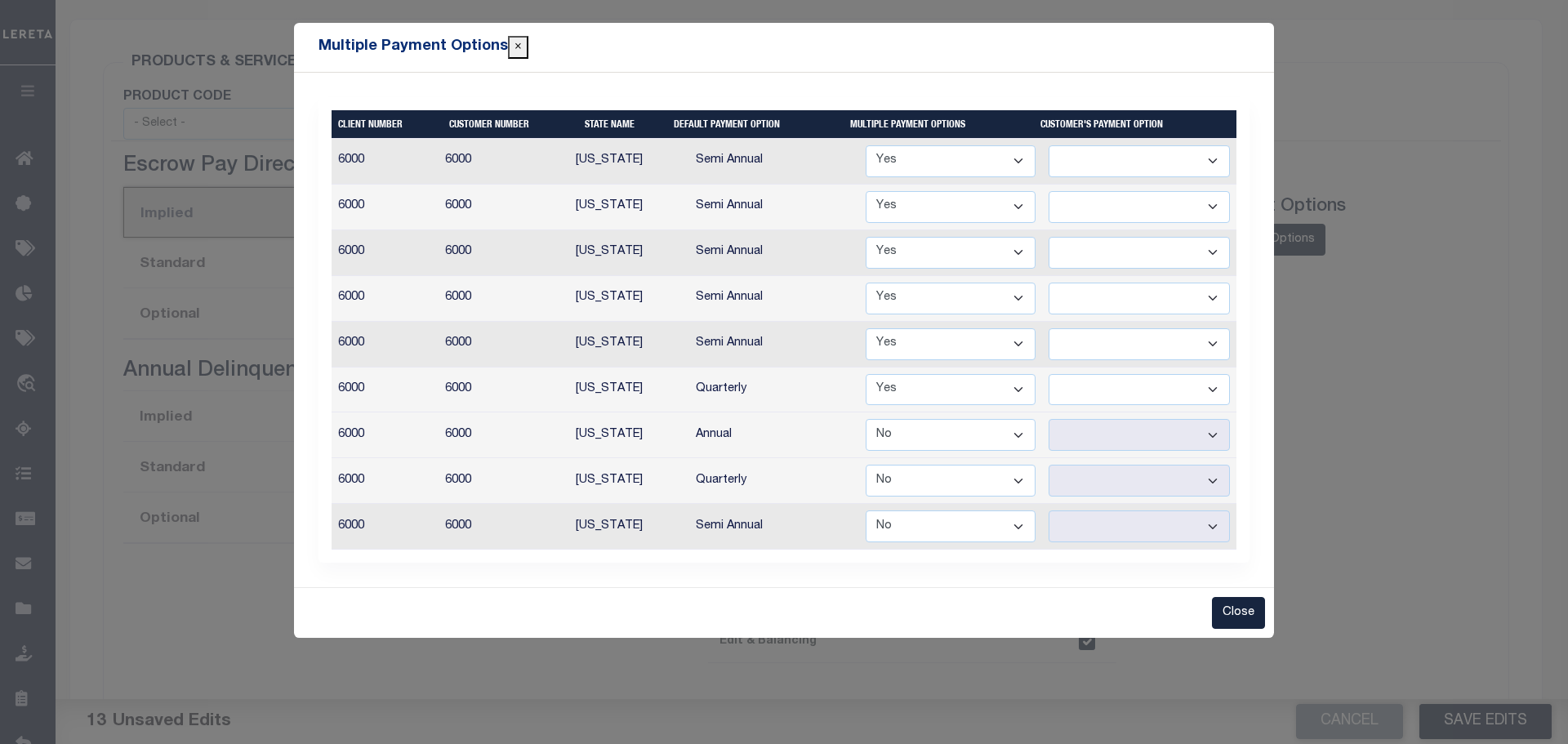
select select "true"
click at [867, 419] on select "Yes No" at bounding box center [951, 435] width 169 height 32
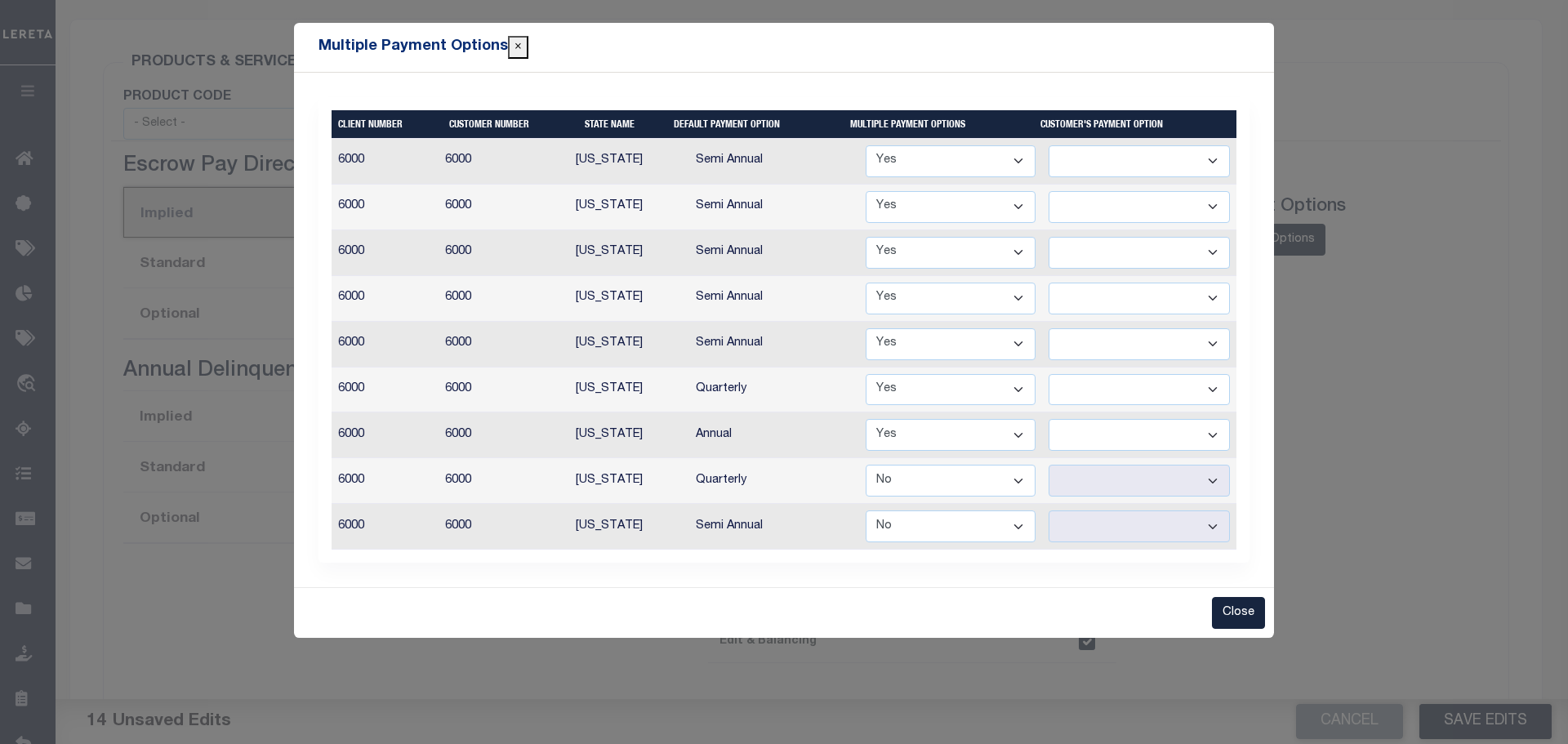
click at [1213, 435] on select "Annual Tri Annual" at bounding box center [1139, 435] width 181 height 32
click at [1210, 392] on select "Semi Annual Quarterly" at bounding box center [1139, 390] width 181 height 32
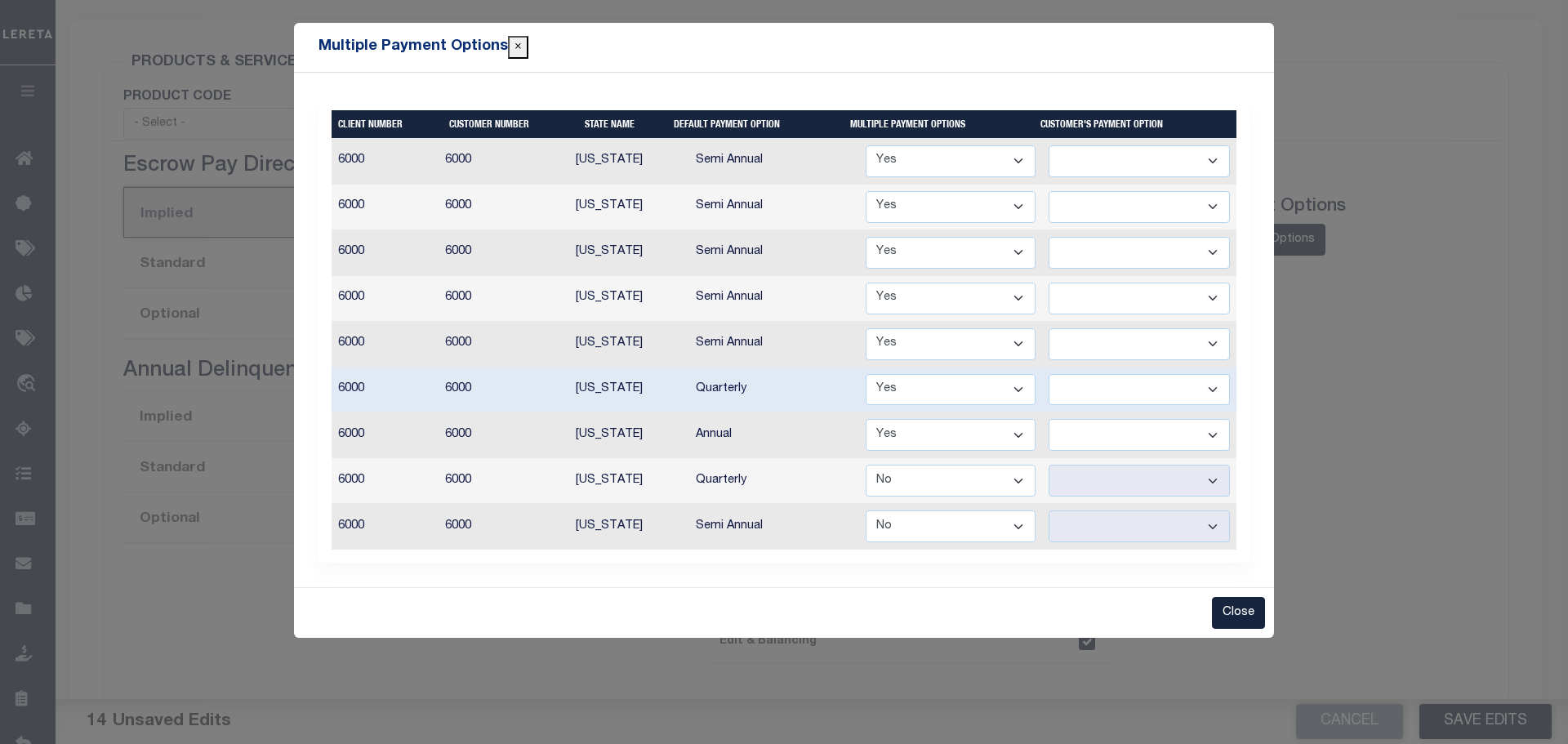
click at [1005, 482] on select "Yes No" at bounding box center [951, 481] width 169 height 32
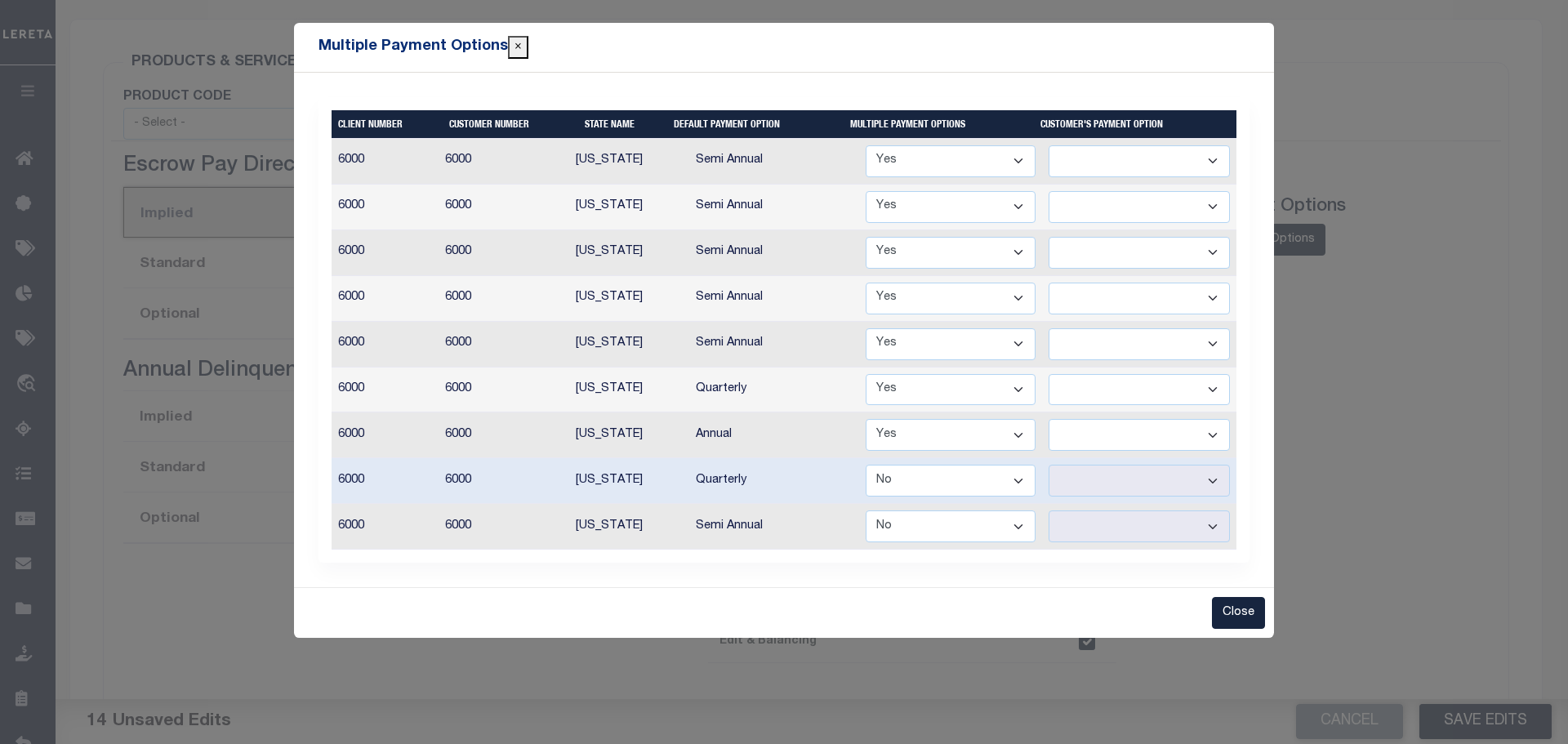
select select "true"
click at [867, 465] on select "Yes No" at bounding box center [951, 481] width 169 height 32
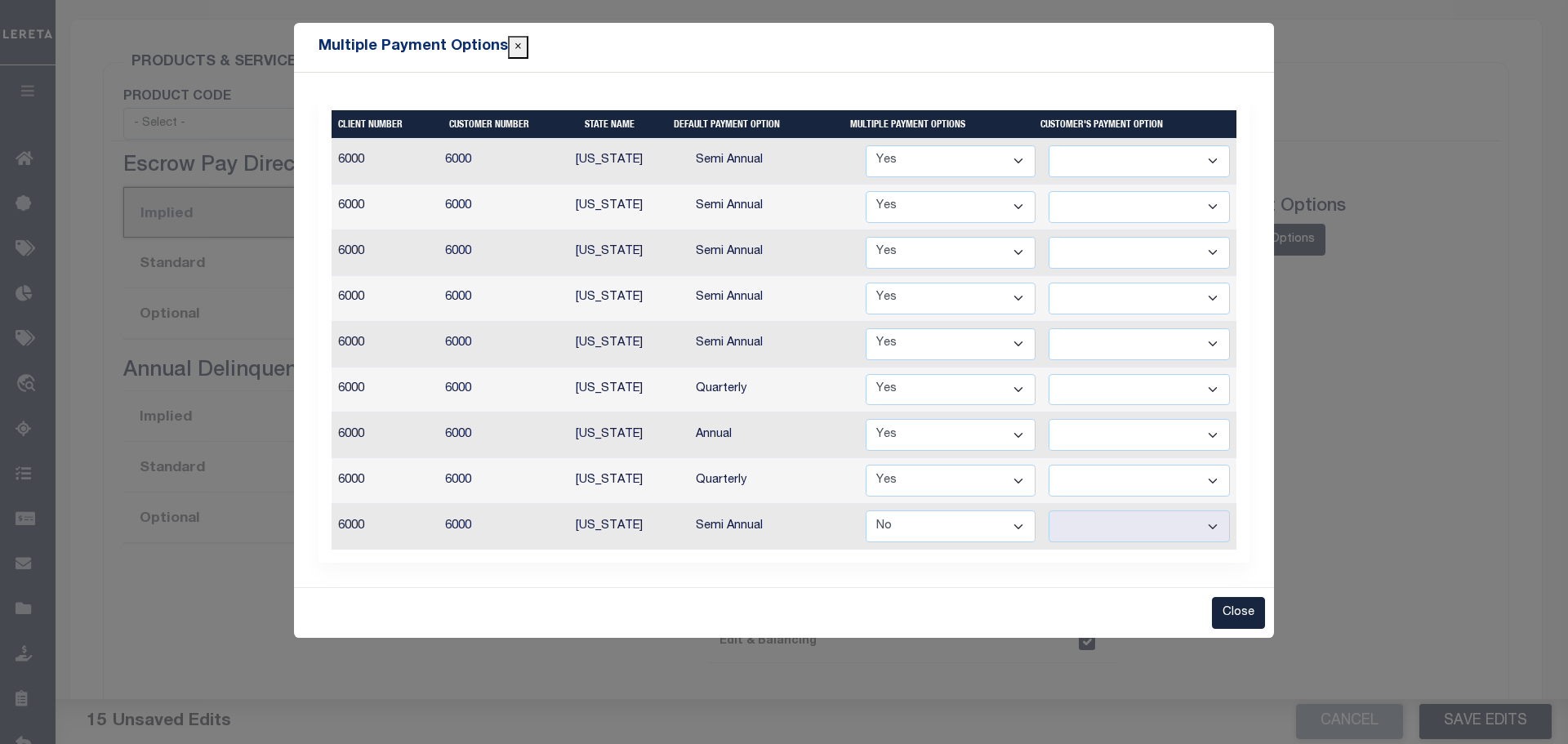
click at [1211, 481] on select "Annual Quarterly" at bounding box center [1139, 481] width 181 height 32
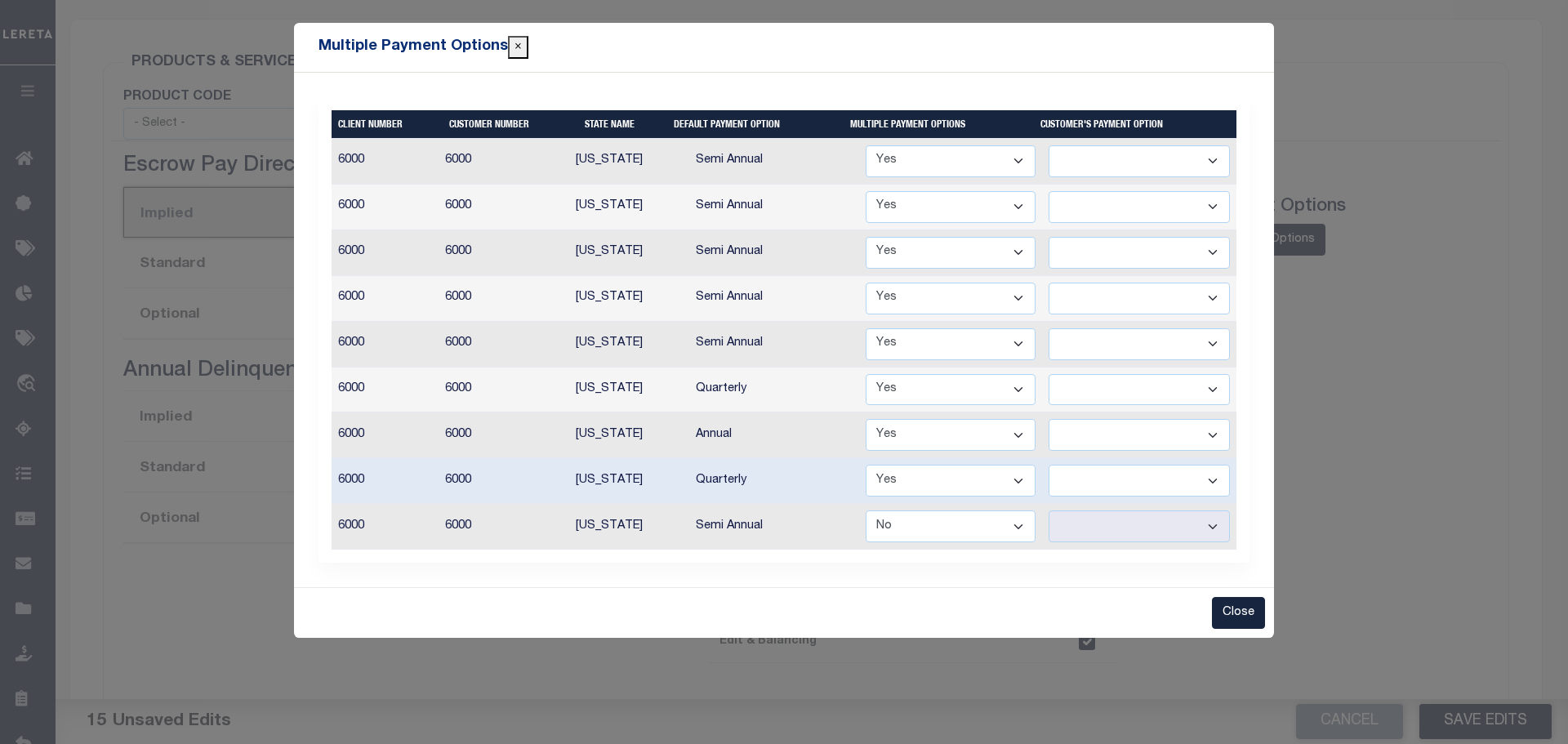
click at [1206, 387] on select "Semi Annual Quarterly" at bounding box center [1139, 390] width 181 height 32
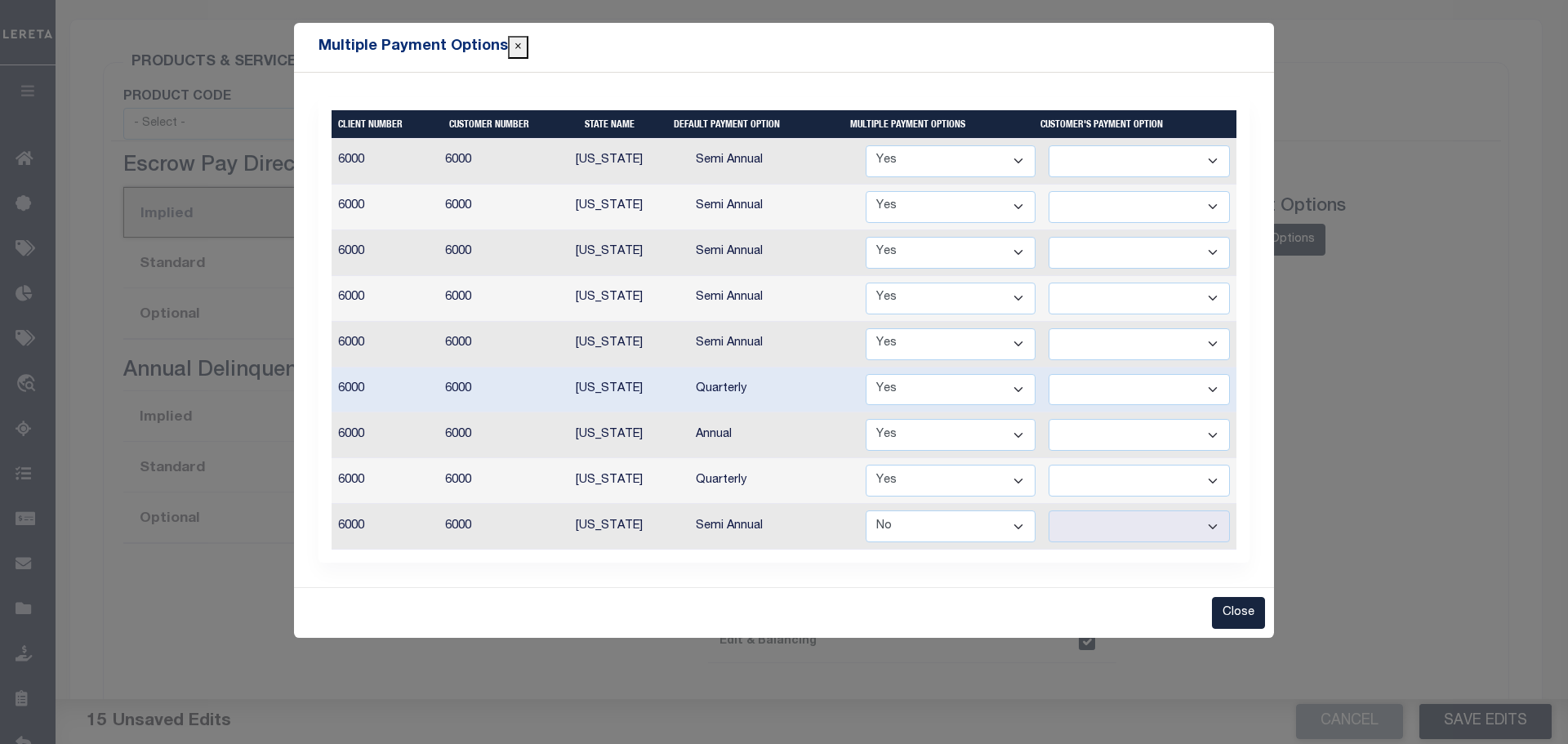
click at [1206, 387] on select "Semi Annual Quarterly" at bounding box center [1139, 390] width 181 height 32
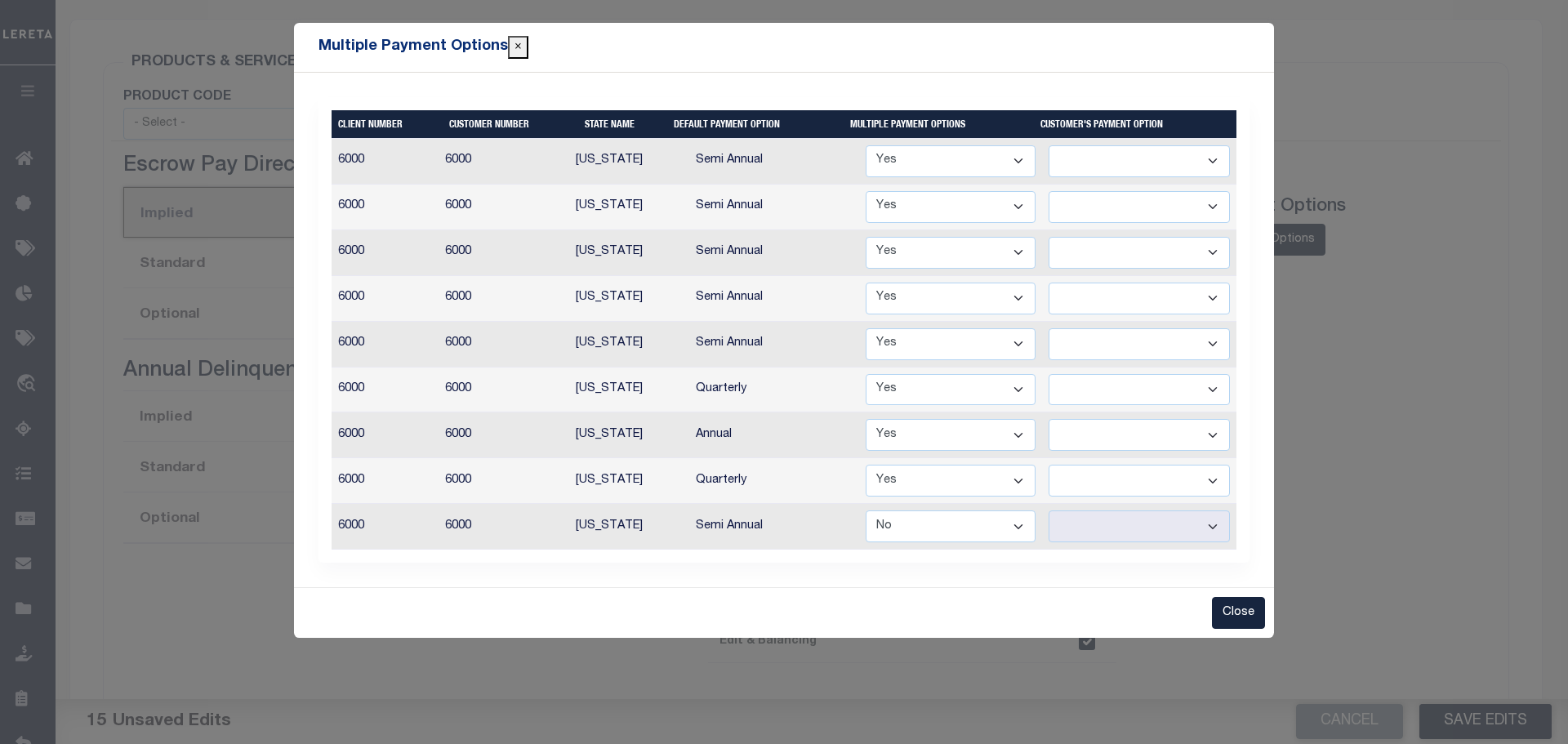
click at [1213, 473] on select "Annual Quarterly" at bounding box center [1139, 481] width 181 height 32
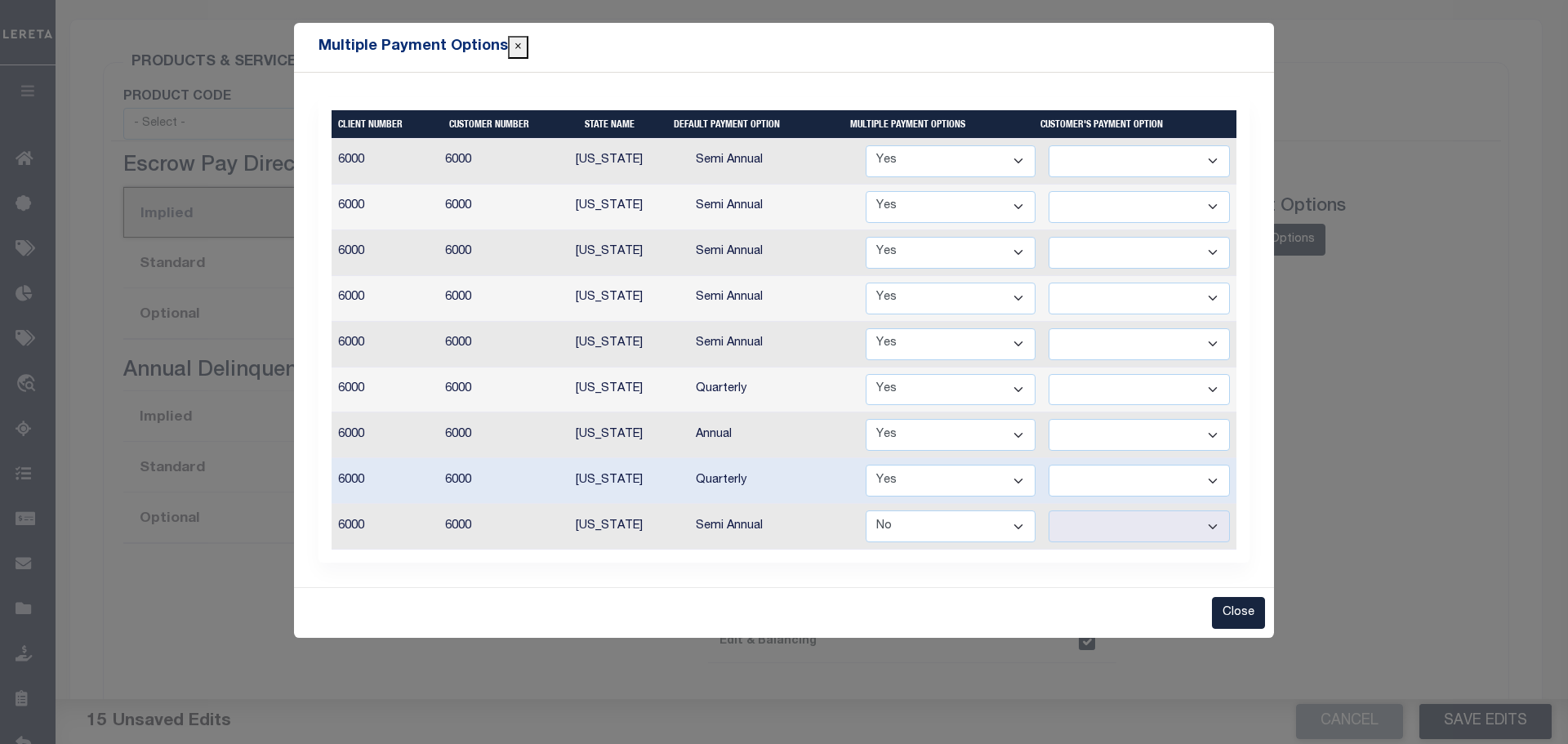
click at [1026, 527] on select "Yes No" at bounding box center [951, 527] width 169 height 32
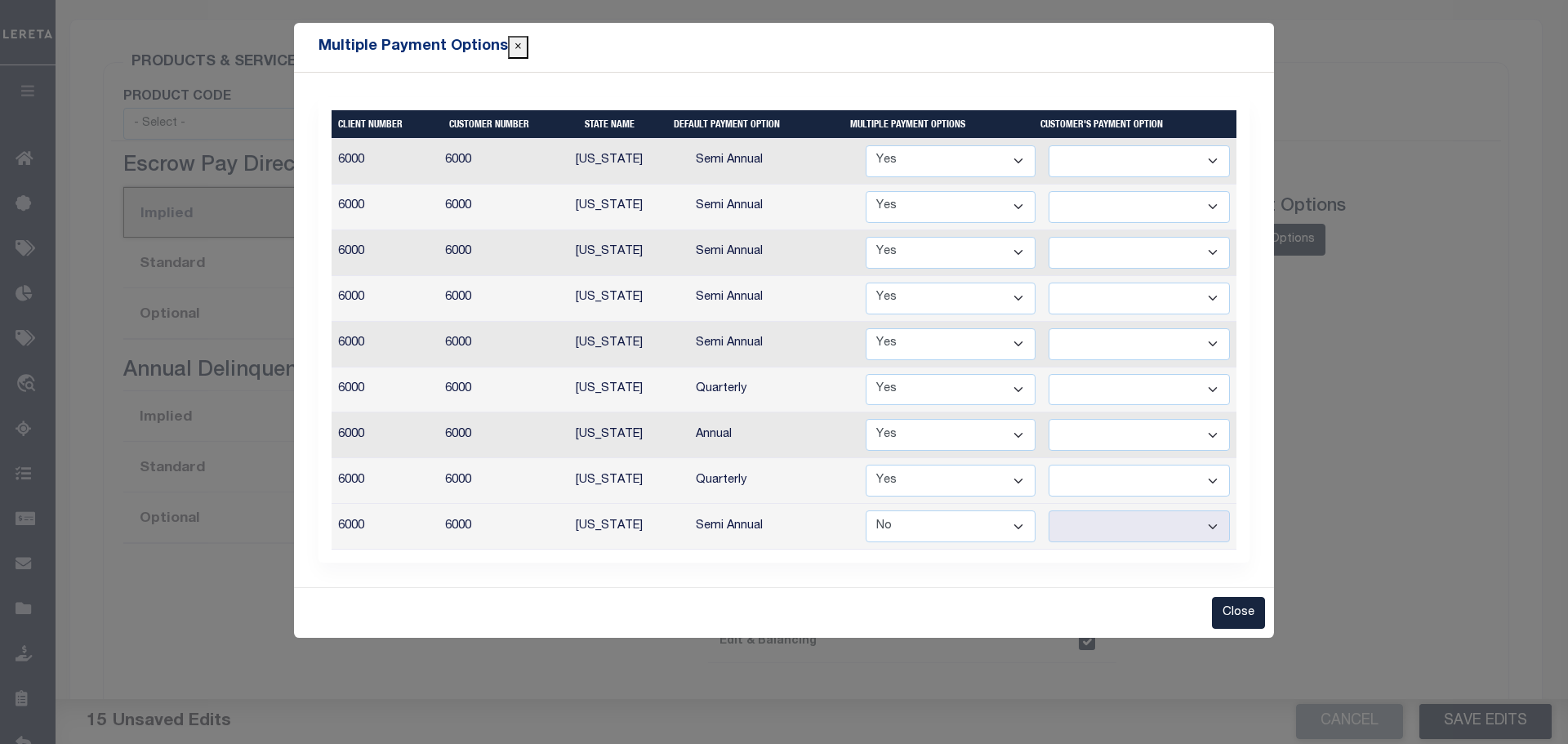
select select "true"
click at [867, 511] on select "Yes No" at bounding box center [951, 527] width 169 height 32
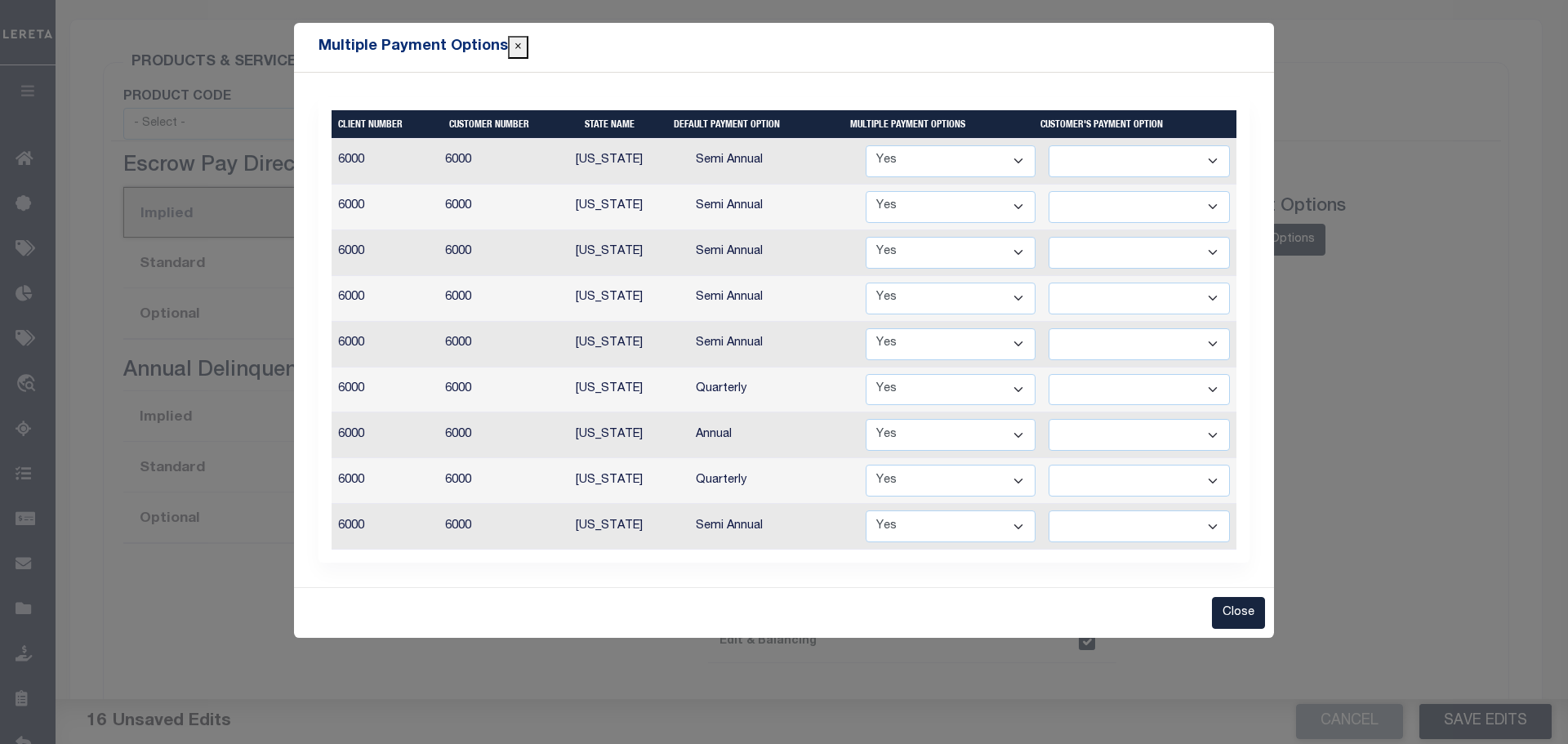
click at [1218, 523] on select "Annual Semi Annual" at bounding box center [1139, 527] width 181 height 32
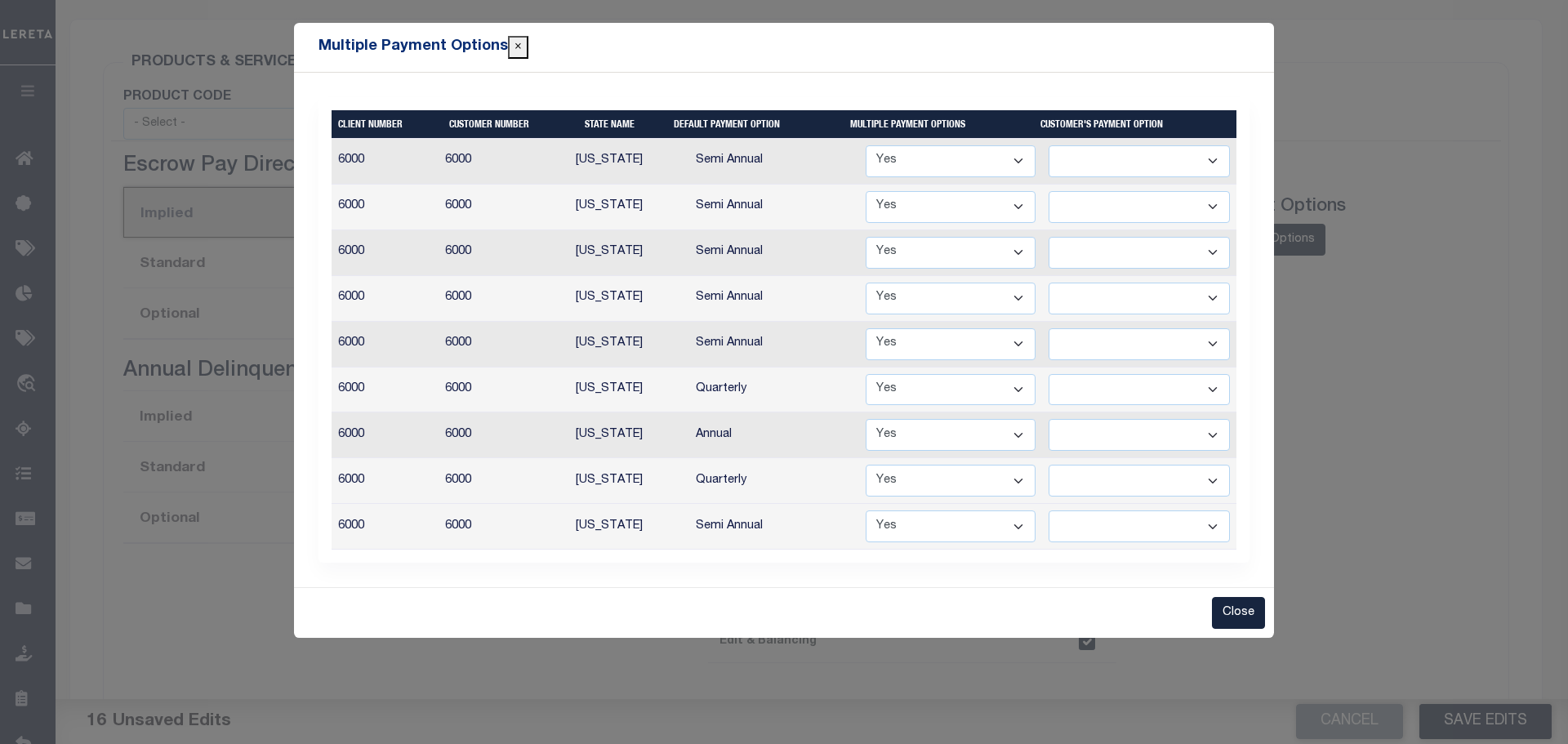
click at [1218, 523] on select "Annual Semi Annual" at bounding box center [1139, 527] width 181 height 32
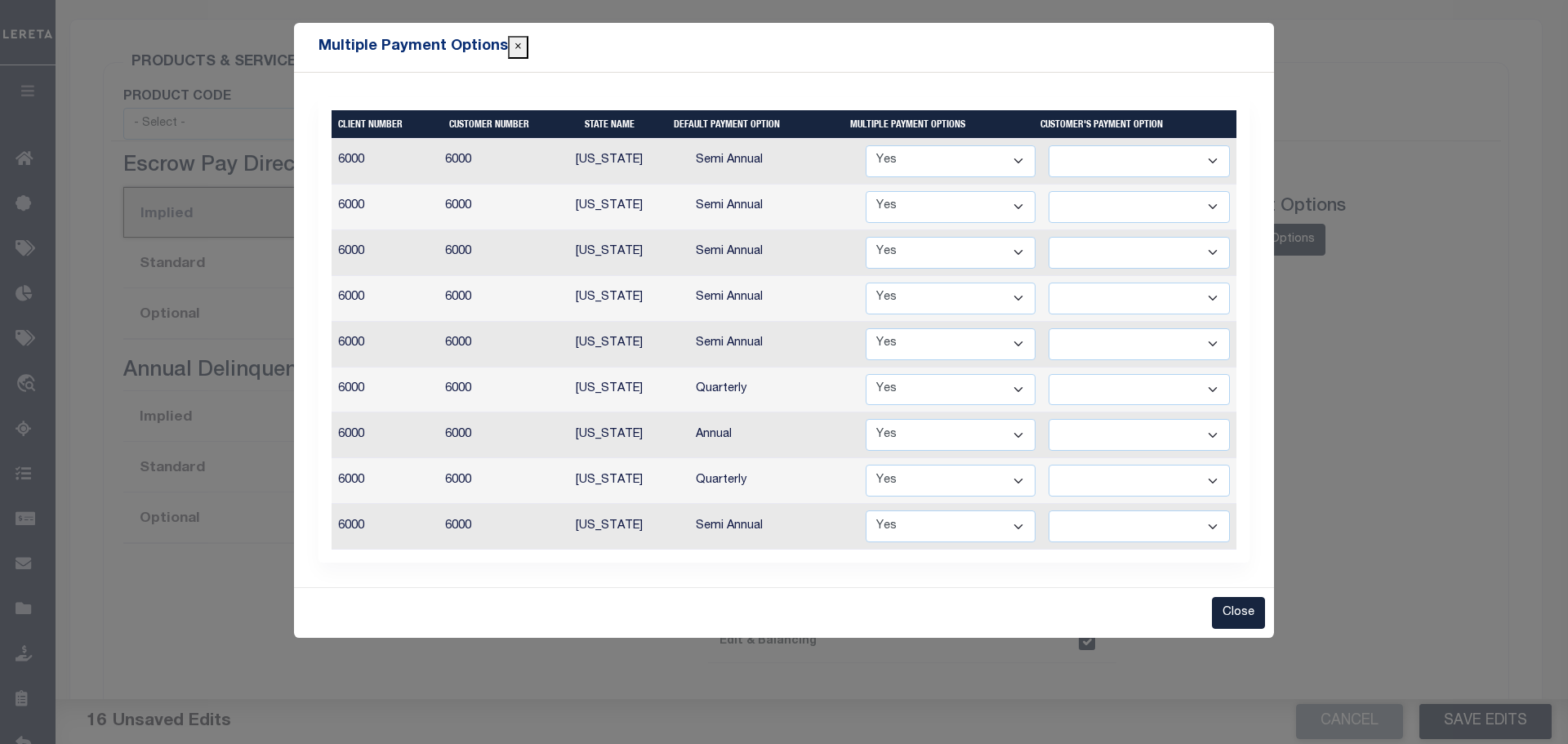
click at [1220, 532] on select "Annual Semi Annual" at bounding box center [1139, 527] width 181 height 32
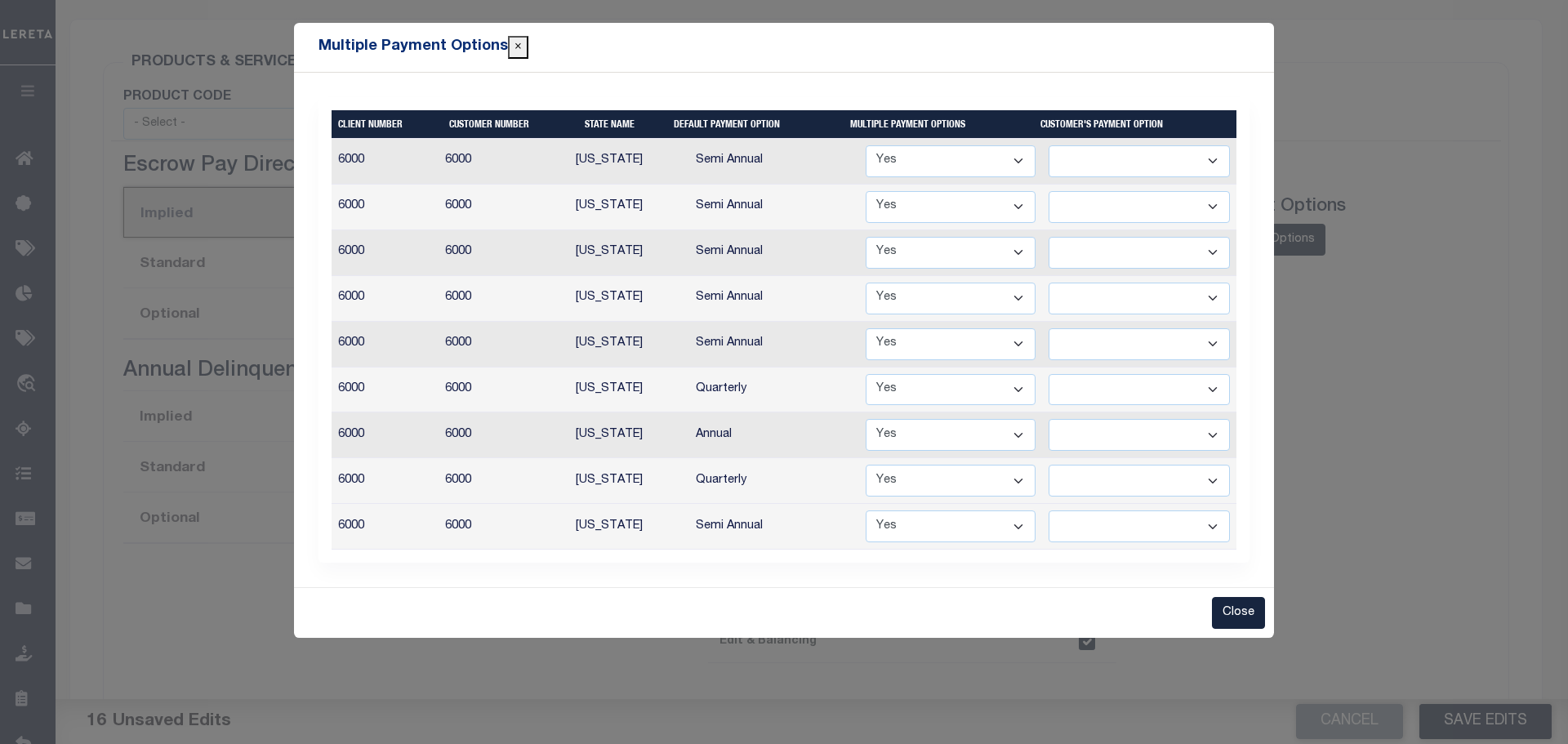
click at [1220, 532] on select "Annual Semi Annual" at bounding box center [1139, 527] width 181 height 32
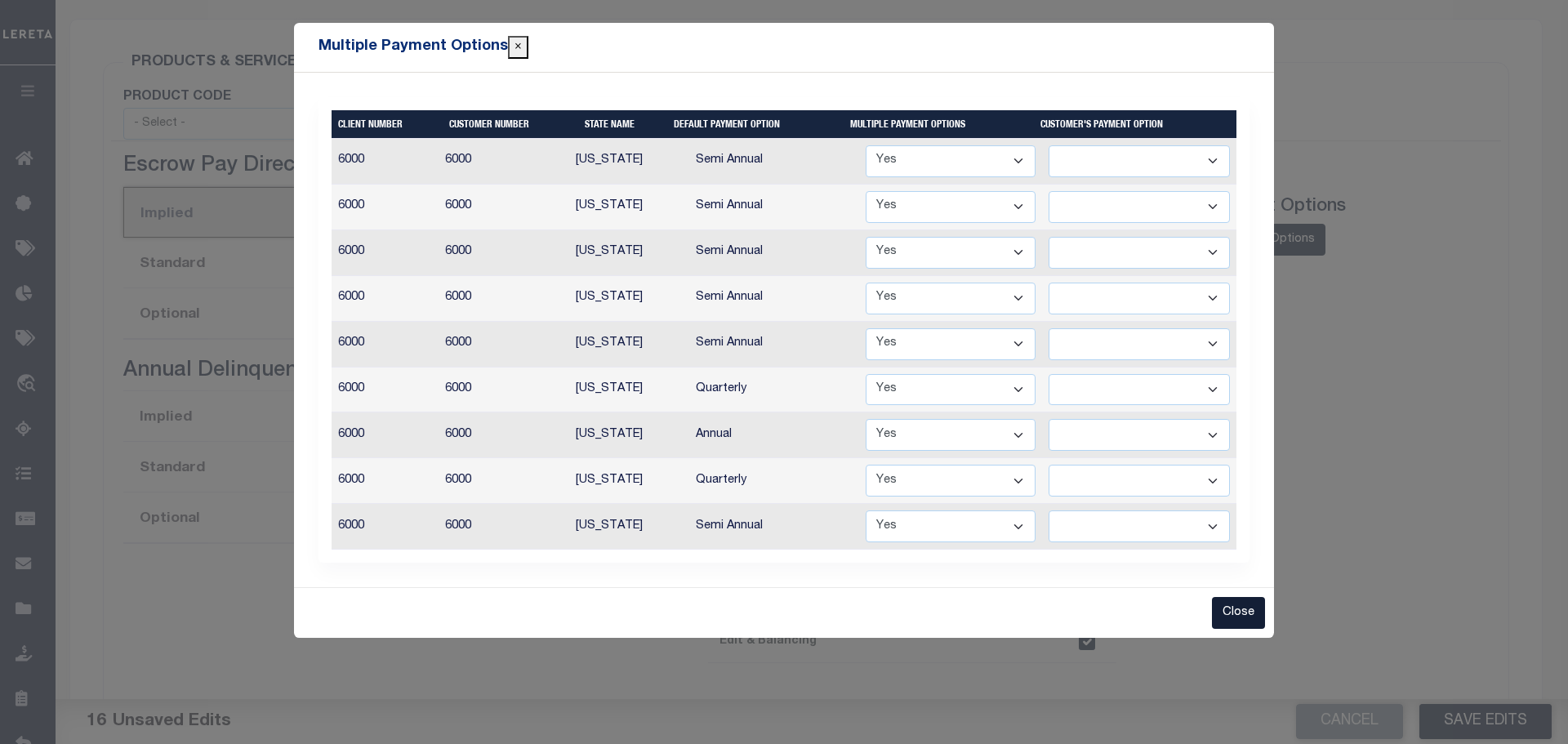
click at [1236, 624] on button "Close" at bounding box center [1238, 613] width 53 height 32
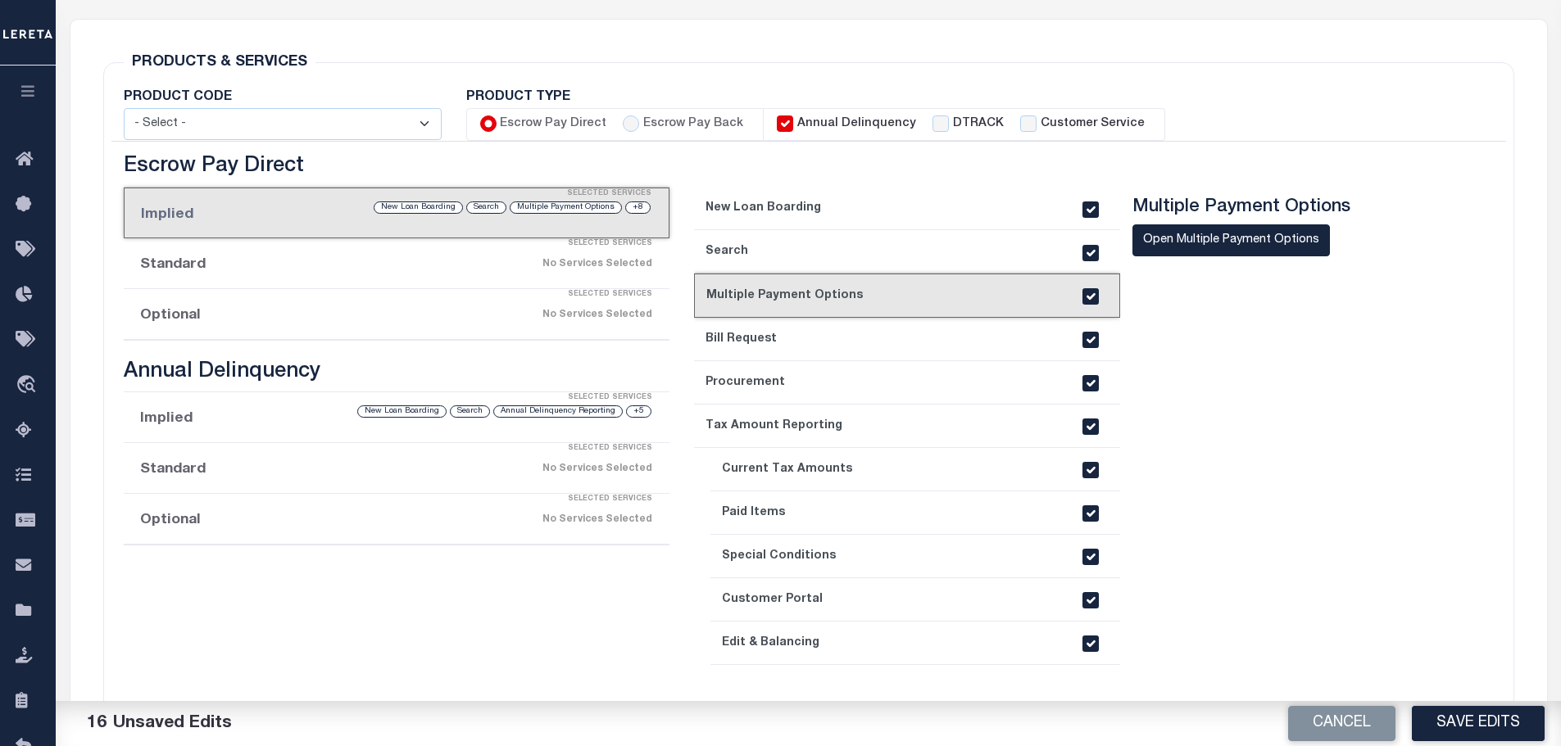
click at [968, 341] on link "4. Bill Request" at bounding box center [907, 339] width 426 height 43
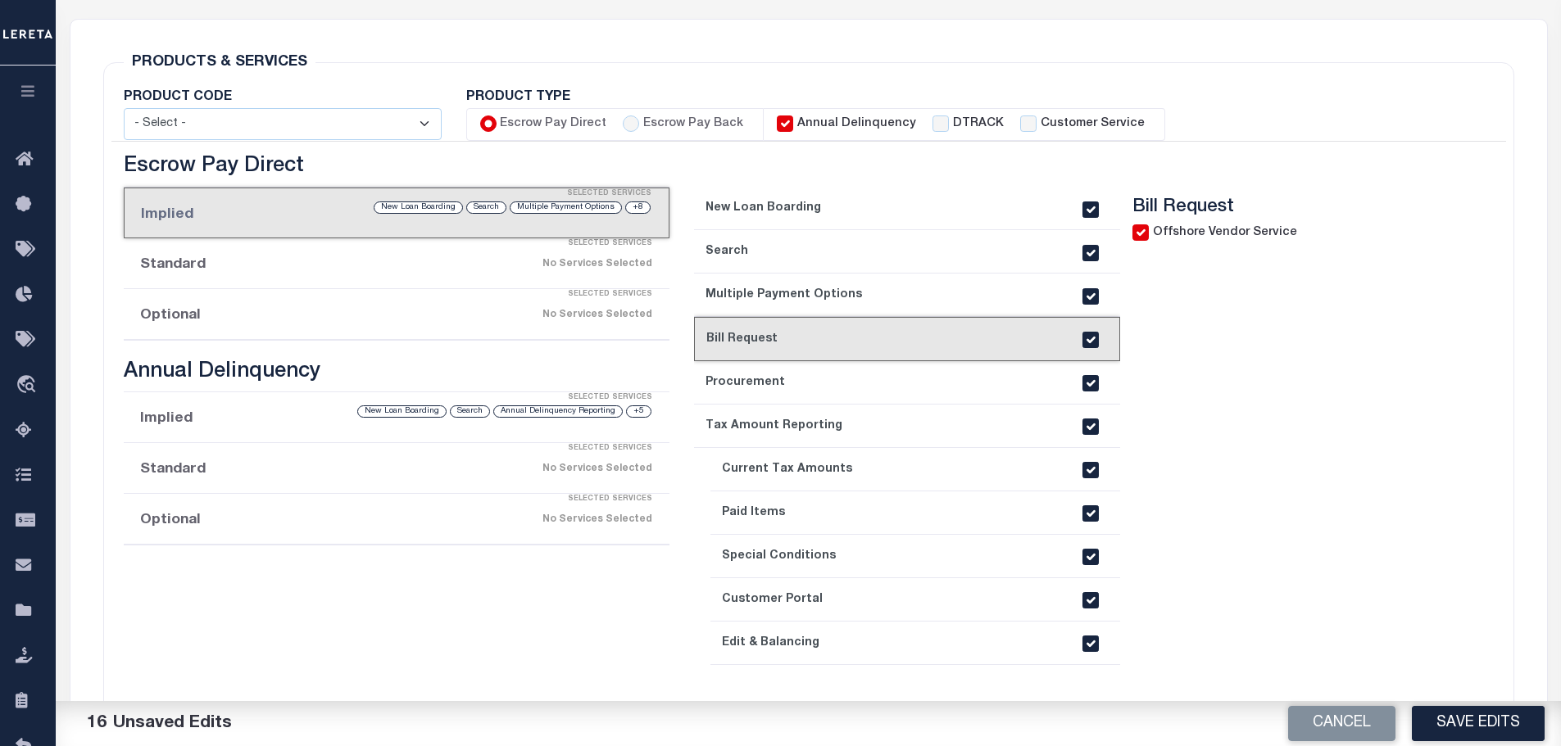
click at [1386, 452] on section "Bill Request Offshore Vendor Service" at bounding box center [1294, 457] width 324 height 521
click at [944, 383] on link "5. Procurement" at bounding box center [907, 382] width 426 height 43
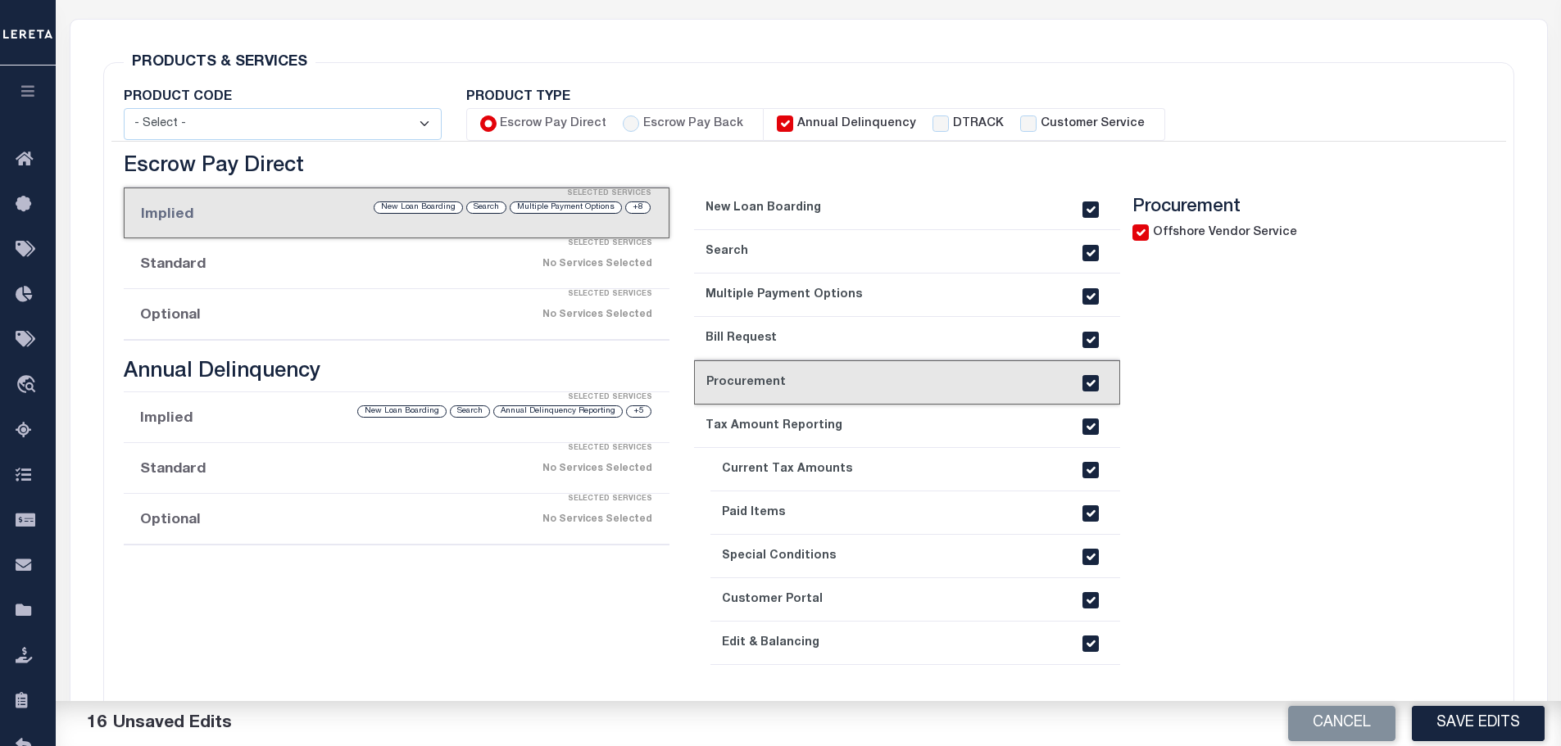
click at [1237, 401] on section "Procurement Offshore Vendor Service" at bounding box center [1294, 457] width 324 height 521
click at [955, 432] on link "6. Tax Amount Reporting" at bounding box center [907, 426] width 426 height 43
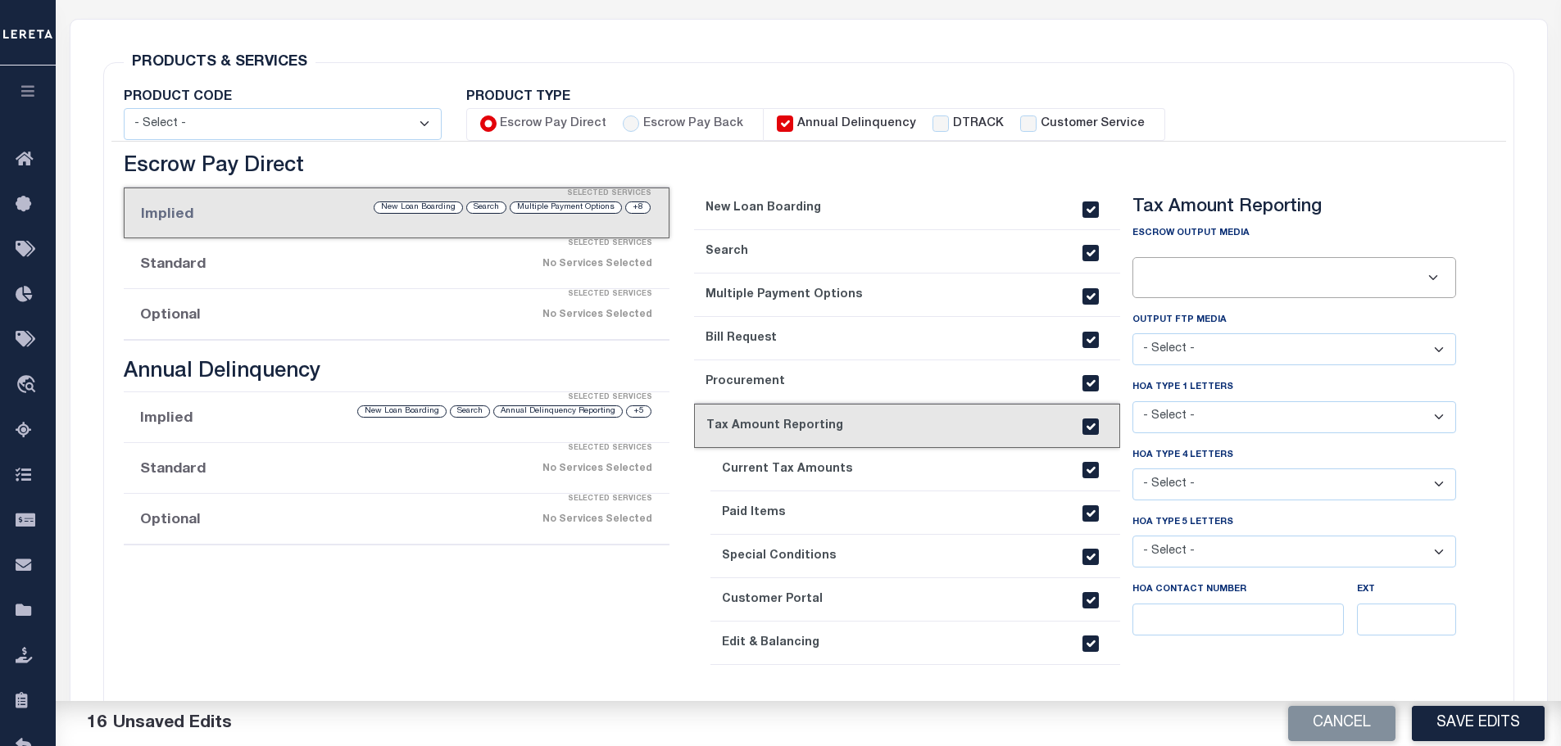
click at [1435, 283] on input "text" at bounding box center [1294, 278] width 311 height 28
click at [1430, 280] on input "text" at bounding box center [1294, 278] width 311 height 28
click at [1211, 283] on input "text" at bounding box center [1294, 278] width 311 height 28
click at [1428, 272] on input "text" at bounding box center [1294, 278] width 311 height 28
